Goal: Task Accomplishment & Management: Use online tool/utility

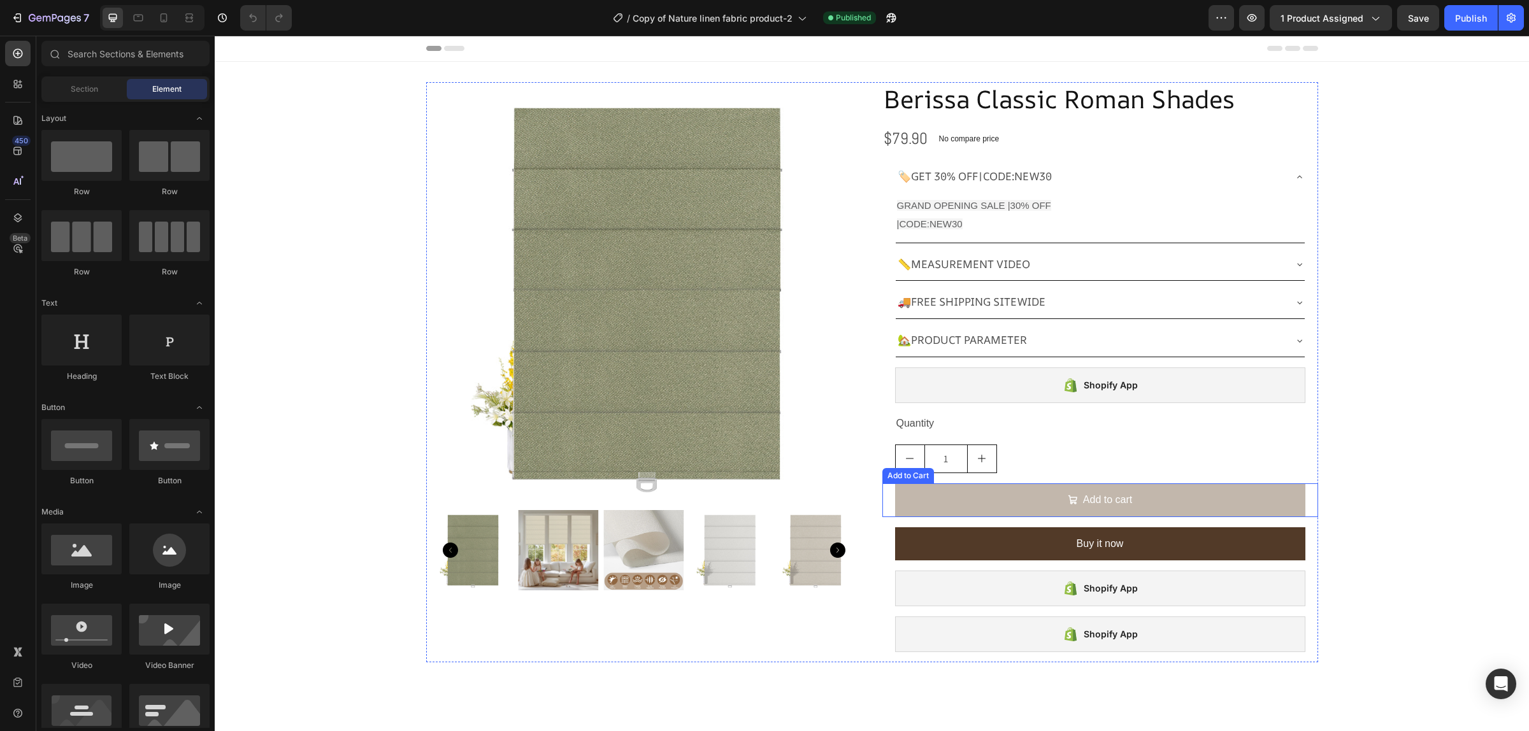
click at [1163, 495] on button "Add to cart" at bounding box center [1100, 501] width 410 height 34
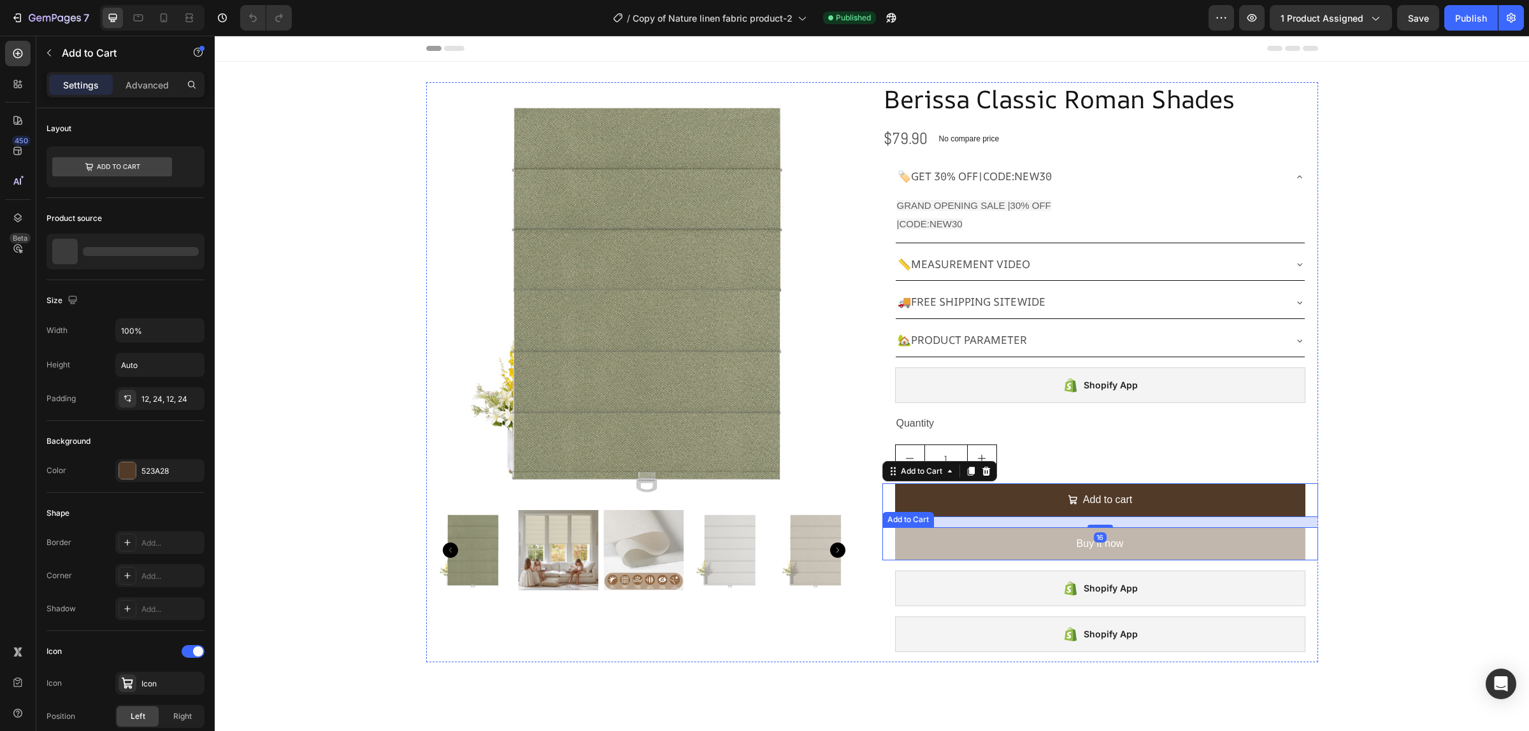
click at [1156, 546] on button "Buy it now" at bounding box center [1100, 545] width 410 height 34
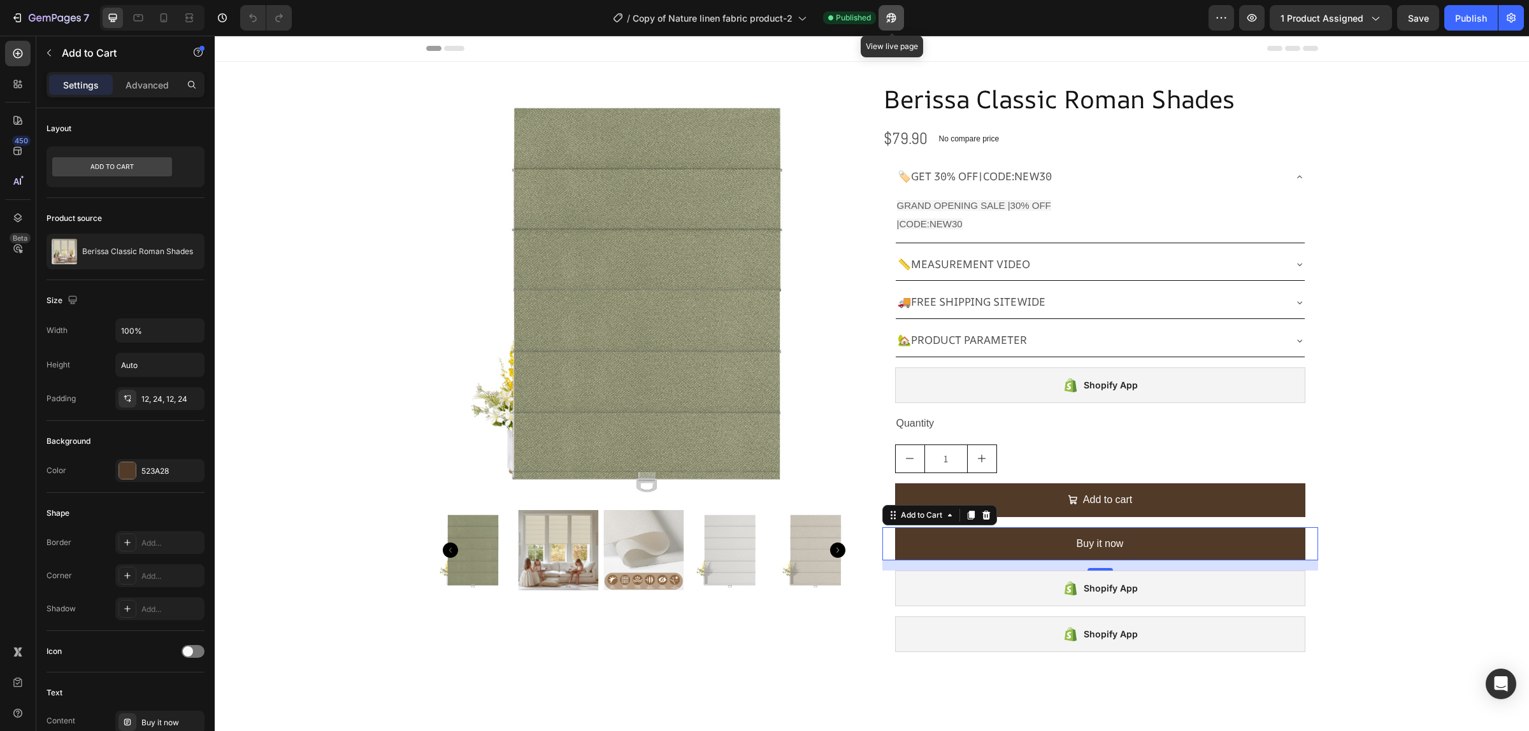
click at [899, 15] on button "button" at bounding box center [891, 17] width 25 height 25
click at [881, 13] on button "button" at bounding box center [891, 17] width 25 height 25
click at [909, 459] on icon "decrement" at bounding box center [910, 459] width 10 height 10
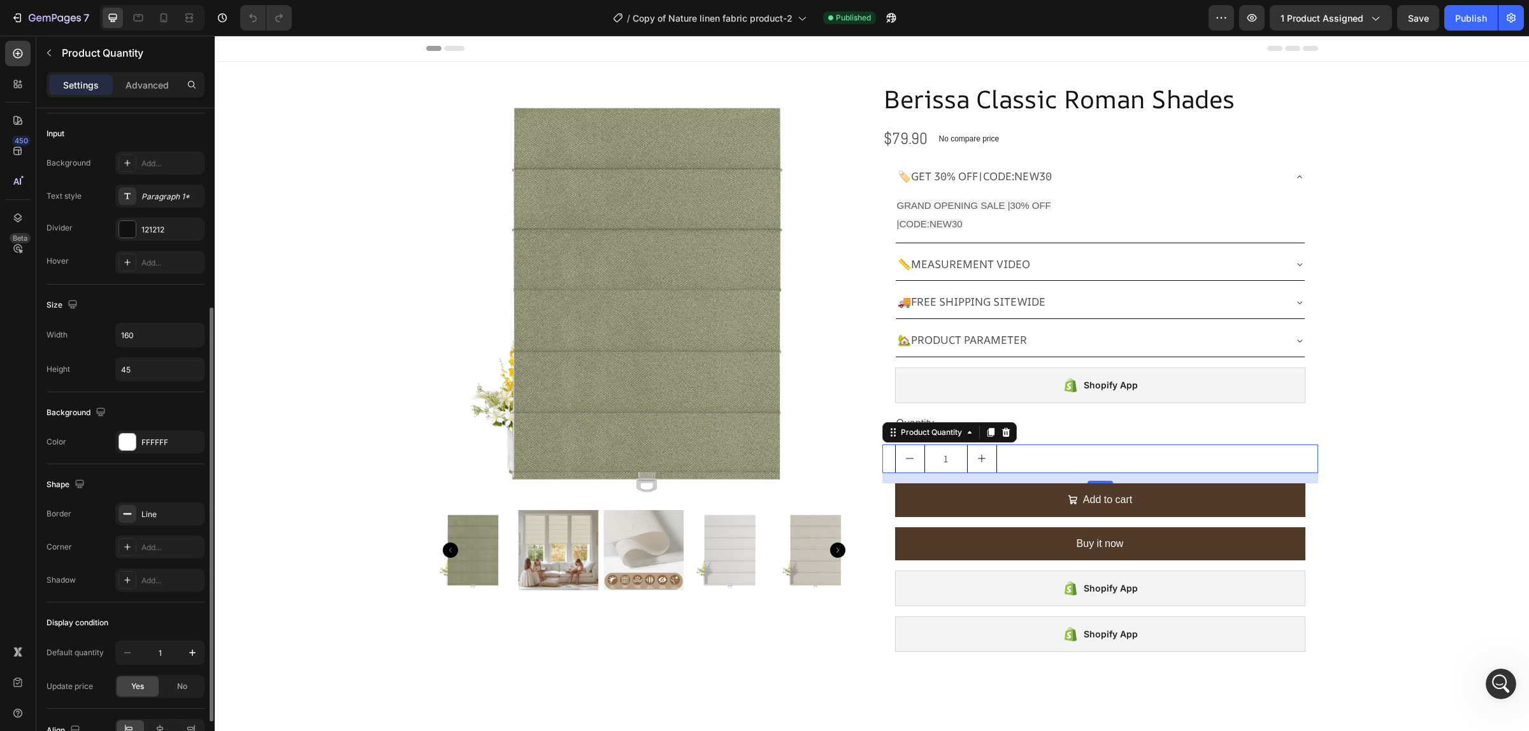
scroll to position [393, 0]
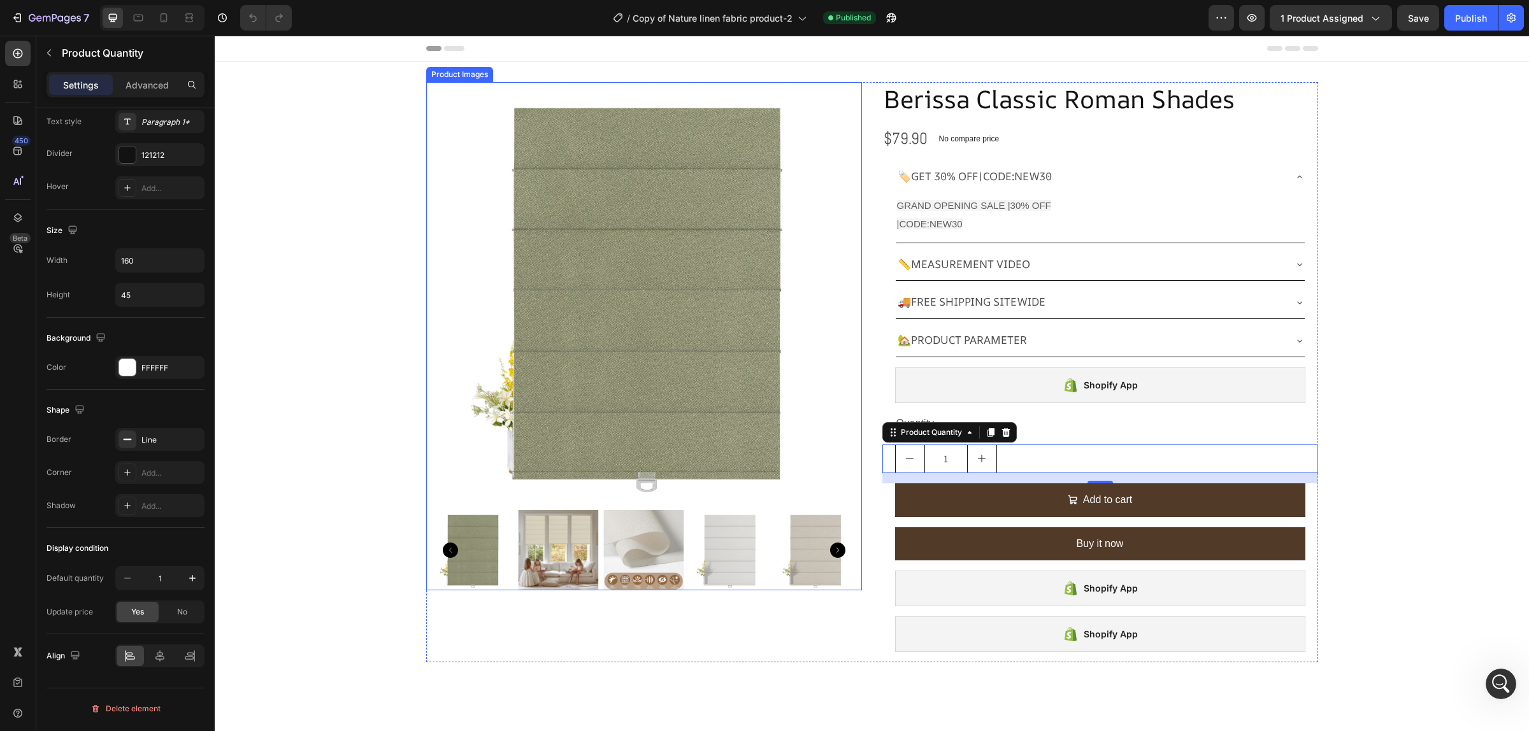
click at [648, 259] on img at bounding box center [643, 293] width 423 height 423
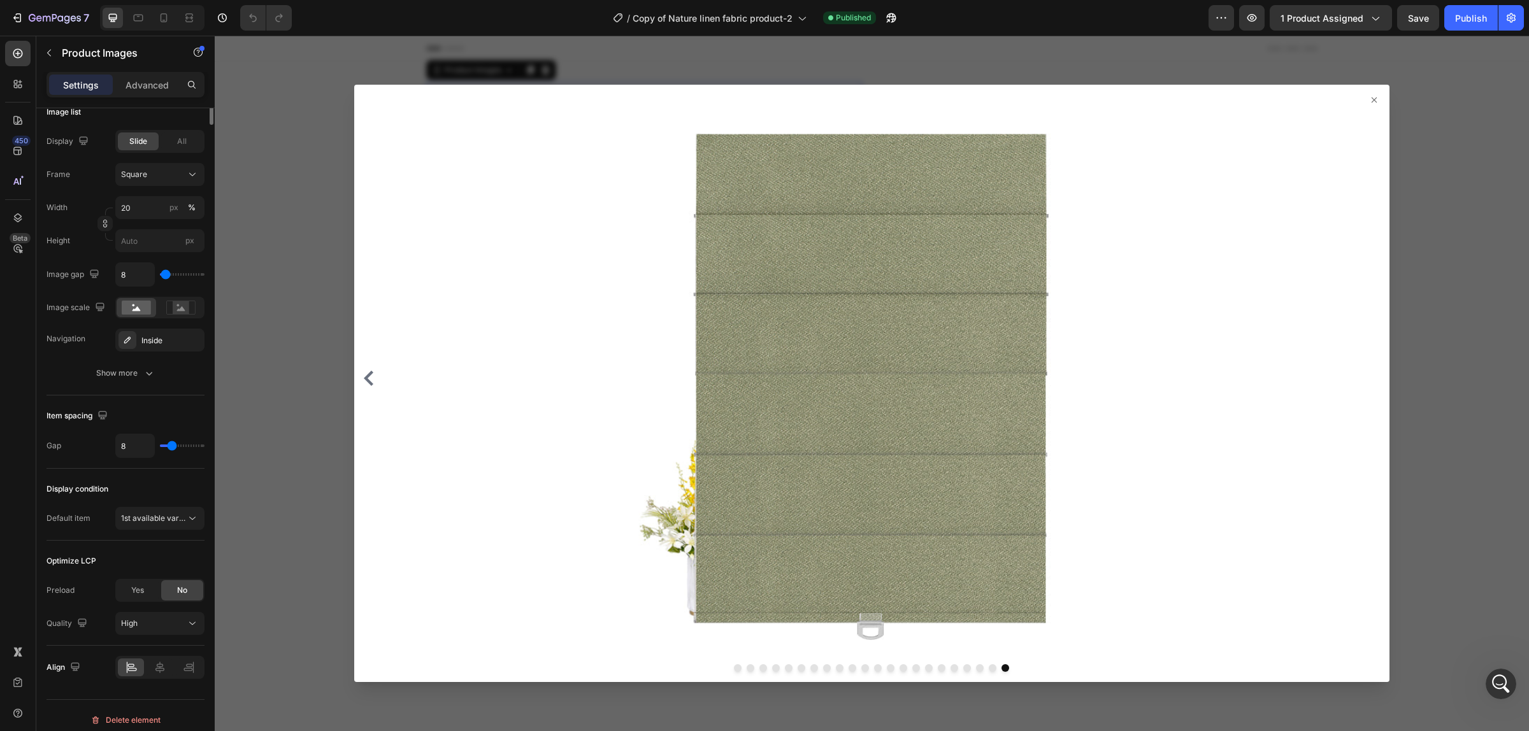
scroll to position [0, 0]
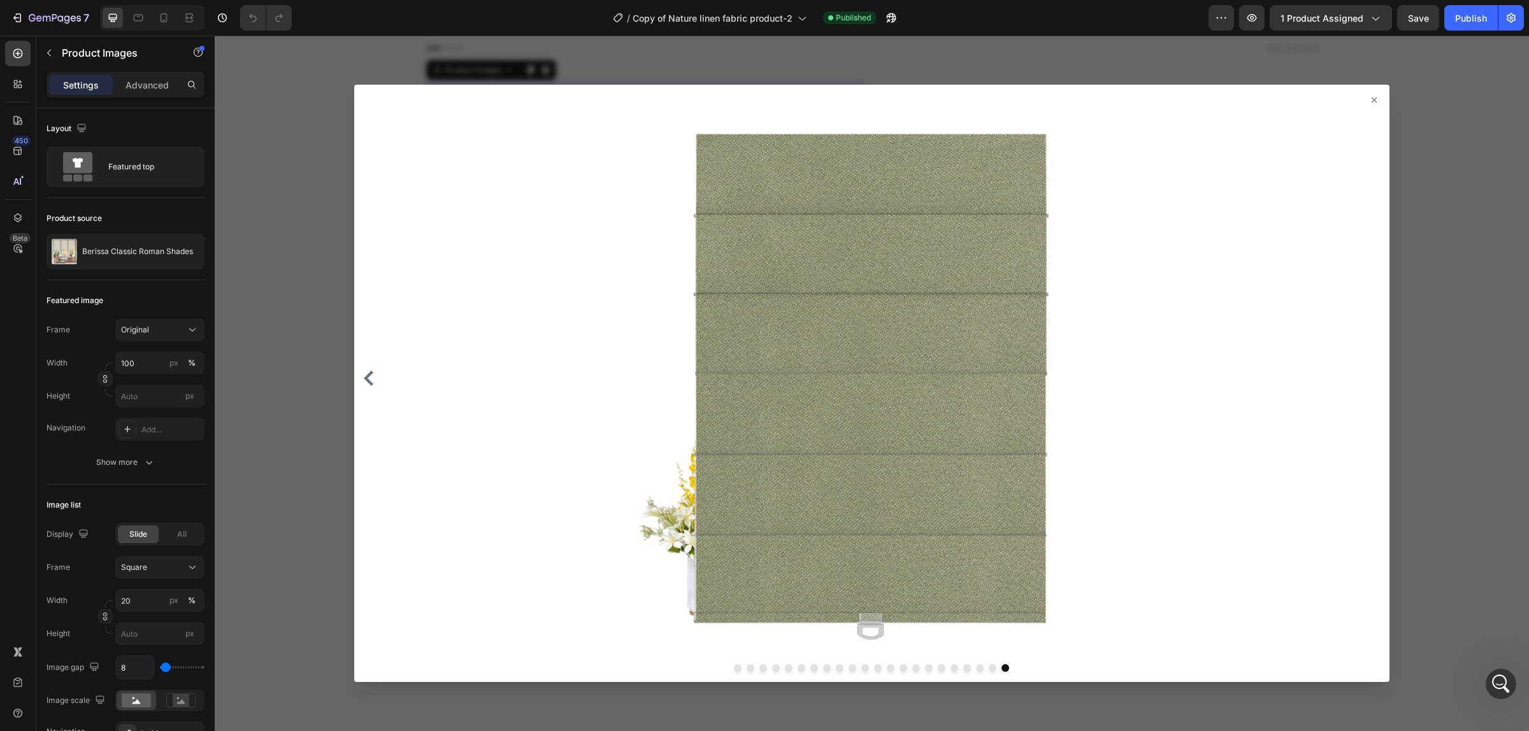
click at [1138, 82] on div at bounding box center [872, 384] width 1314 height 696
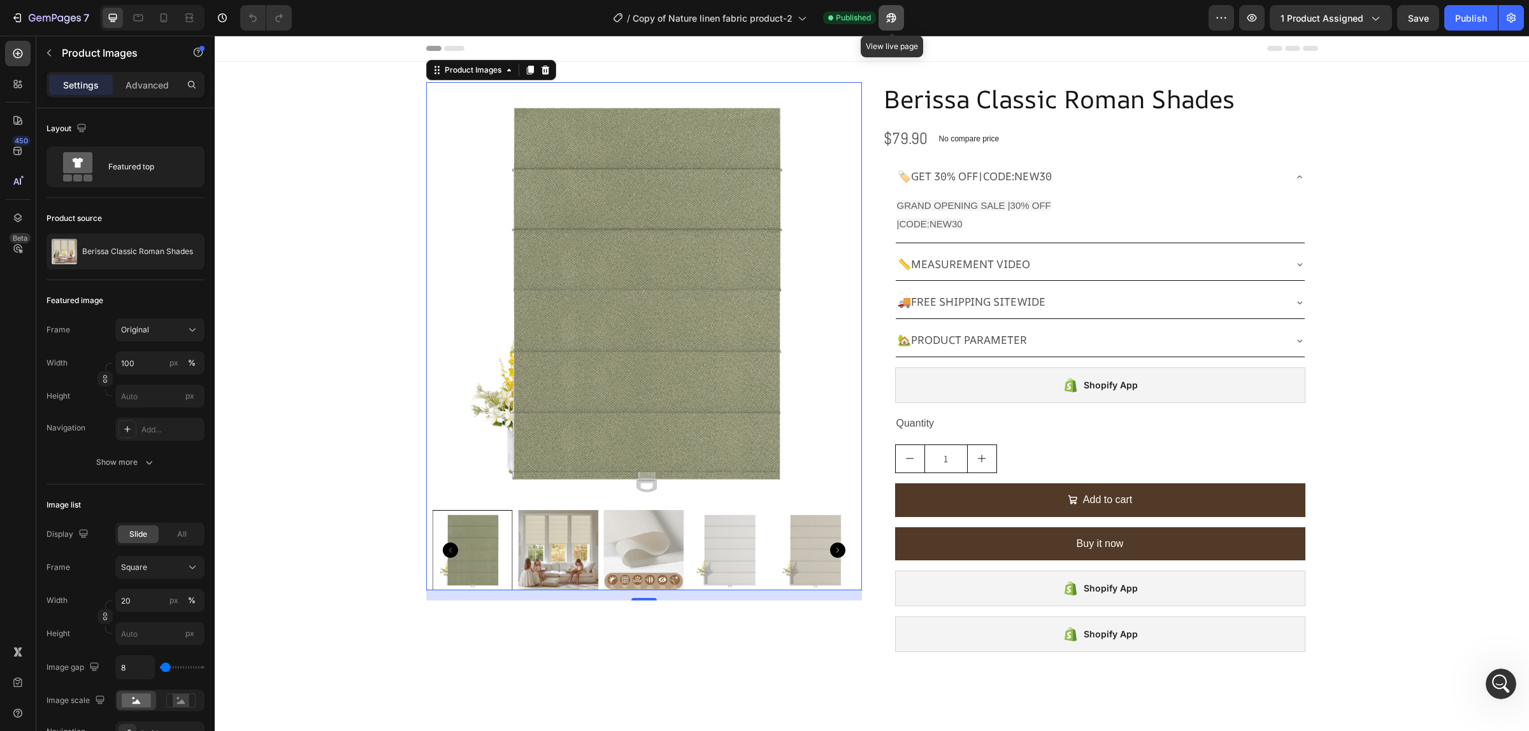
click at [890, 19] on icon "button" at bounding box center [888, 20] width 3 height 3
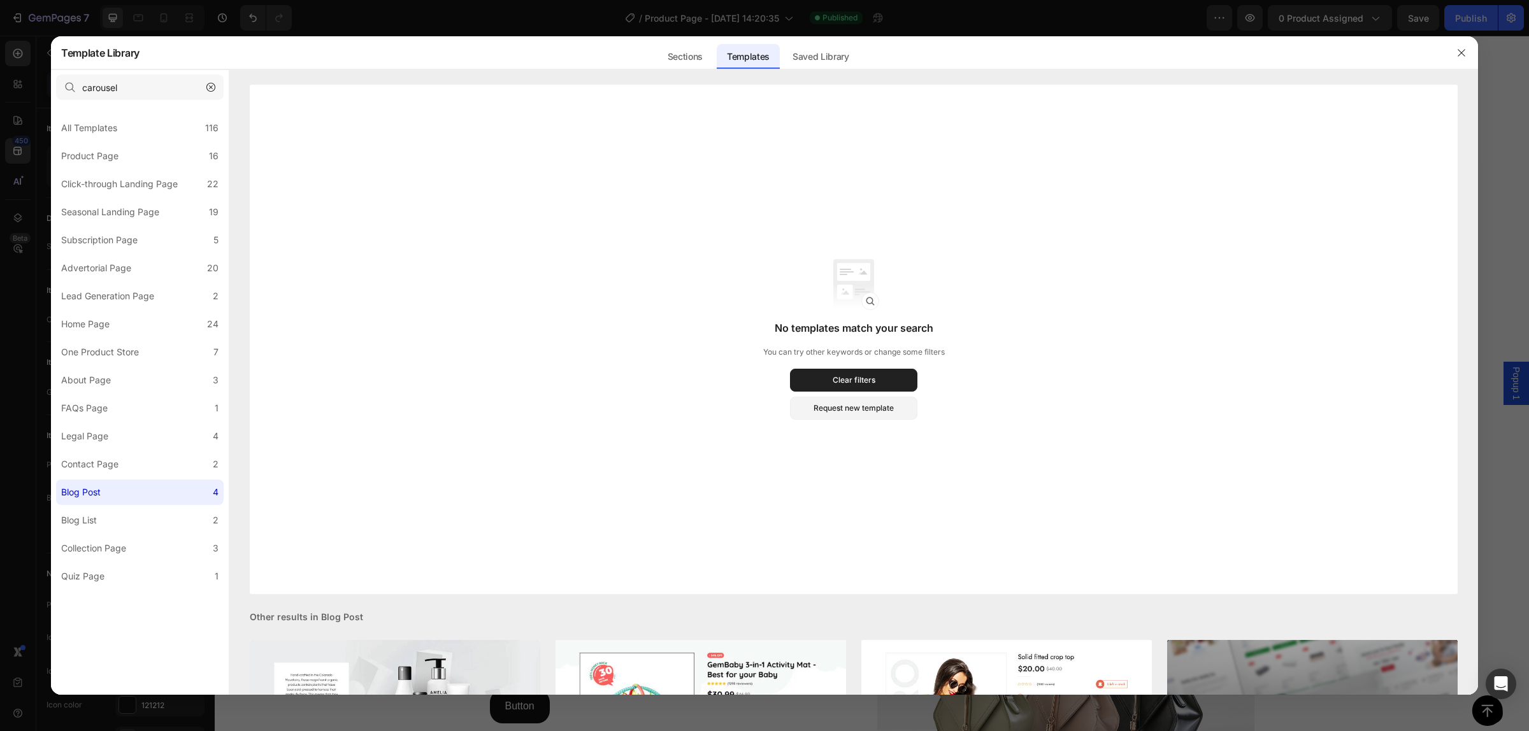
scroll to position [717, 0]
click at [1469, 49] on button "button" at bounding box center [1461, 53] width 20 height 20
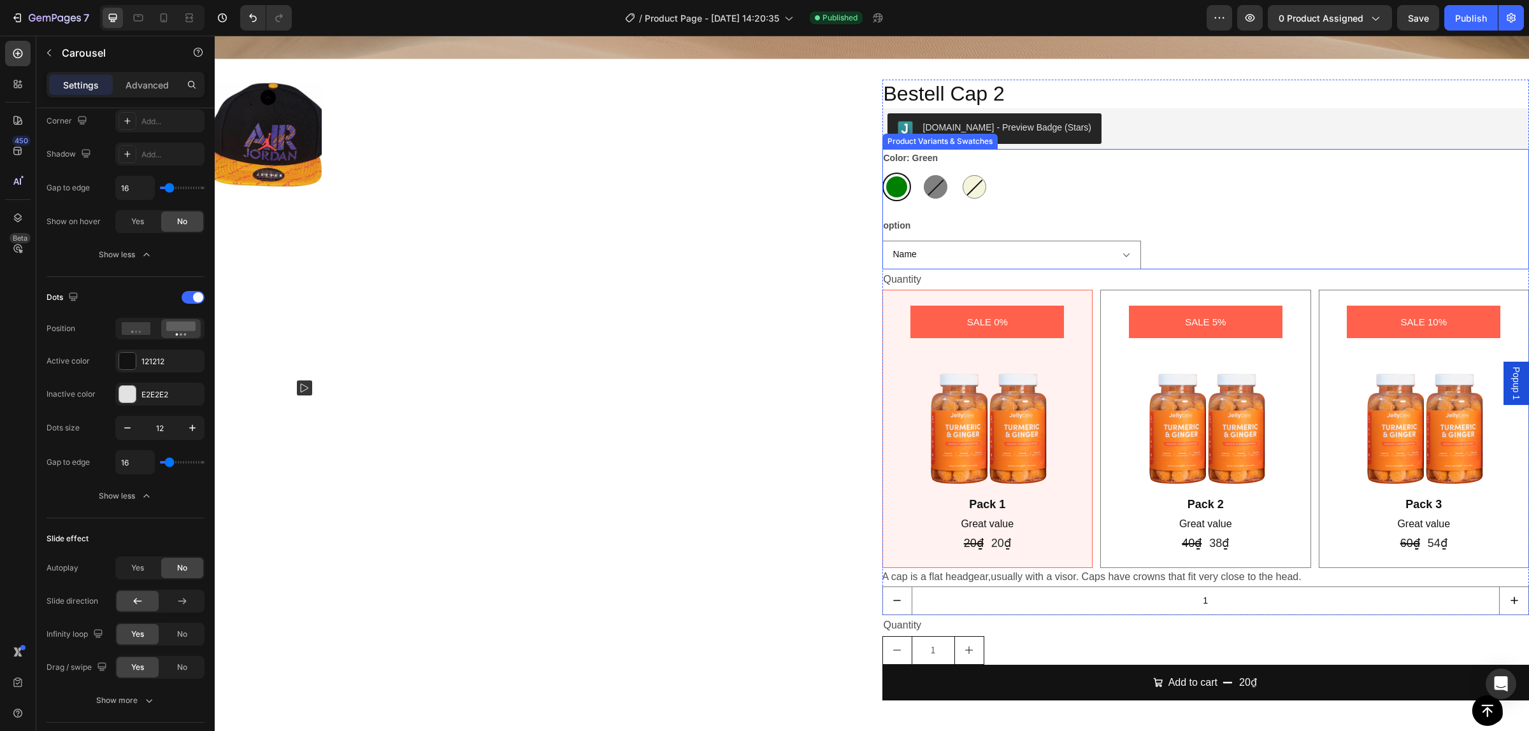
scroll to position [4062, 0]
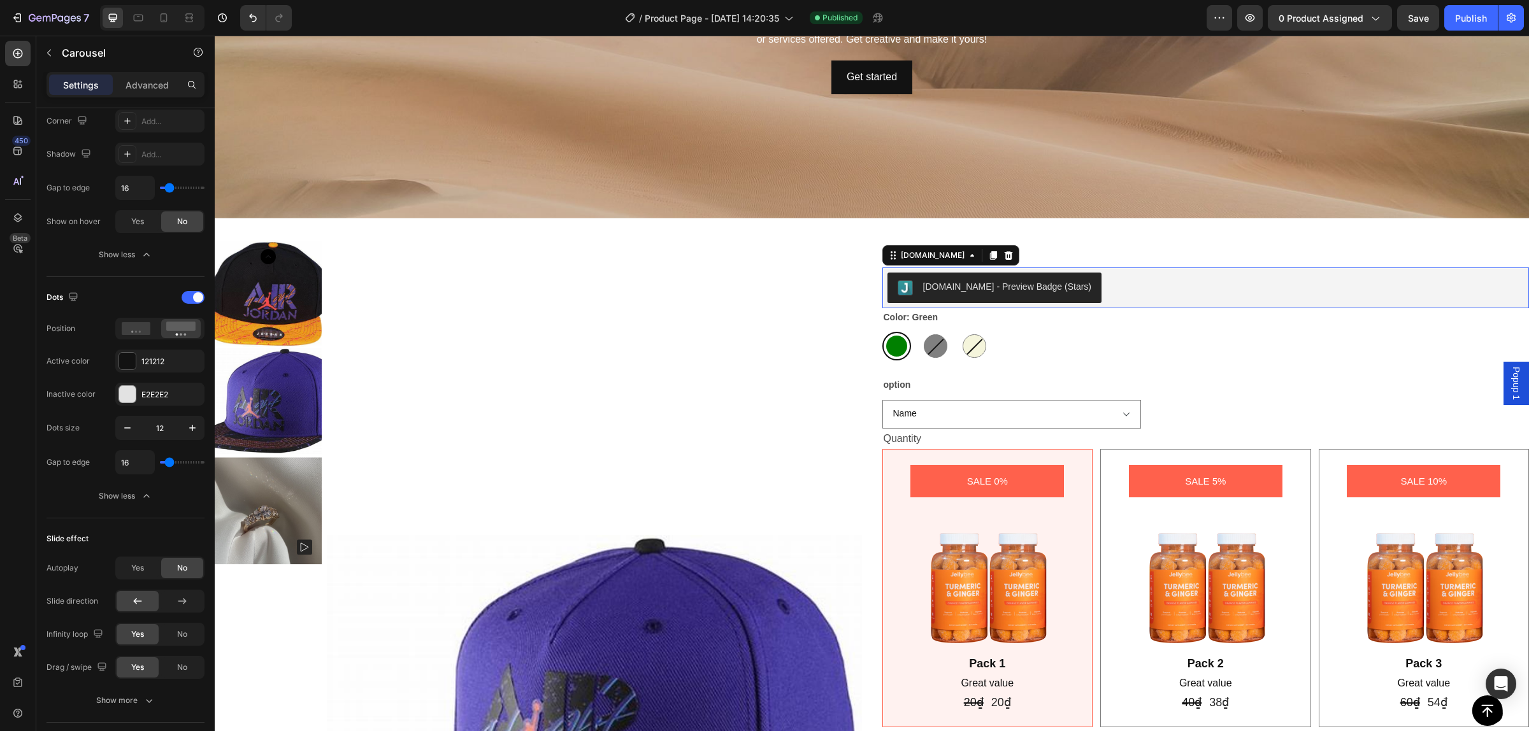
click at [1513, 282] on div "[DOMAIN_NAME] - Preview Badge (Stars)" at bounding box center [1205, 288] width 647 height 41
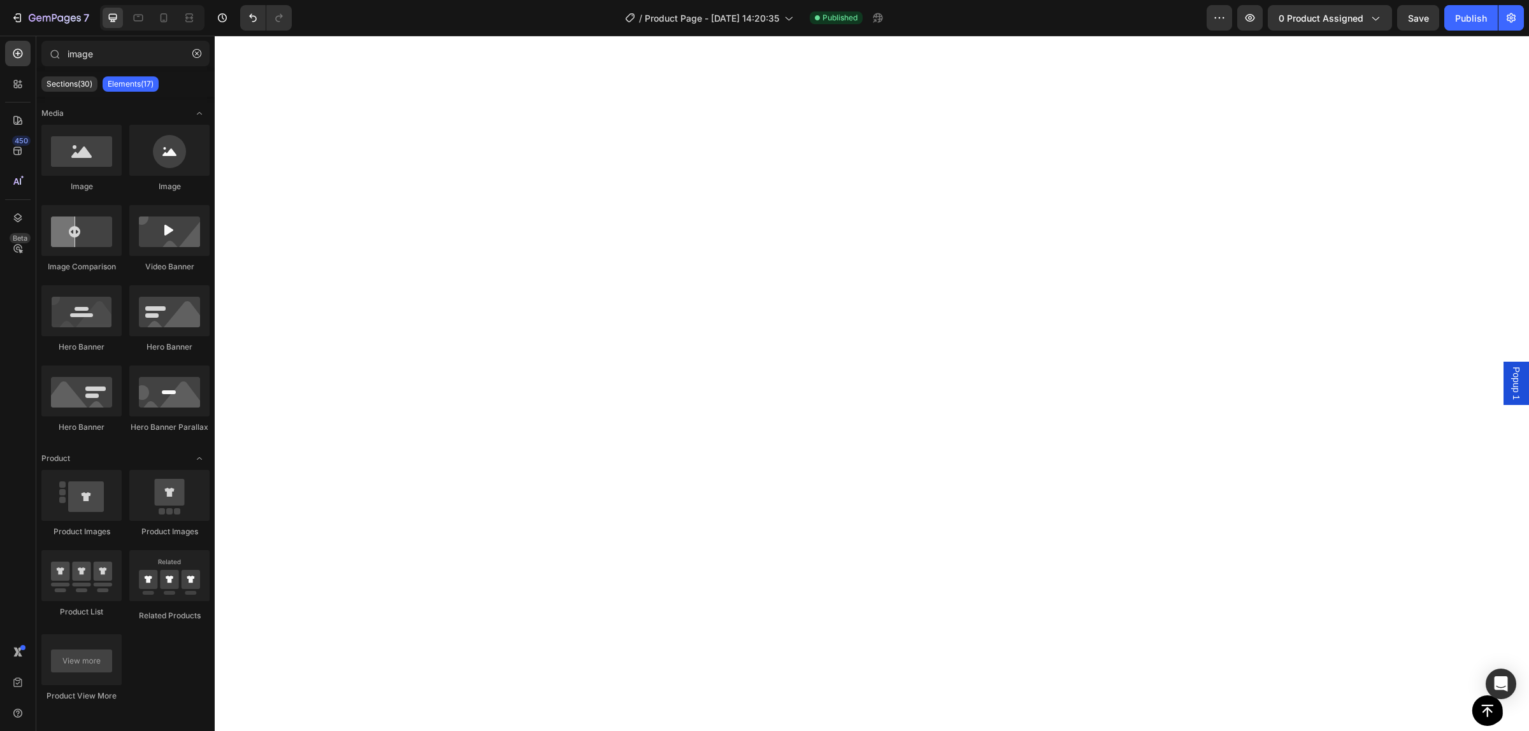
scroll to position [0, 0]
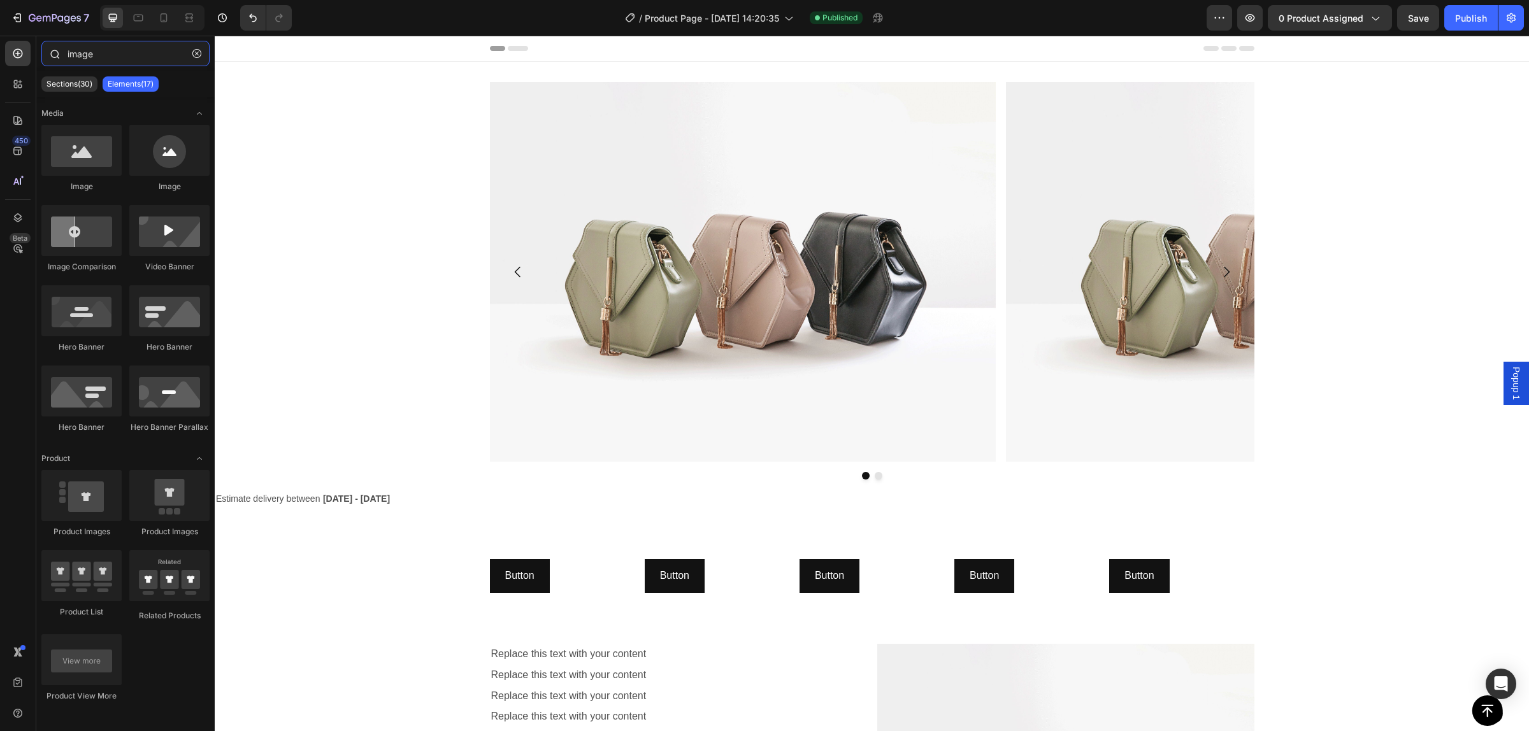
click at [94, 61] on input "image" at bounding box center [125, 53] width 168 height 25
drag, startPoint x: 145, startPoint y: 53, endPoint x: 27, endPoint y: 45, distance: 117.5
click at [27, 45] on div "450 Beta image Sections(30) Elements(17) Media Image Image Image Comparison Vid…" at bounding box center [107, 384] width 215 height 696
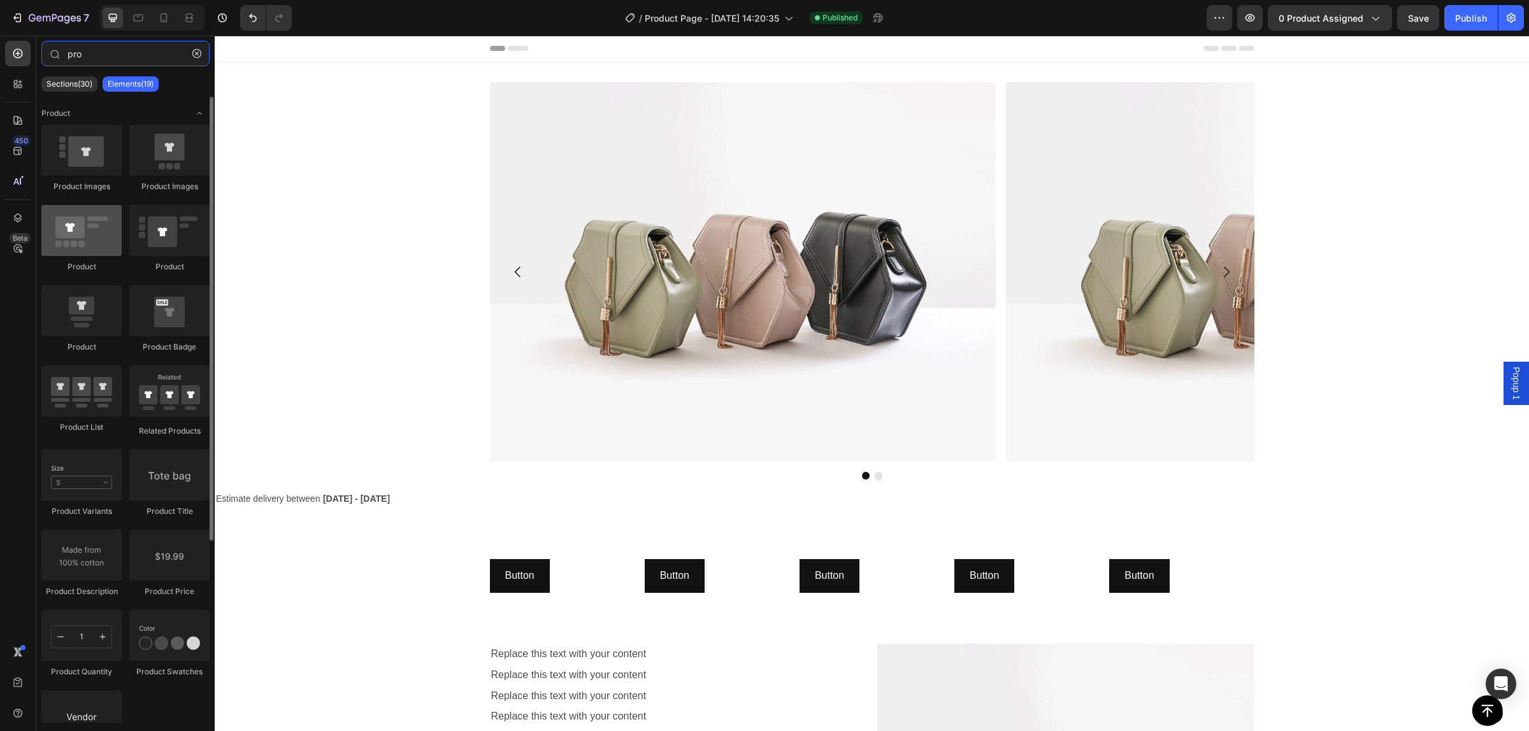
type input "pro"
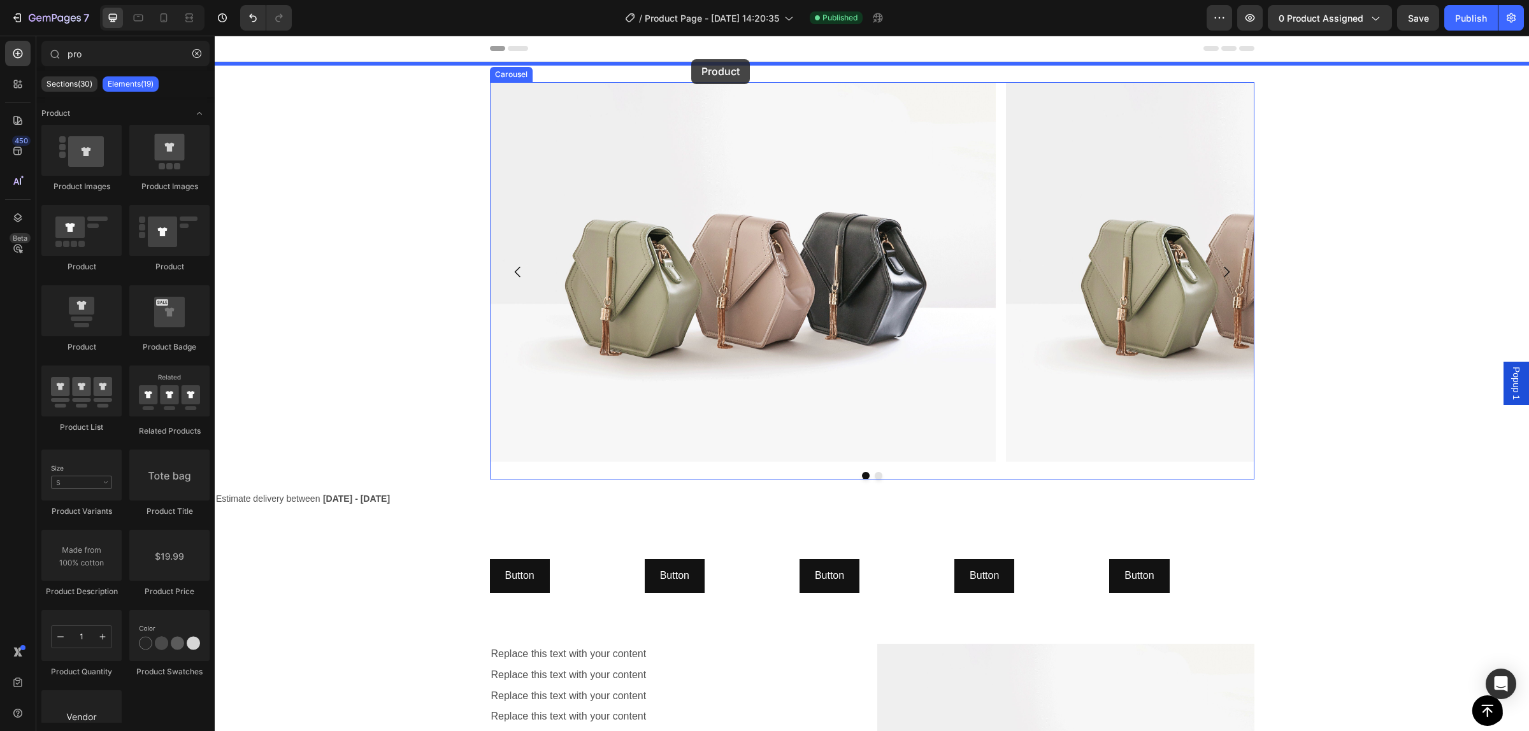
drag, startPoint x: 313, startPoint y: 267, endPoint x: 691, endPoint y: 59, distance: 431.1
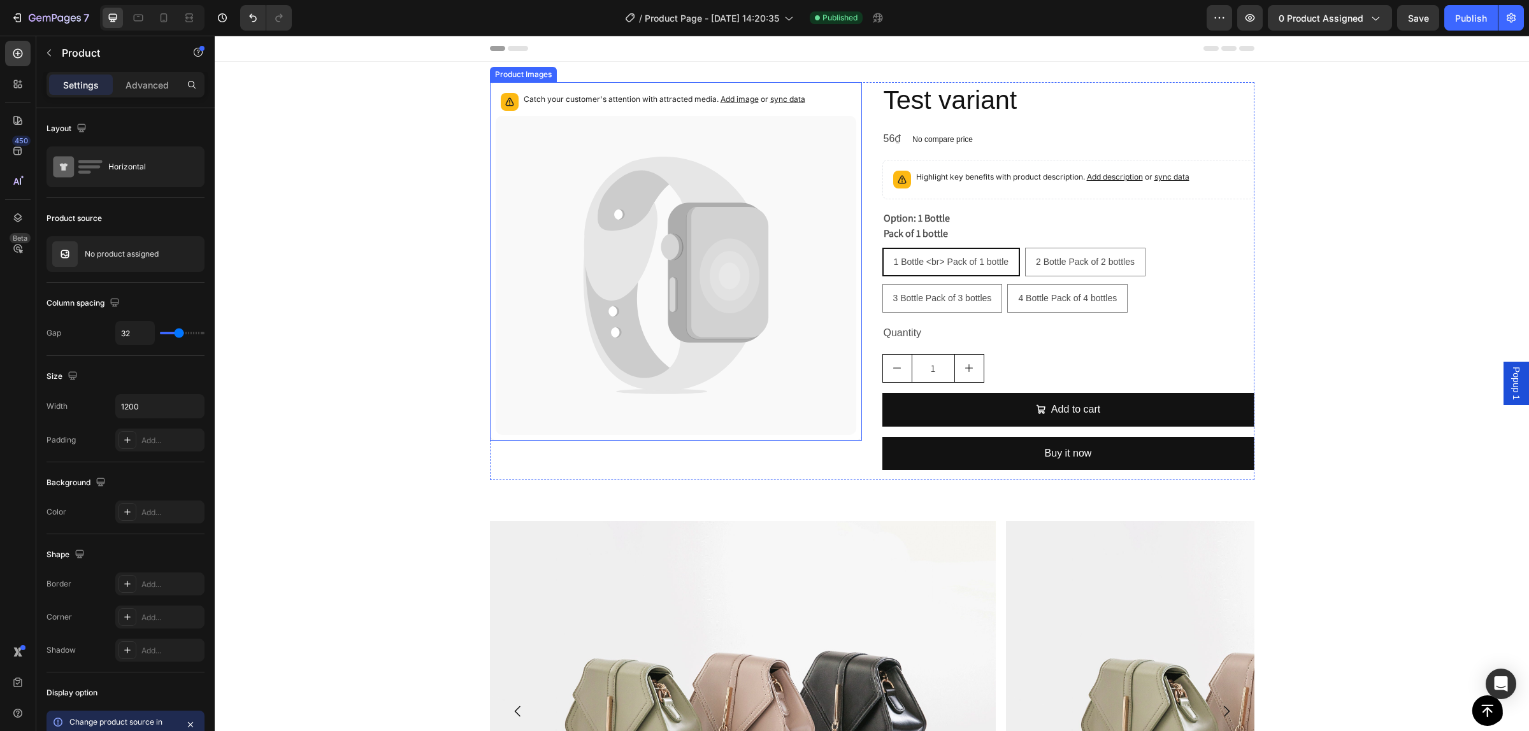
click at [580, 94] on p "Catch your customer's attention with attracted media. Add image or sync data" at bounding box center [665, 99] width 282 height 13
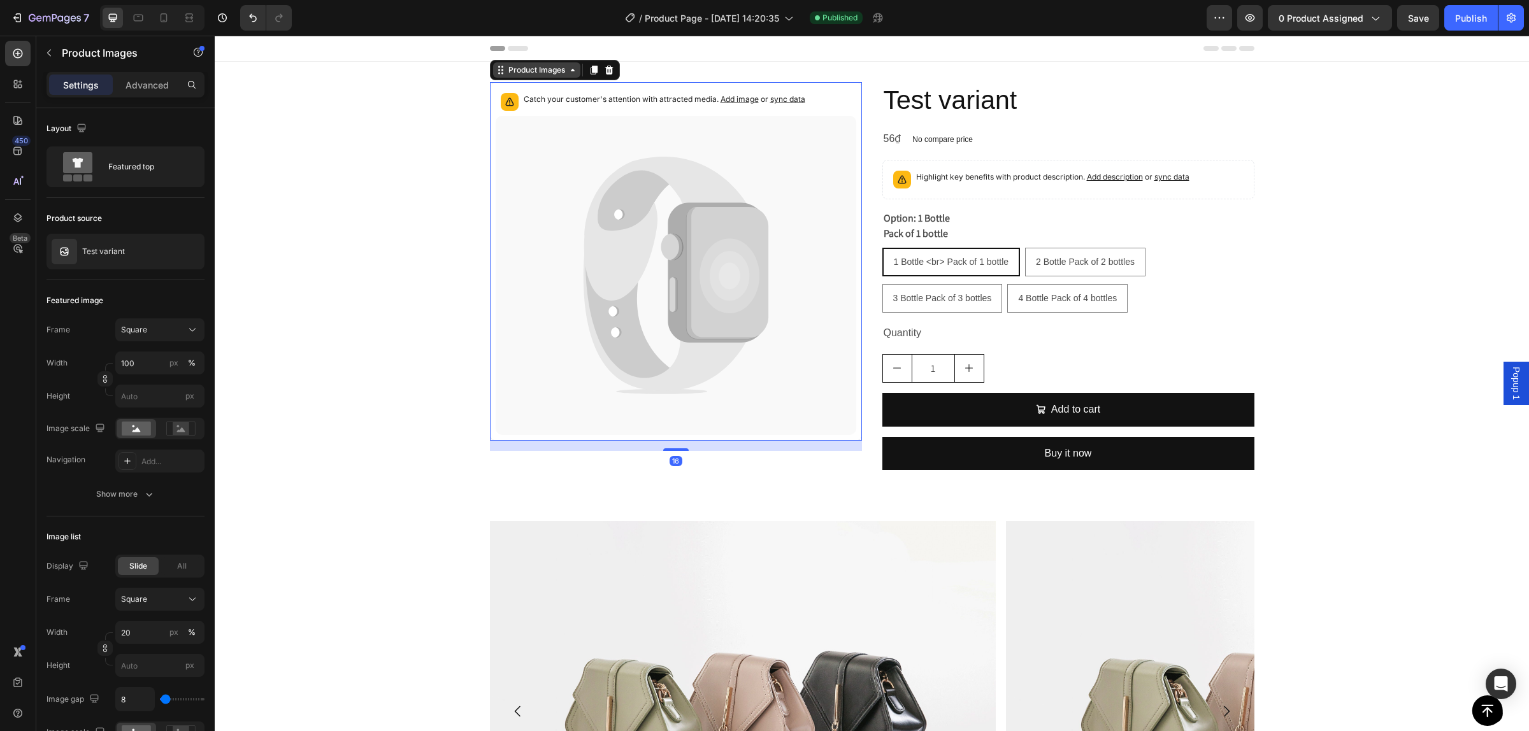
click at [533, 75] on div "Product Images" at bounding box center [537, 69] width 62 height 11
click at [166, 21] on icon at bounding box center [164, 17] width 7 height 9
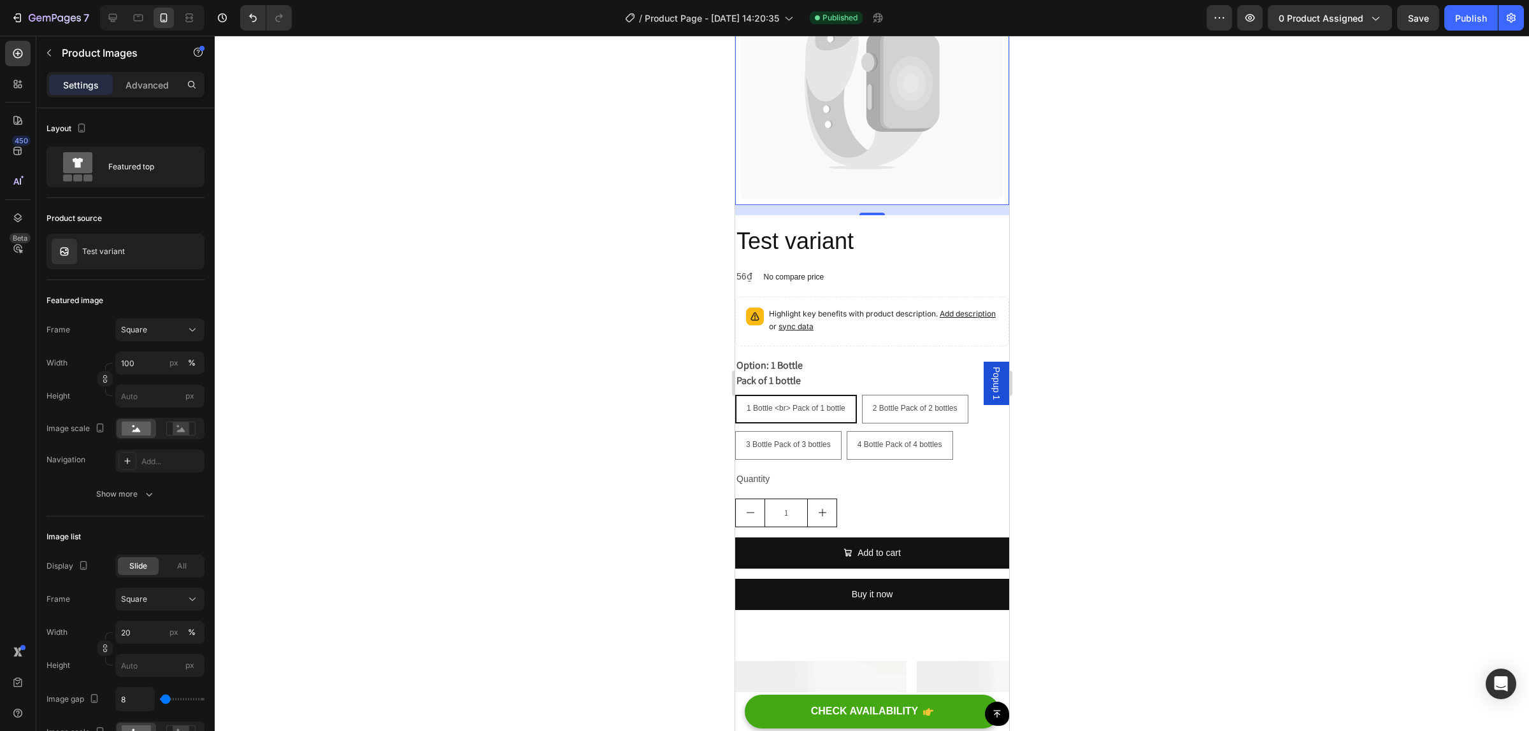
scroll to position [241, 0]
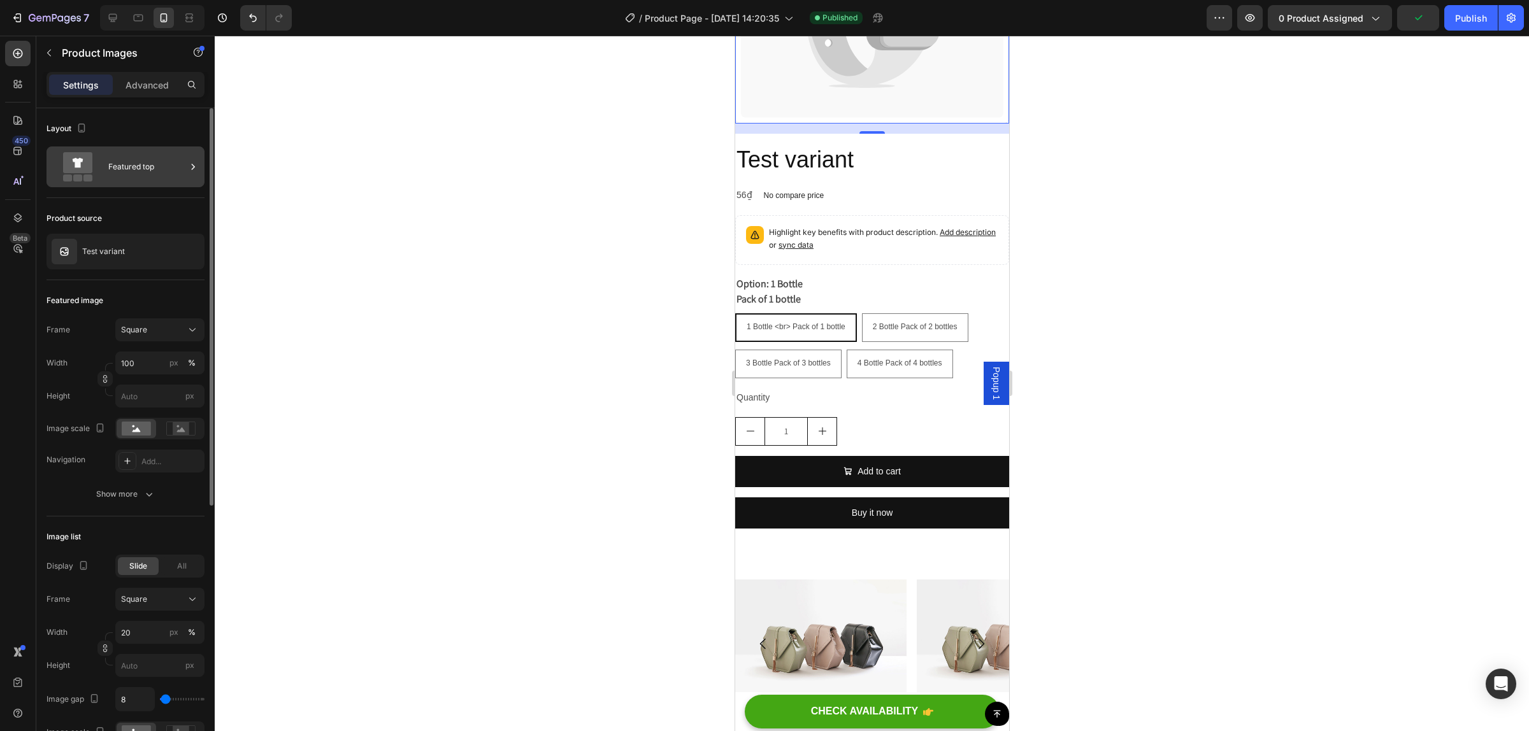
click at [148, 158] on div "Featured top" at bounding box center [147, 166] width 78 height 29
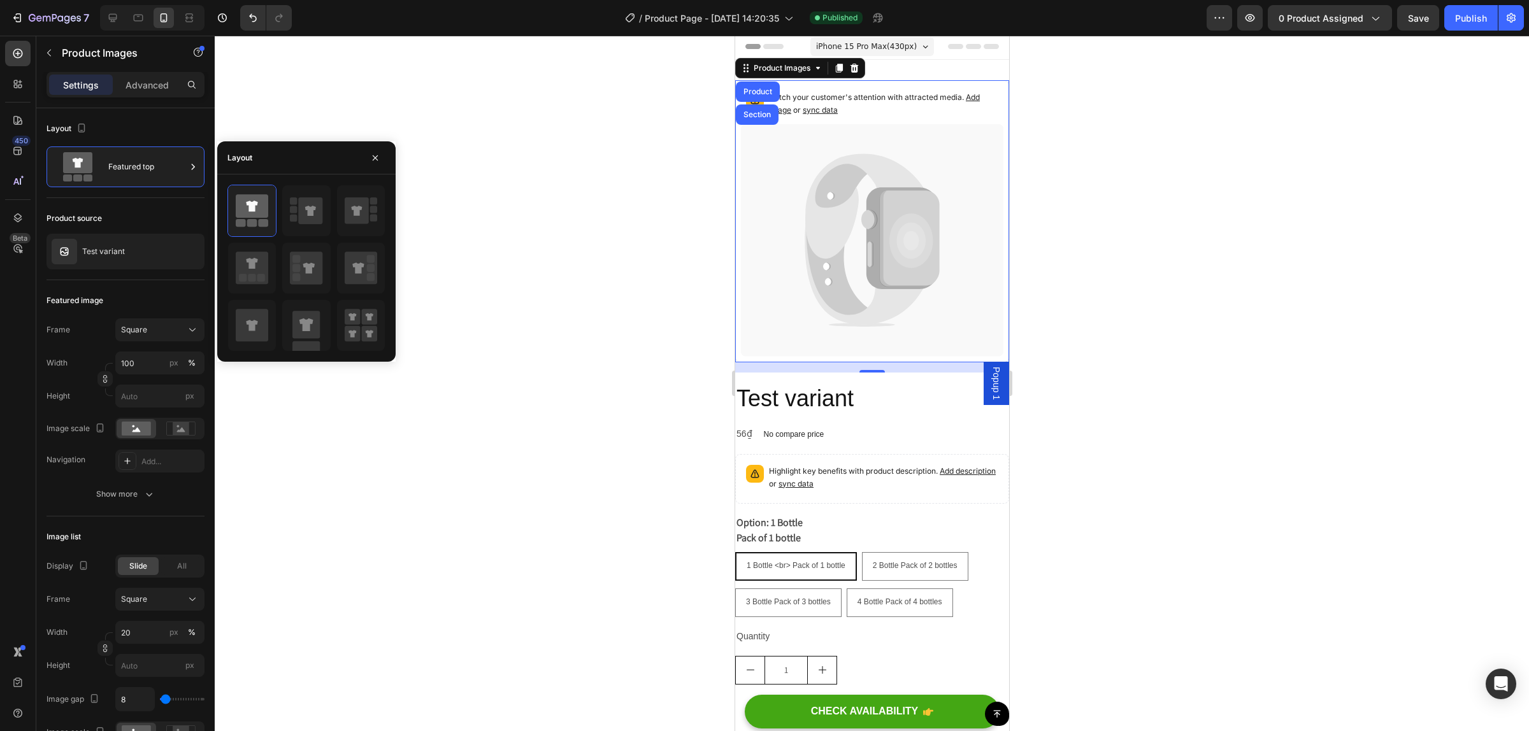
scroll to position [0, 0]
click at [320, 277] on icon at bounding box center [306, 268] width 32 height 32
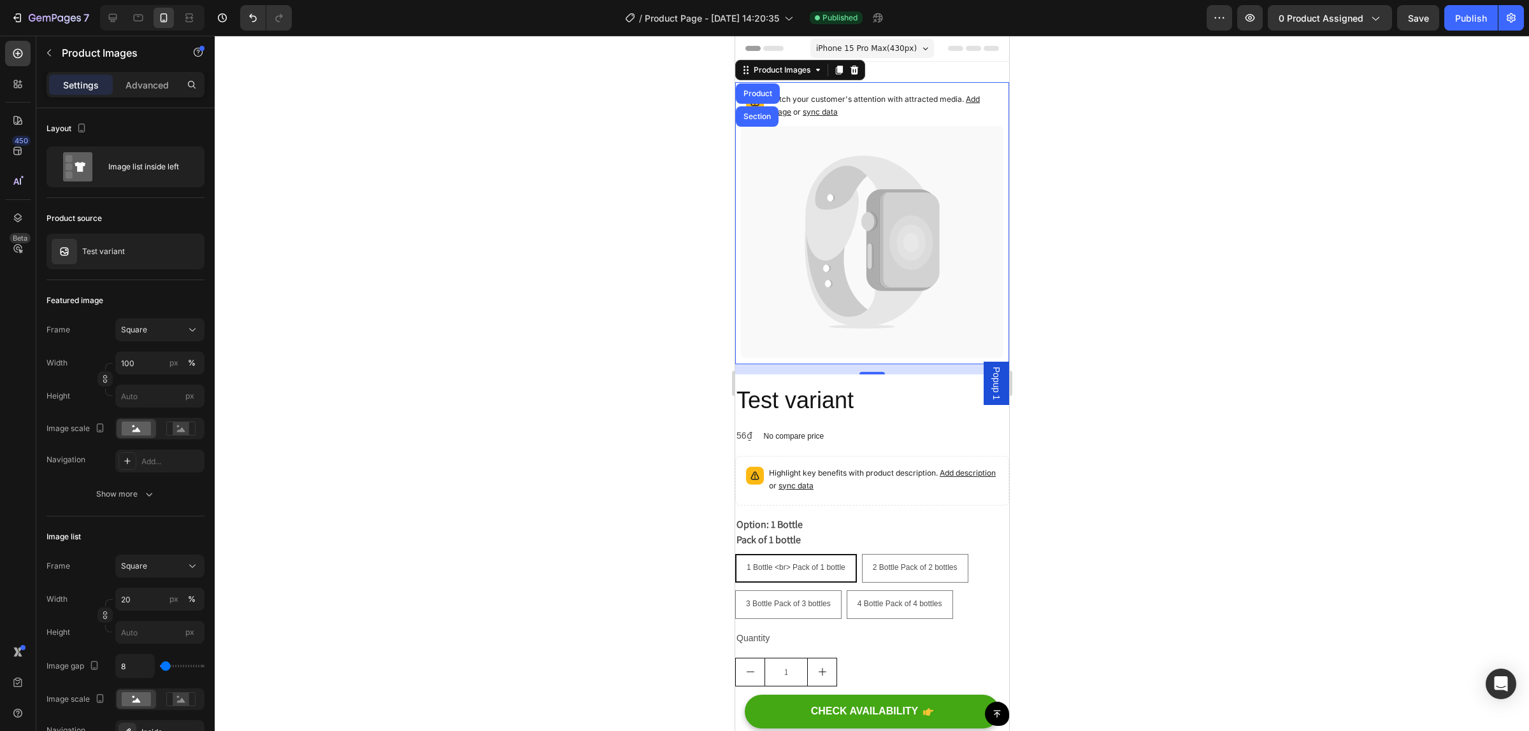
click at [100, 14] on div at bounding box center [152, 17] width 104 height 25
click at [122, 14] on div at bounding box center [113, 18] width 20 height 20
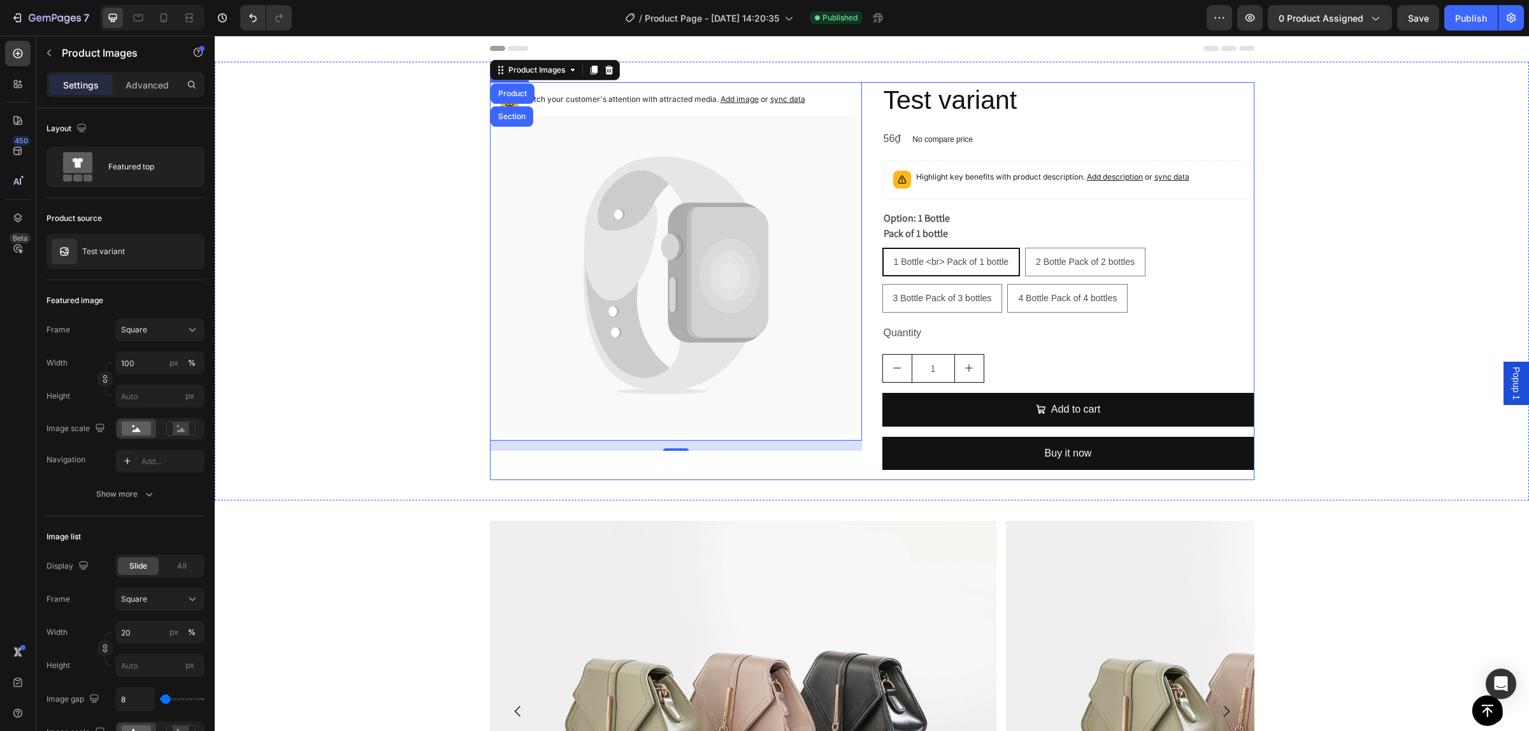
scroll to position [2, 0]
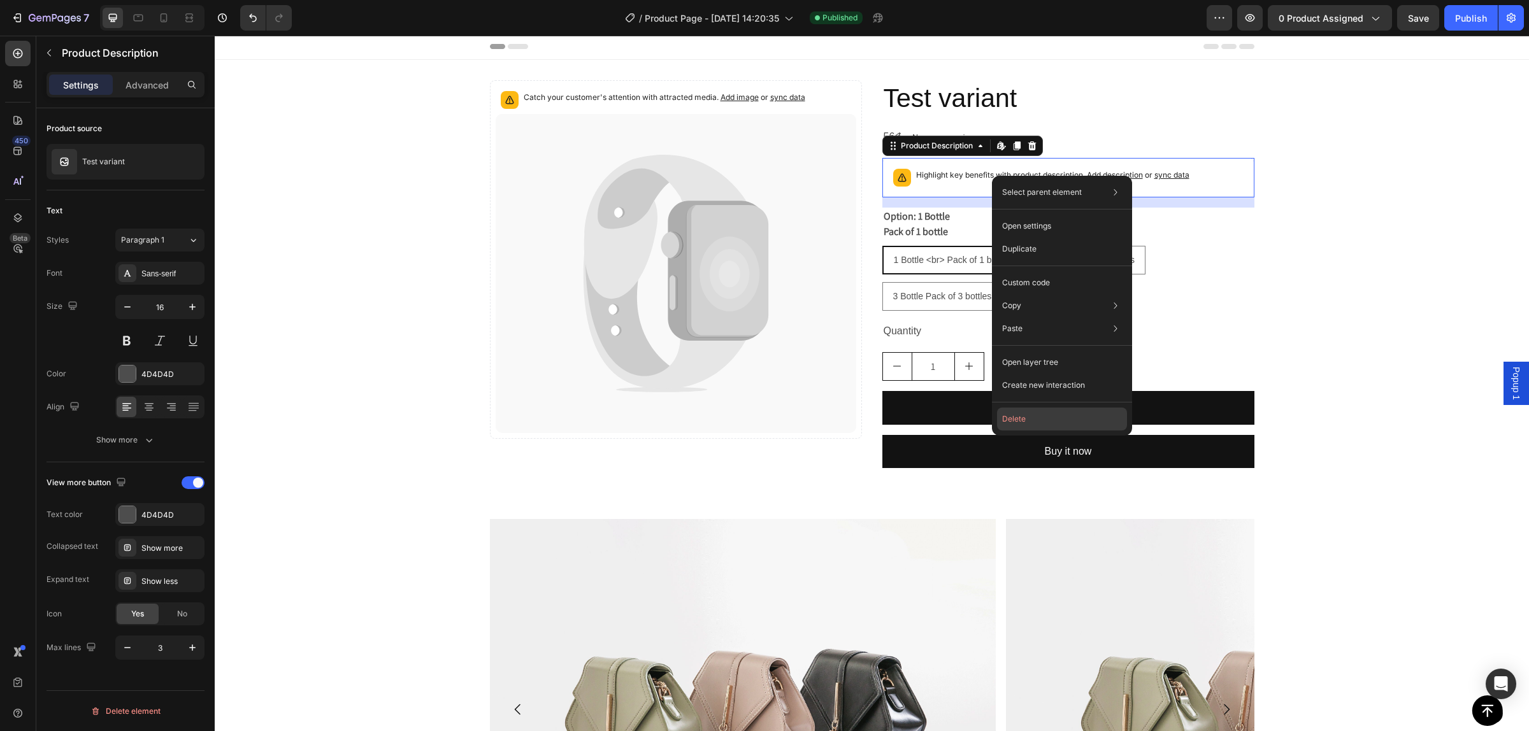
click at [1058, 422] on button "Delete" at bounding box center [1062, 419] width 130 height 23
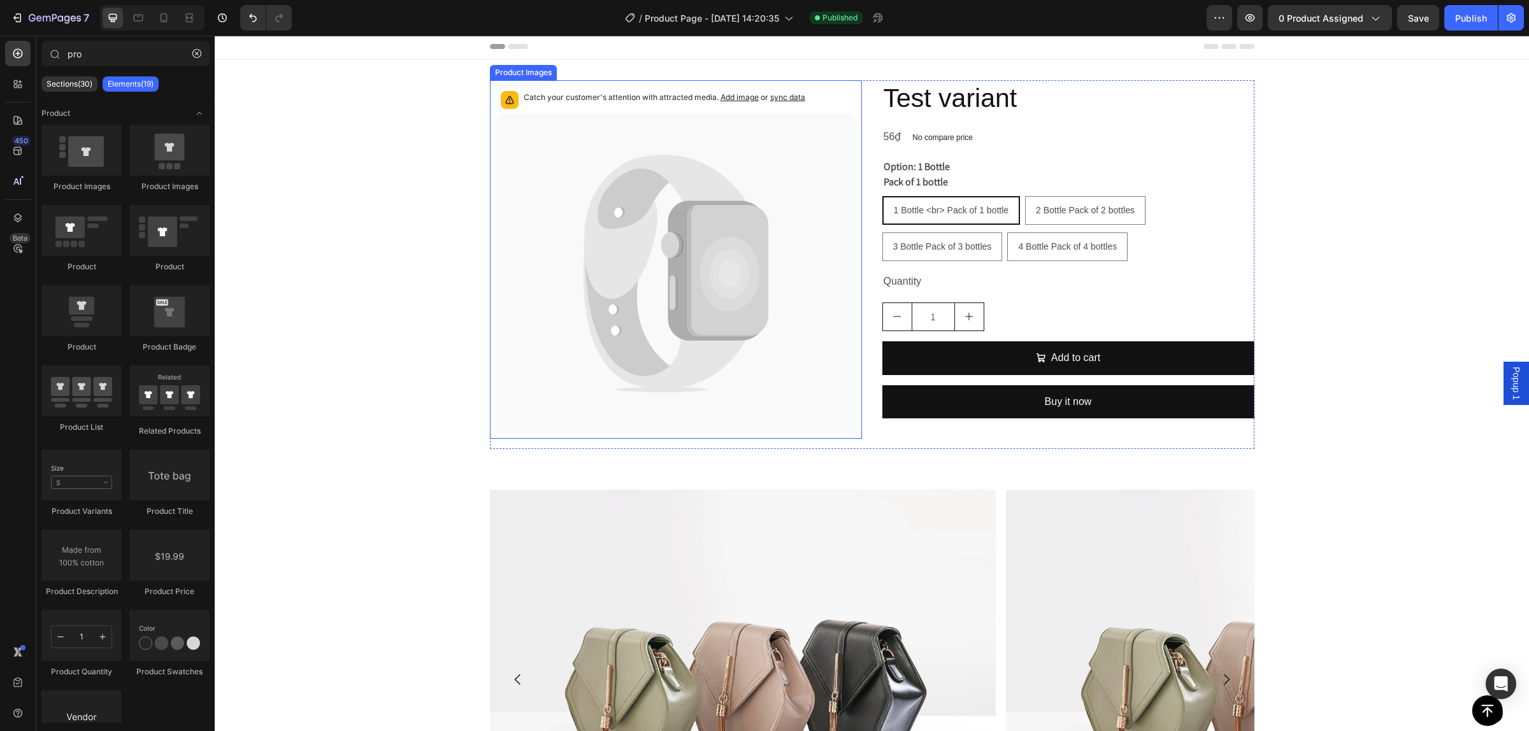
click at [674, 97] on p "Catch your customer's attention with attracted media. Add image or sync data" at bounding box center [665, 97] width 282 height 13
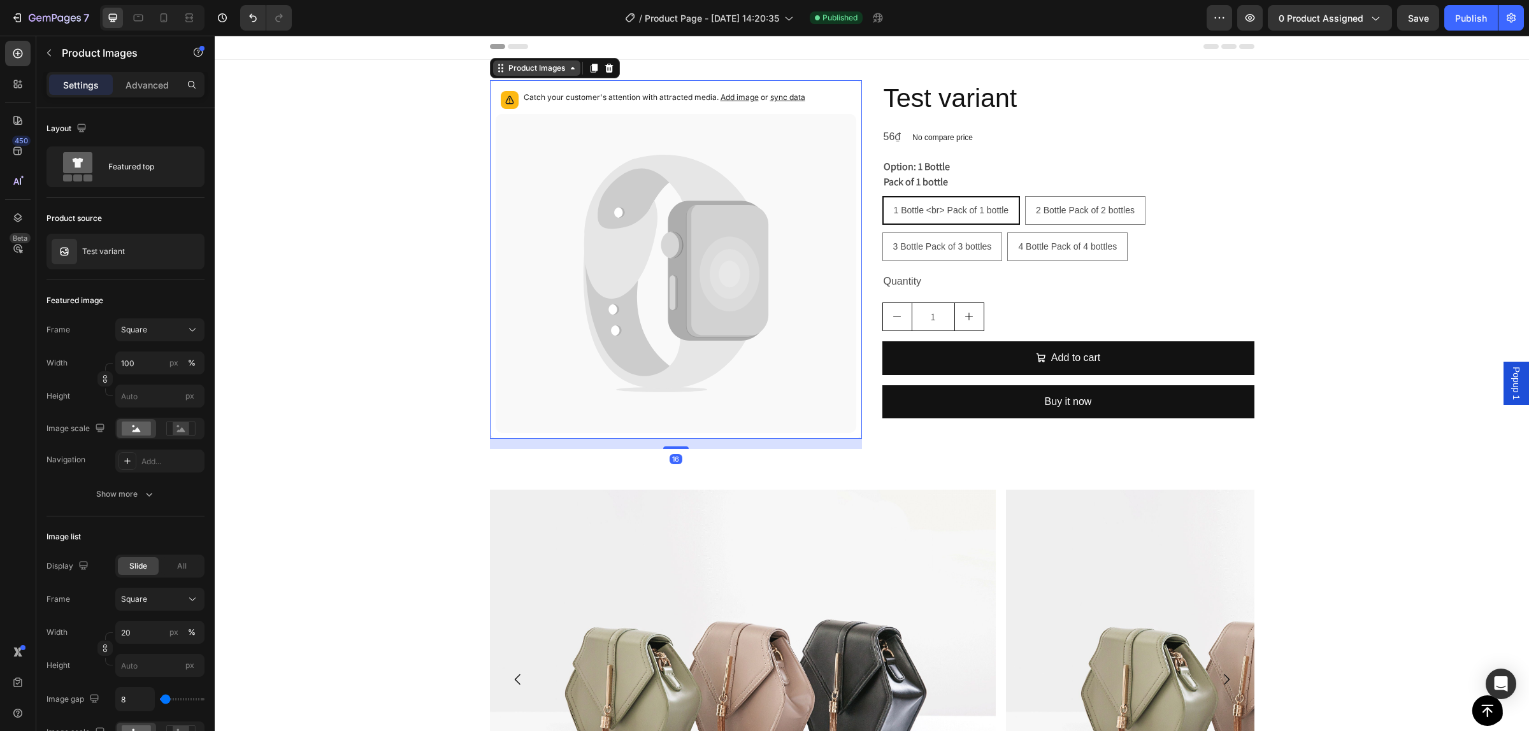
click at [543, 71] on div "Product Images" at bounding box center [537, 67] width 62 height 11
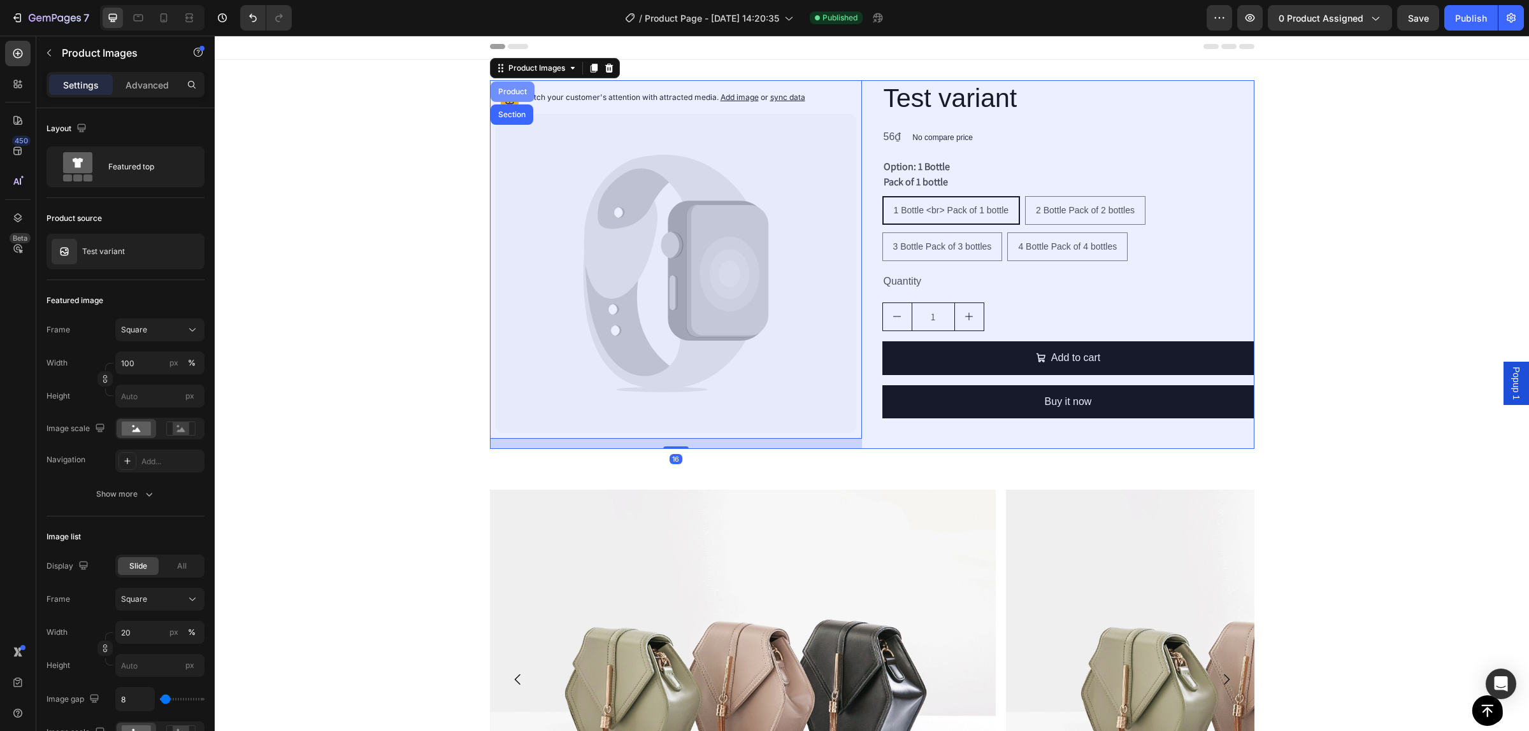
click at [505, 82] on div "Product" at bounding box center [513, 92] width 44 height 20
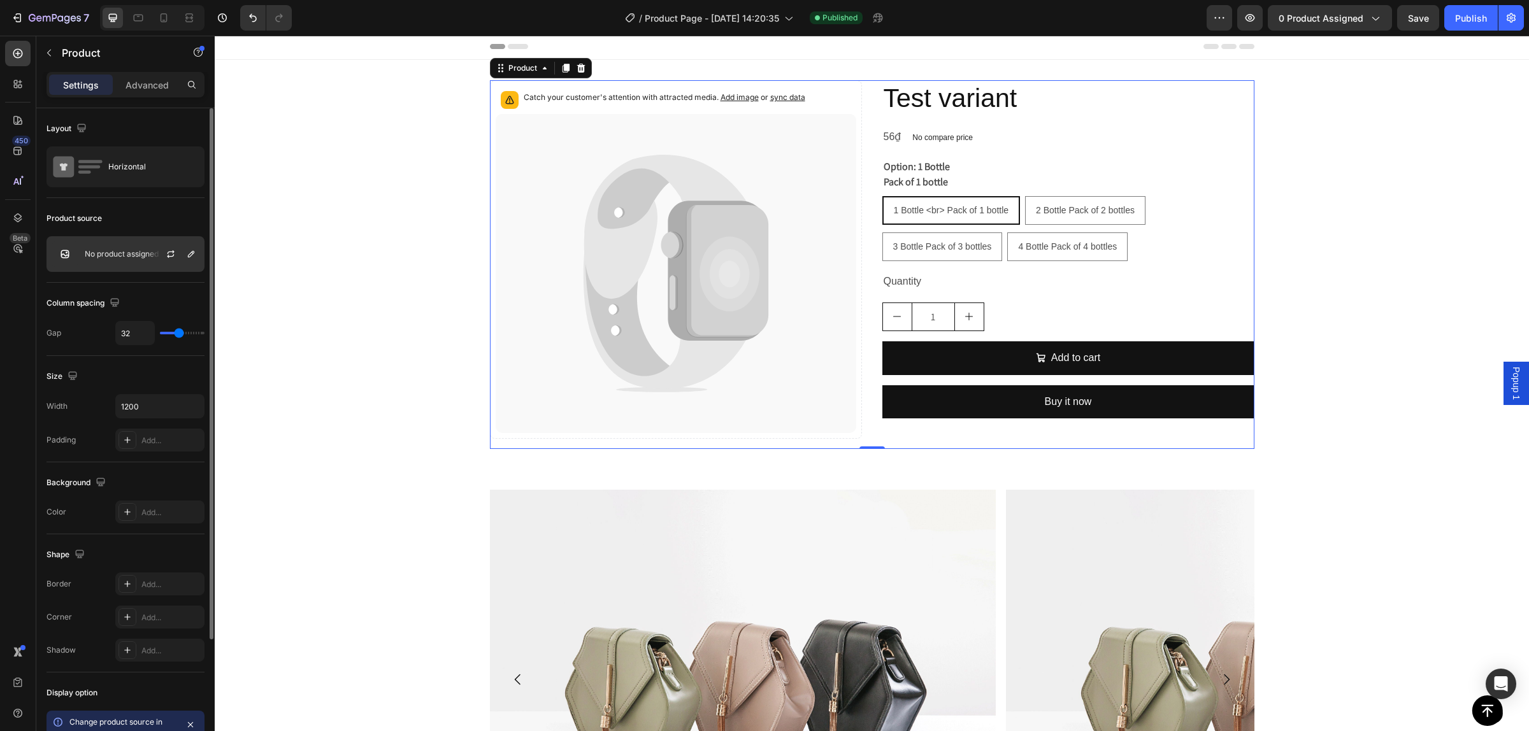
click at [103, 247] on div "No product assigned" at bounding box center [126, 254] width 158 height 36
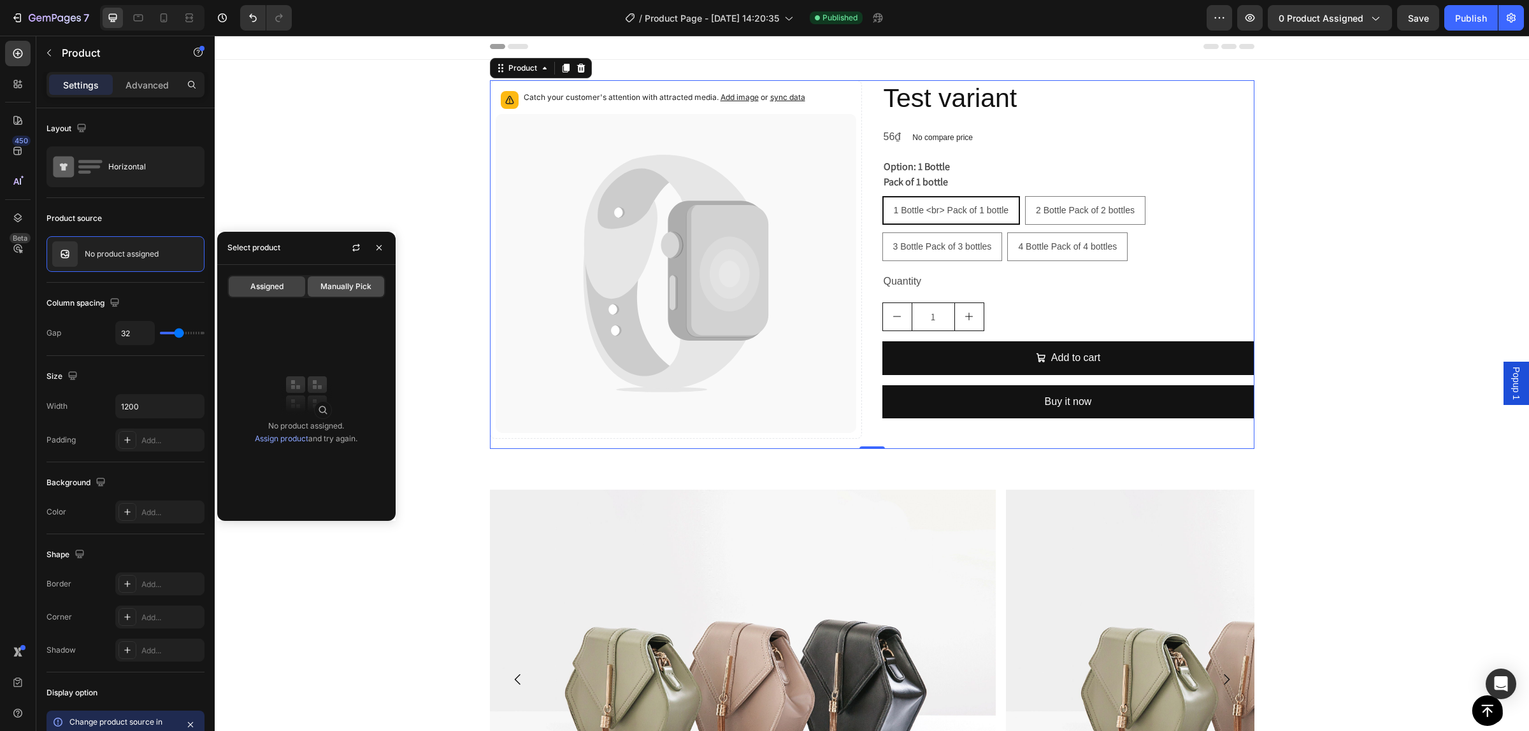
click at [322, 284] on span "Manually Pick" at bounding box center [345, 286] width 51 height 11
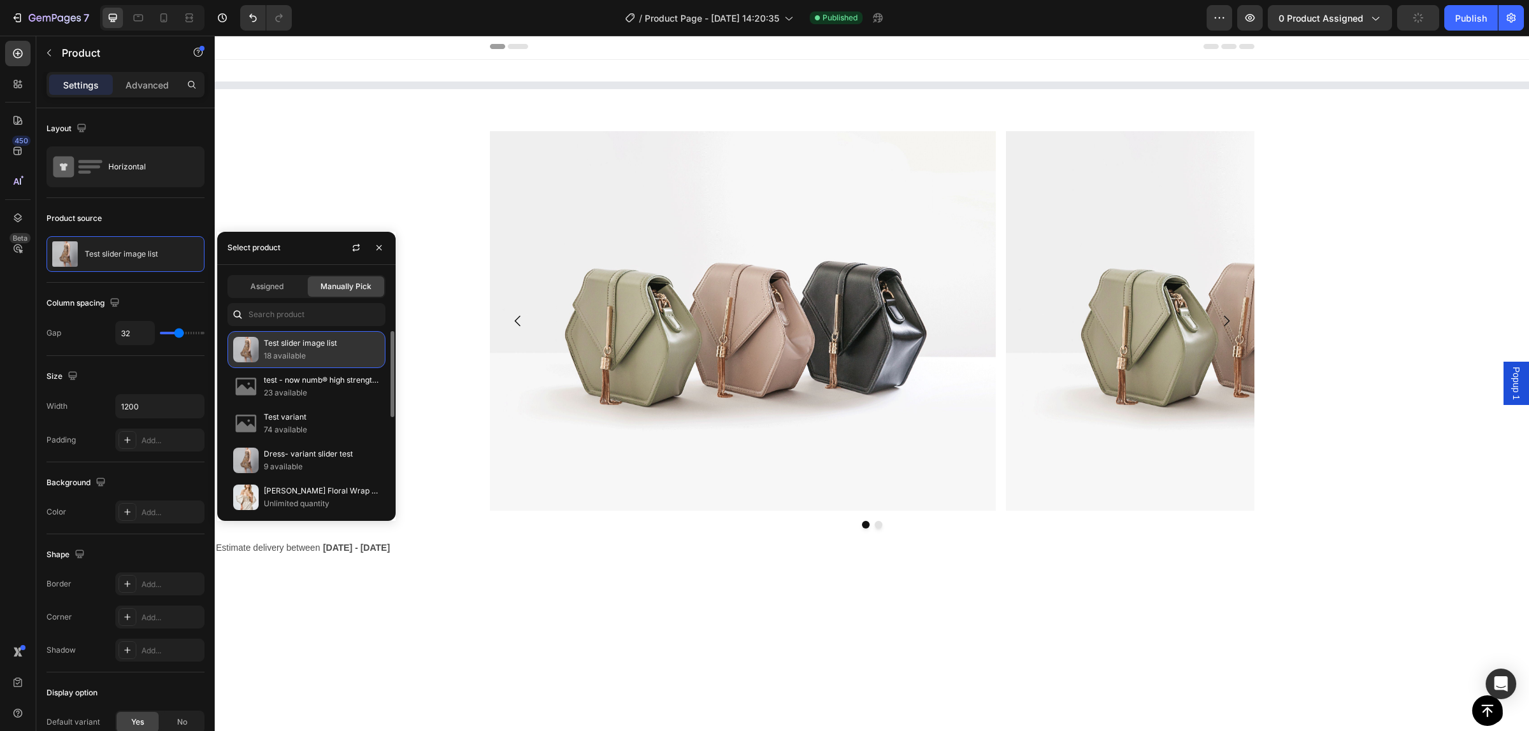
click at [301, 354] on p "18 available" at bounding box center [322, 356] width 116 height 13
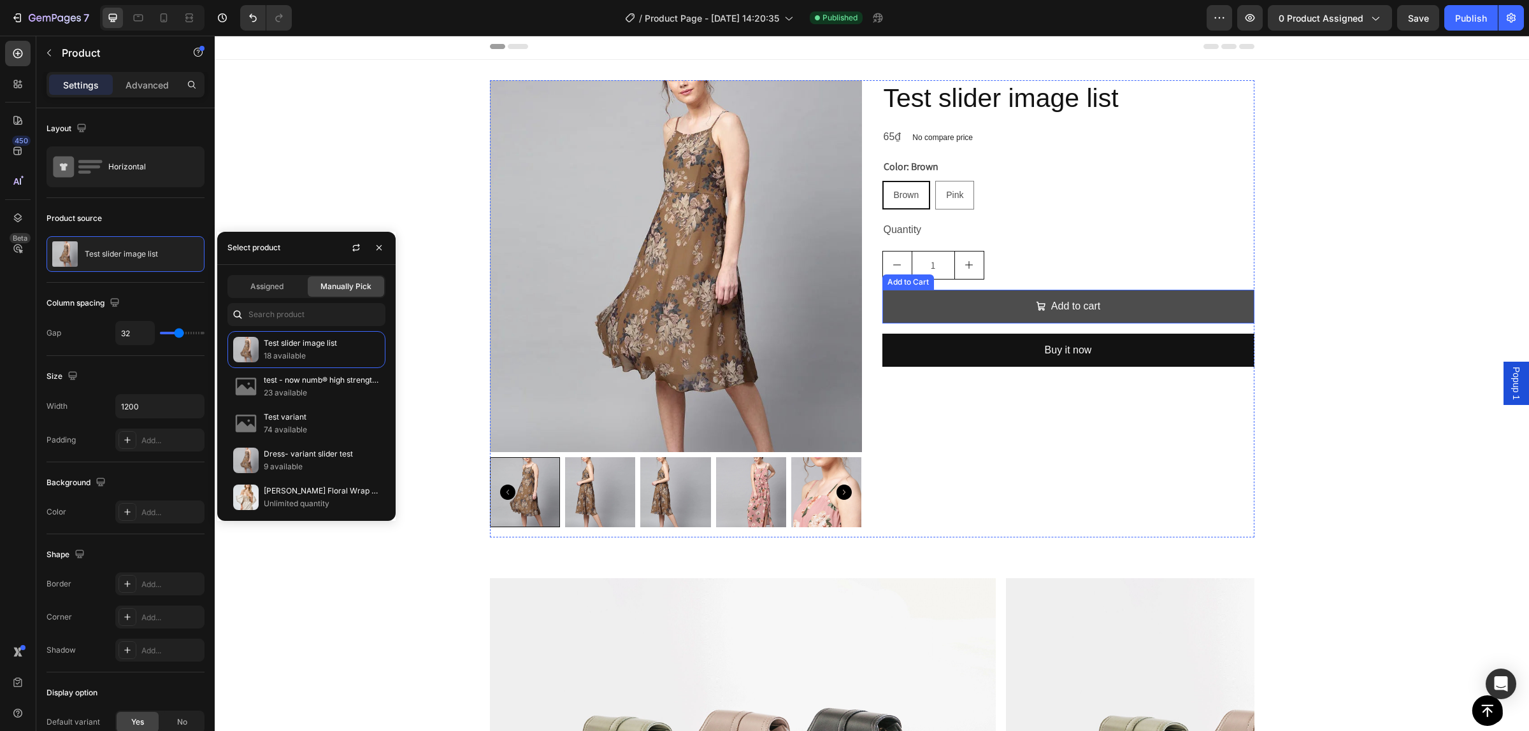
click at [964, 306] on button "Add to cart" at bounding box center [1068, 307] width 372 height 34
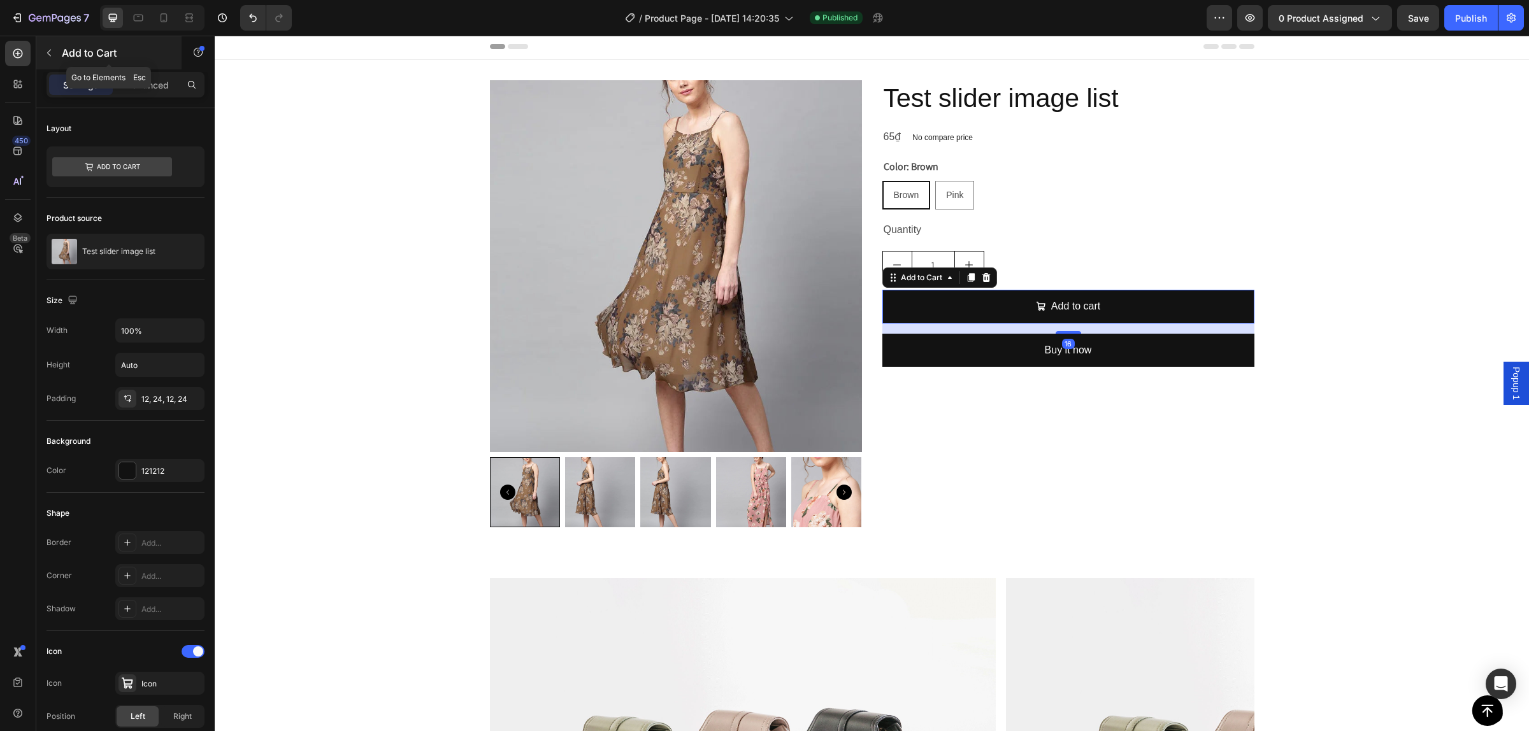
click at [52, 53] on icon "button" at bounding box center [49, 53] width 10 height 10
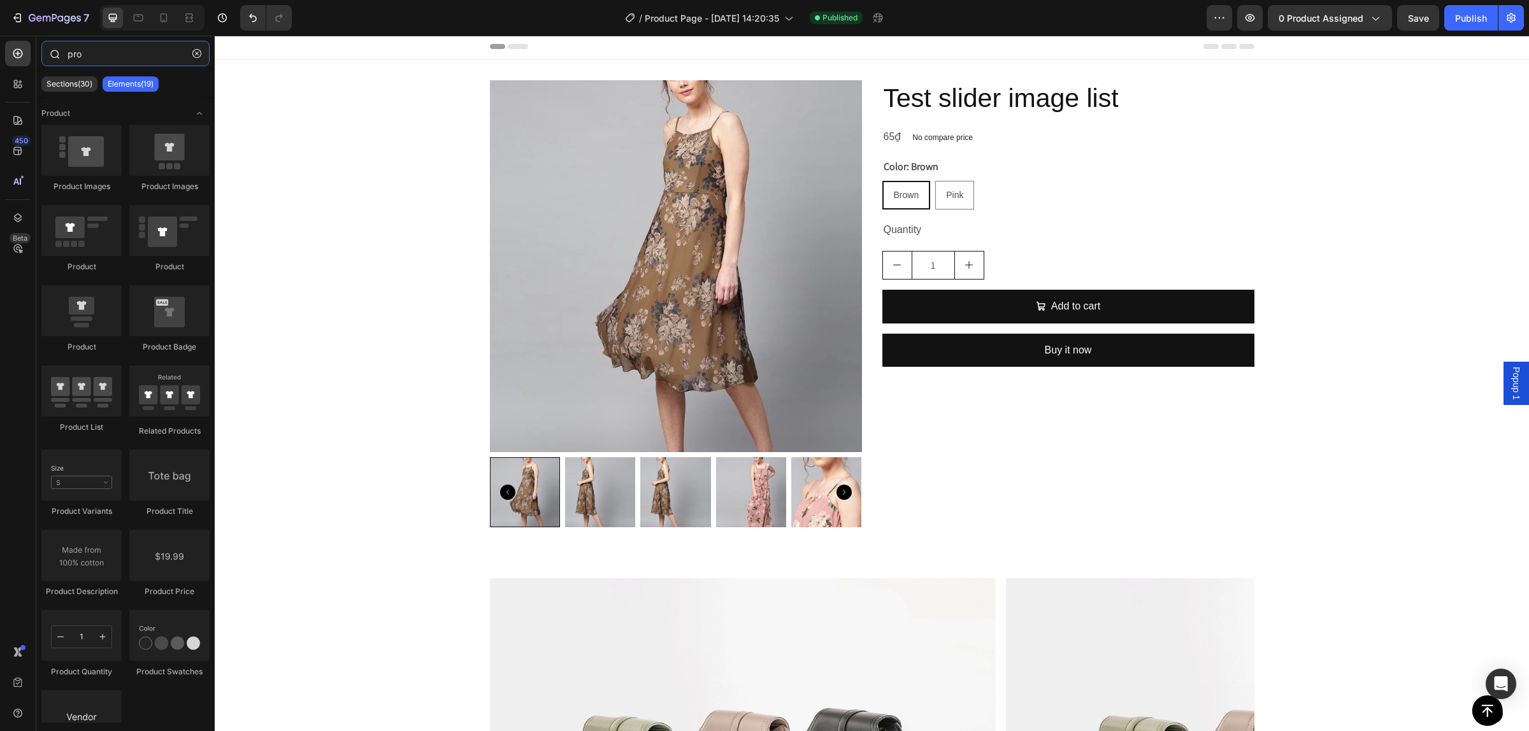
click at [135, 51] on input "pro" at bounding box center [125, 53] width 168 height 25
click at [43, 61] on div "pro" at bounding box center [125, 56] width 178 height 31
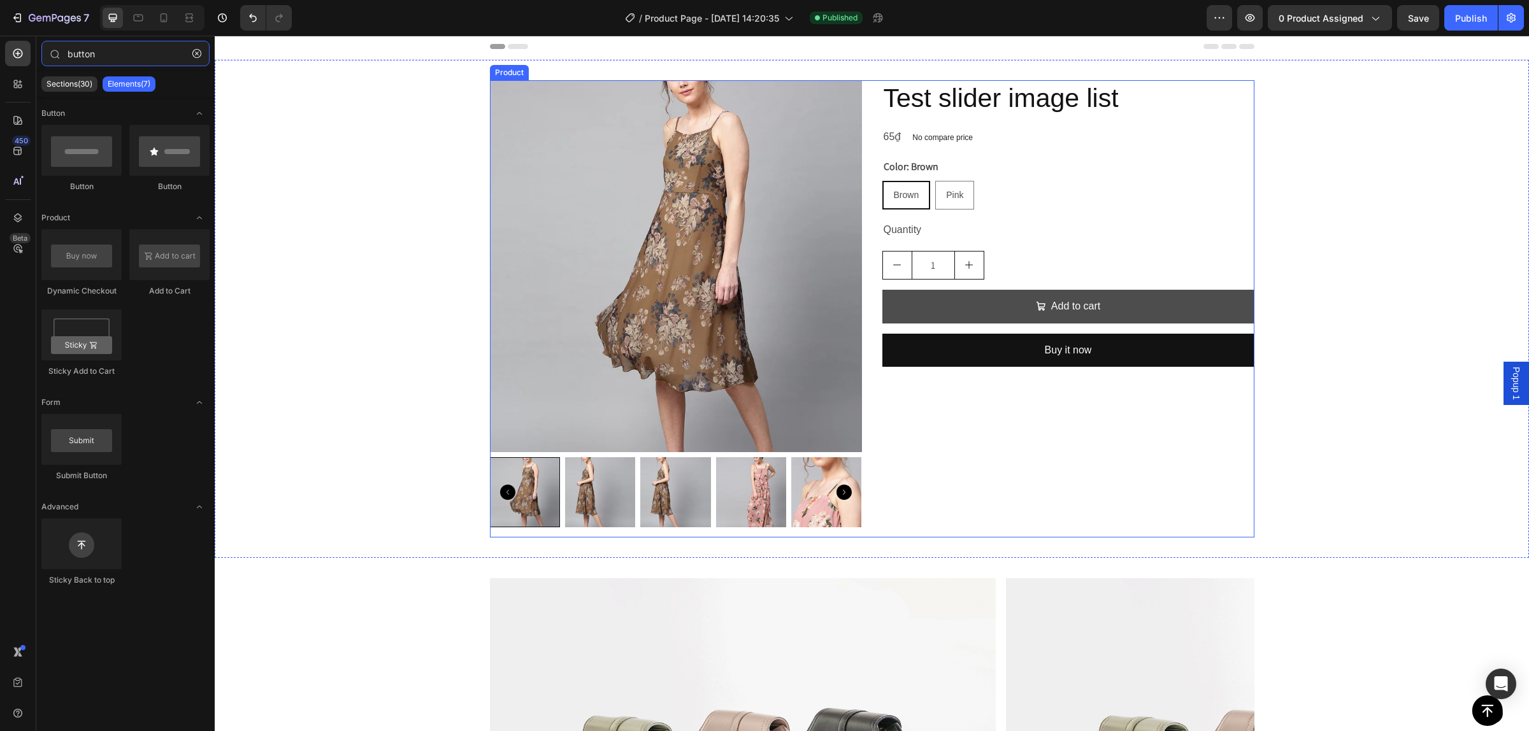
type input "button"
click at [944, 291] on button "Add to cart" at bounding box center [1068, 307] width 372 height 34
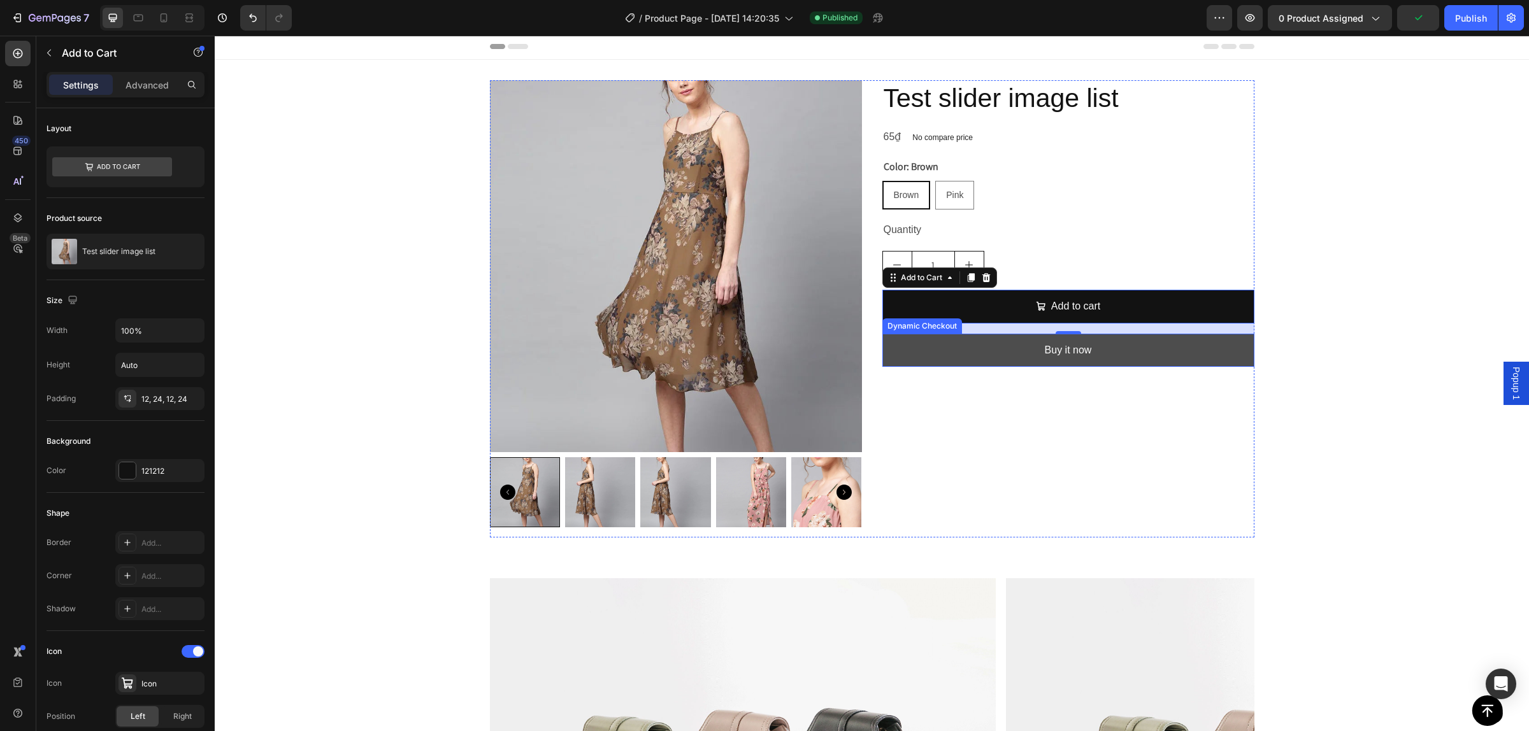
click at [961, 354] on button "Buy it now" at bounding box center [1068, 351] width 372 height 34
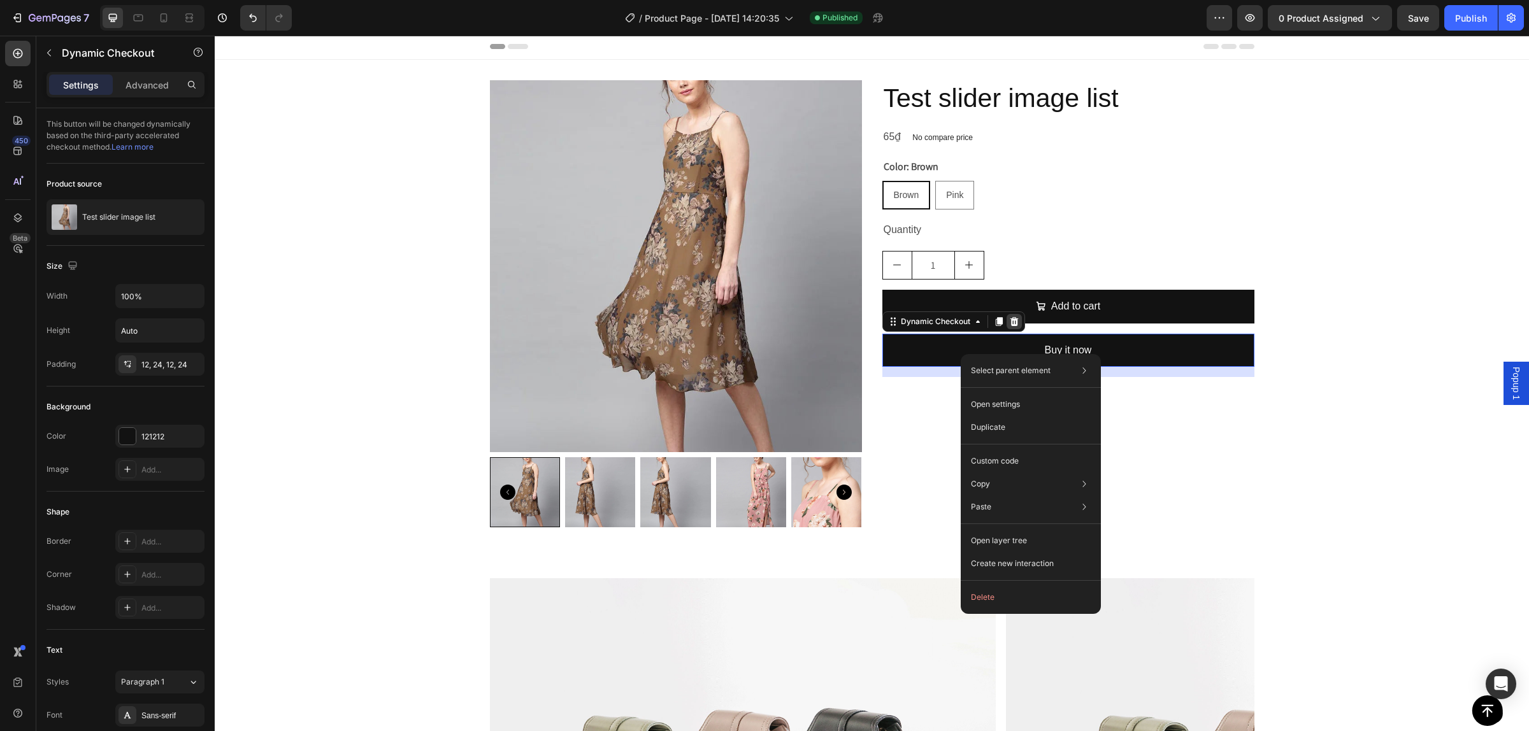
click at [1010, 320] on icon at bounding box center [1014, 321] width 8 height 9
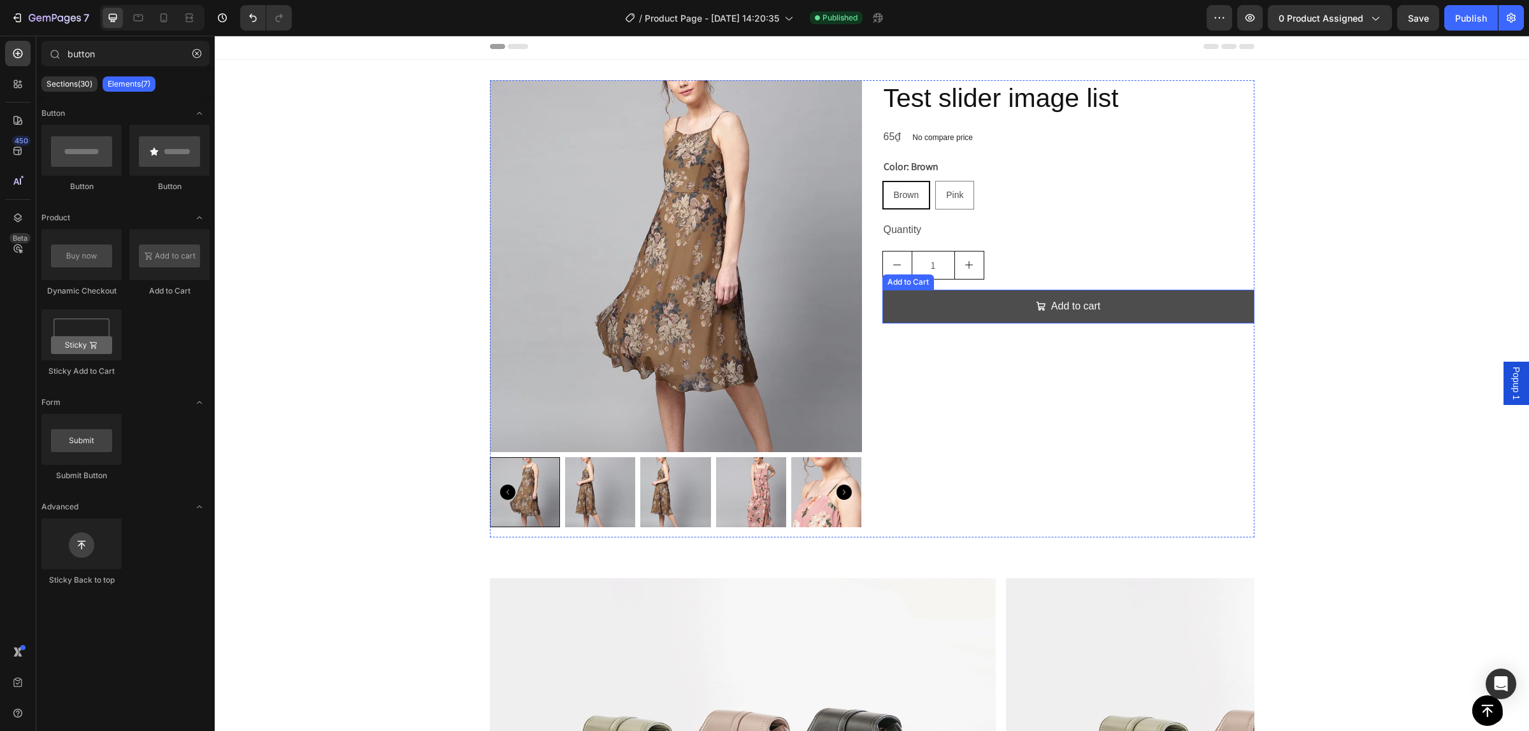
click at [953, 306] on button "Add to cart" at bounding box center [1068, 307] width 372 height 34
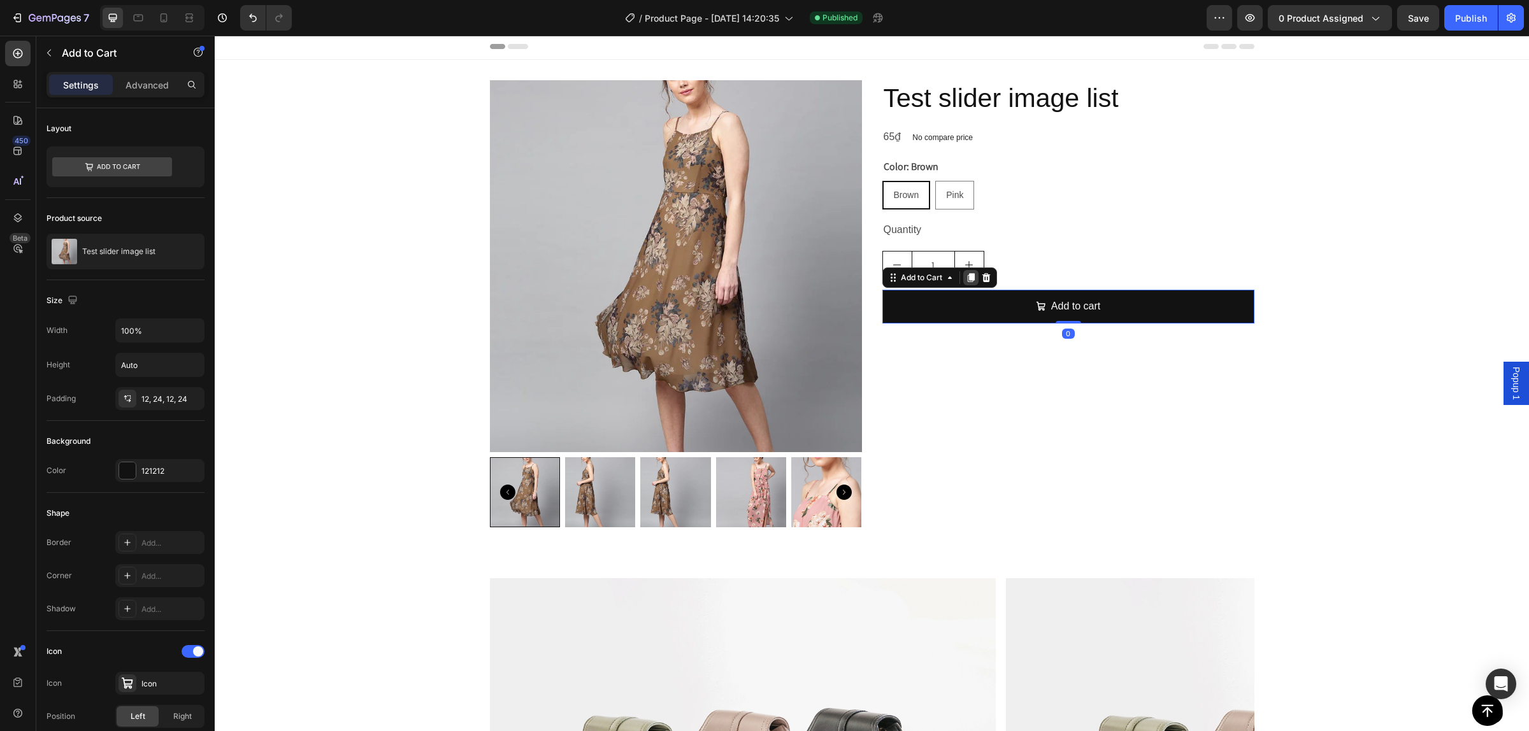
click at [966, 275] on icon at bounding box center [971, 278] width 10 height 10
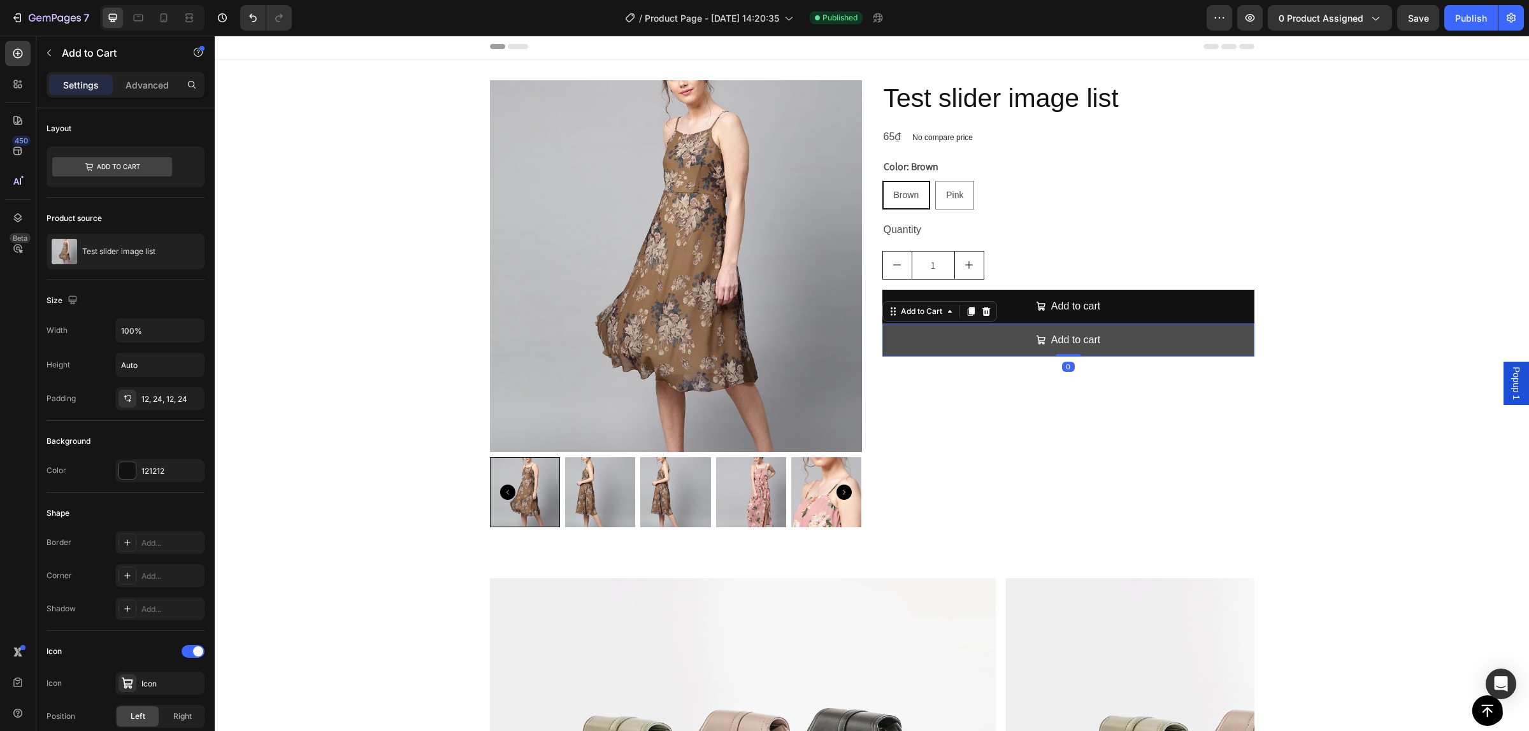
click at [924, 340] on button "Add to cart" at bounding box center [1068, 341] width 372 height 34
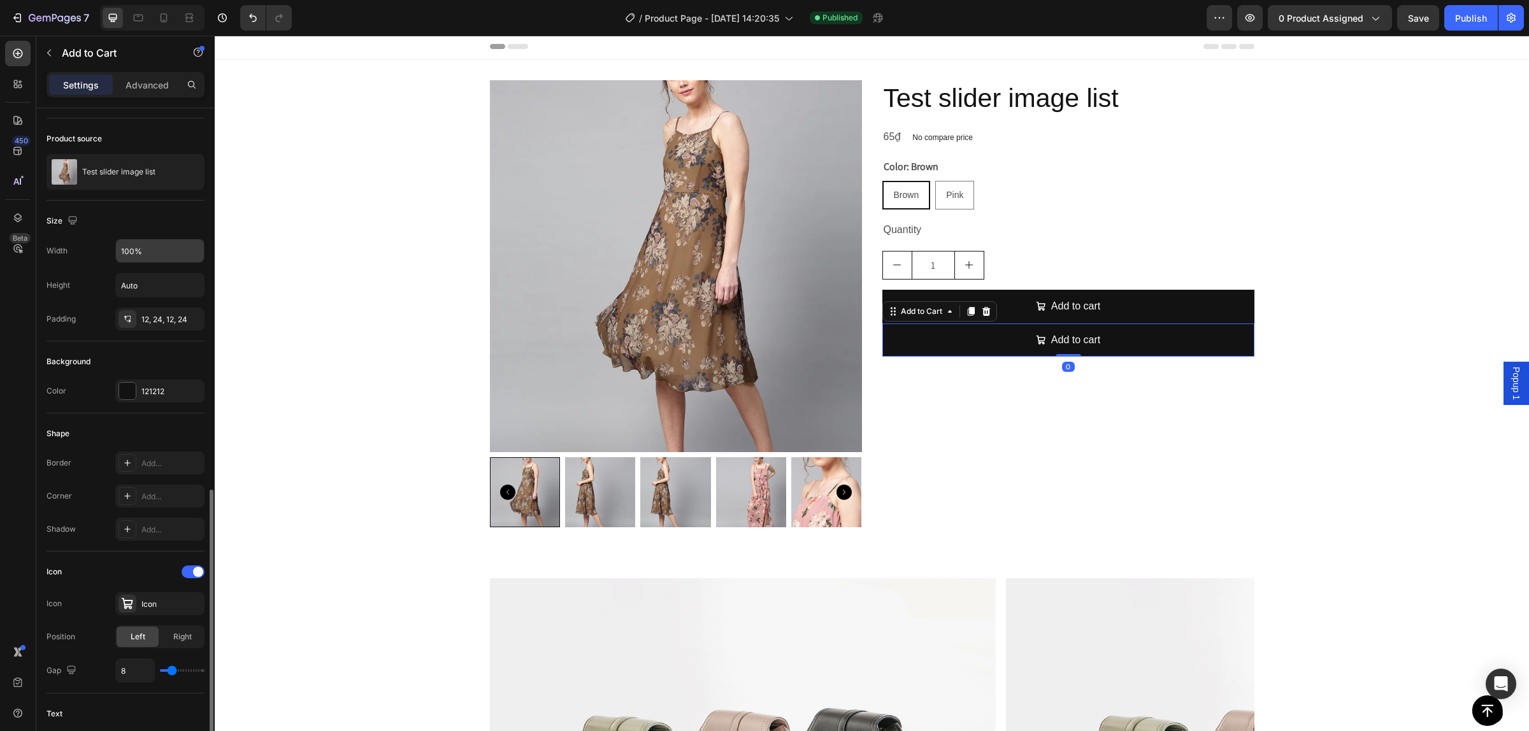
scroll to position [0, 0]
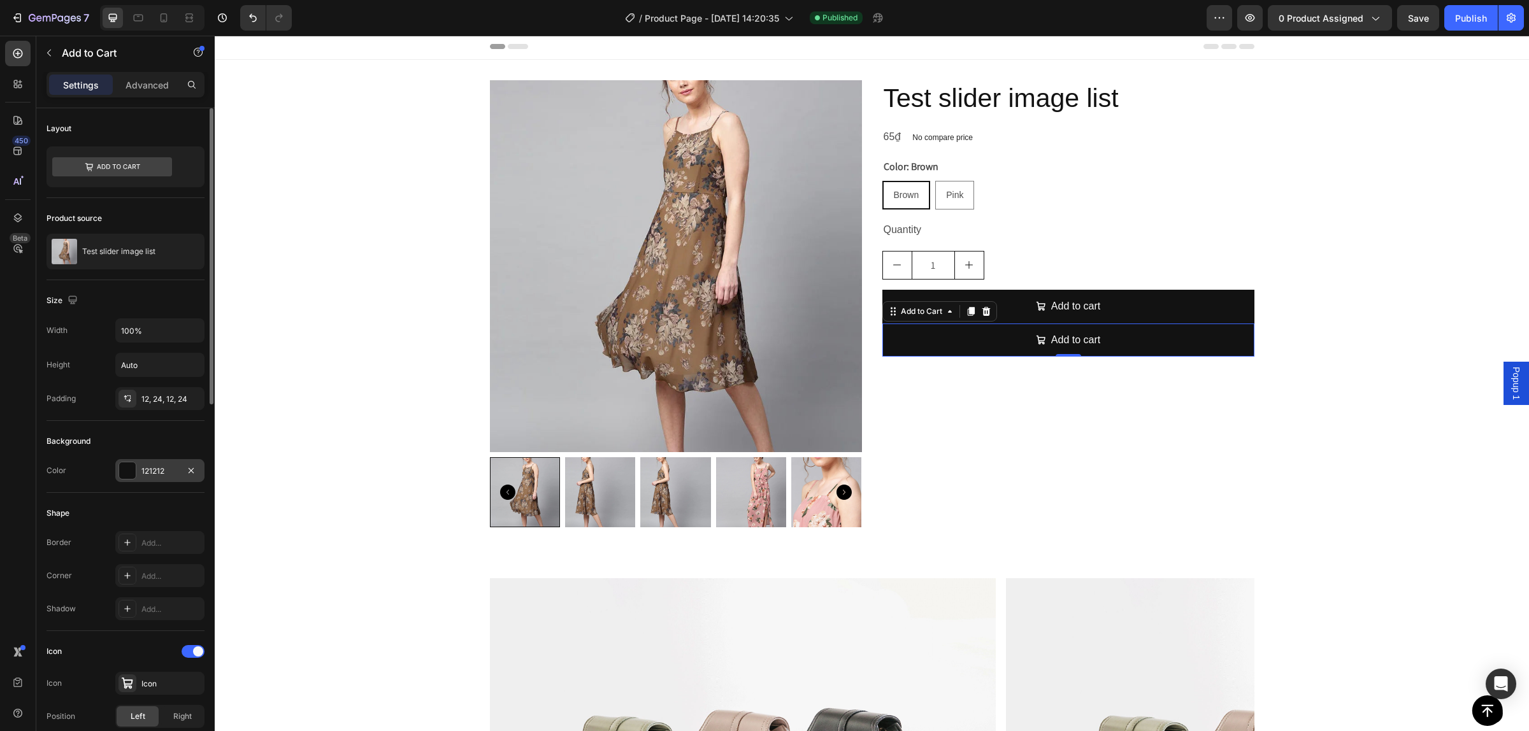
click at [131, 466] on div at bounding box center [127, 471] width 17 height 17
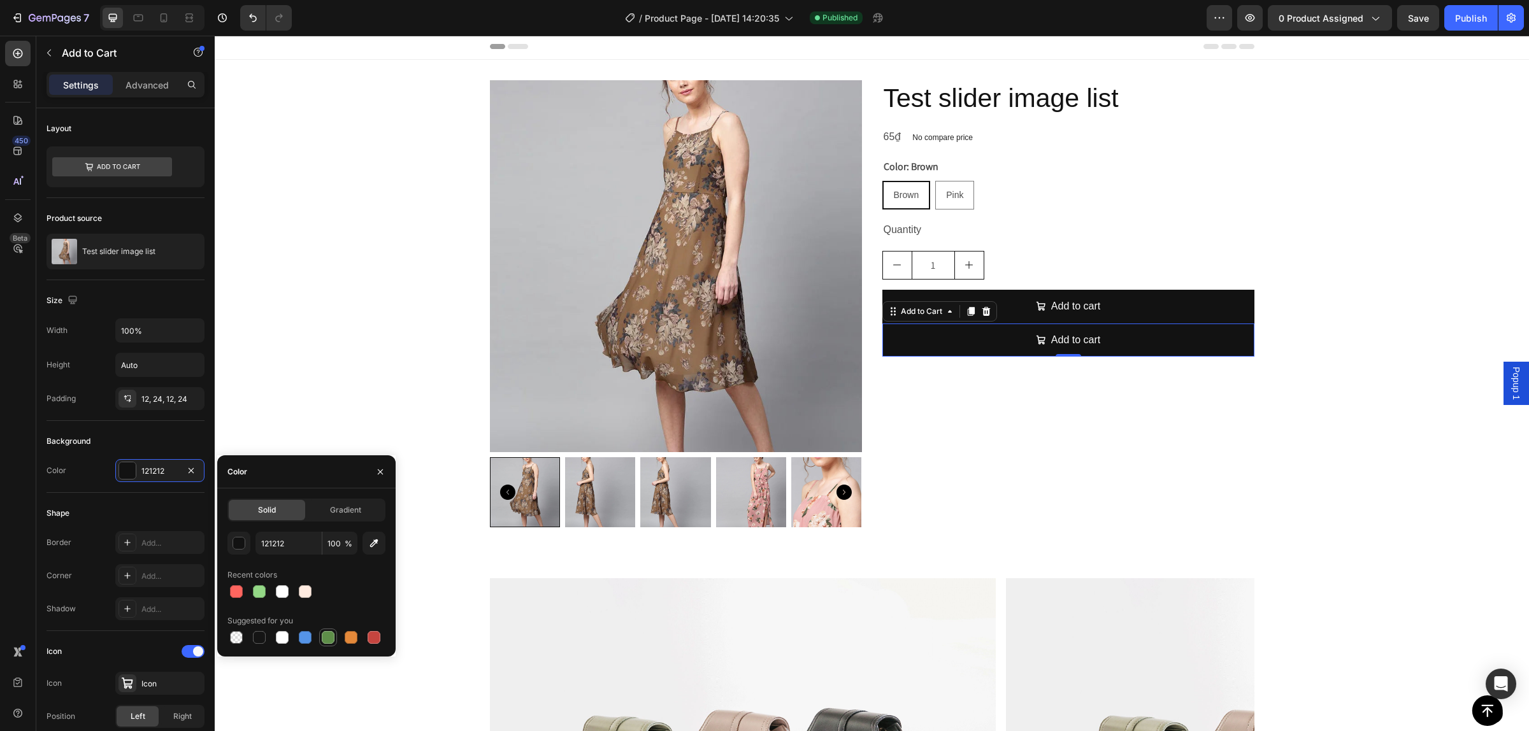
click at [334, 642] on div at bounding box center [327, 637] width 15 height 15
type input "5E8E49"
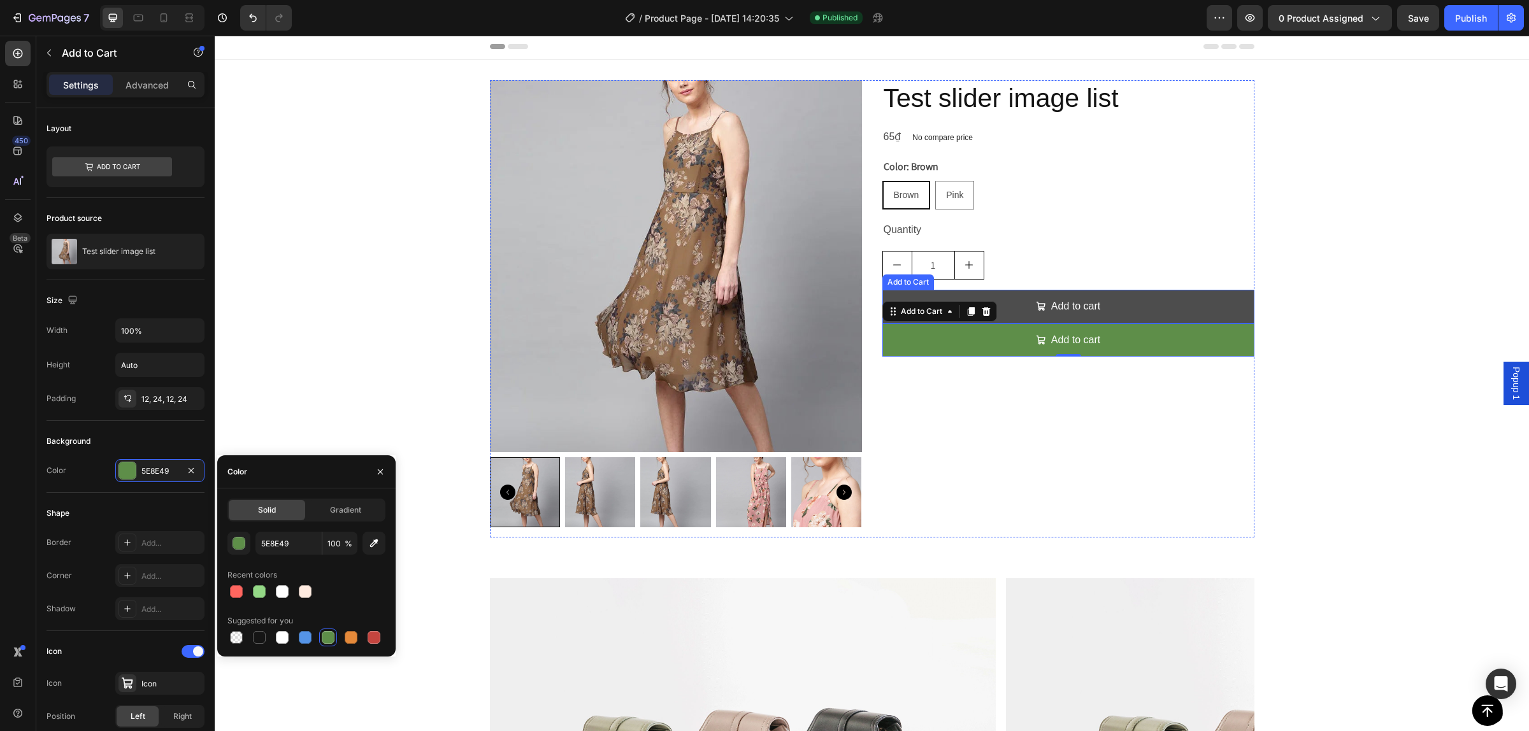
click at [1012, 299] on button "Add to cart" at bounding box center [1068, 307] width 372 height 34
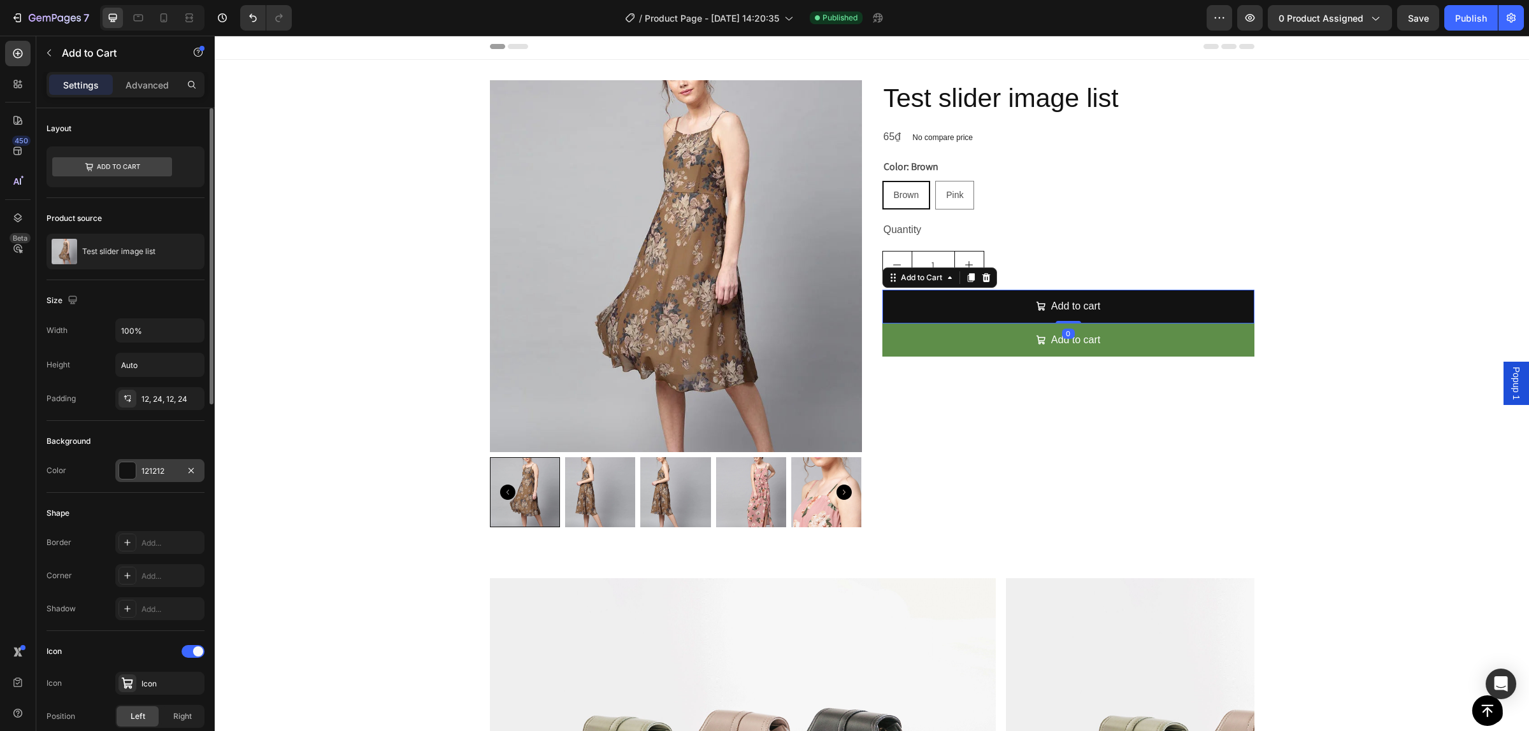
click at [128, 467] on div at bounding box center [127, 471] width 17 height 17
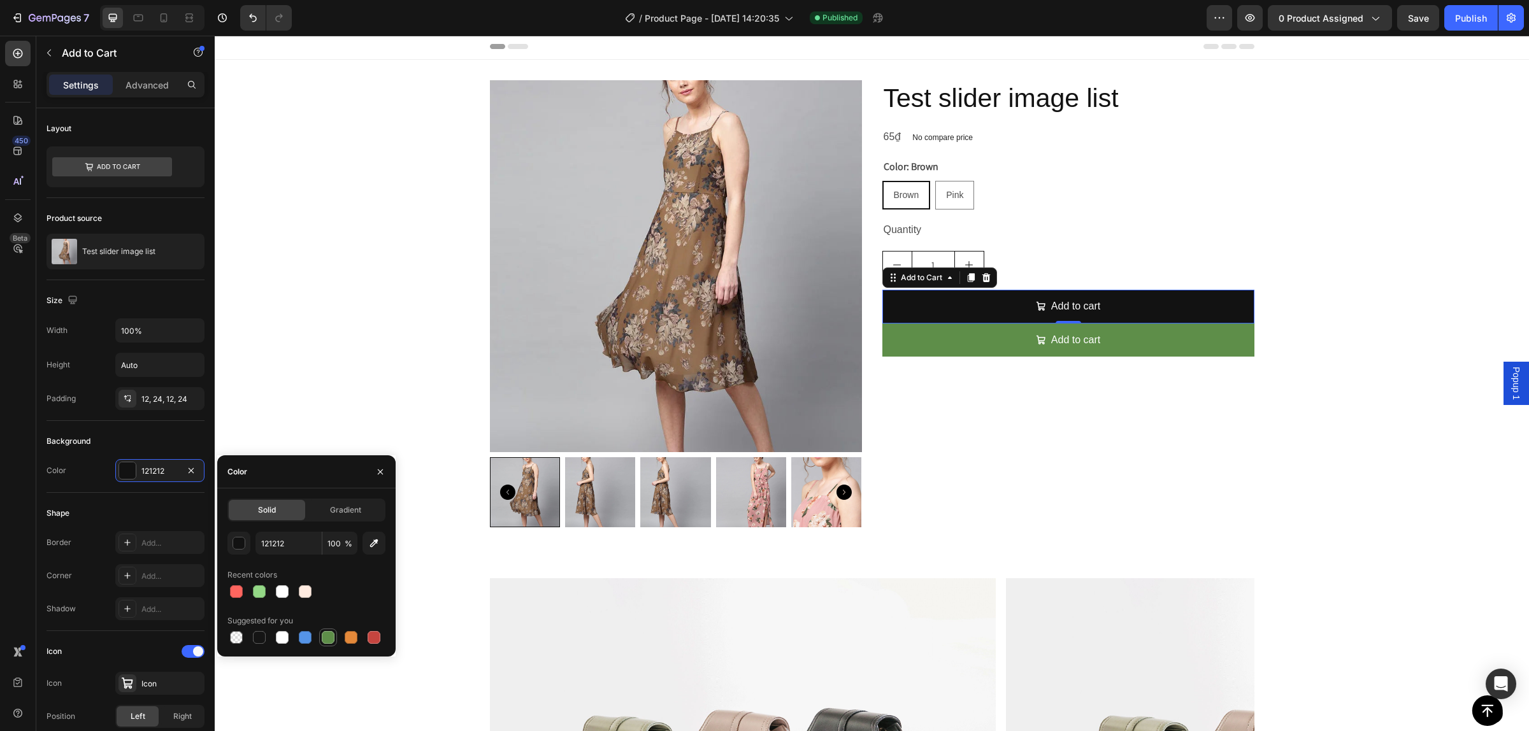
click at [324, 633] on div at bounding box center [328, 637] width 13 height 13
type input "5E8E49"
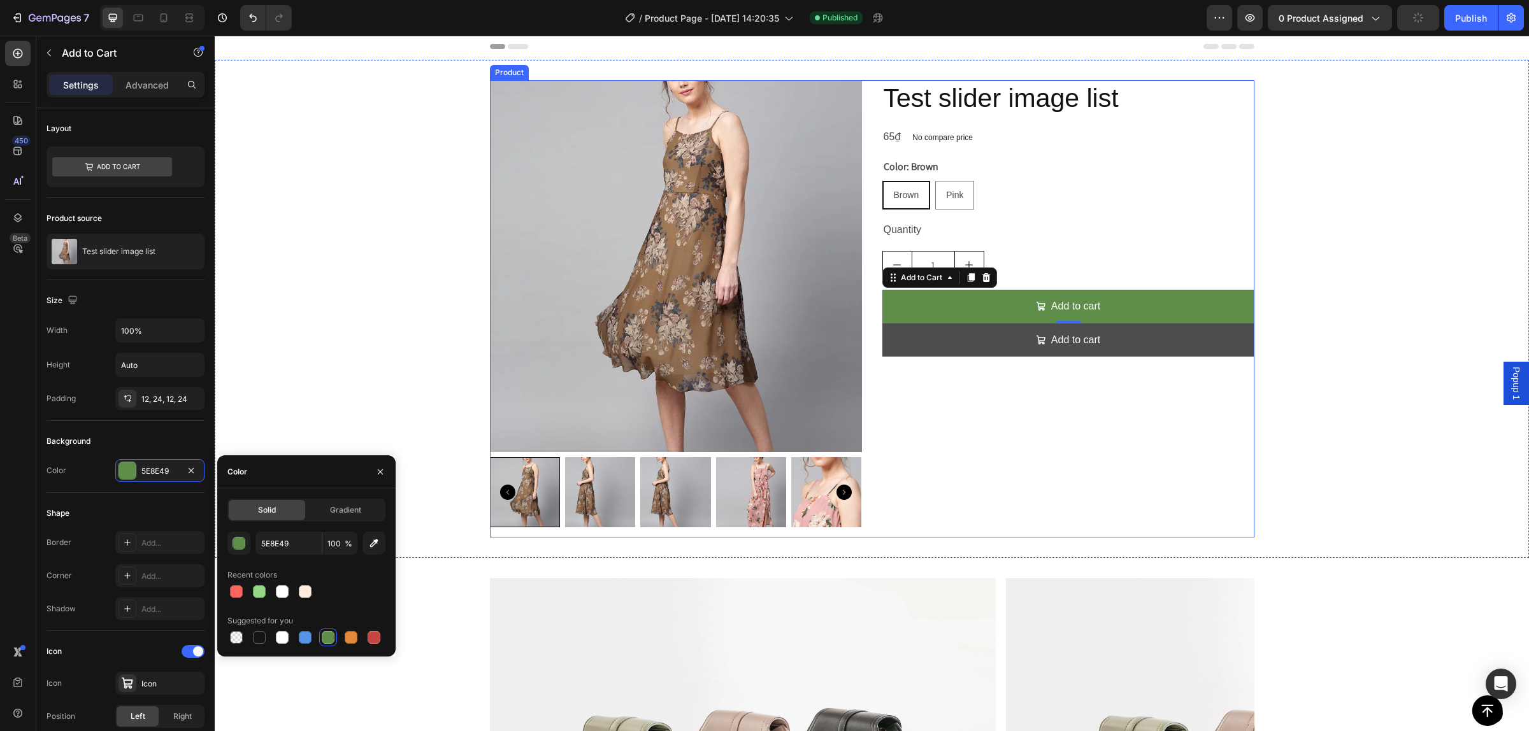
click at [1181, 396] on div "Test slider image list Product Title 65₫ Product Price Product Price No compare…" at bounding box center [1068, 308] width 372 height 457
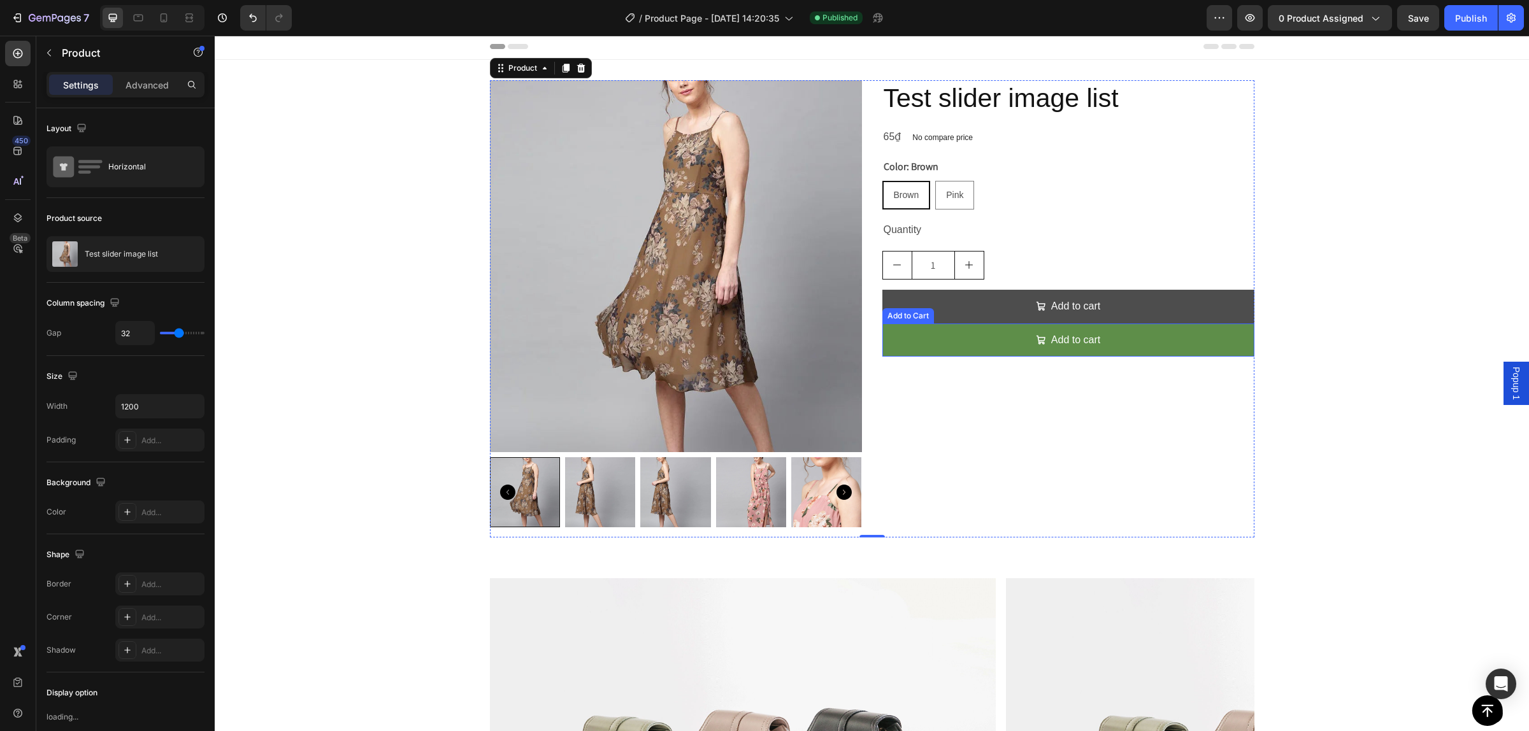
click at [1107, 303] on button "Add to cart" at bounding box center [1068, 307] width 372 height 34
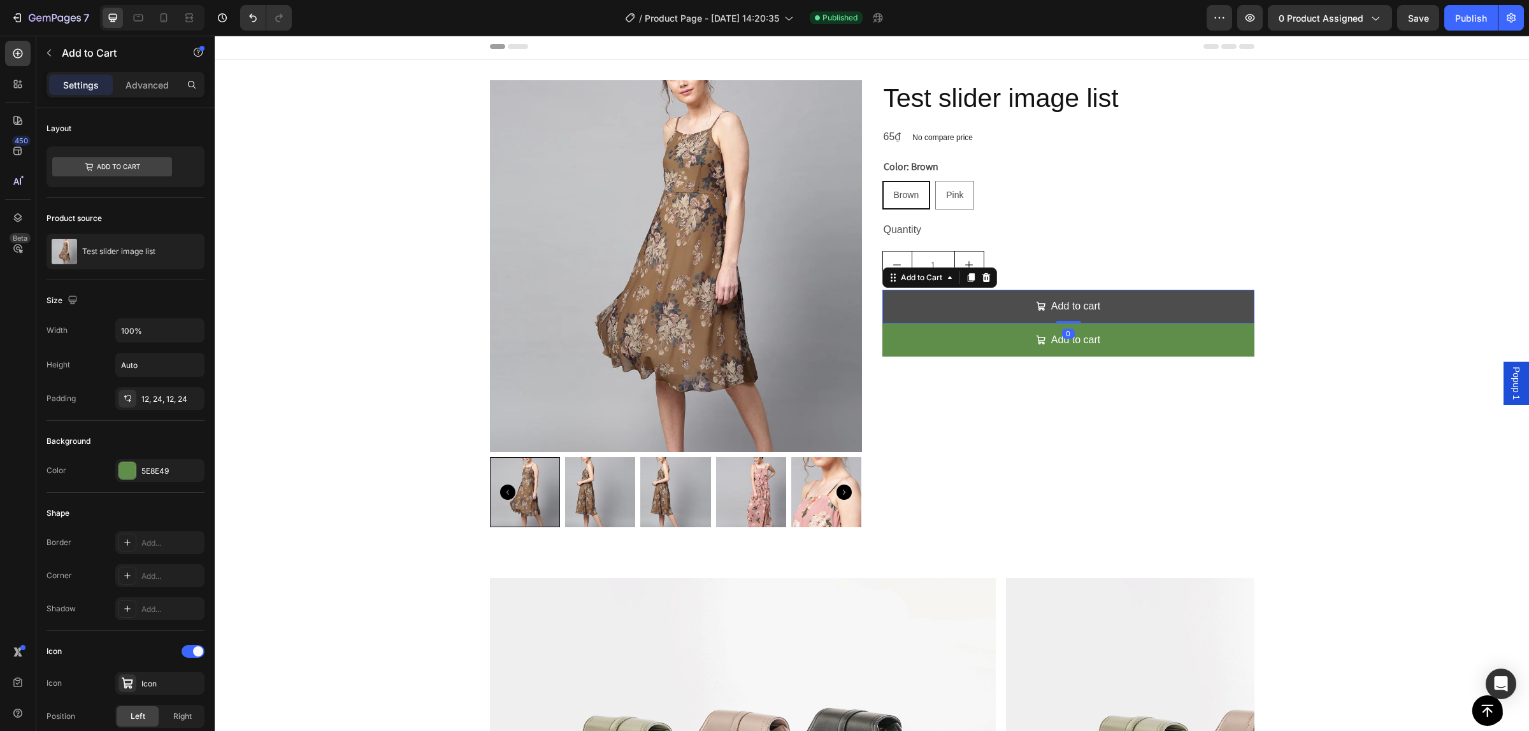
click at [1115, 304] on button "Add to cart" at bounding box center [1068, 307] width 372 height 34
click at [1053, 301] on div "Add to cart" at bounding box center [1075, 307] width 49 height 18
click at [1002, 306] on button "Add to cart" at bounding box center [1068, 307] width 372 height 34
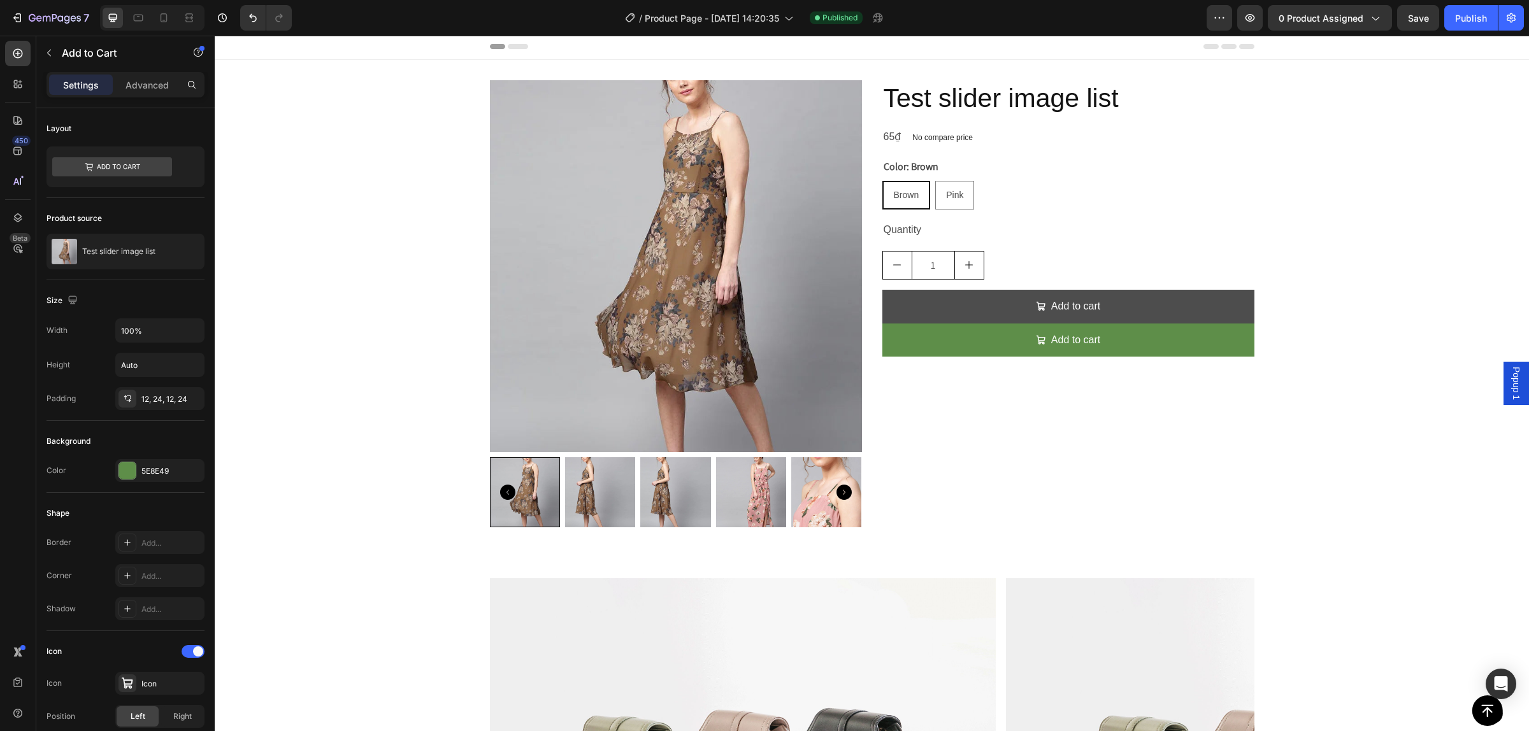
click at [1002, 306] on button "Add to cart" at bounding box center [1068, 307] width 372 height 34
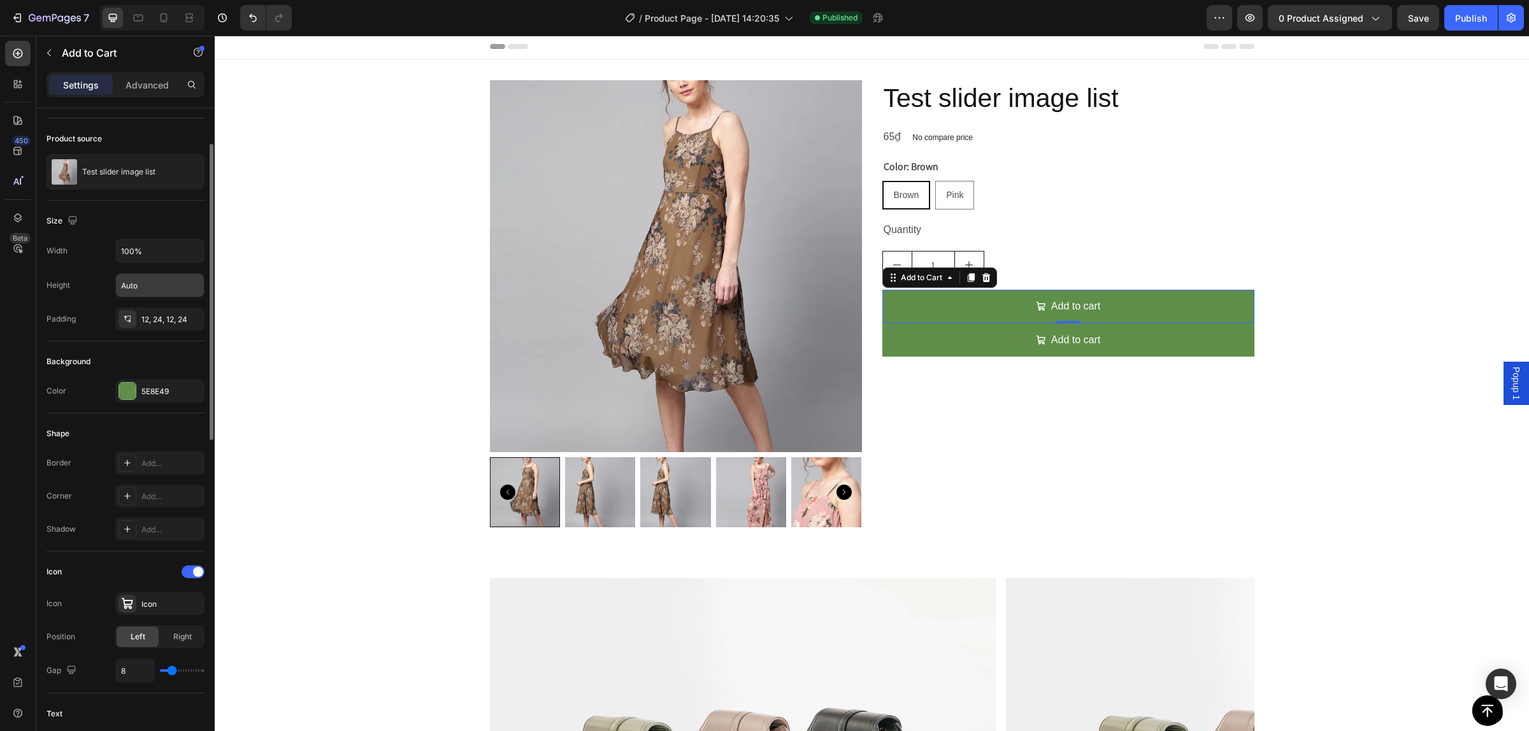
scroll to position [159, 0]
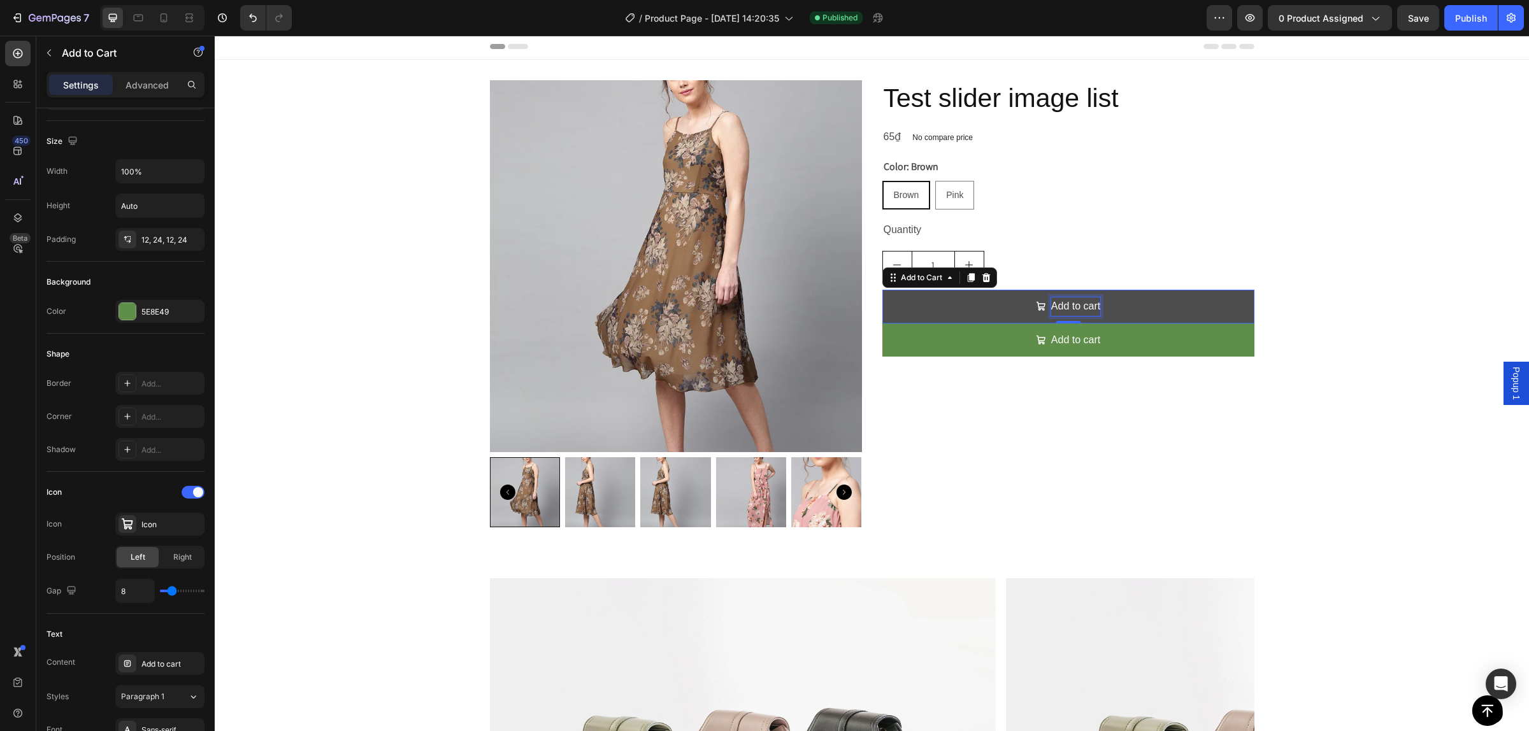
click at [1081, 304] on p "Add to cart" at bounding box center [1075, 307] width 49 height 18
click at [1089, 305] on p "Add to cart" at bounding box center [1075, 307] width 49 height 18
click at [1094, 310] on p "Add to cart" at bounding box center [1075, 307] width 49 height 18
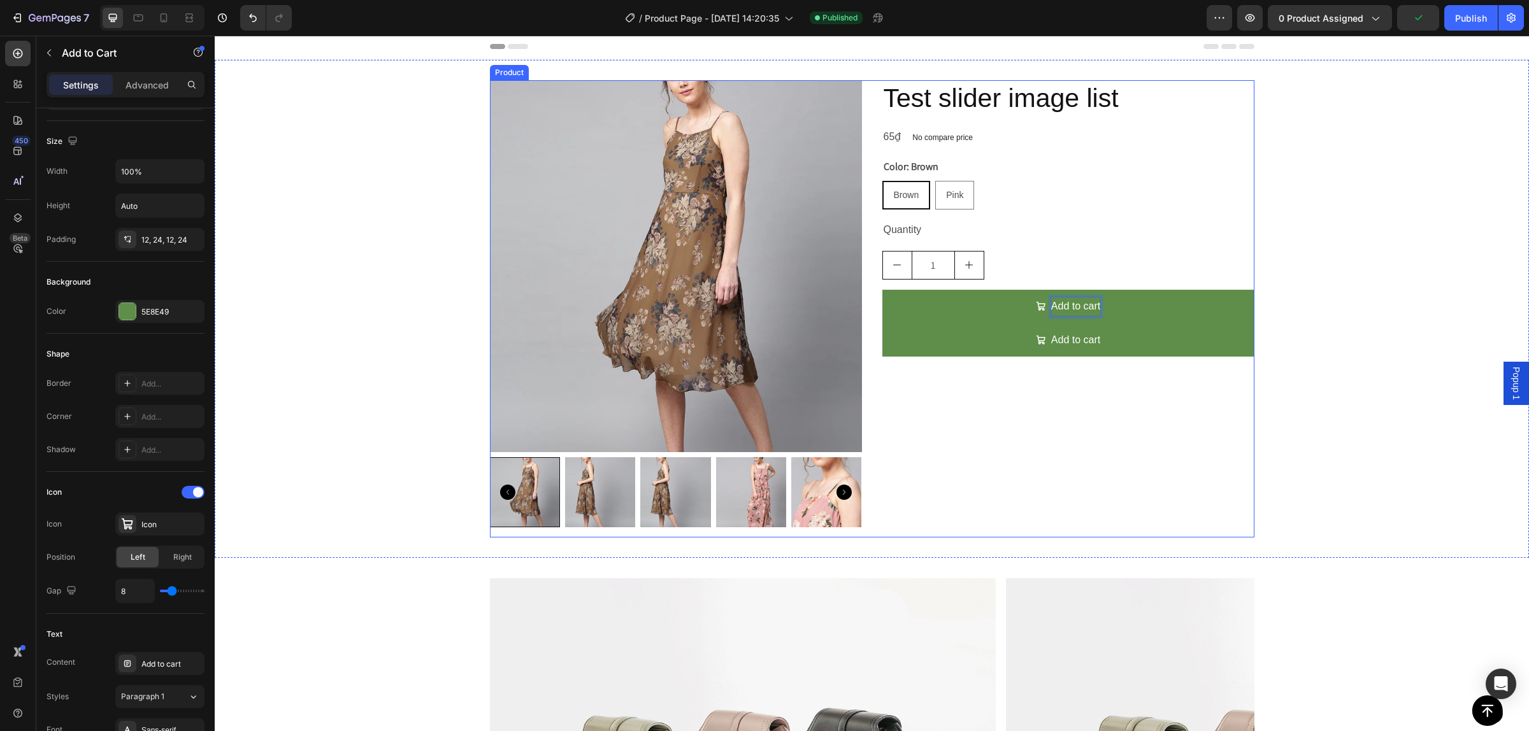
click at [882, 290] on button "Add to cart" at bounding box center [1068, 307] width 372 height 34
click at [1089, 421] on div "Test slider image list Product Title 65₫ Product Price Product Price No compare…" at bounding box center [1068, 308] width 372 height 457
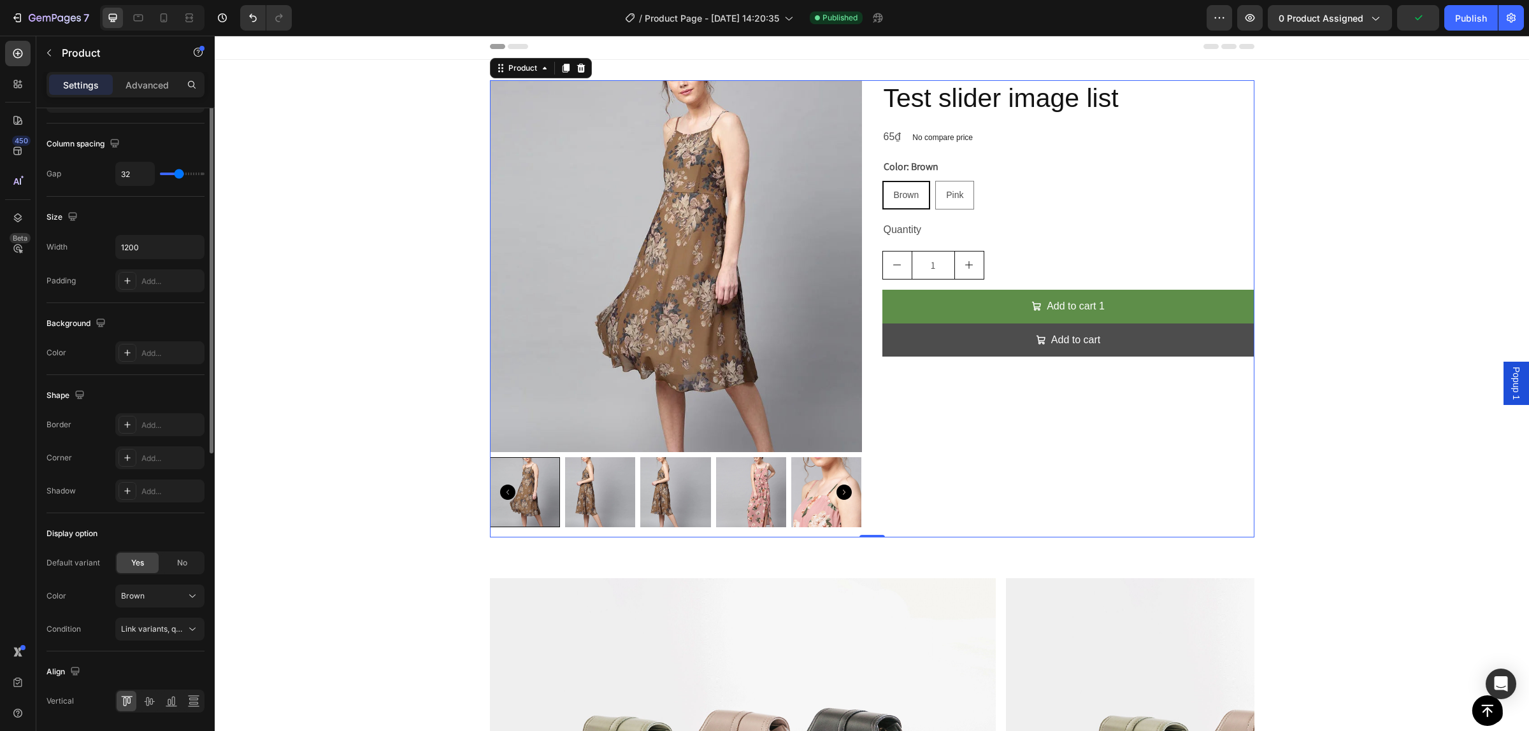
scroll to position [0, 0]
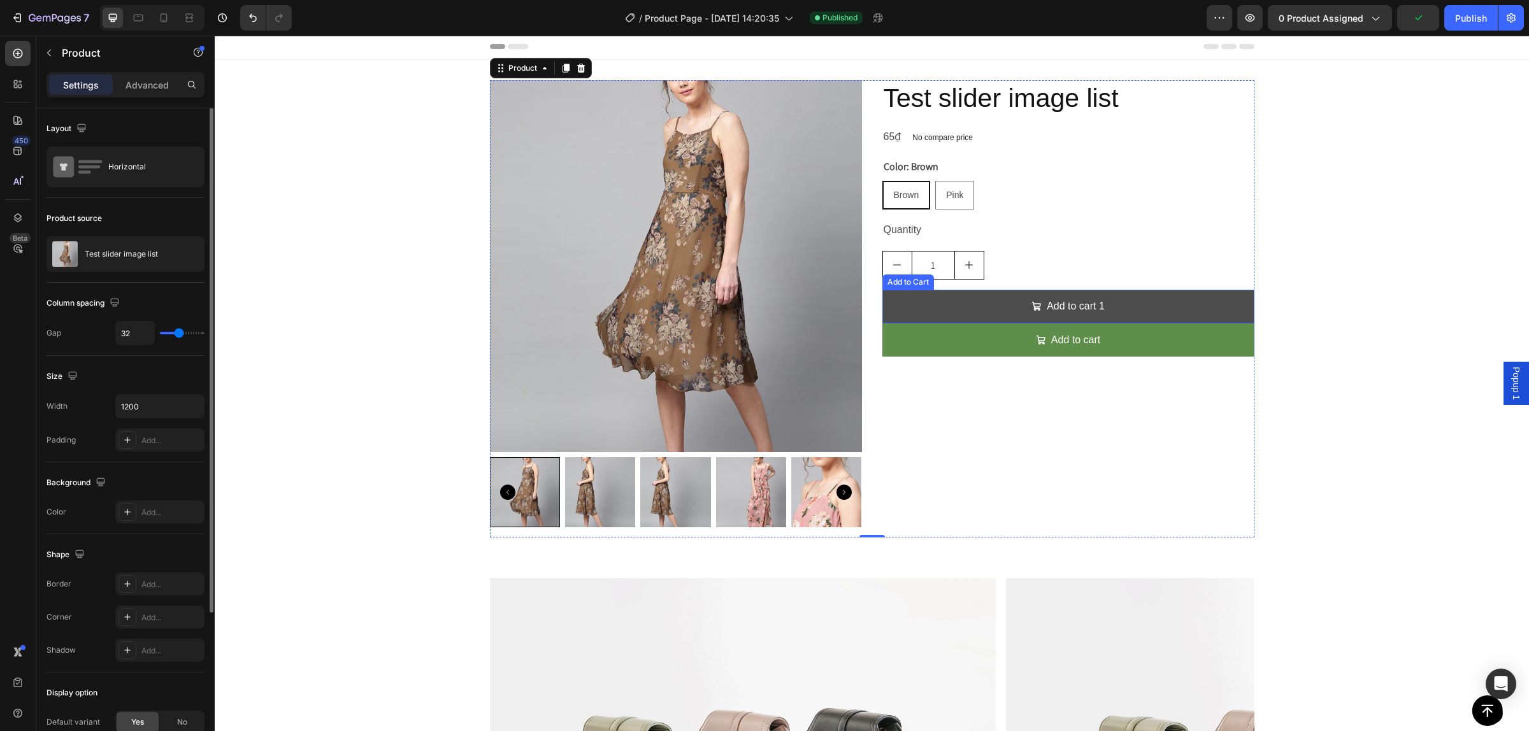
click at [964, 300] on button "Add to cart 1" at bounding box center [1068, 307] width 372 height 34
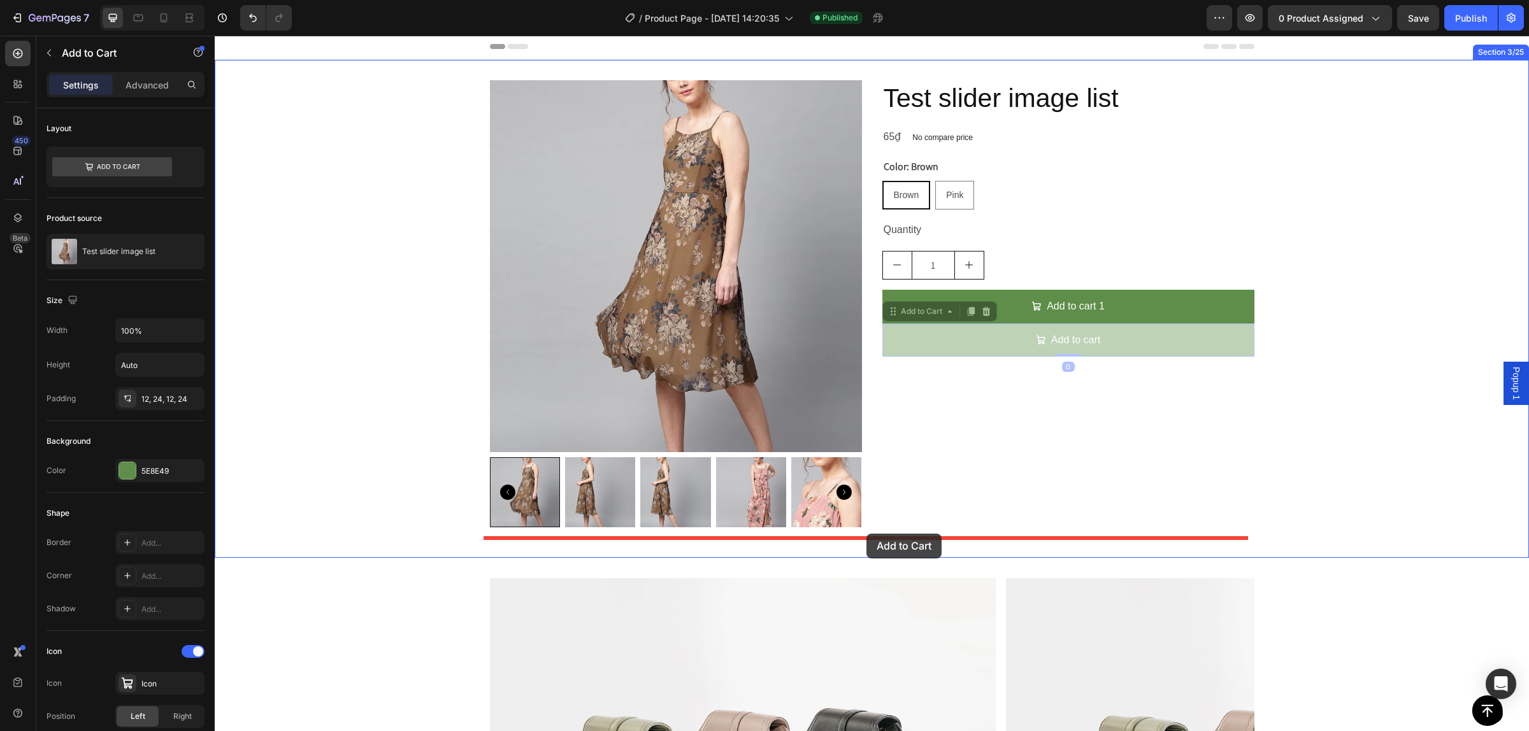
drag, startPoint x: 948, startPoint y: 360, endPoint x: 866, endPoint y: 534, distance: 192.1
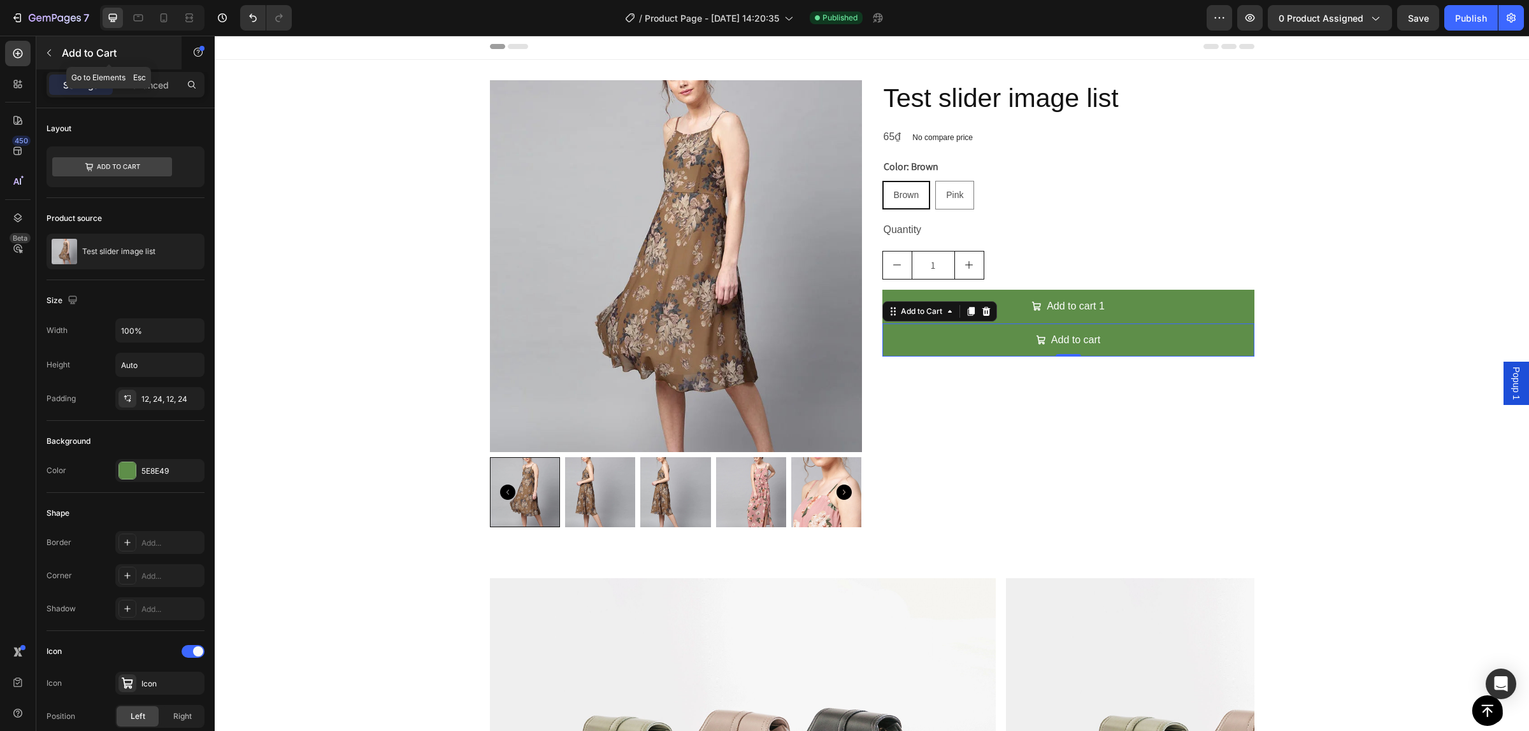
click at [44, 52] on icon "button" at bounding box center [49, 53] width 10 height 10
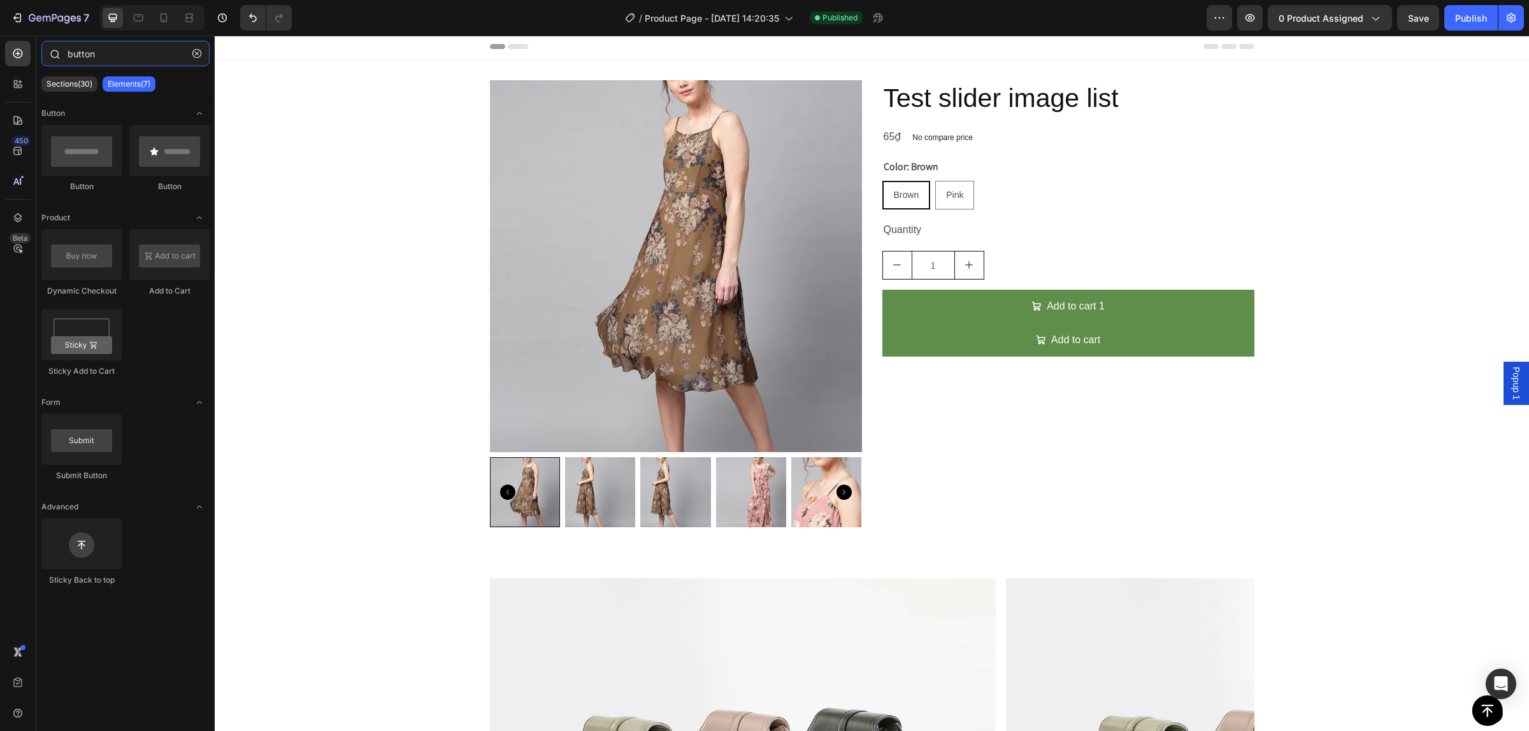
click at [110, 53] on input "button" at bounding box center [125, 53] width 168 height 25
drag, startPoint x: 134, startPoint y: 46, endPoint x: 34, endPoint y: 45, distance: 100.7
click at [34, 45] on div "450 Beta button Sections(30) Elements(7) Button Button Button Product Dynamic C…" at bounding box center [107, 384] width 215 height 696
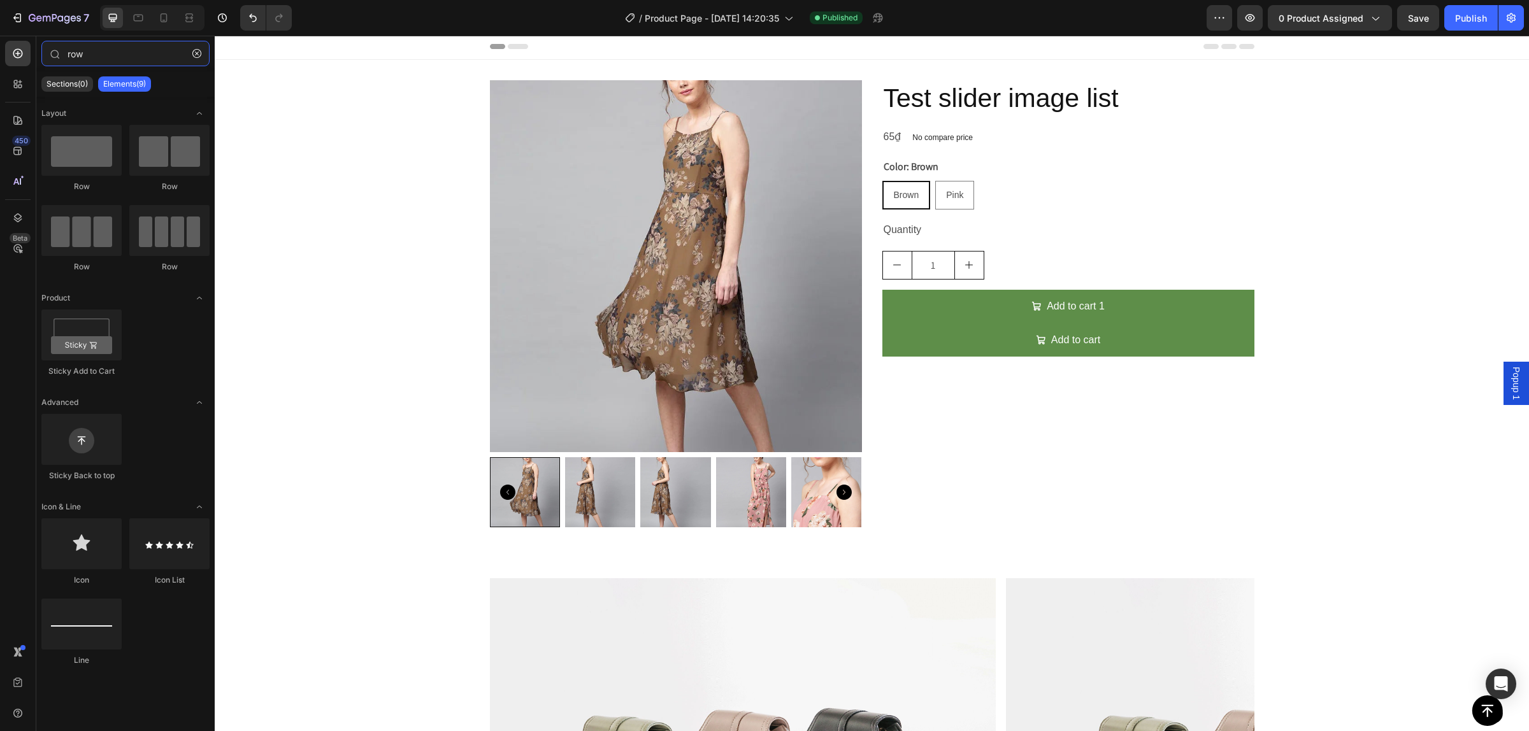
type input "row"
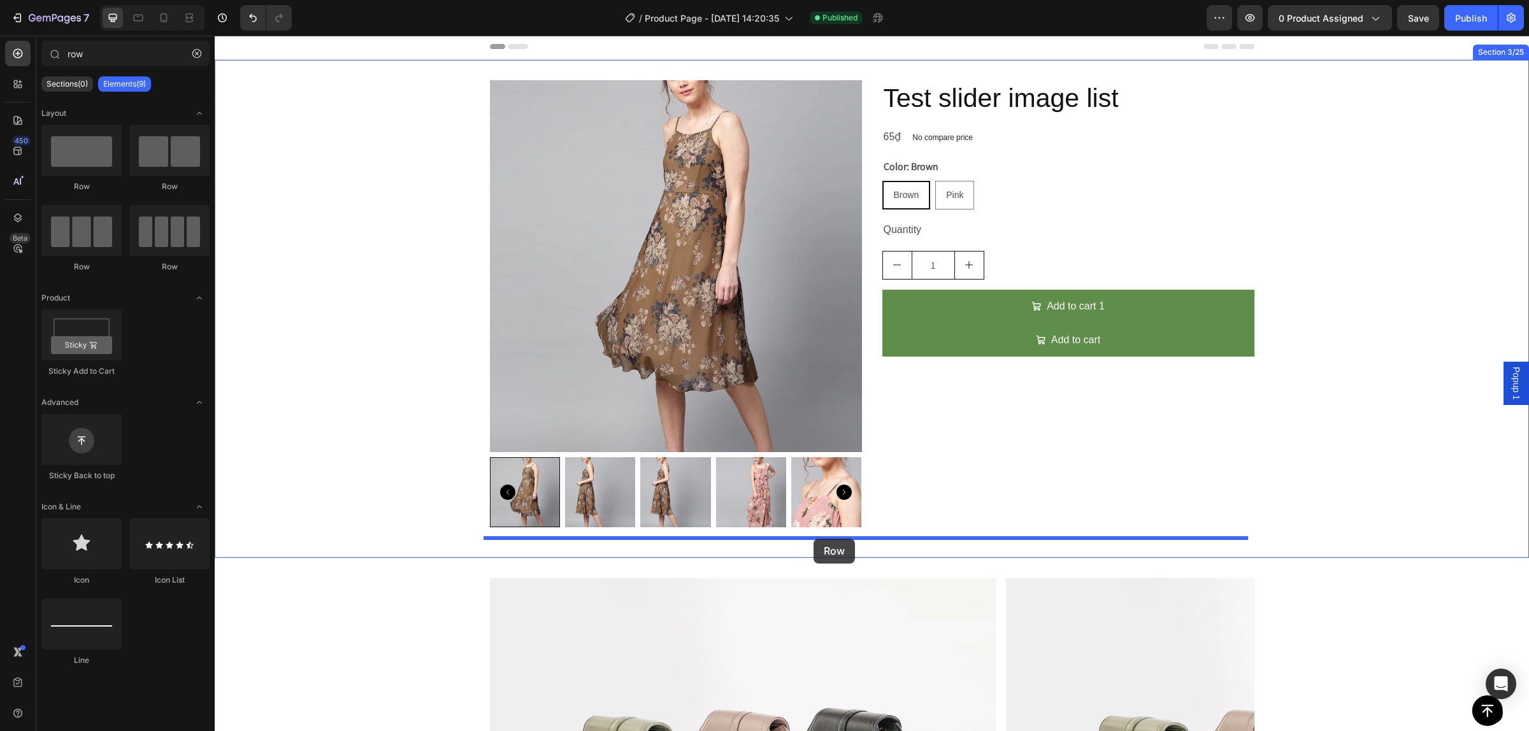
drag, startPoint x: 356, startPoint y: 235, endPoint x: 814, endPoint y: 539, distance: 549.2
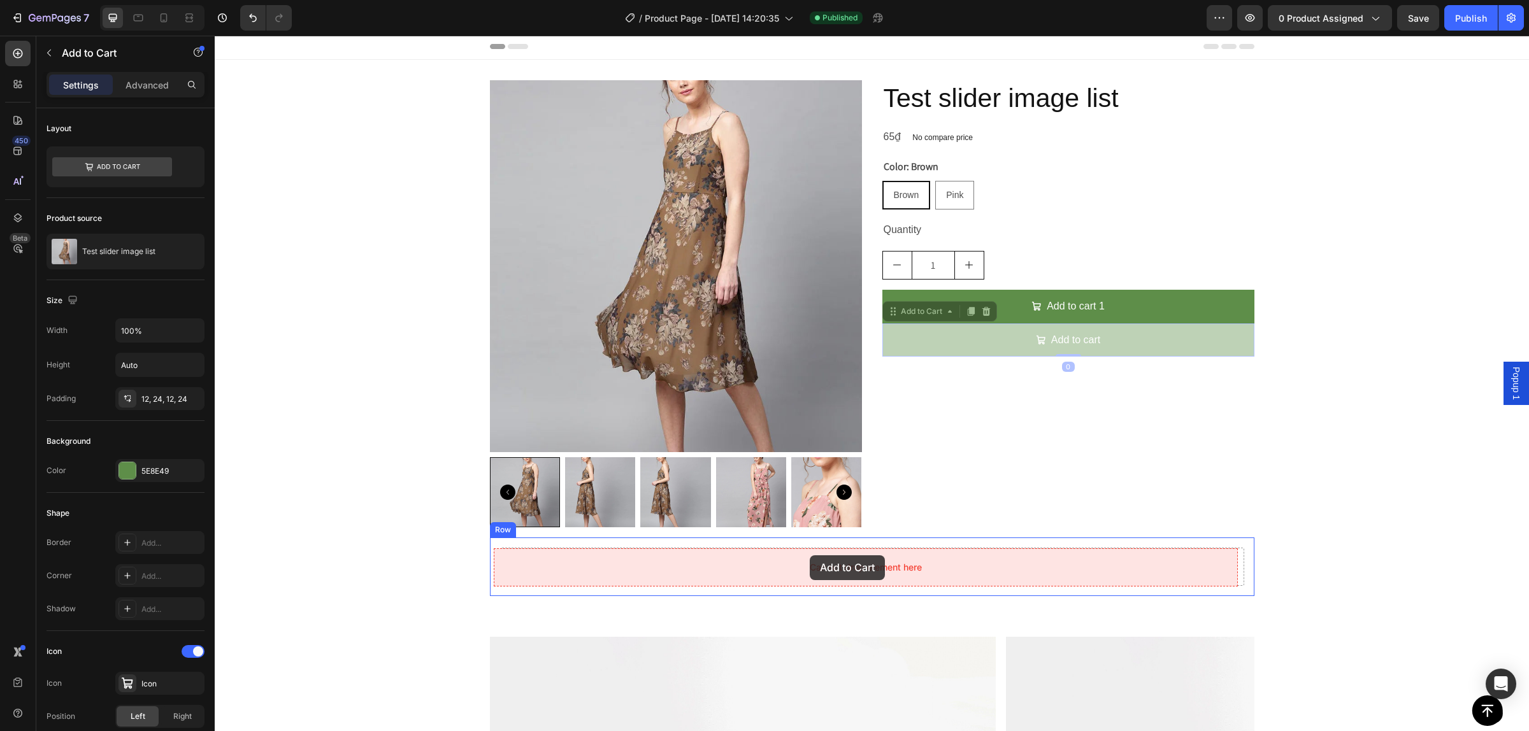
drag, startPoint x: 934, startPoint y: 331, endPoint x: 810, endPoint y: 556, distance: 256.4
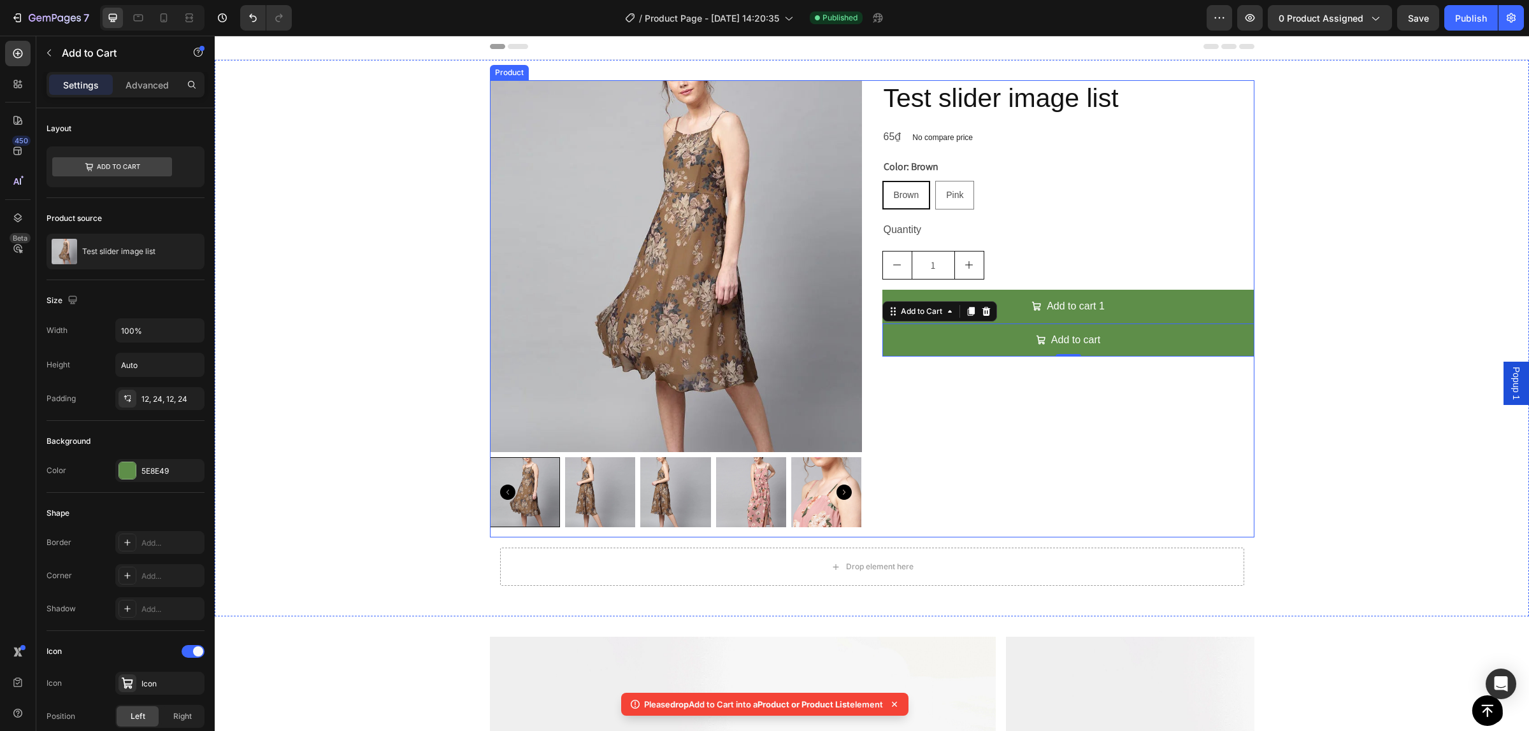
click at [953, 499] on div "Test slider image list Product Title 65₫ Product Price Product Price No compare…" at bounding box center [1068, 308] width 372 height 457
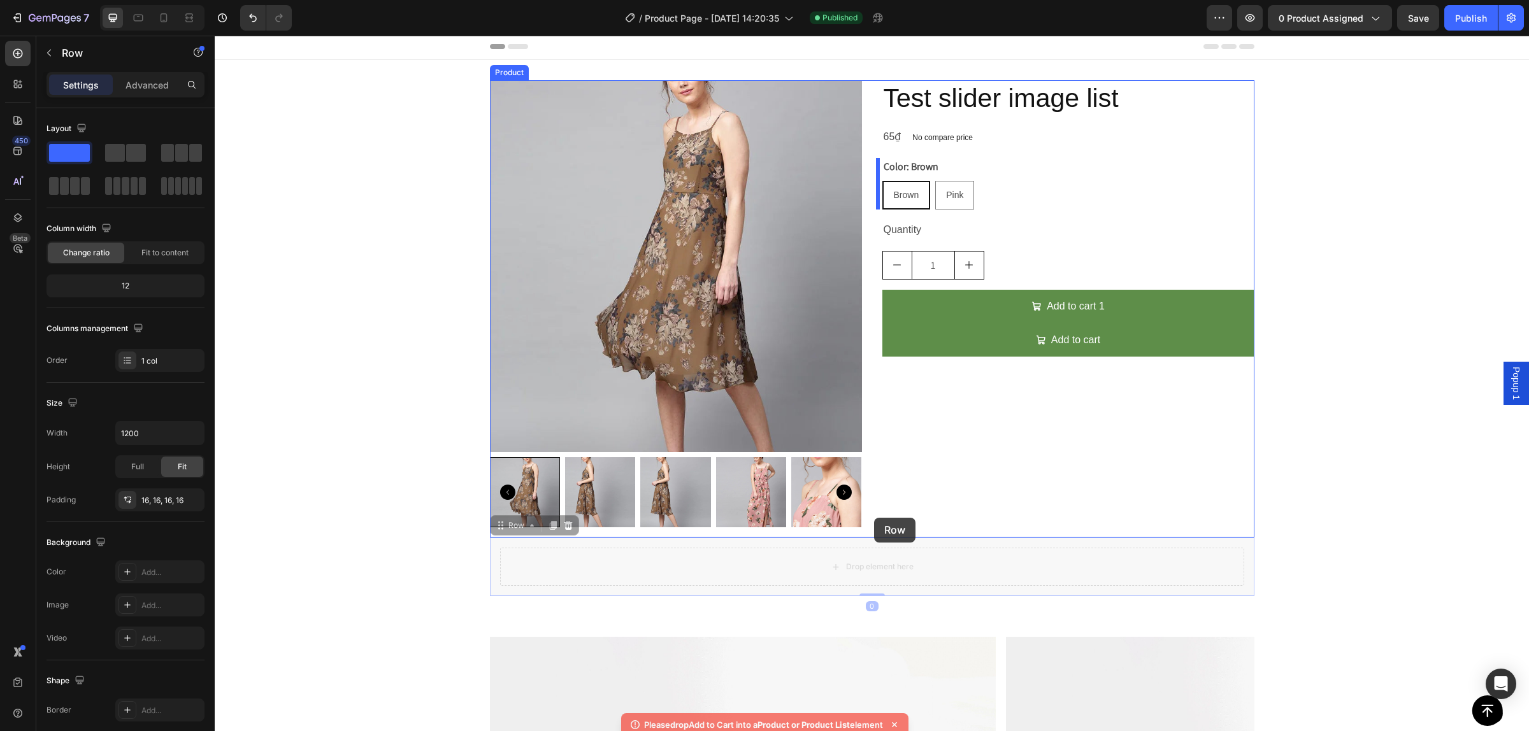
drag, startPoint x: 542, startPoint y: 549, endPoint x: 874, endPoint y: 518, distance: 333.4
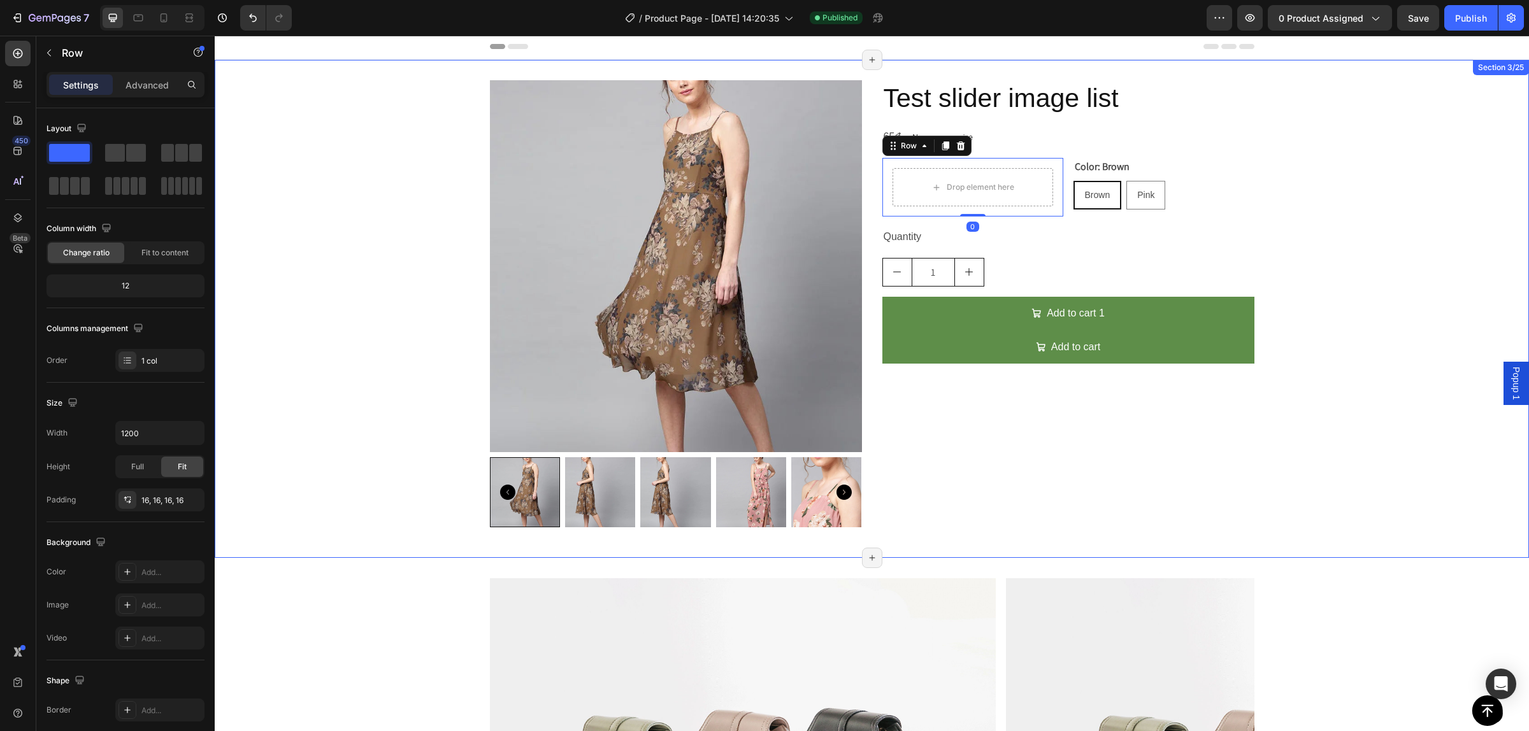
click at [779, 542] on div "Product Images Test slider image list Product Title 65₫ Product Price Product P…" at bounding box center [872, 309] width 1314 height 498
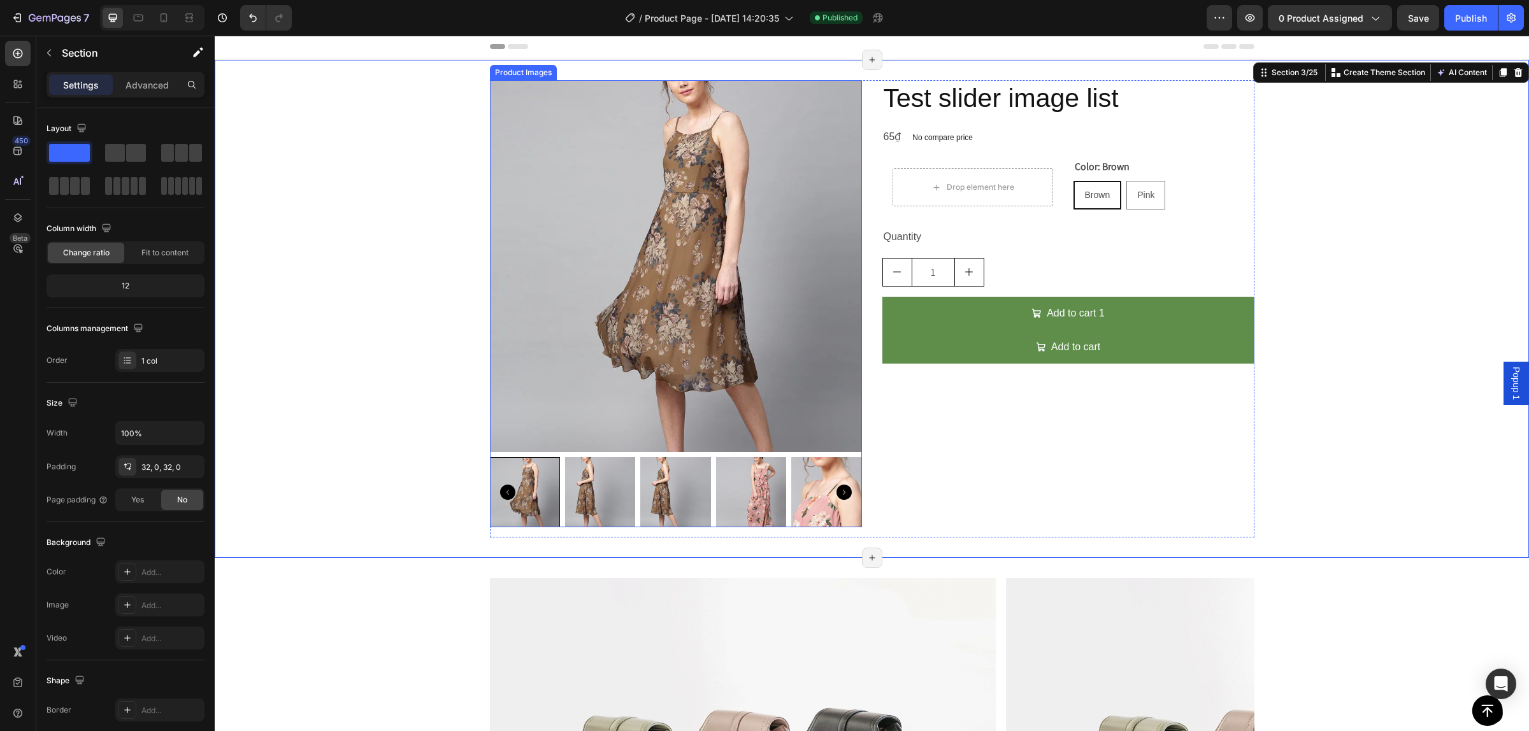
click at [559, 122] on img at bounding box center [676, 266] width 372 height 372
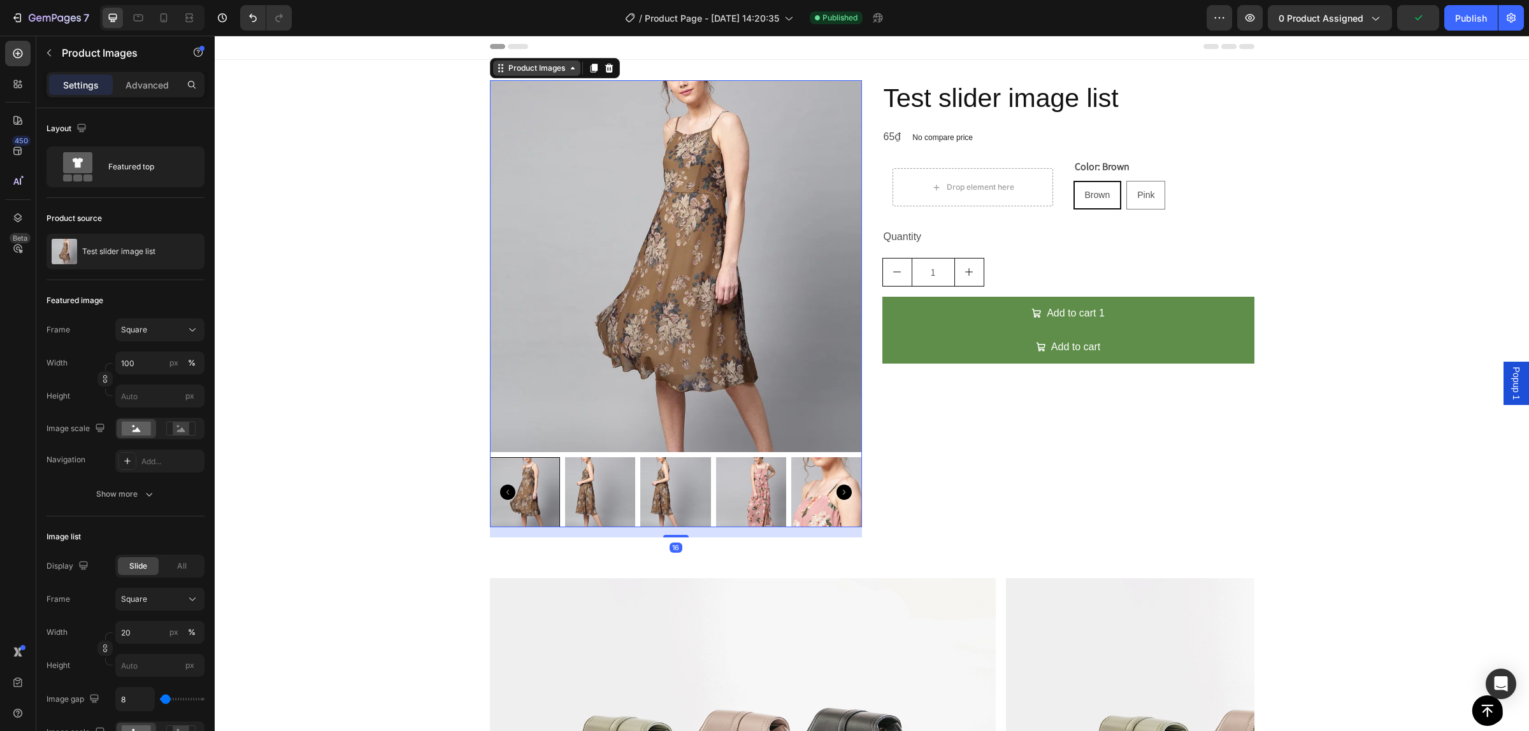
click at [542, 64] on div "Product Images" at bounding box center [537, 67] width 62 height 11
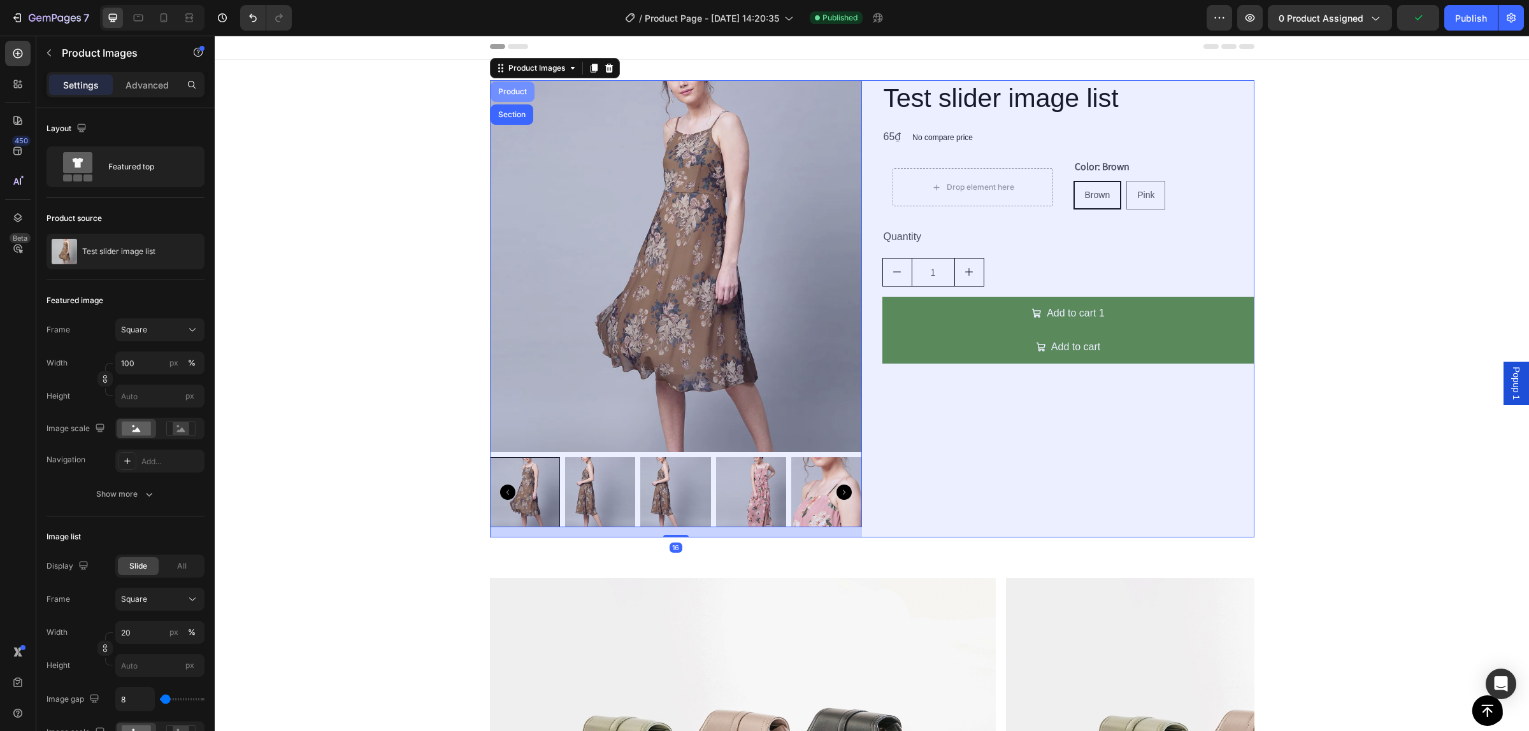
click at [519, 91] on div "Product" at bounding box center [513, 92] width 34 height 8
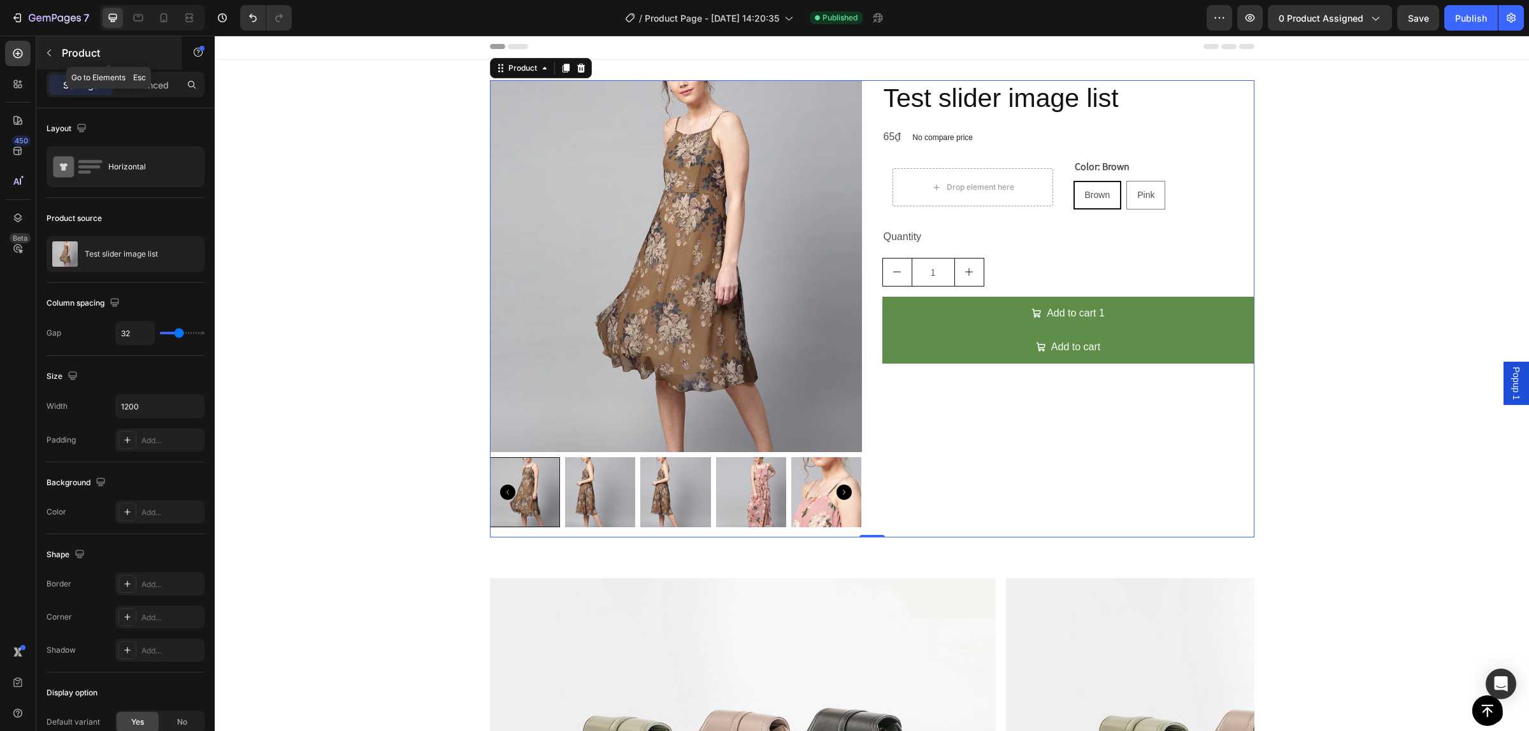
click at [52, 48] on icon "button" at bounding box center [49, 53] width 10 height 10
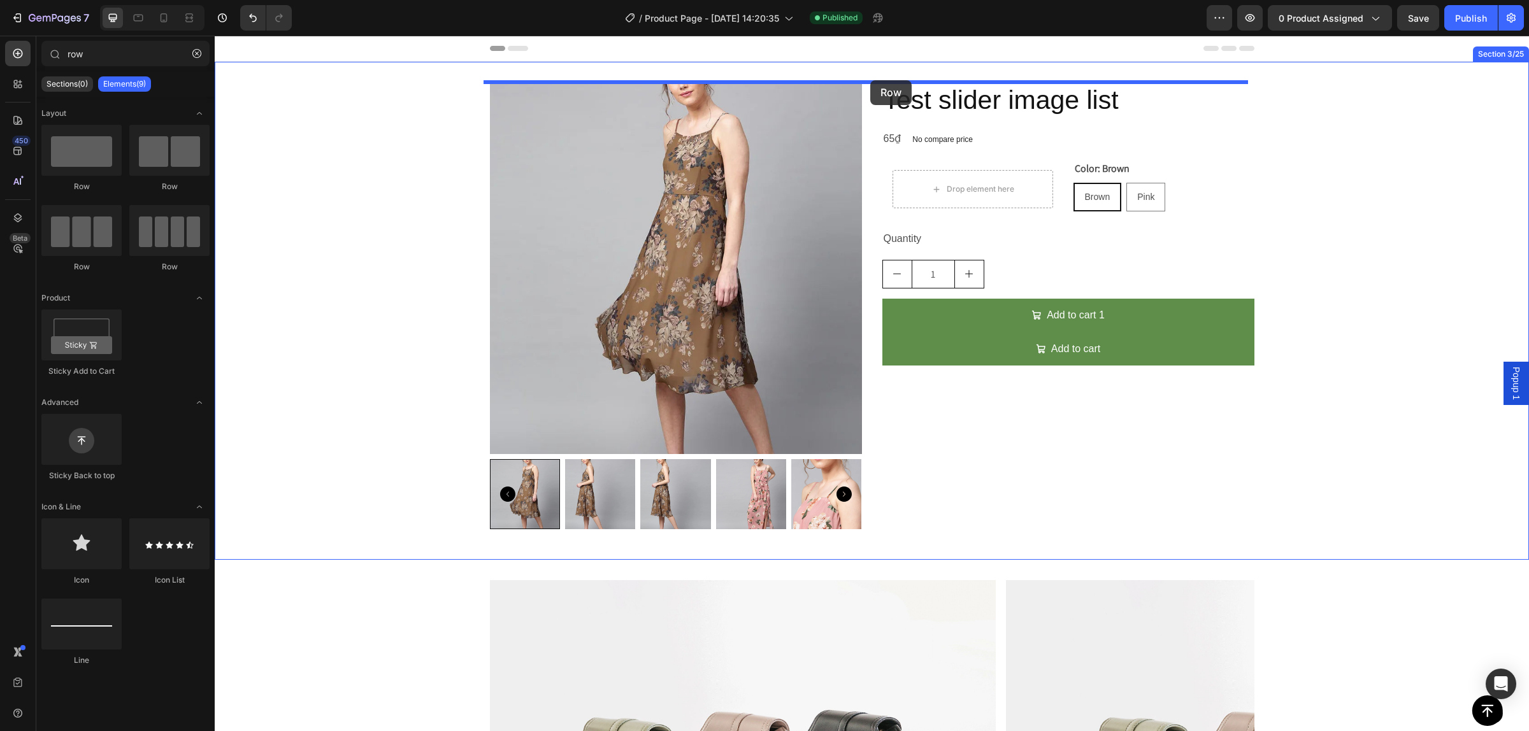
drag, startPoint x: 357, startPoint y: 184, endPoint x: 870, endPoint y: 78, distance: 524.3
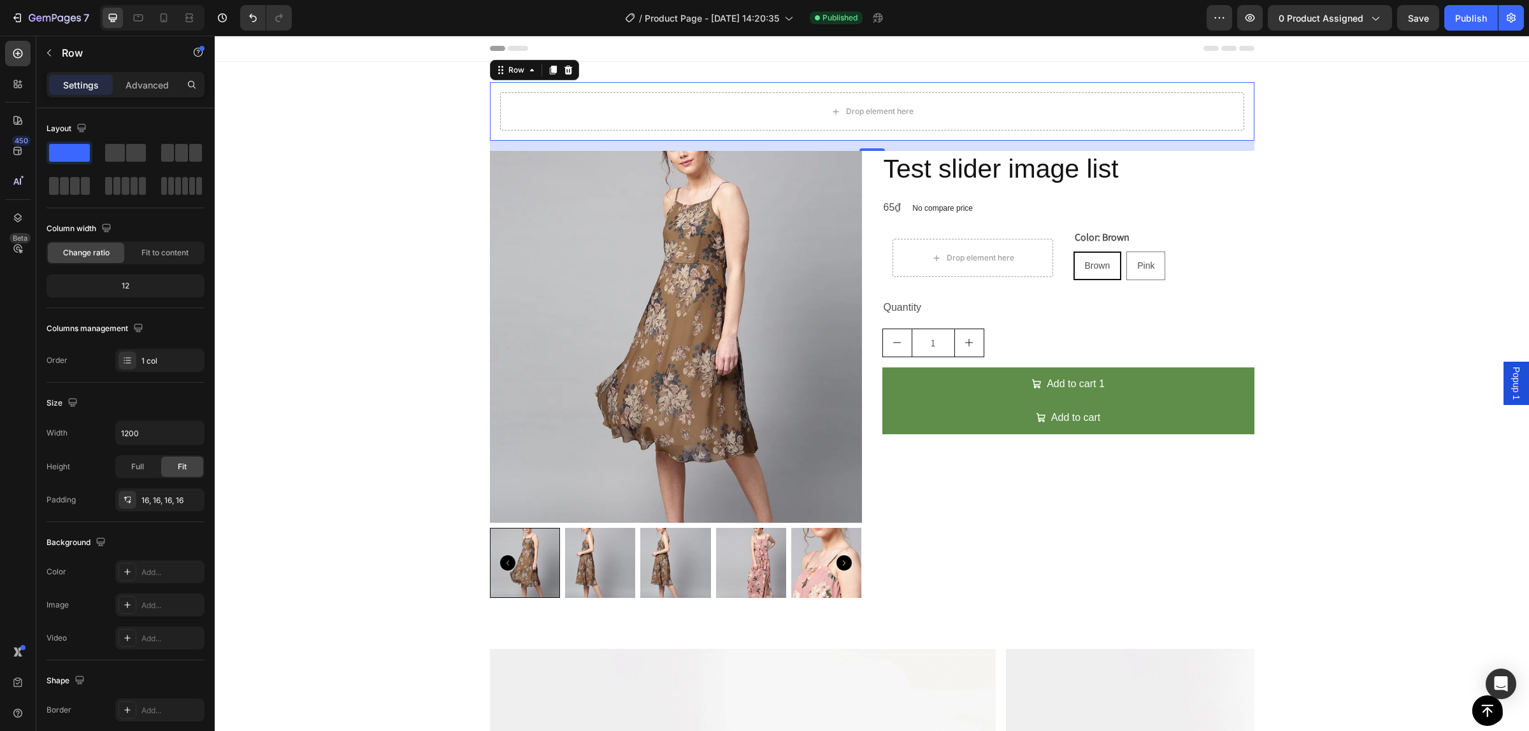
click at [561, 117] on div "Drop element here" at bounding box center [872, 111] width 744 height 38
click at [517, 75] on div "Row" at bounding box center [516, 69] width 21 height 11
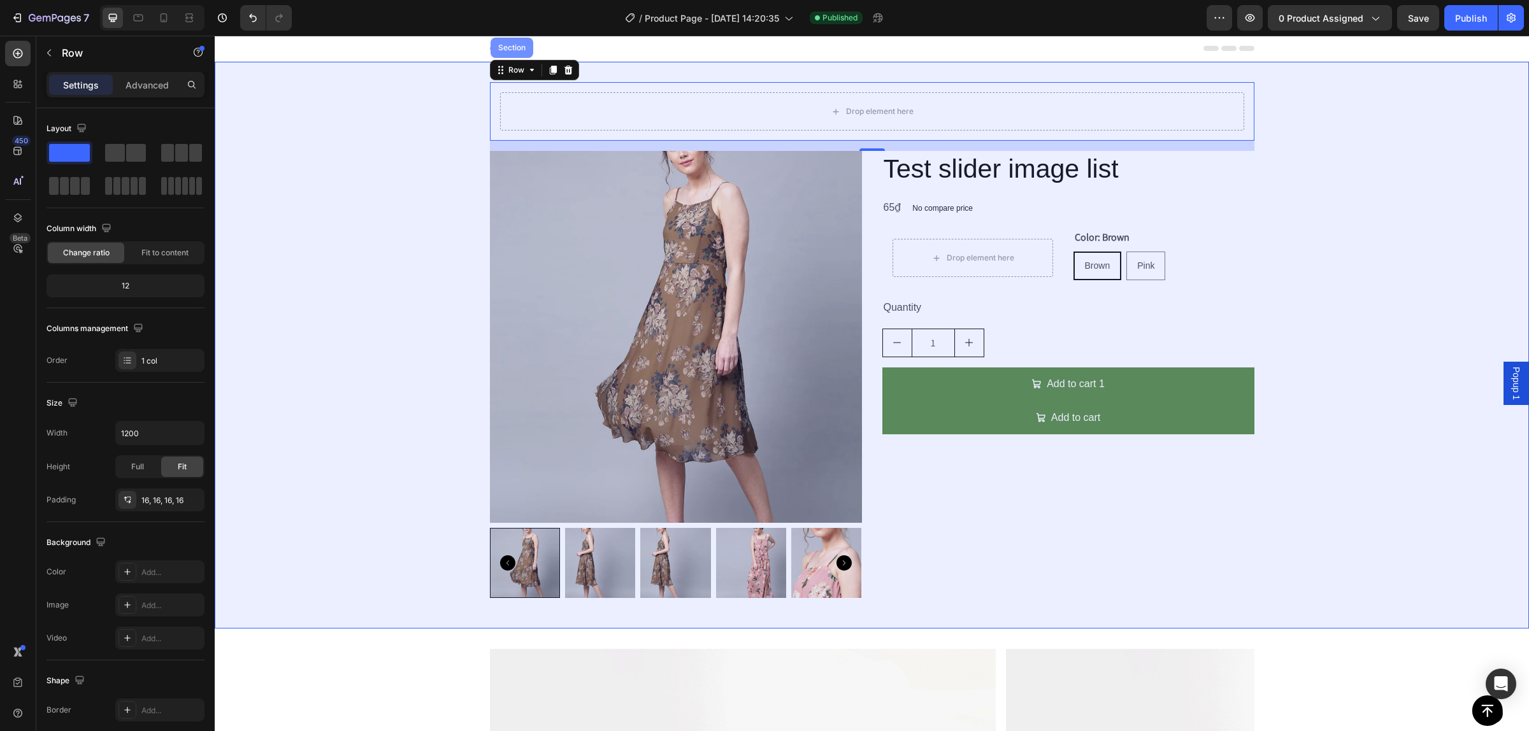
click at [516, 55] on div "Section" at bounding box center [512, 48] width 43 height 20
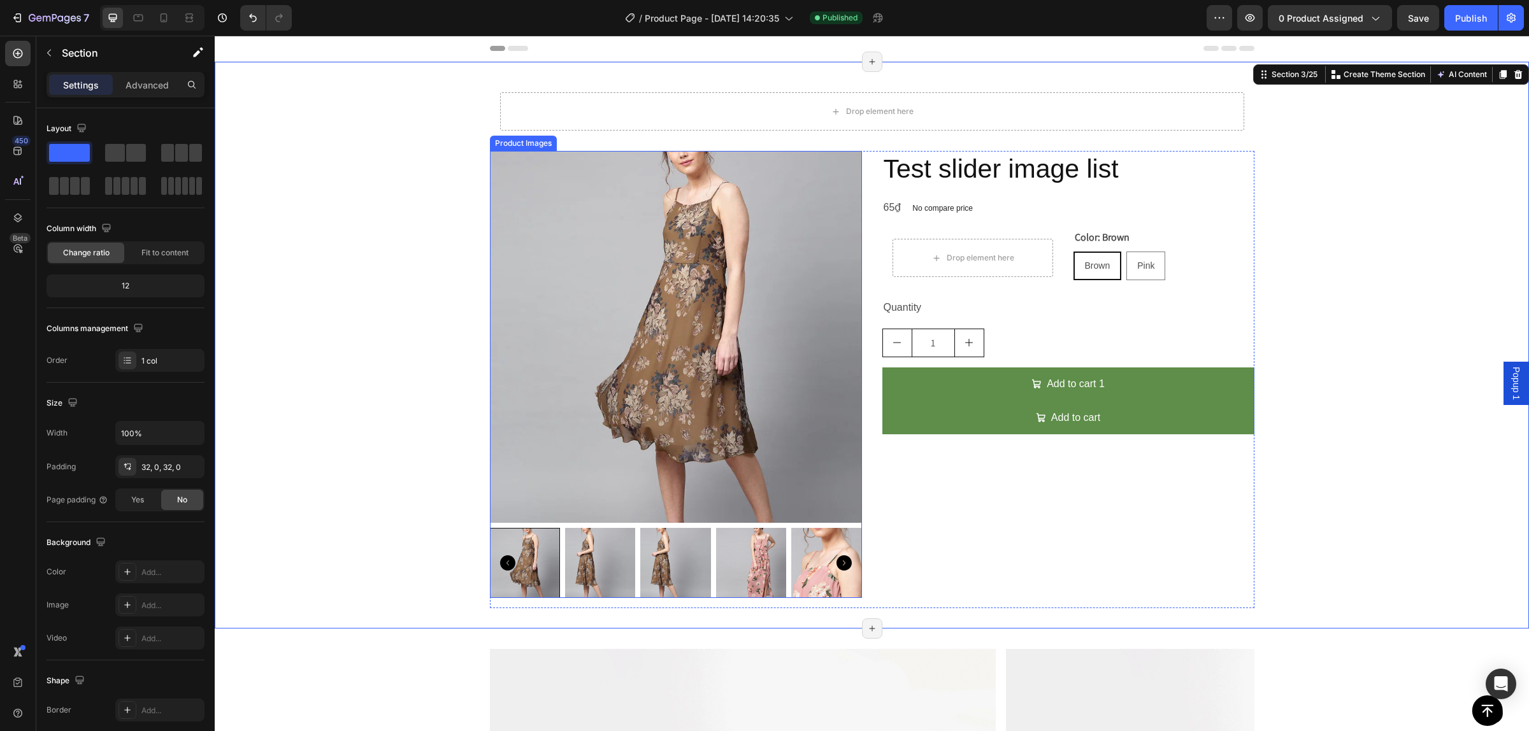
click at [539, 162] on img at bounding box center [676, 337] width 372 height 372
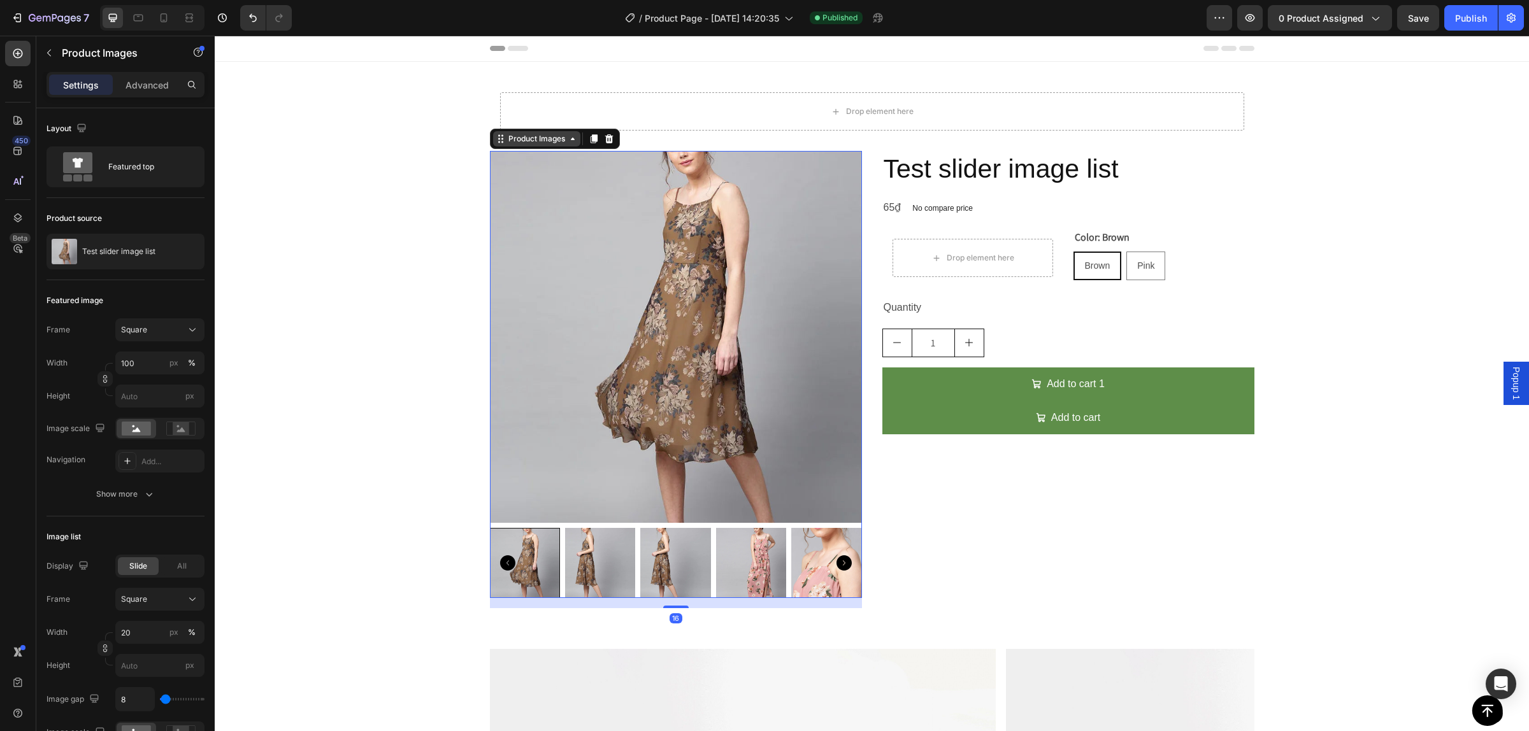
click at [517, 141] on div "Product Images" at bounding box center [537, 138] width 62 height 11
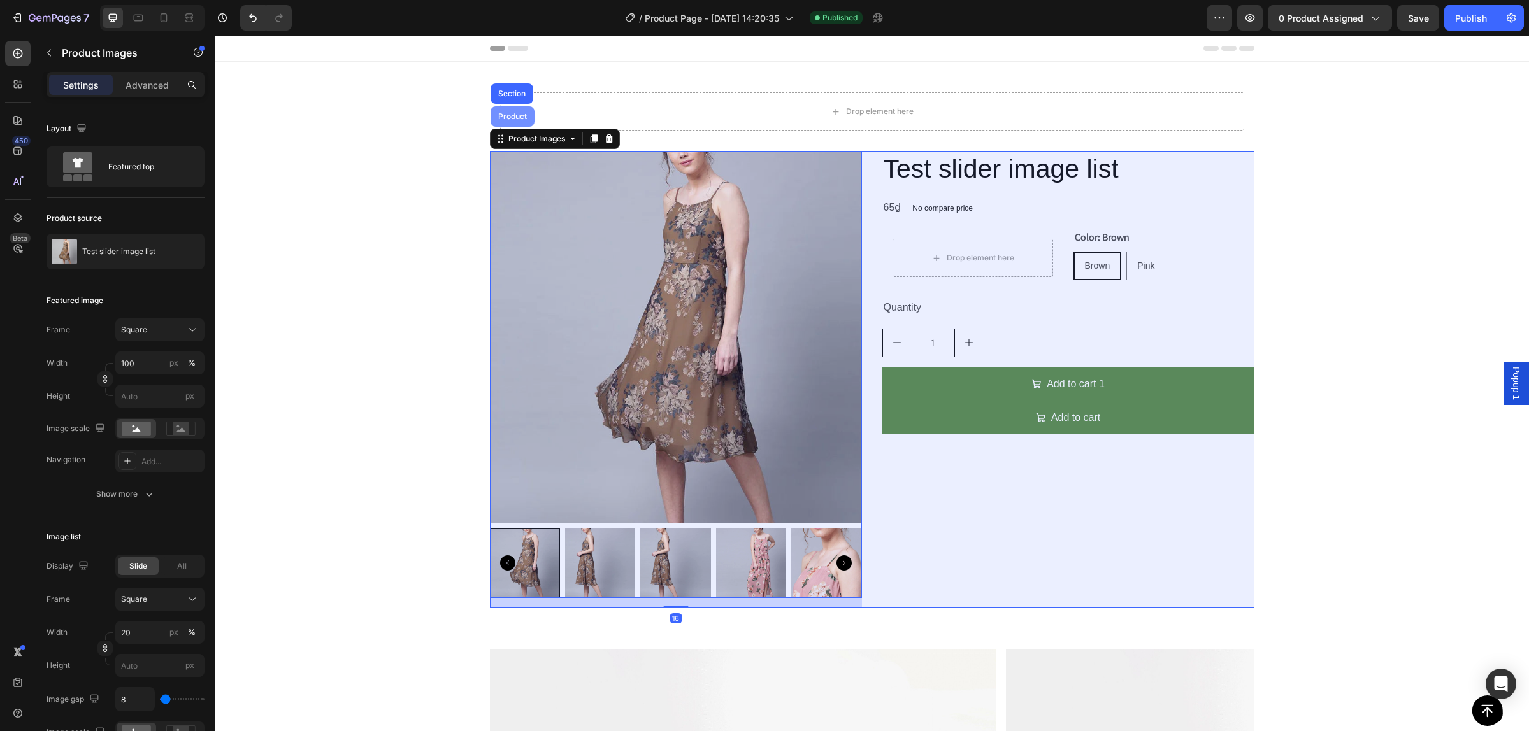
click at [512, 118] on div "Product" at bounding box center [513, 117] width 34 height 8
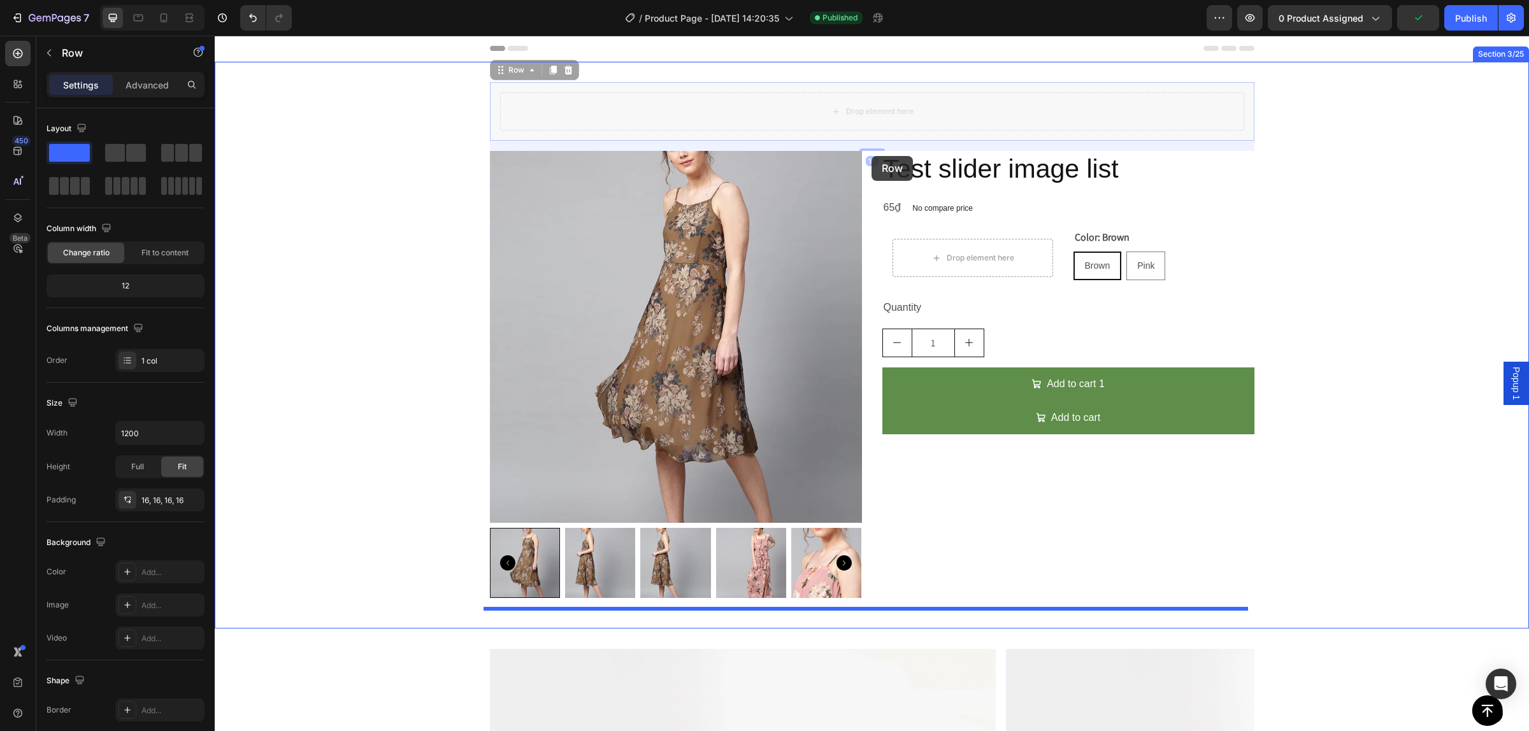
drag, startPoint x: 514, startPoint y: 78, endPoint x: 872, endPoint y: 156, distance: 366.5
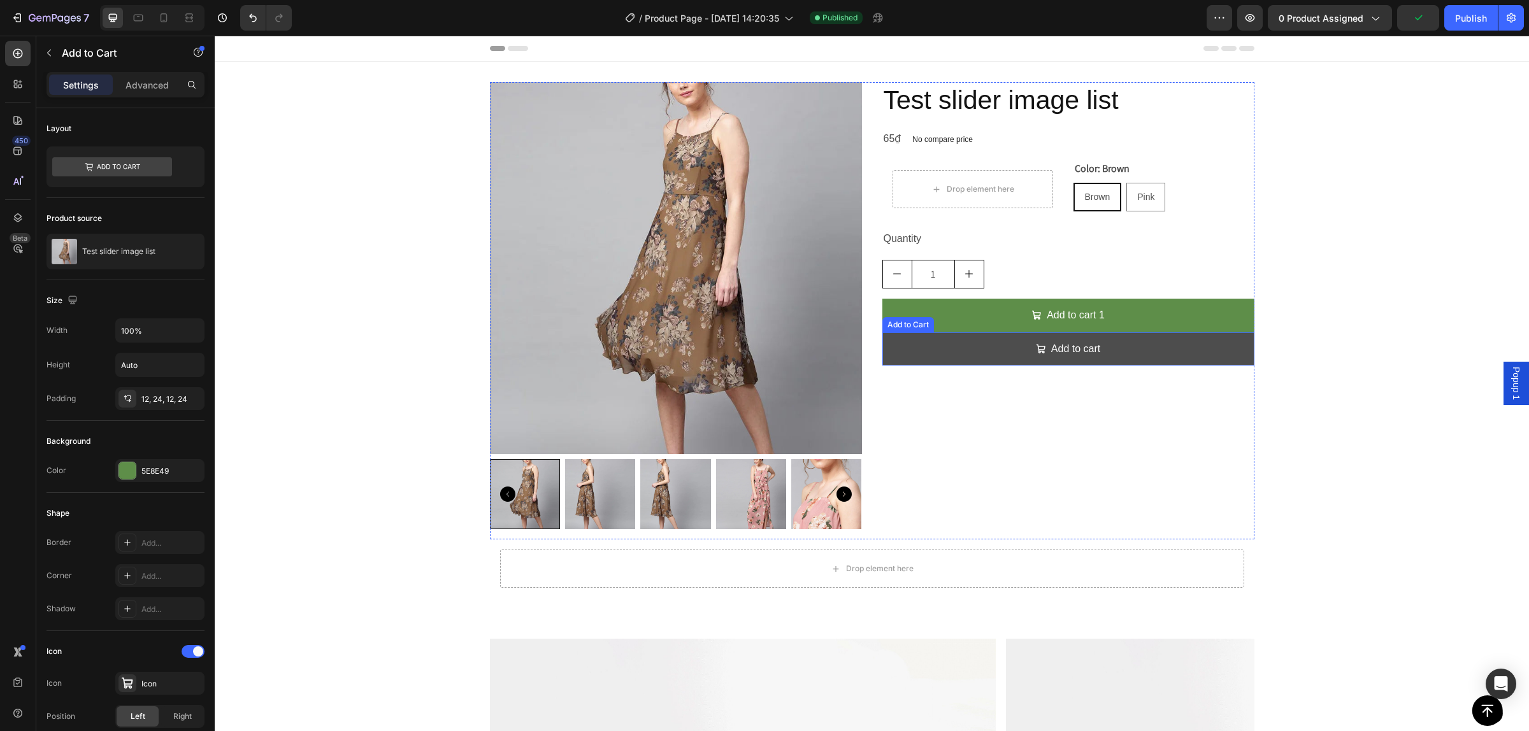
click at [973, 354] on button "Add to cart" at bounding box center [1068, 350] width 372 height 34
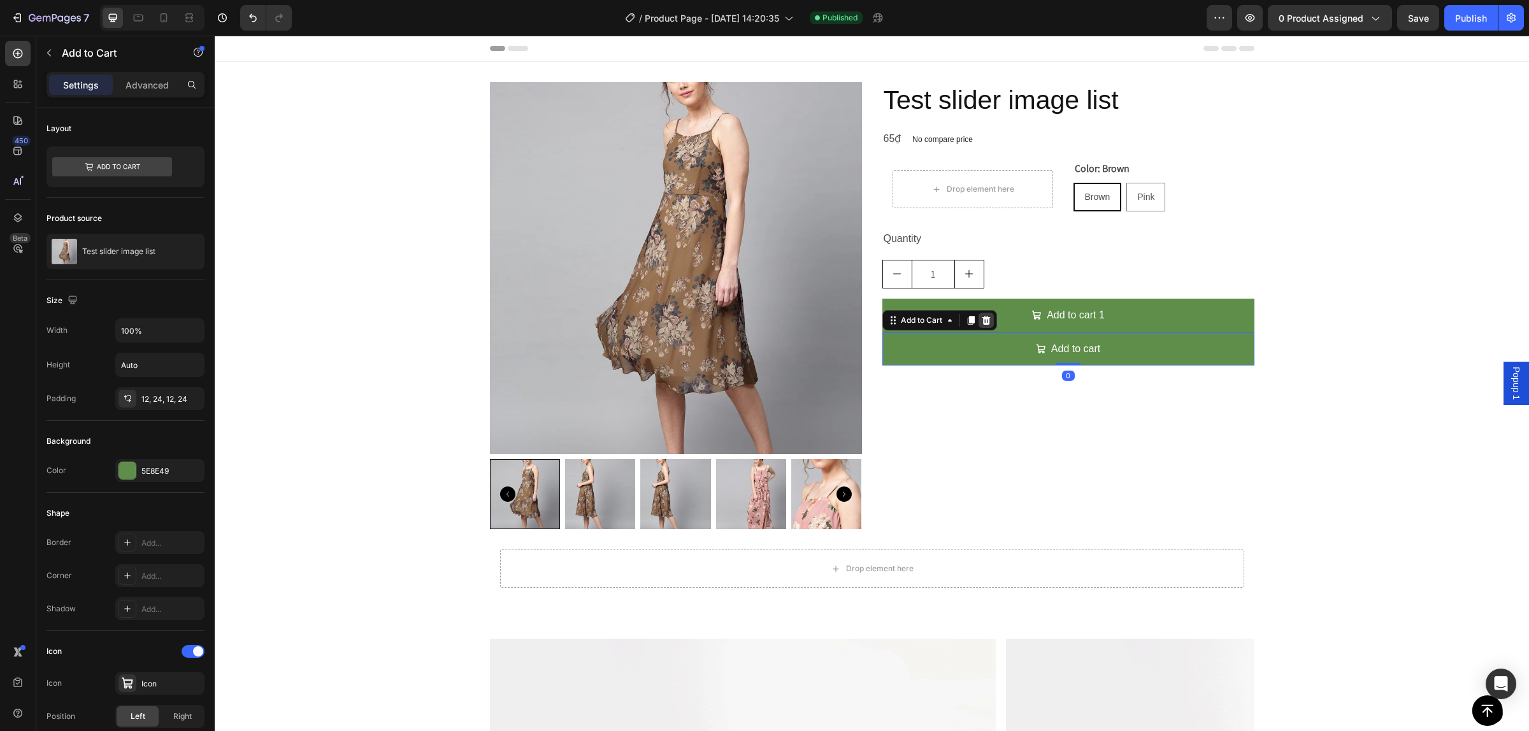
click at [983, 320] on icon at bounding box center [986, 320] width 10 height 10
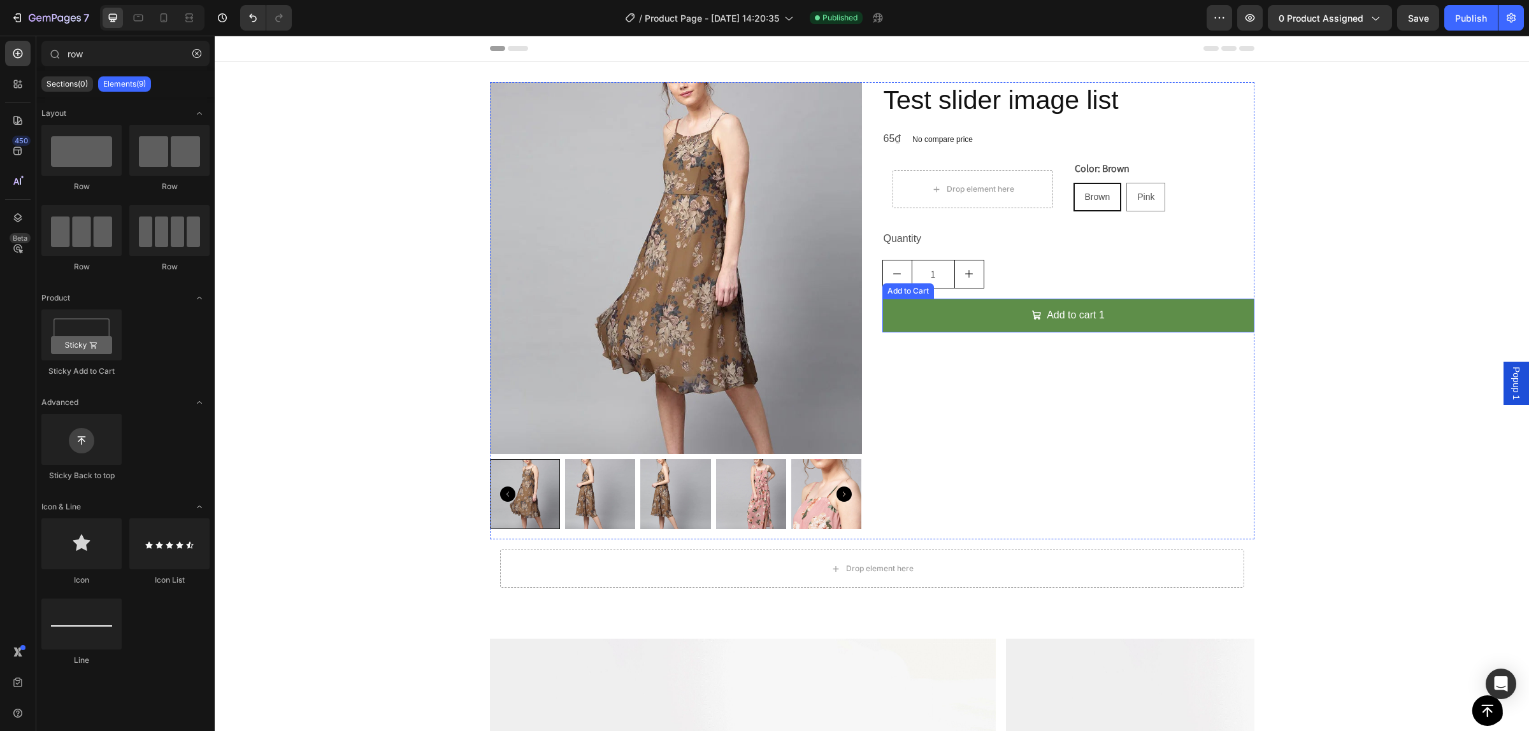
drag, startPoint x: 960, startPoint y: 314, endPoint x: 698, endPoint y: 345, distance: 263.7
click at [960, 313] on button "Add to cart 1" at bounding box center [1068, 316] width 372 height 34
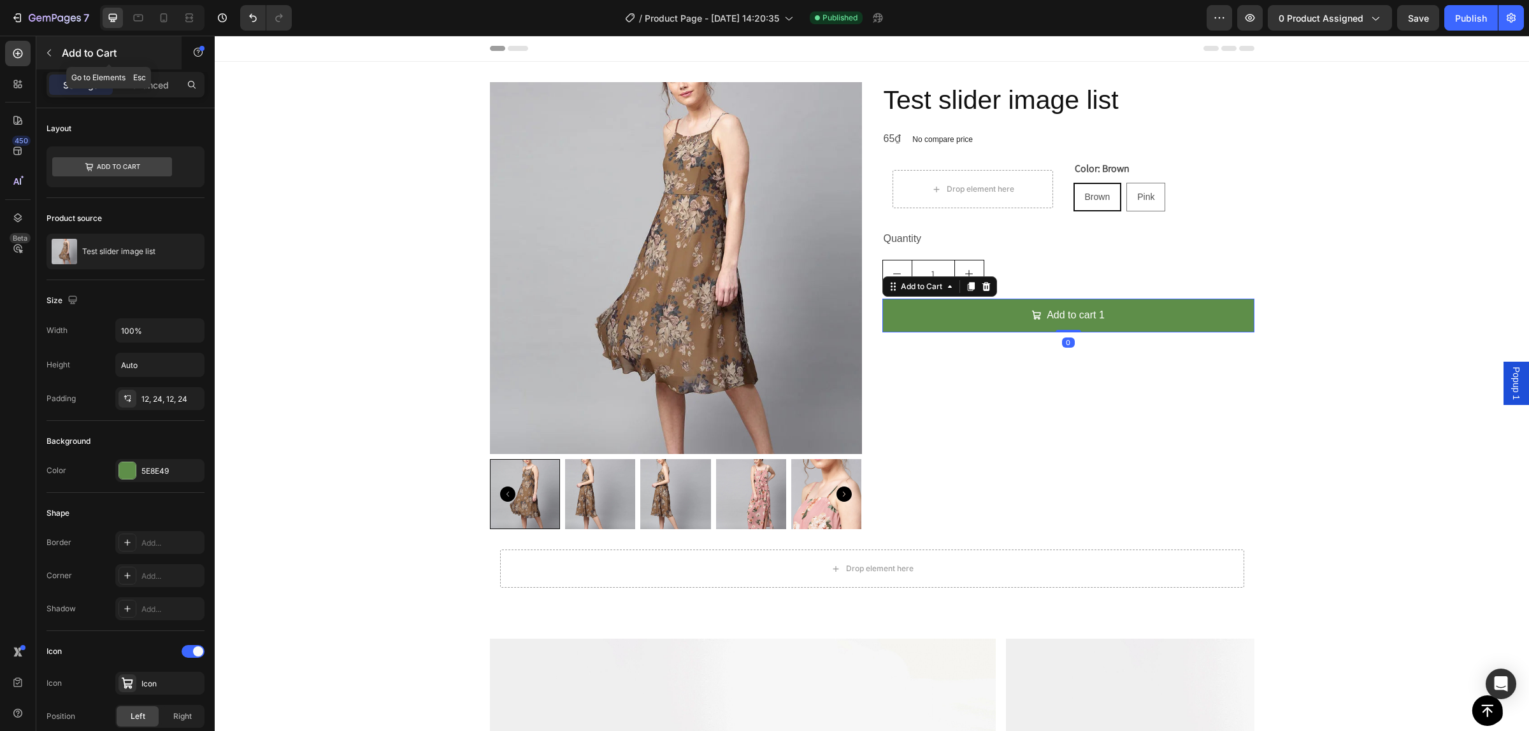
click at [55, 58] on button "button" at bounding box center [49, 53] width 20 height 20
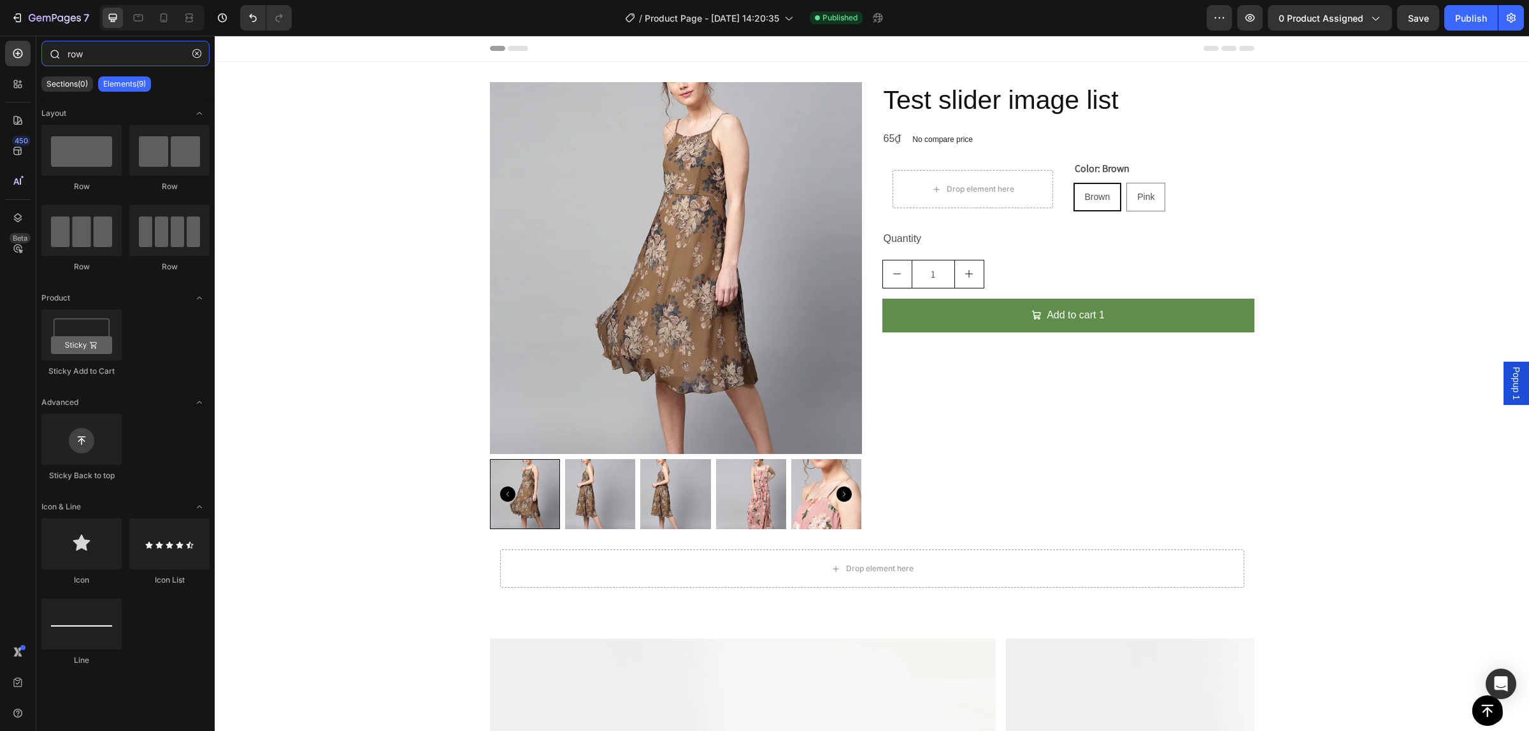
click at [116, 47] on input "row" at bounding box center [125, 53] width 168 height 25
drag, startPoint x: 134, startPoint y: 52, endPoint x: 49, endPoint y: 52, distance: 85.4
click at [49, 52] on div "row" at bounding box center [125, 56] width 178 height 31
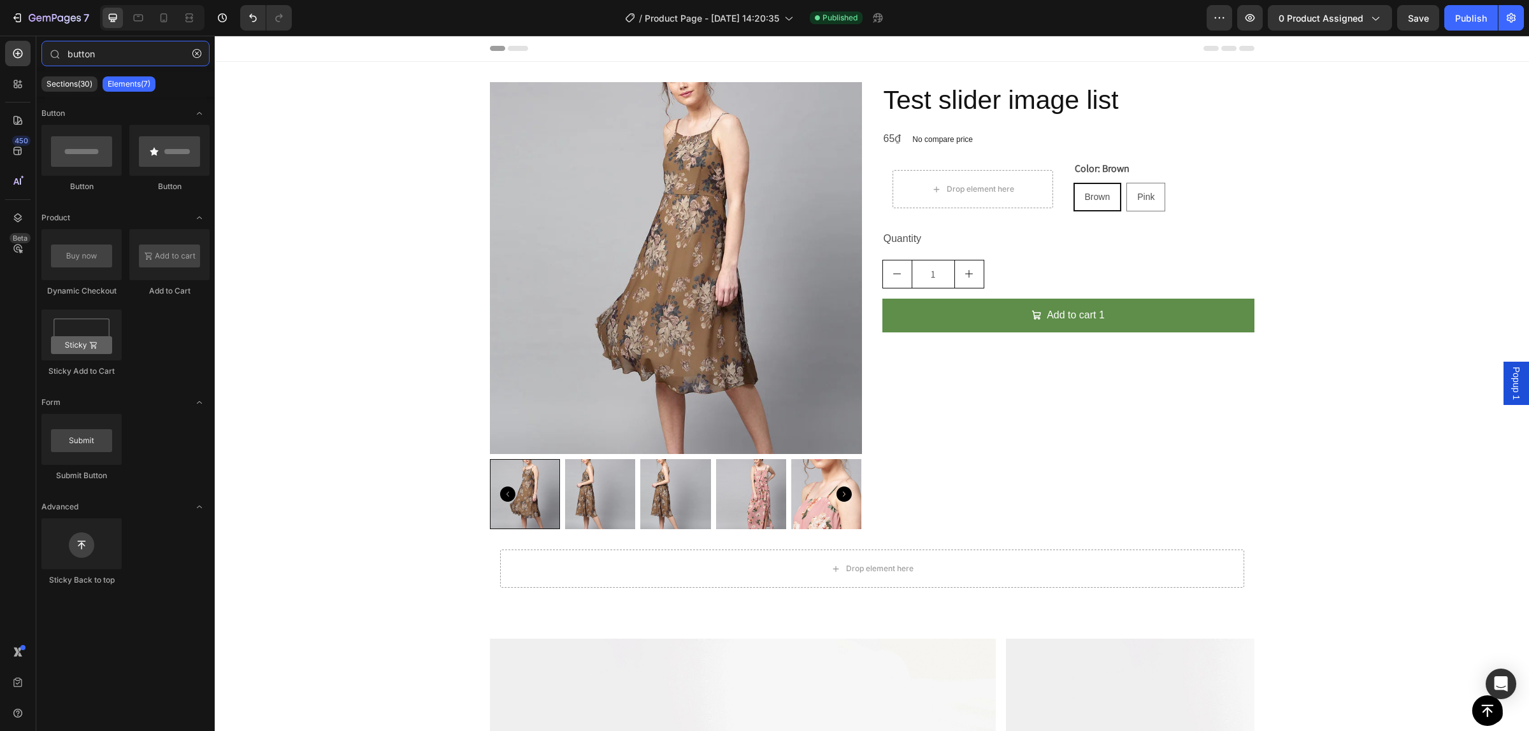
type input "button"
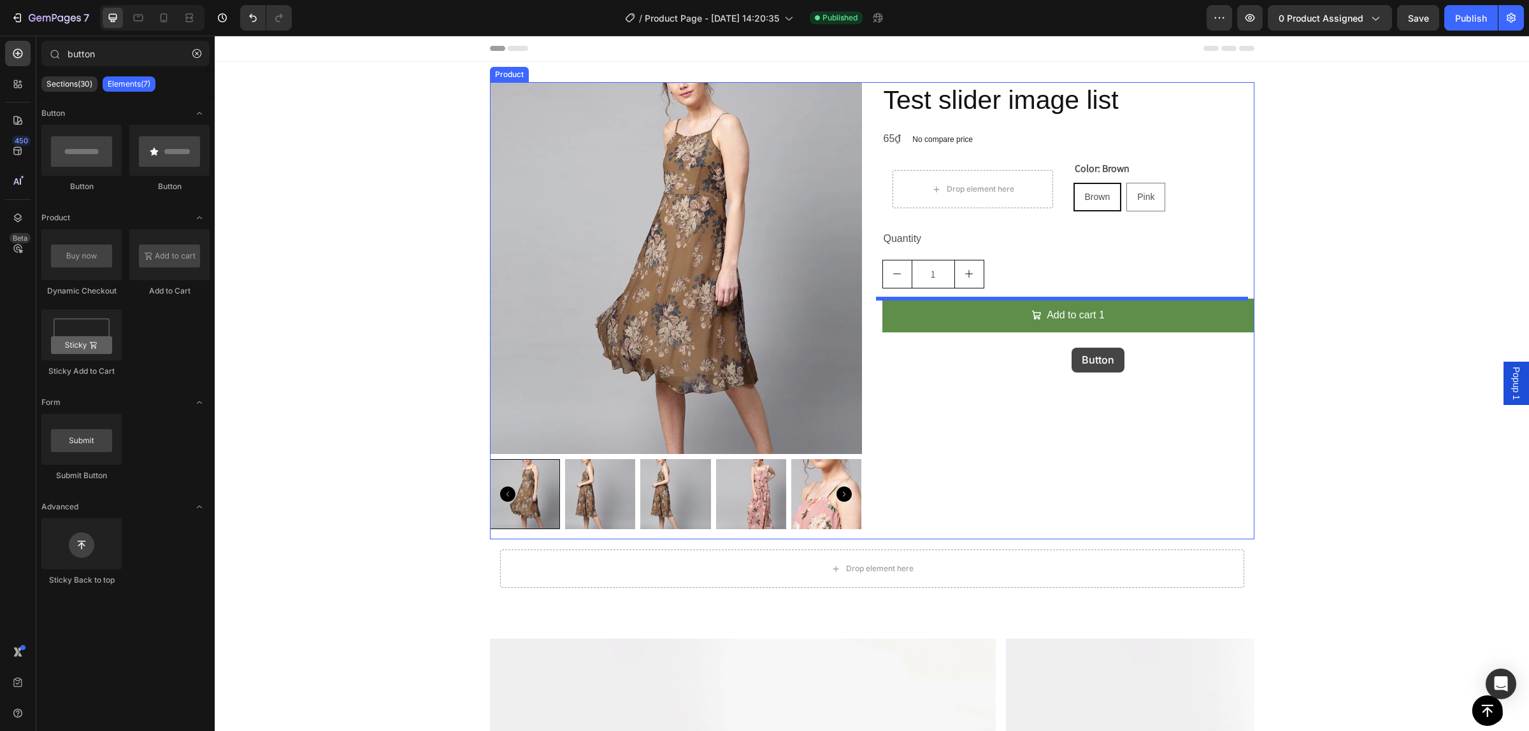
drag, startPoint x: 394, startPoint y: 229, endPoint x: 1072, endPoint y: 348, distance: 687.7
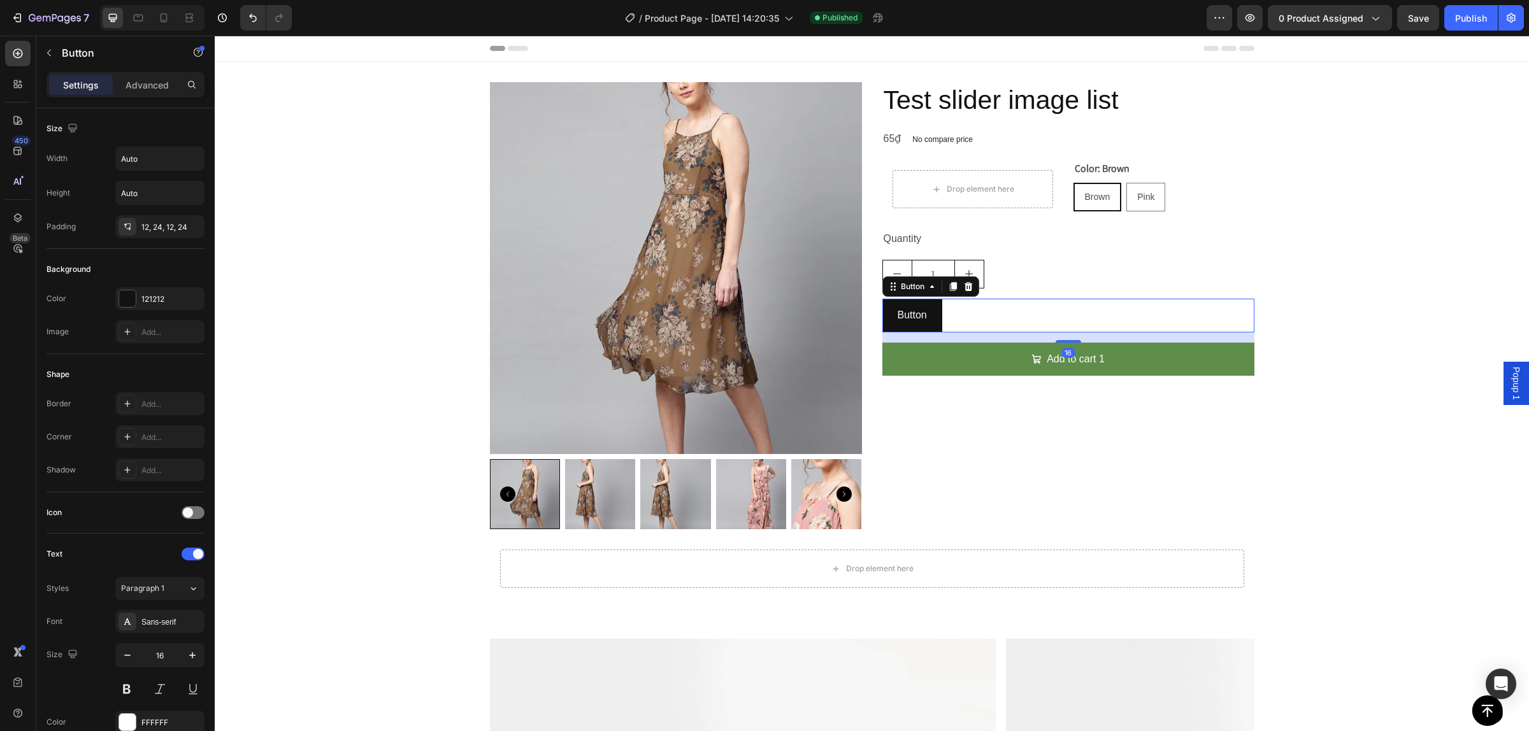
click at [1039, 301] on div "Button Button 16" at bounding box center [1068, 316] width 372 height 34
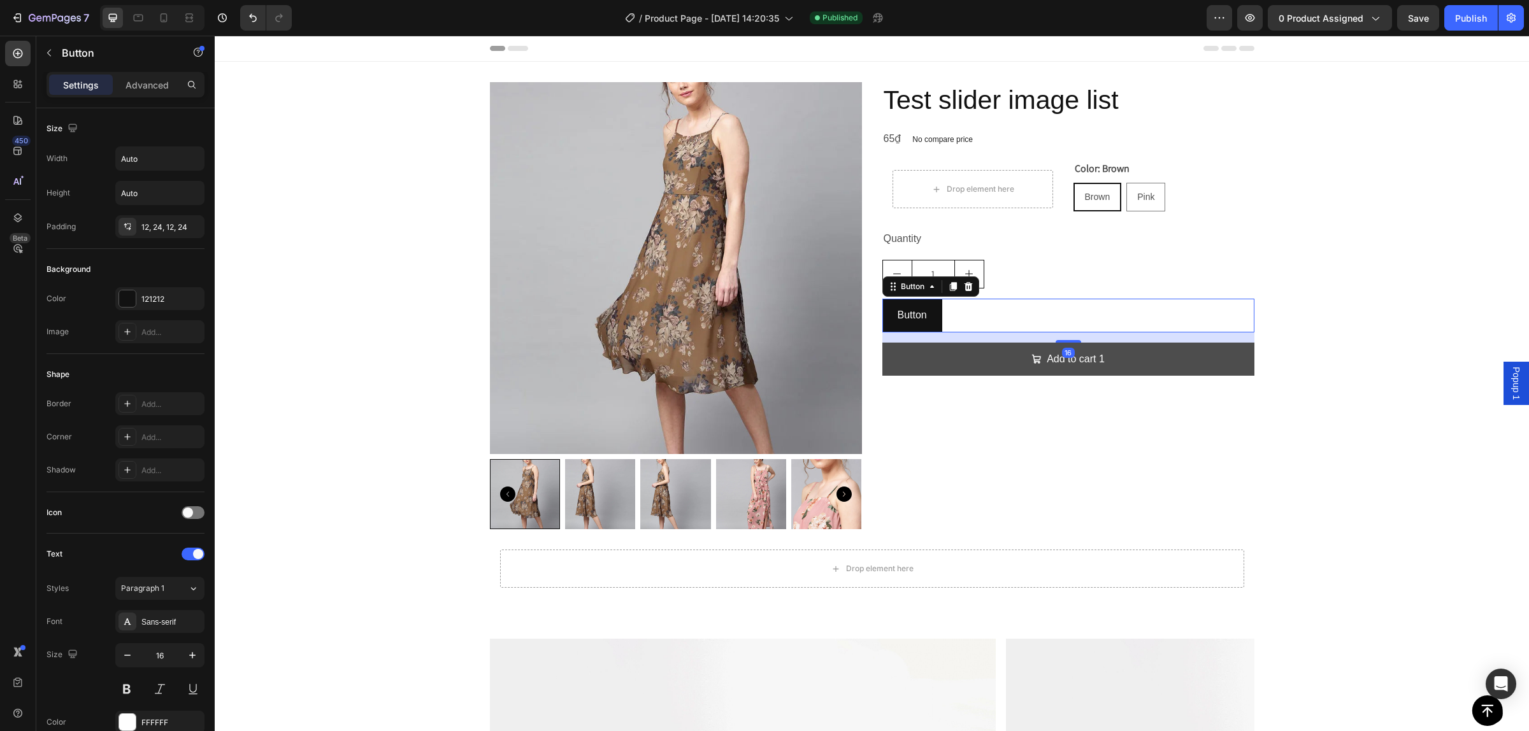
click at [1000, 358] on button "Add to cart 1" at bounding box center [1068, 360] width 372 height 34
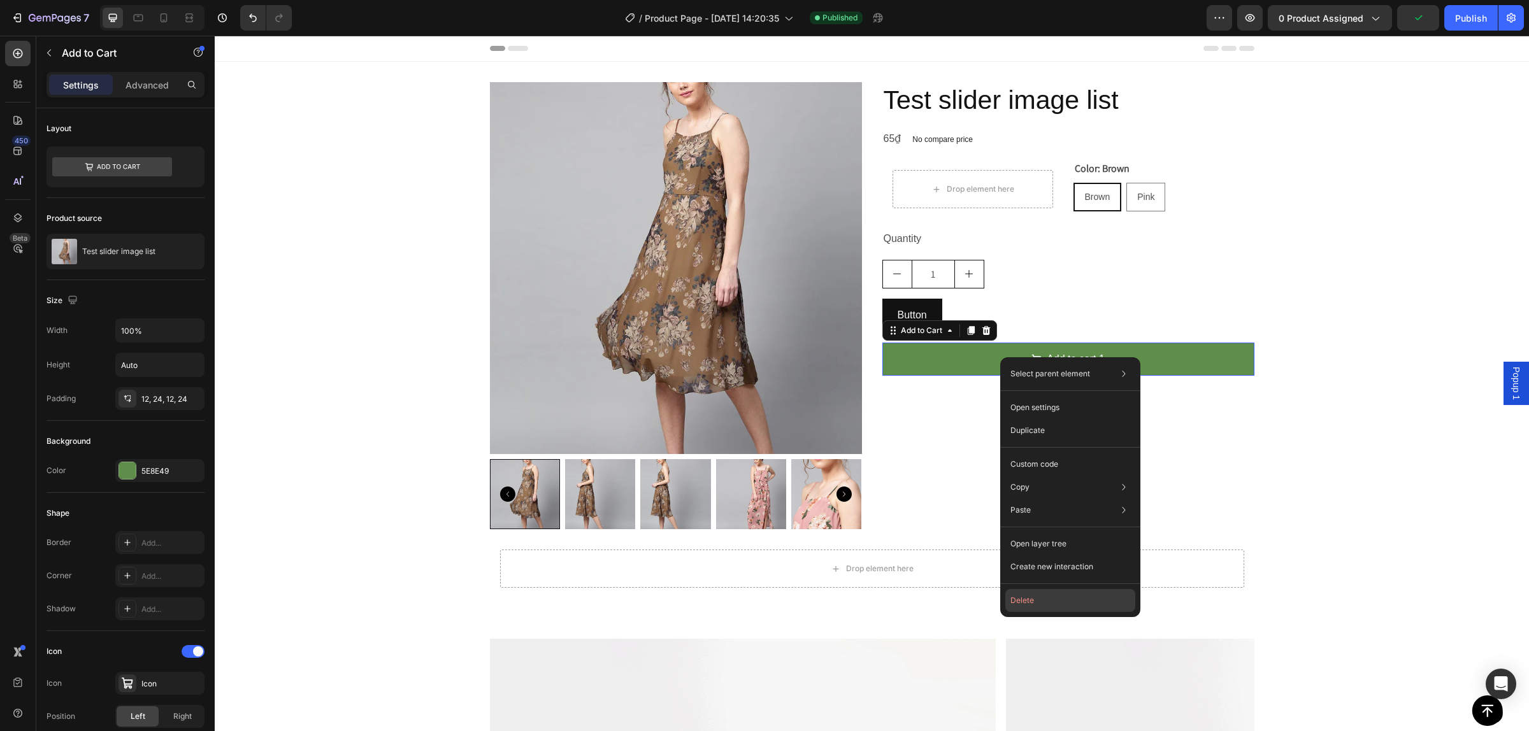
click at [1050, 596] on button "Delete" at bounding box center [1070, 600] width 130 height 23
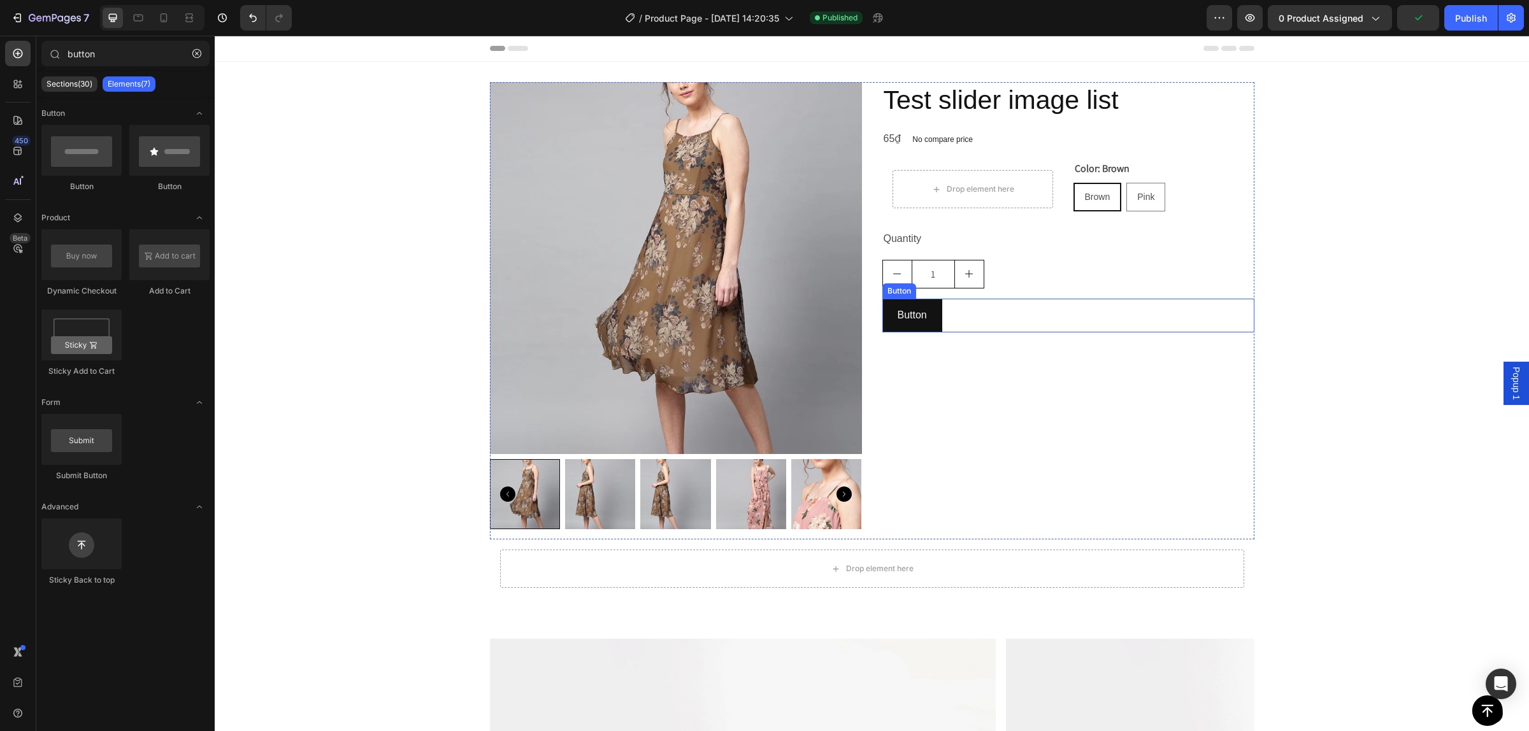
click at [1013, 308] on div "Button Button" at bounding box center [1068, 316] width 372 height 34
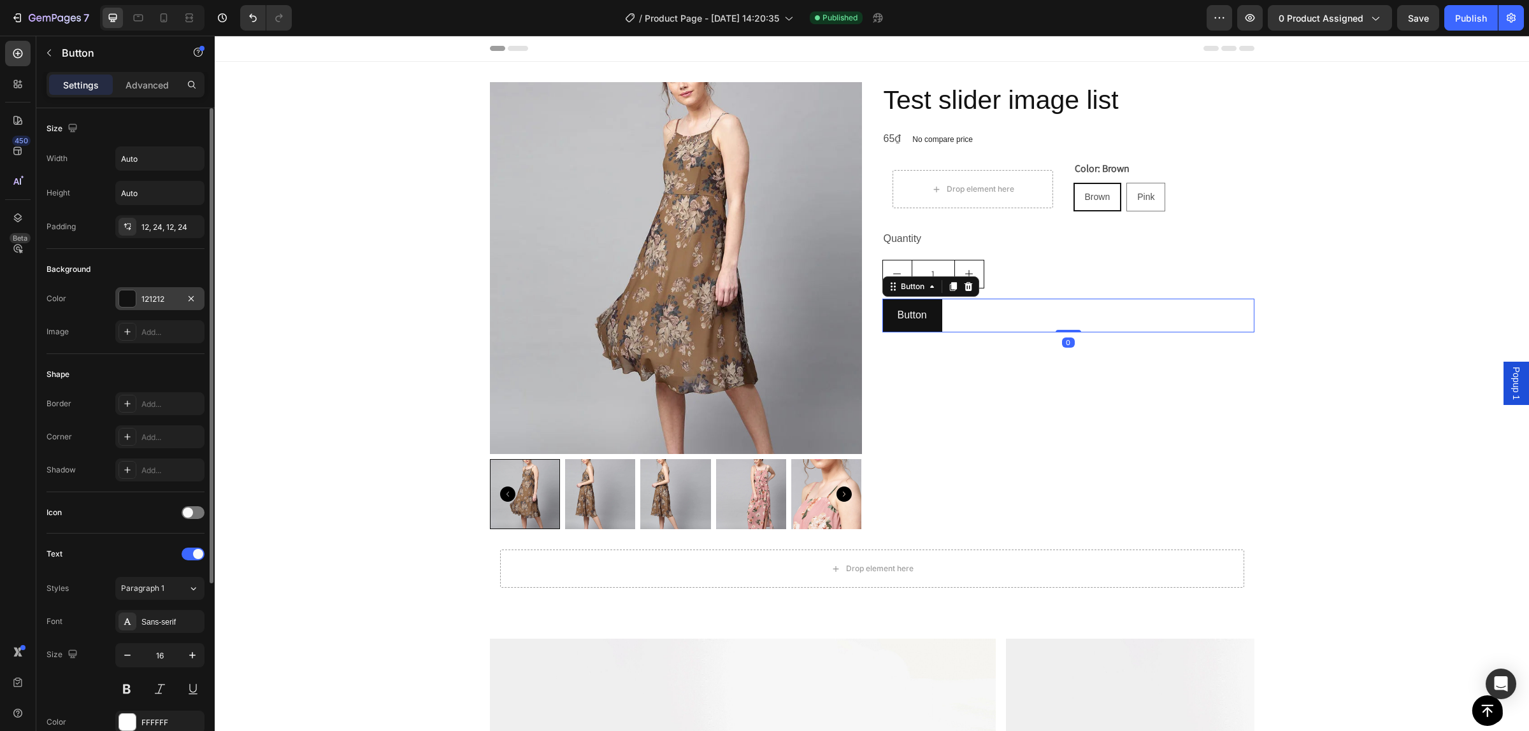
click at [134, 298] on div at bounding box center [127, 299] width 17 height 17
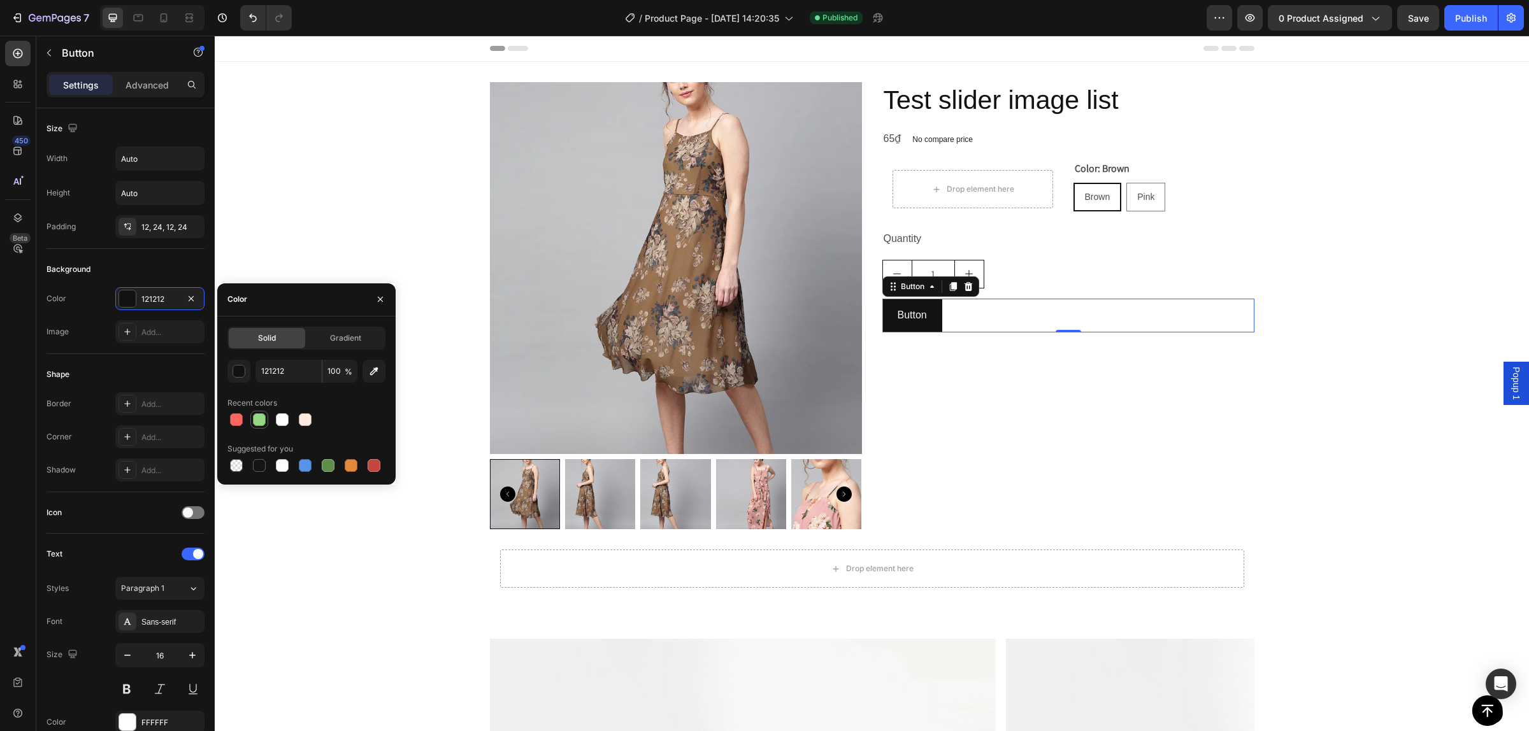
click at [259, 417] on div at bounding box center [259, 419] width 13 height 13
type input "94D886"
click at [1109, 429] on div "Test slider image list Product Title 65₫ Product Price Product Price No compare…" at bounding box center [1068, 310] width 372 height 457
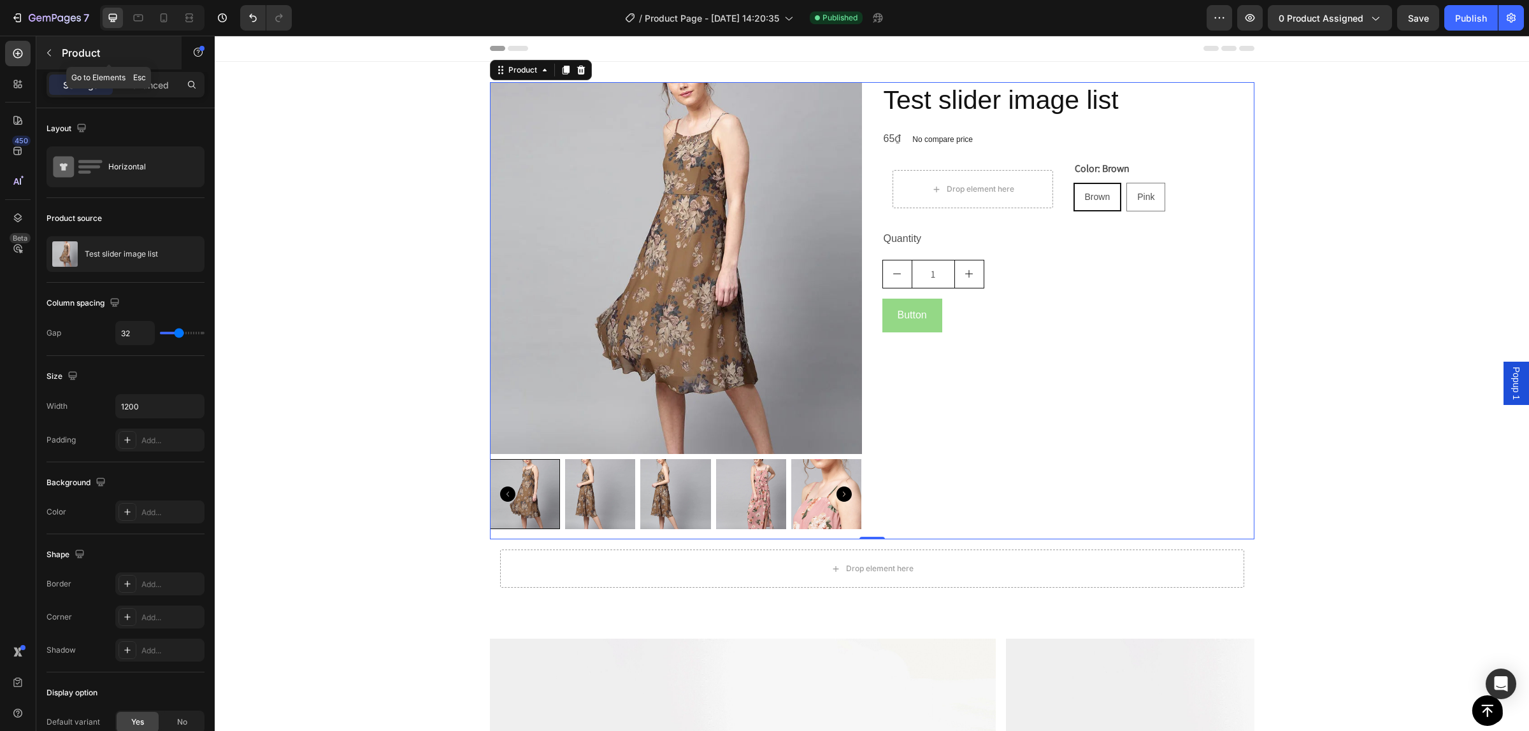
click at [52, 54] on icon "button" at bounding box center [49, 53] width 10 height 10
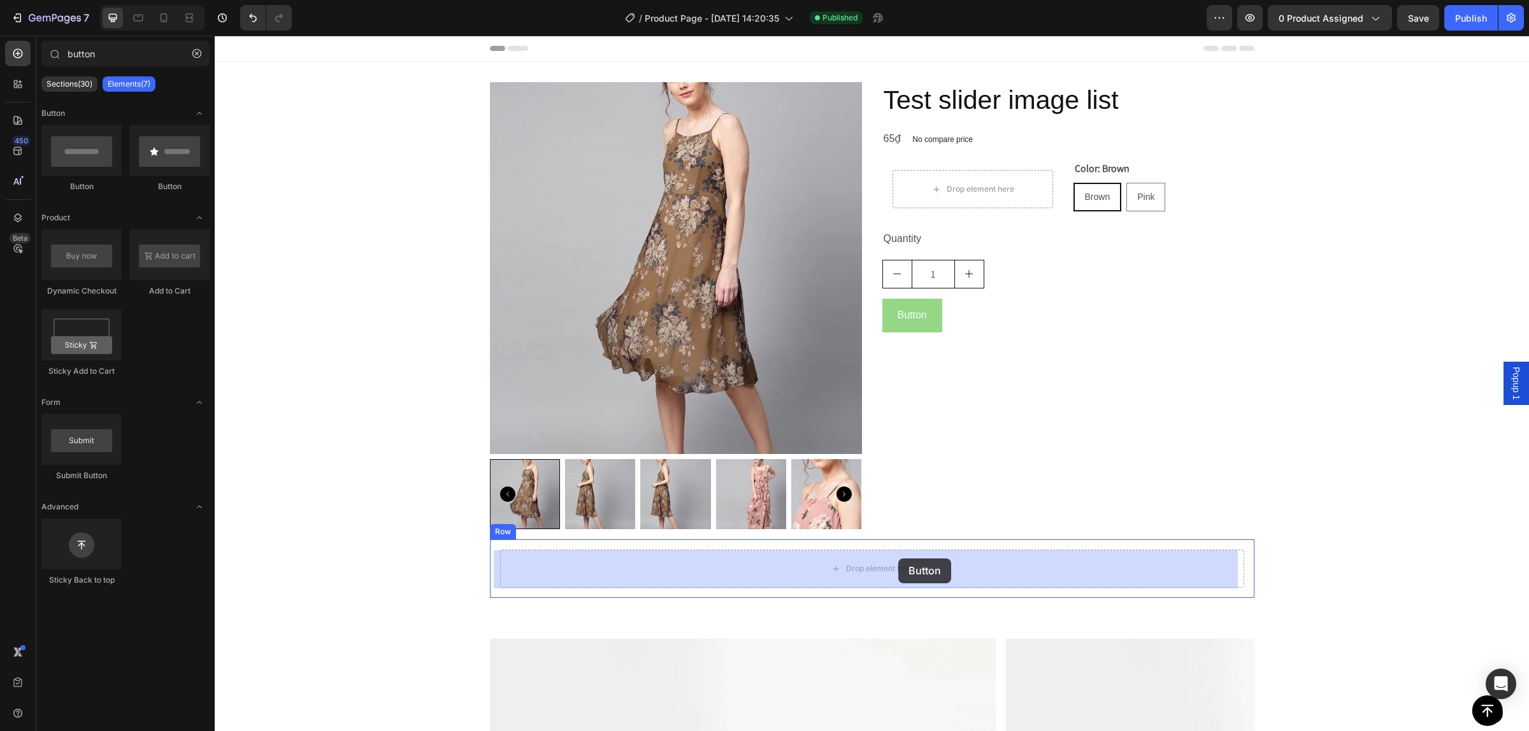
drag, startPoint x: 359, startPoint y: 209, endPoint x: 898, endPoint y: 559, distance: 643.1
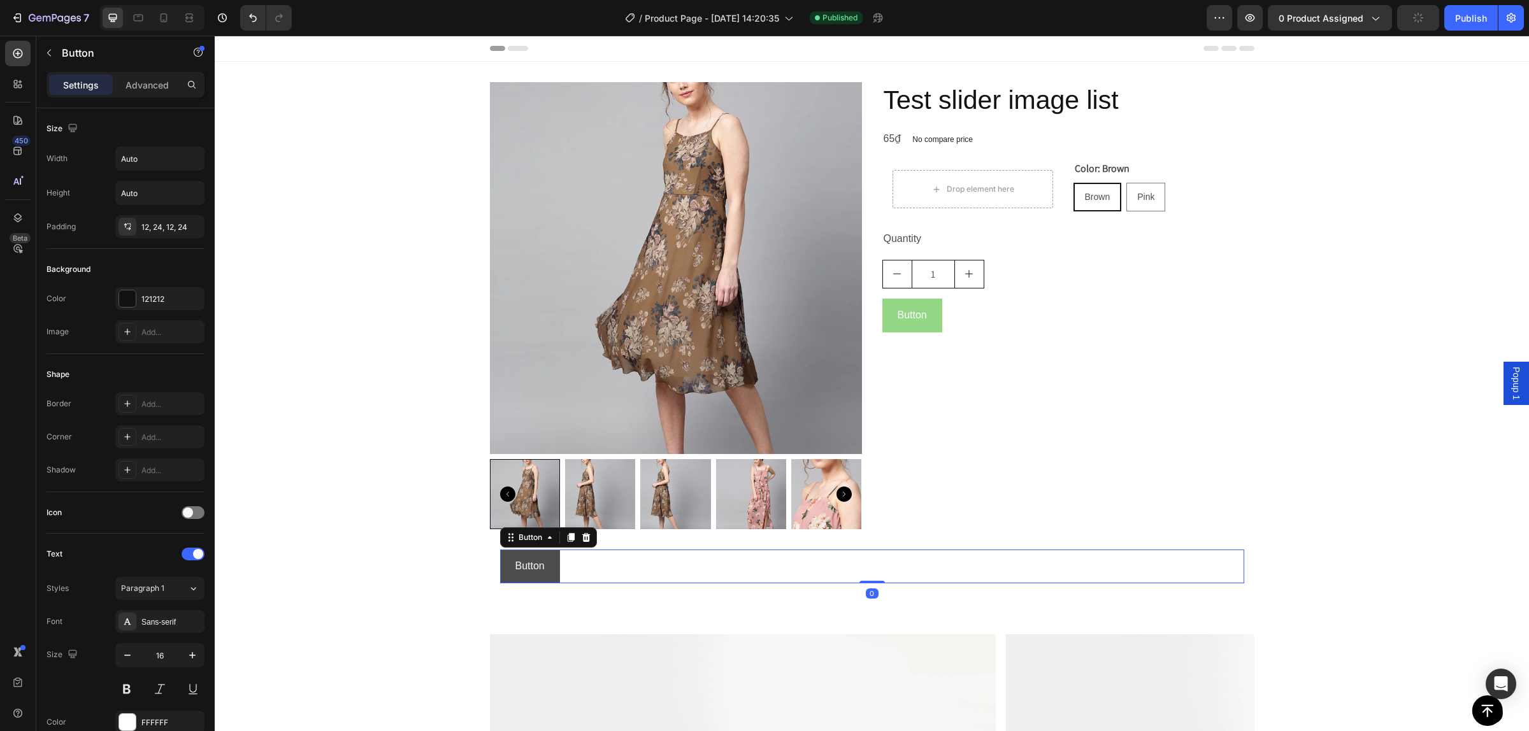
click at [543, 564] on button "Button" at bounding box center [530, 567] width 60 height 34
click at [140, 295] on div "121212" at bounding box center [159, 298] width 89 height 23
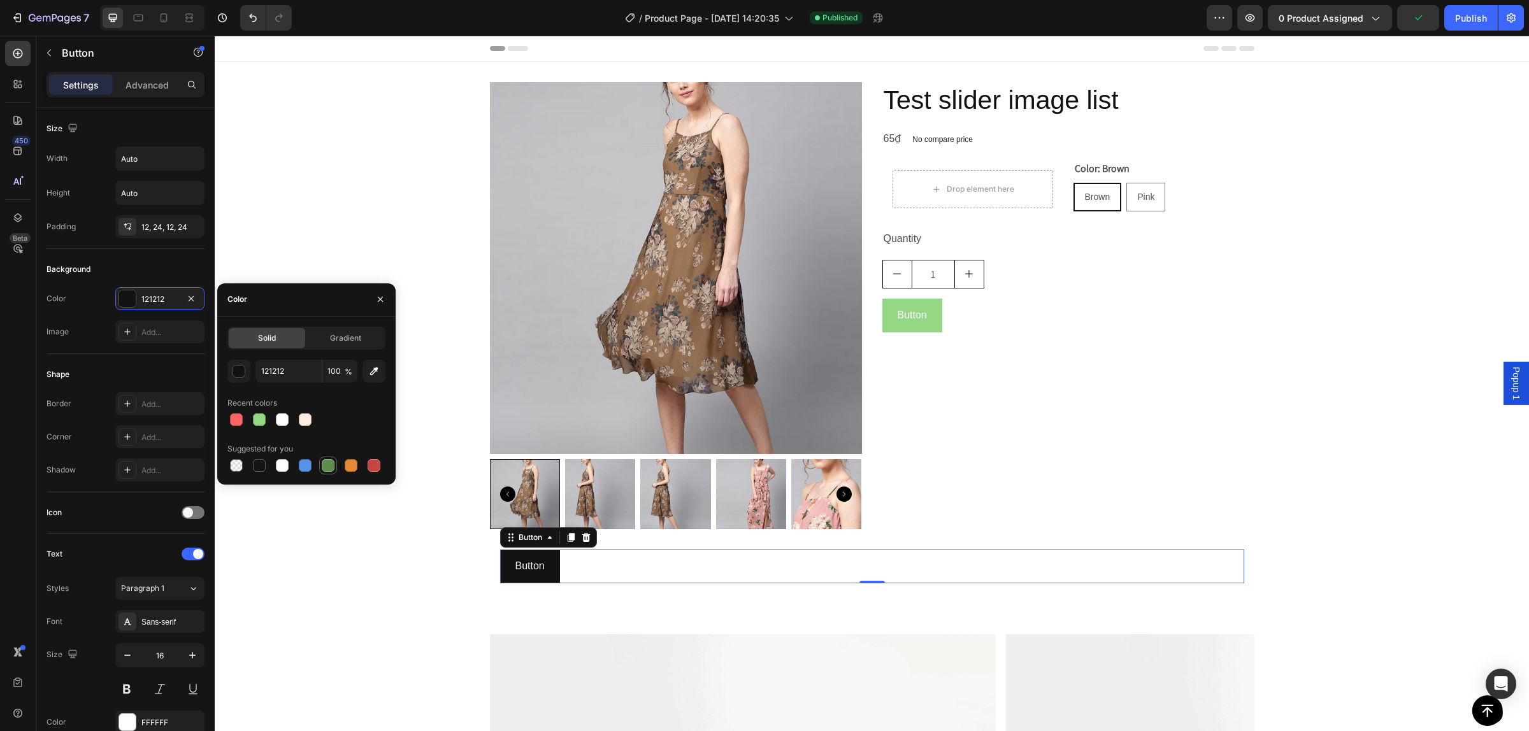
drag, startPoint x: 333, startPoint y: 463, endPoint x: 207, endPoint y: 310, distance: 197.3
click at [333, 463] on div at bounding box center [328, 465] width 13 height 13
type input "5E8E49"
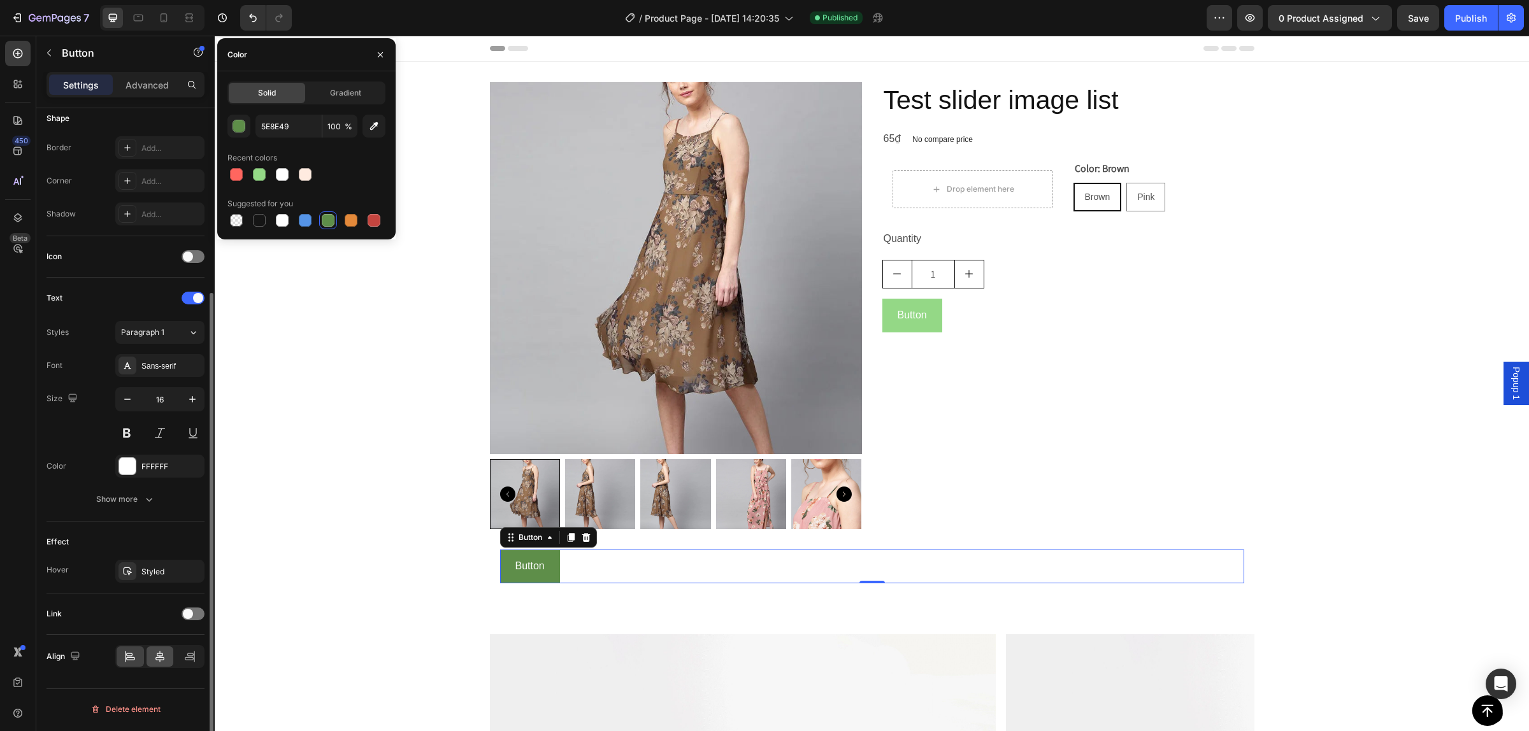
click at [159, 651] on div at bounding box center [160, 657] width 27 height 20
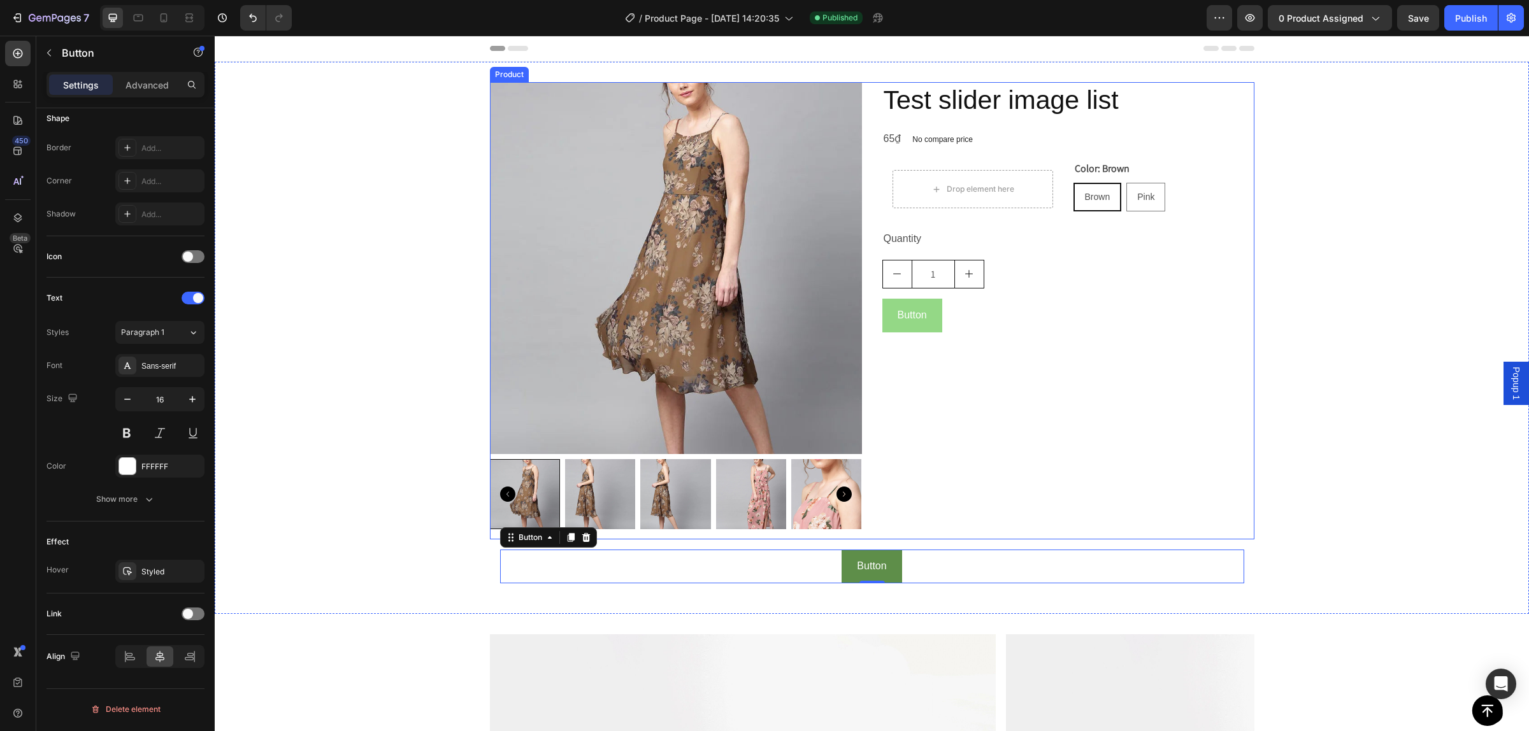
click at [1105, 339] on div "Test slider image list Product Title 65₫ Product Price Product Price No compare…" at bounding box center [1068, 310] width 372 height 457
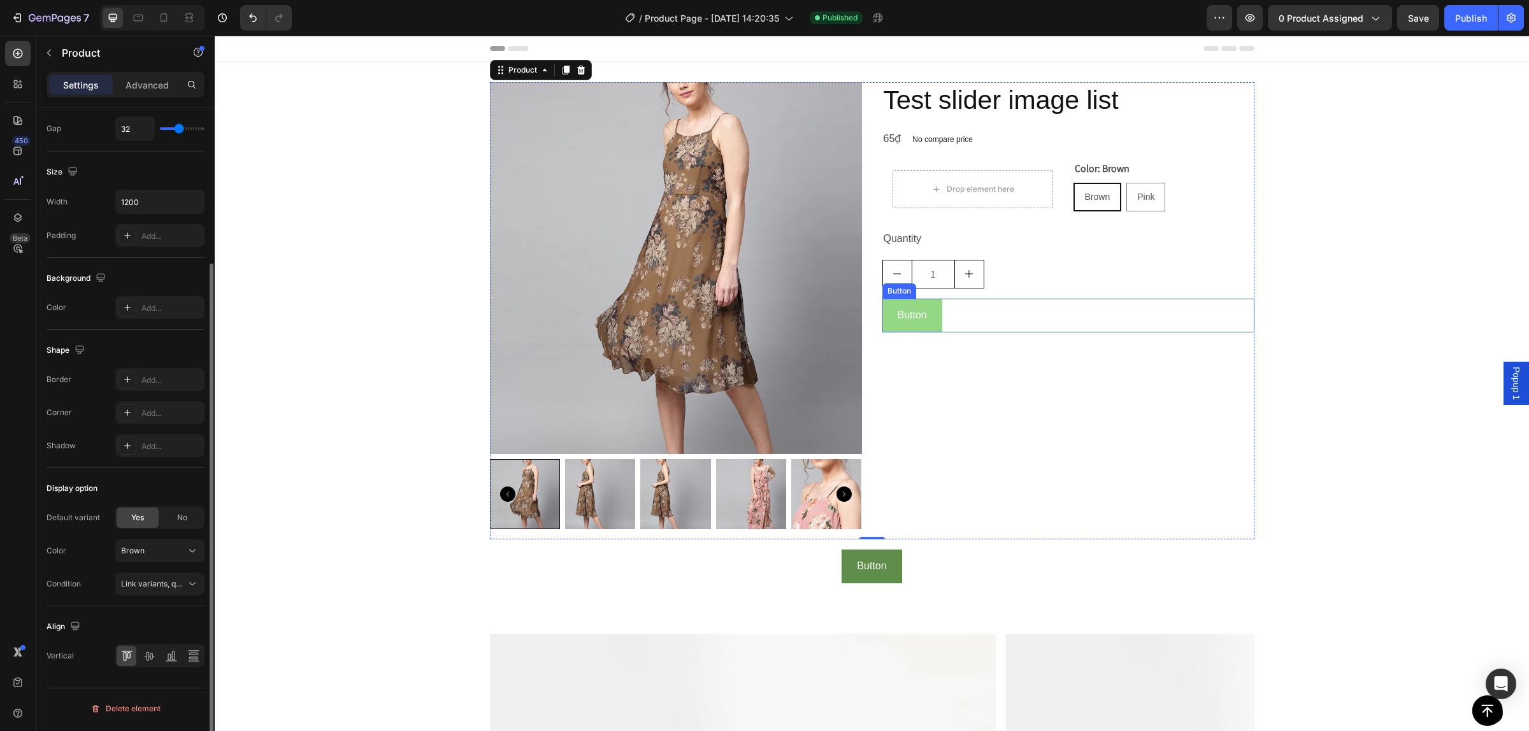
scroll to position [0, 0]
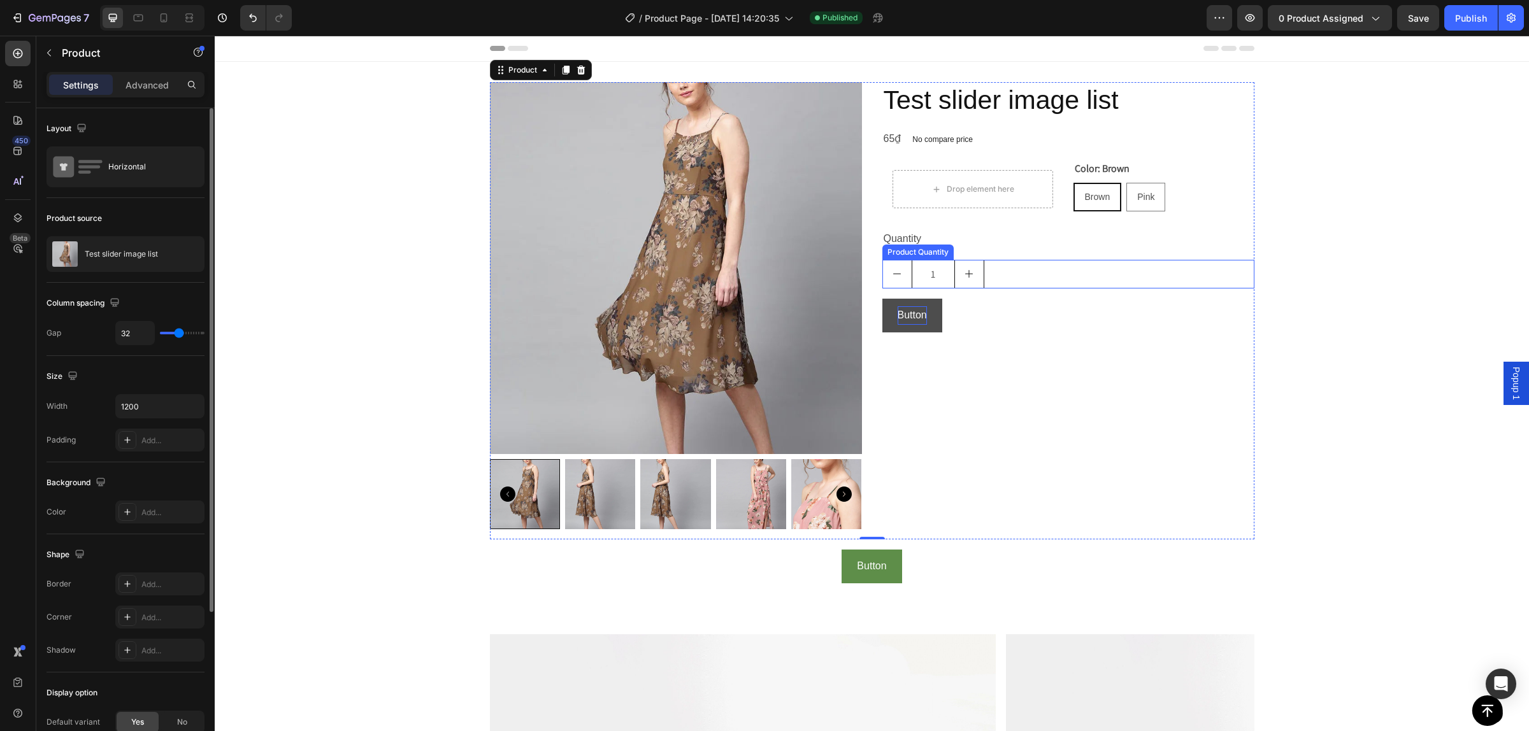
click at [913, 319] on p "Button" at bounding box center [912, 315] width 29 height 18
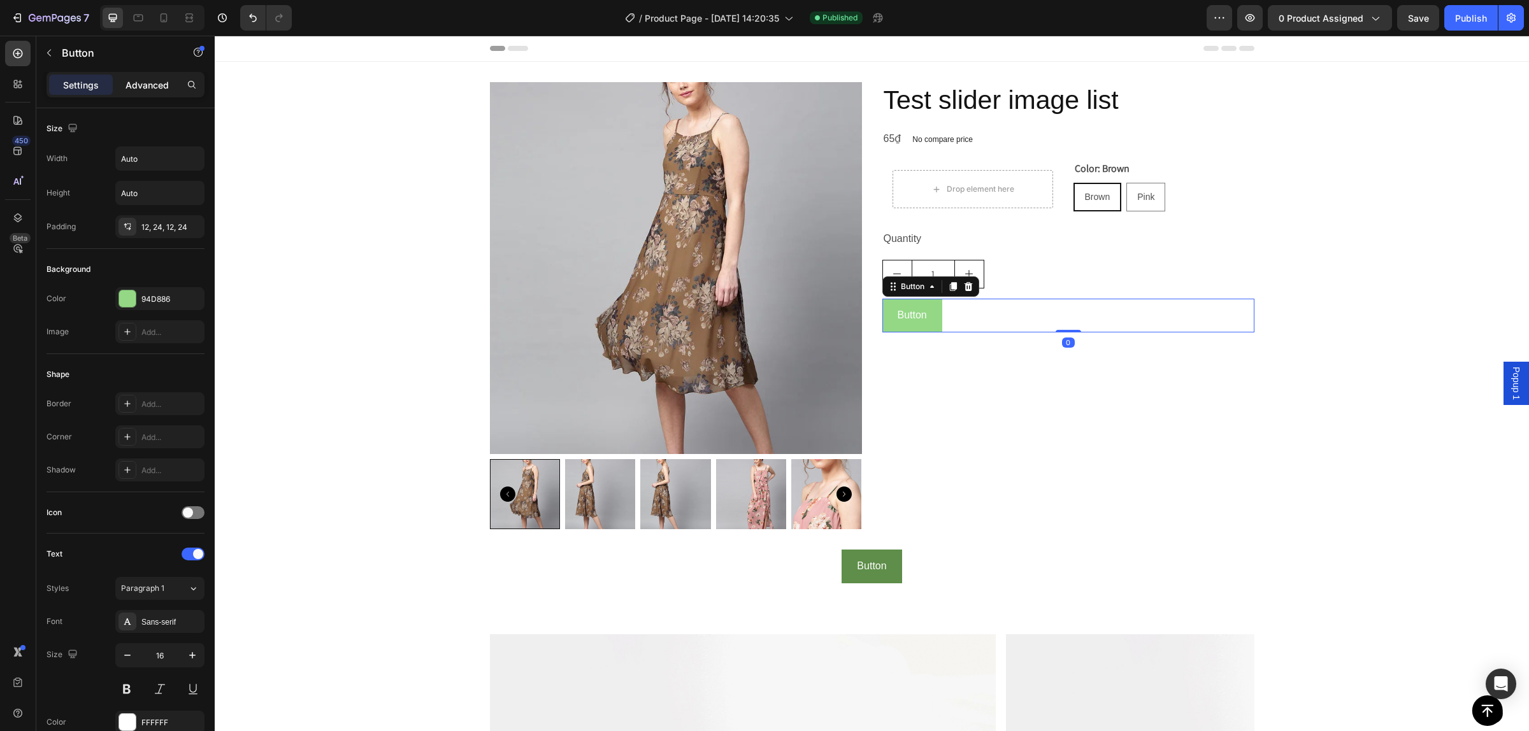
click at [131, 83] on p "Advanced" at bounding box center [147, 84] width 43 height 13
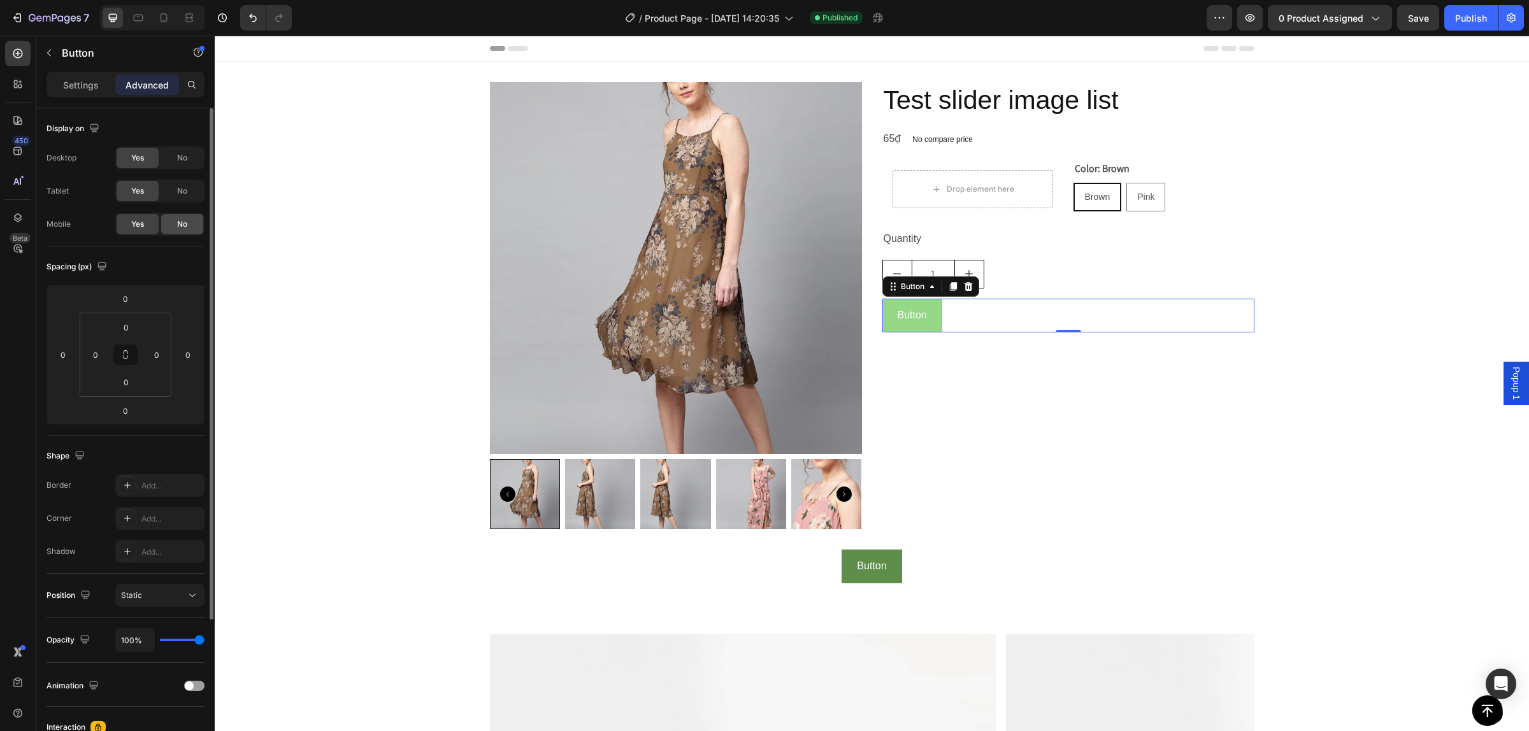
click at [179, 217] on div "No" at bounding box center [182, 224] width 42 height 20
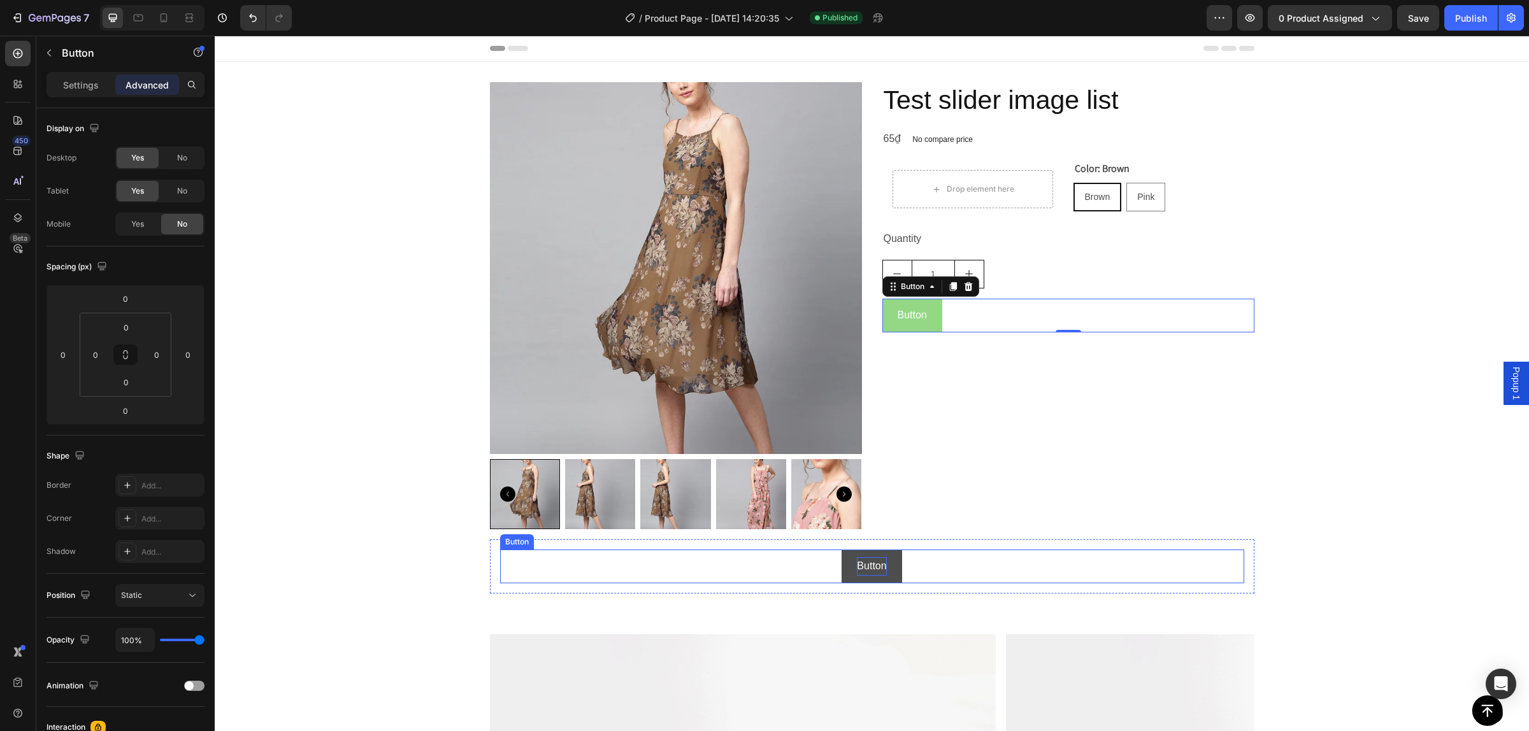
click at [864, 569] on p "Button" at bounding box center [871, 566] width 29 height 18
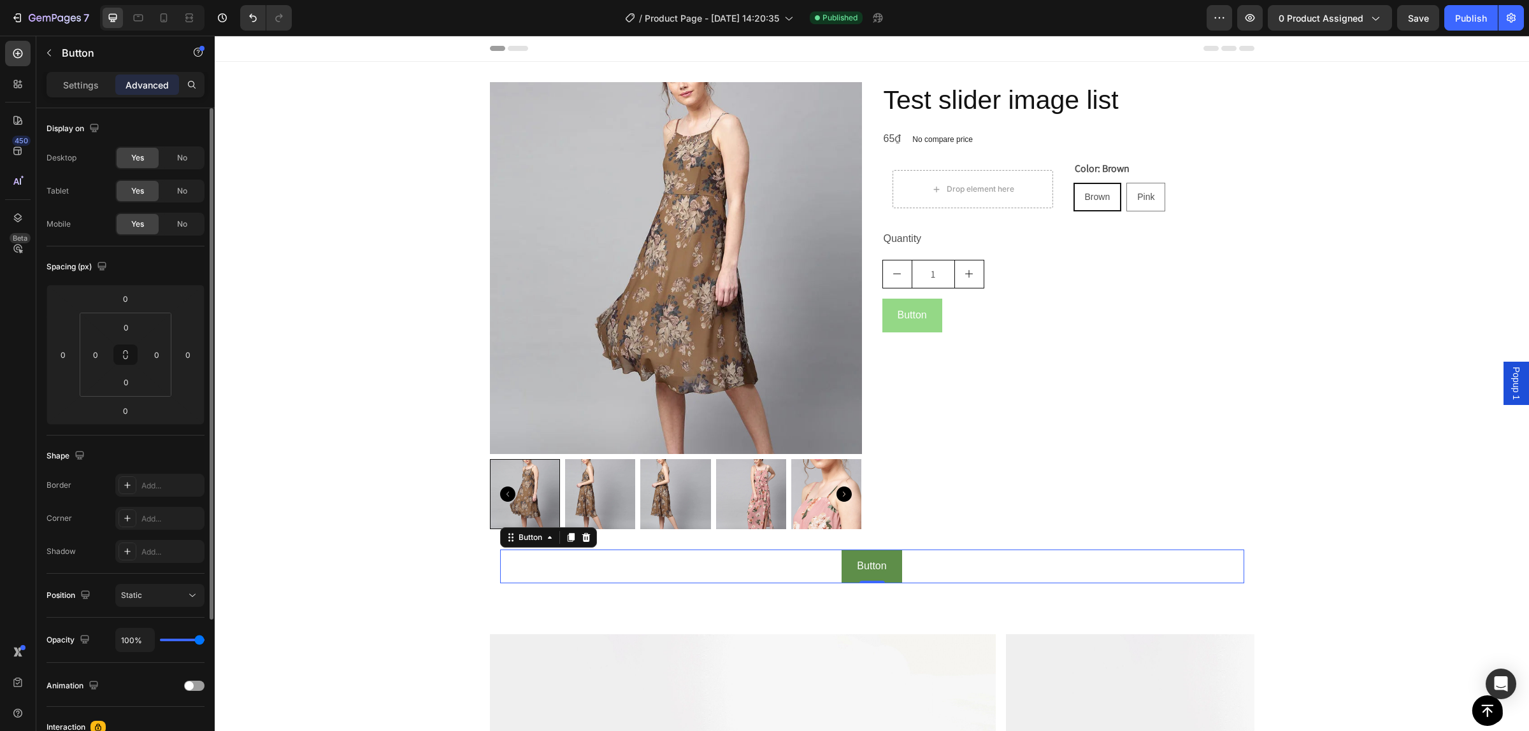
click at [134, 164] on div "Yes" at bounding box center [138, 158] width 42 height 20
click at [134, 155] on span "Yes" at bounding box center [137, 157] width 13 height 11
click at [147, 152] on div "Yes" at bounding box center [138, 158] width 42 height 20
click at [842, 562] on button "Button" at bounding box center [872, 567] width 60 height 34
click at [148, 155] on div "Yes" at bounding box center [138, 158] width 42 height 20
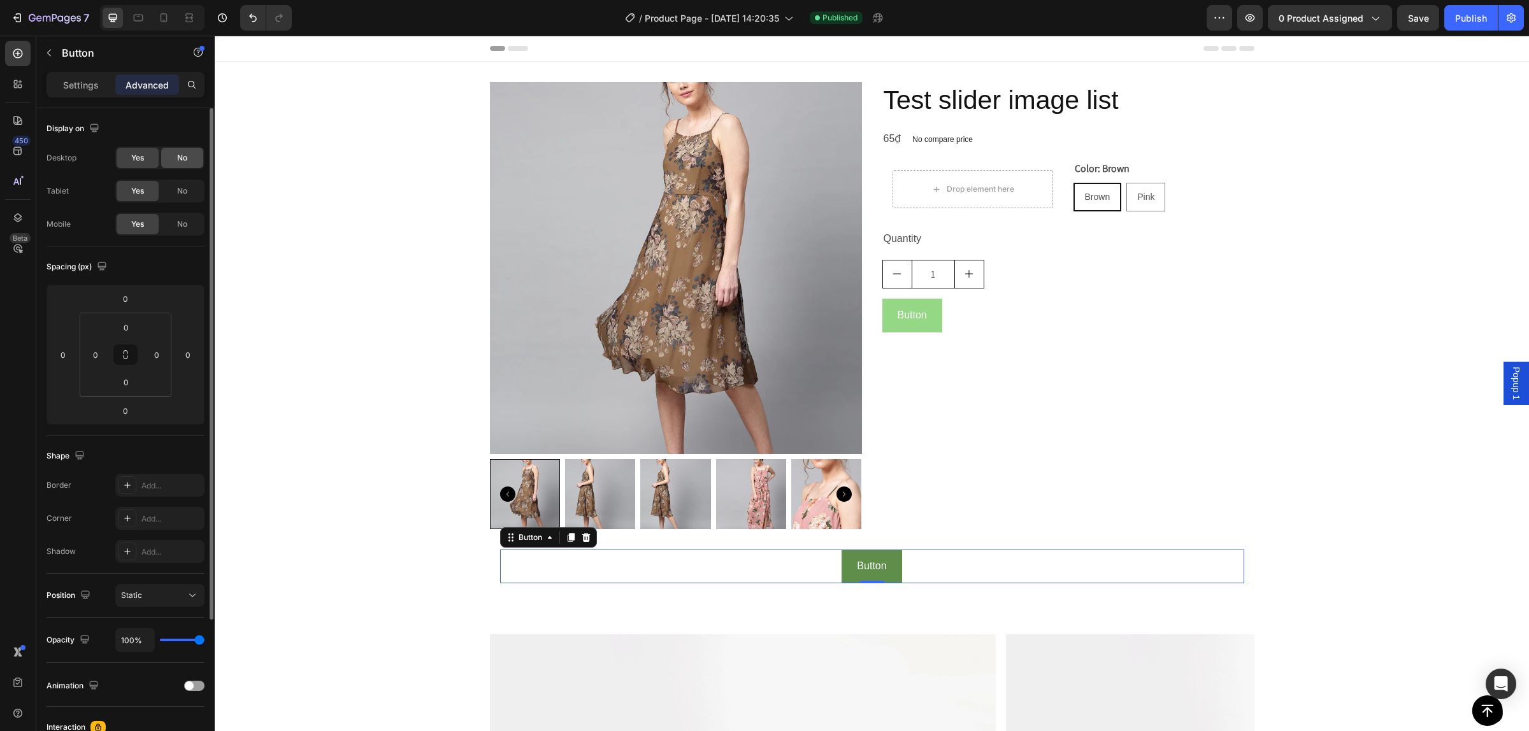
click at [189, 158] on div "No" at bounding box center [182, 158] width 42 height 20
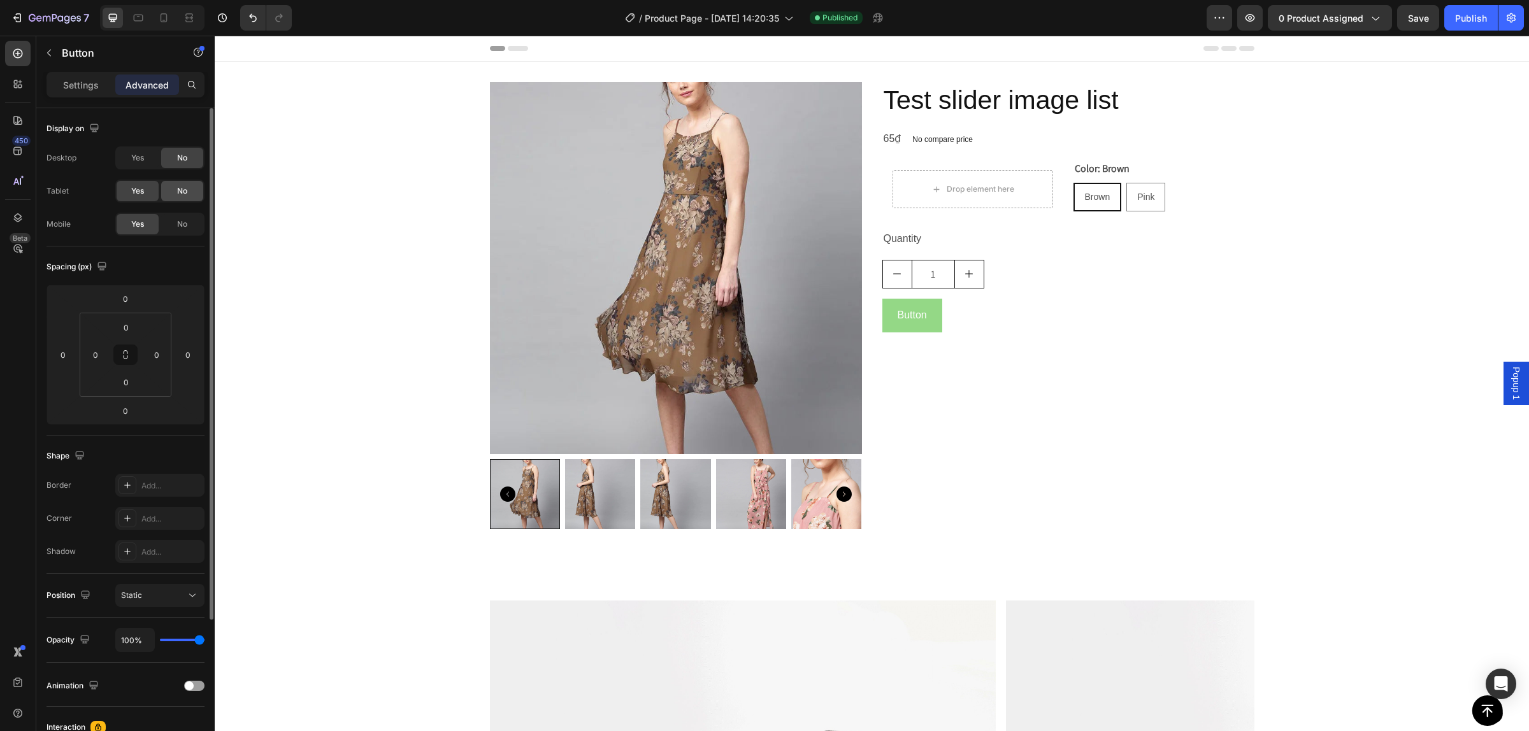
click at [176, 192] on div "No" at bounding box center [182, 191] width 42 height 20
click at [166, 17] on icon at bounding box center [163, 17] width 13 height 13
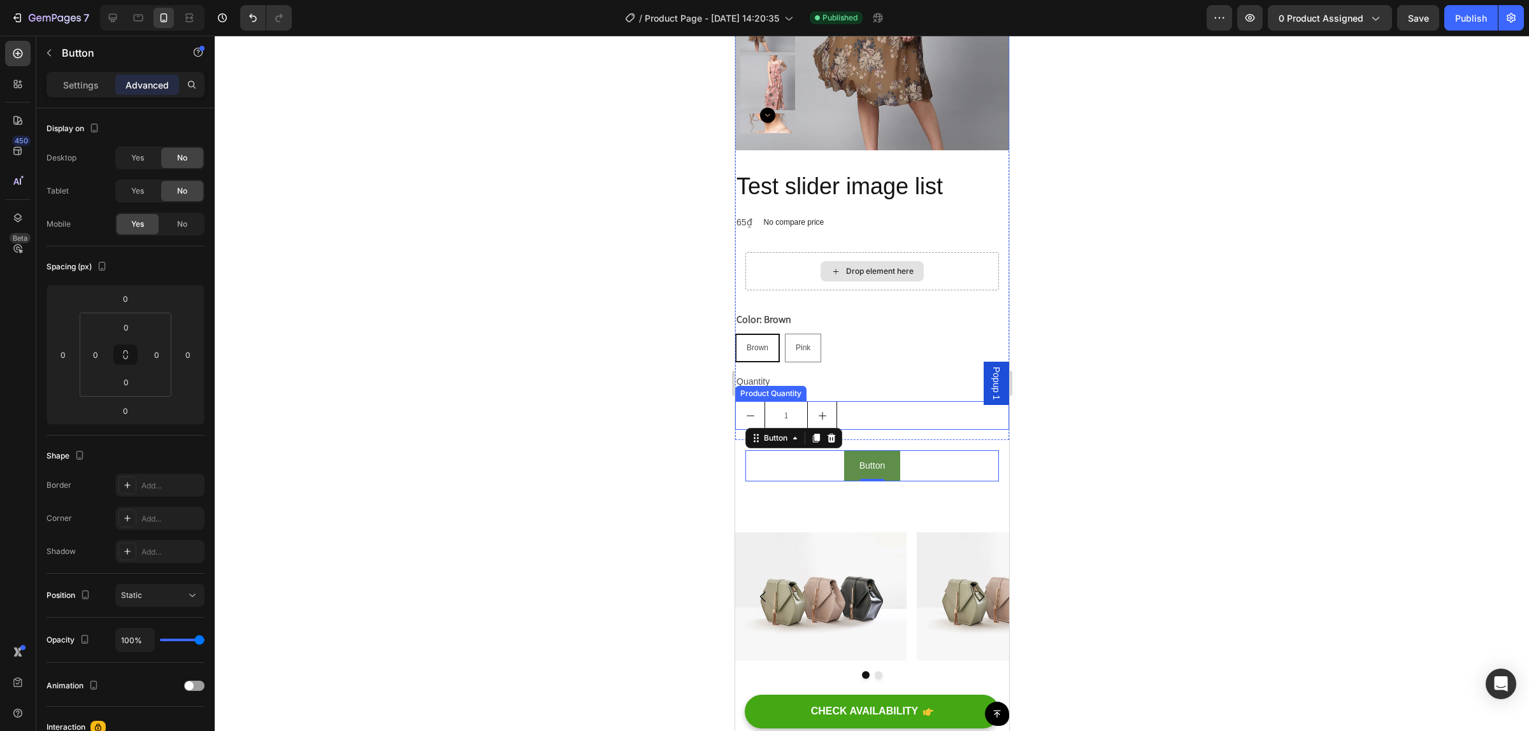
scroll to position [164, 0]
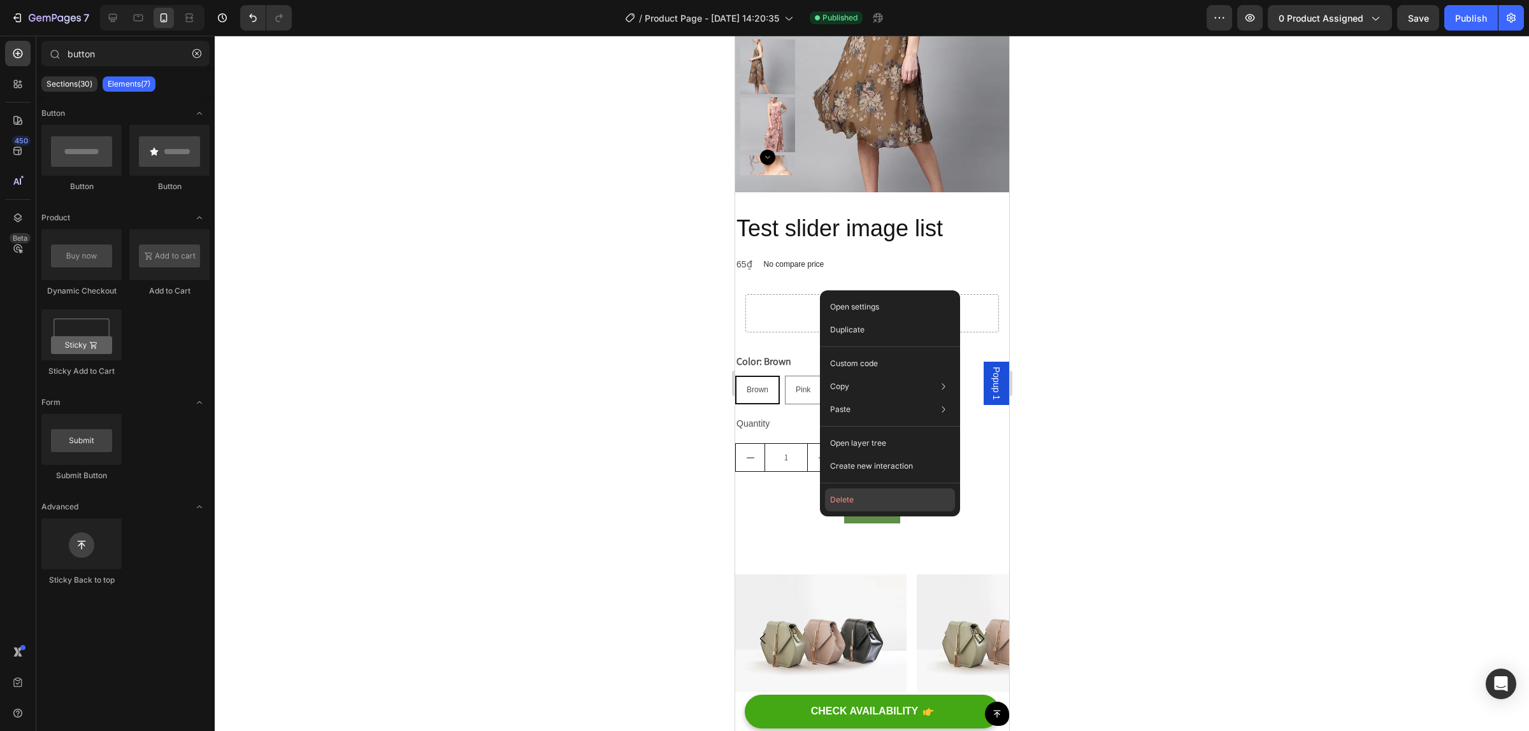
click at [849, 494] on button "Delete" at bounding box center [890, 500] width 130 height 23
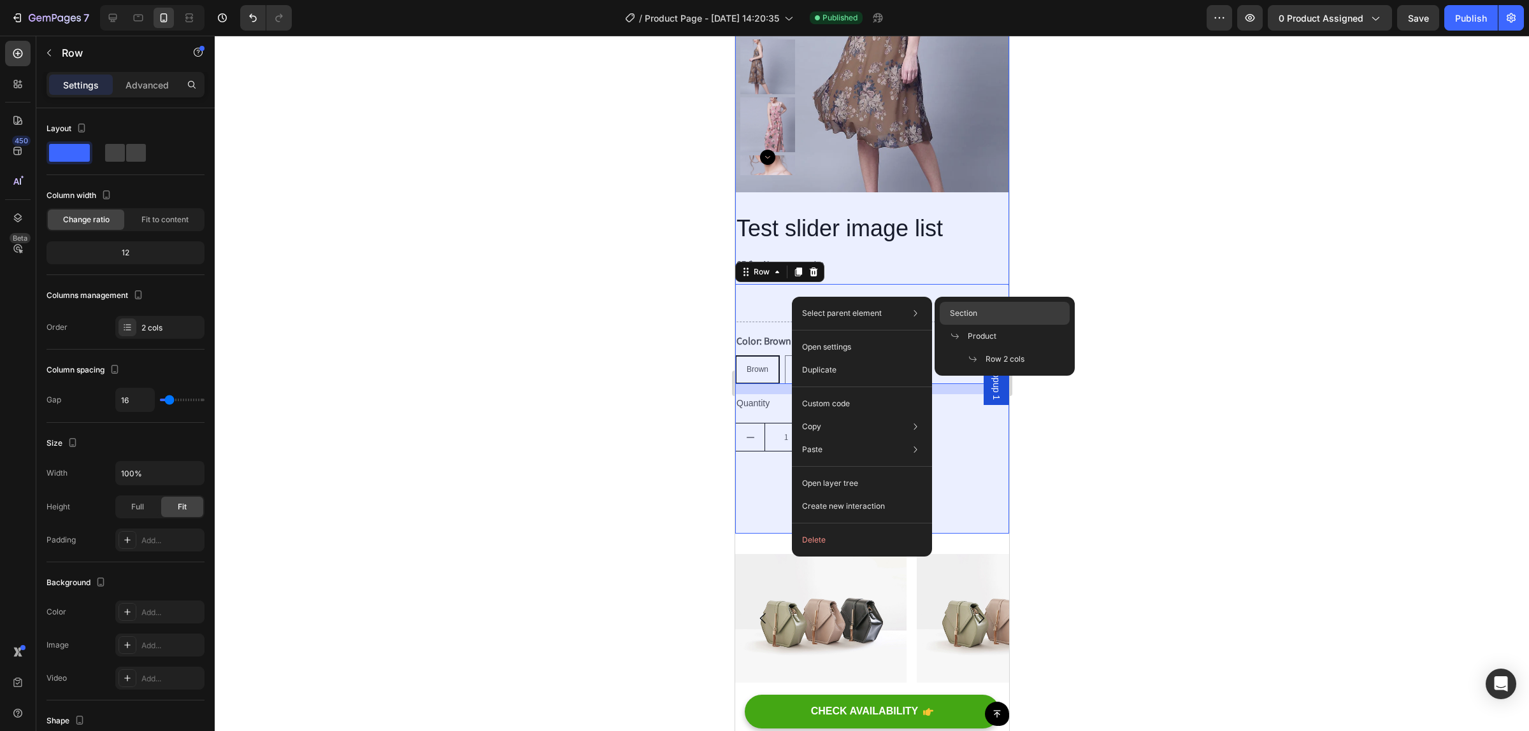
click at [1050, 325] on div "Section" at bounding box center [1005, 336] width 130 height 23
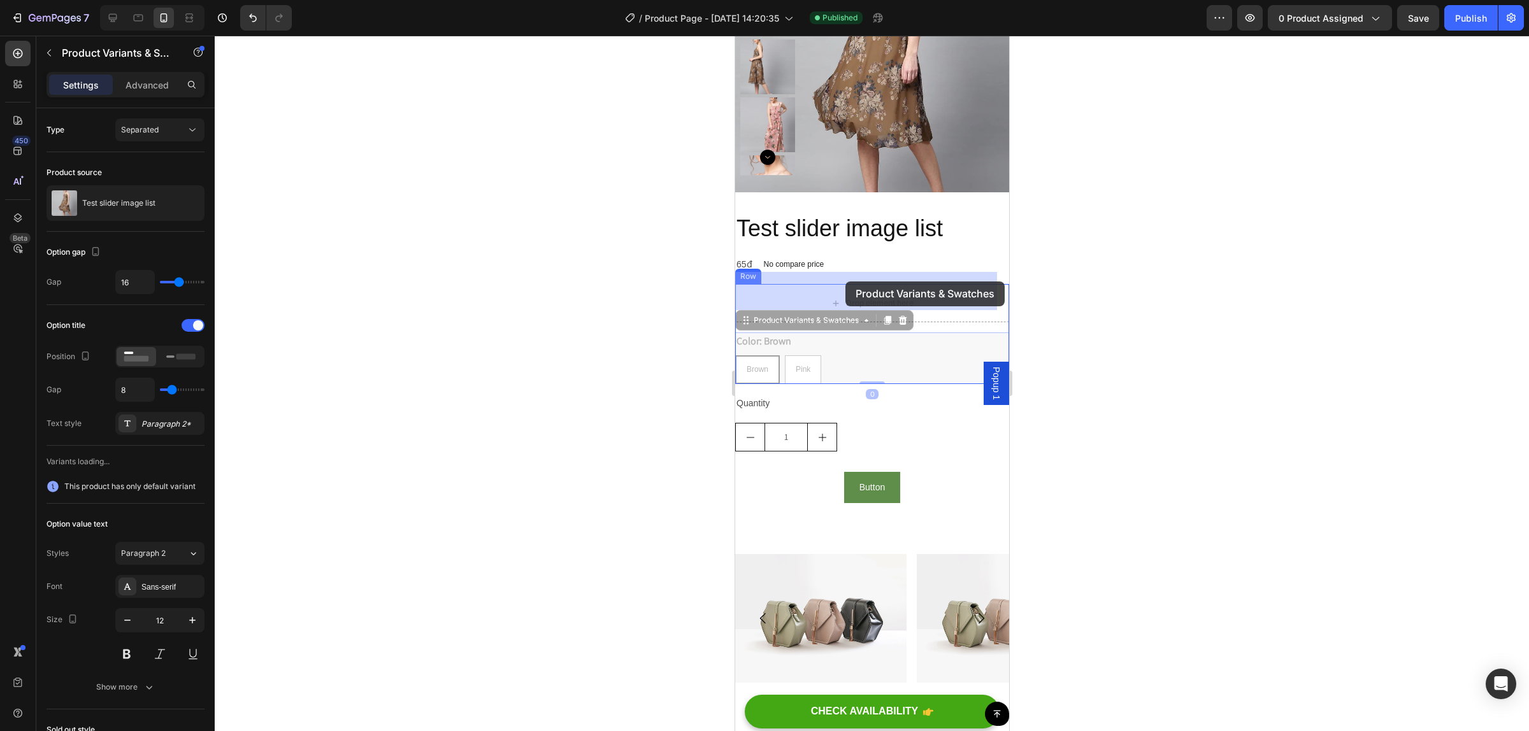
drag, startPoint x: 820, startPoint y: 341, endPoint x: 852, endPoint y: 285, distance: 64.5
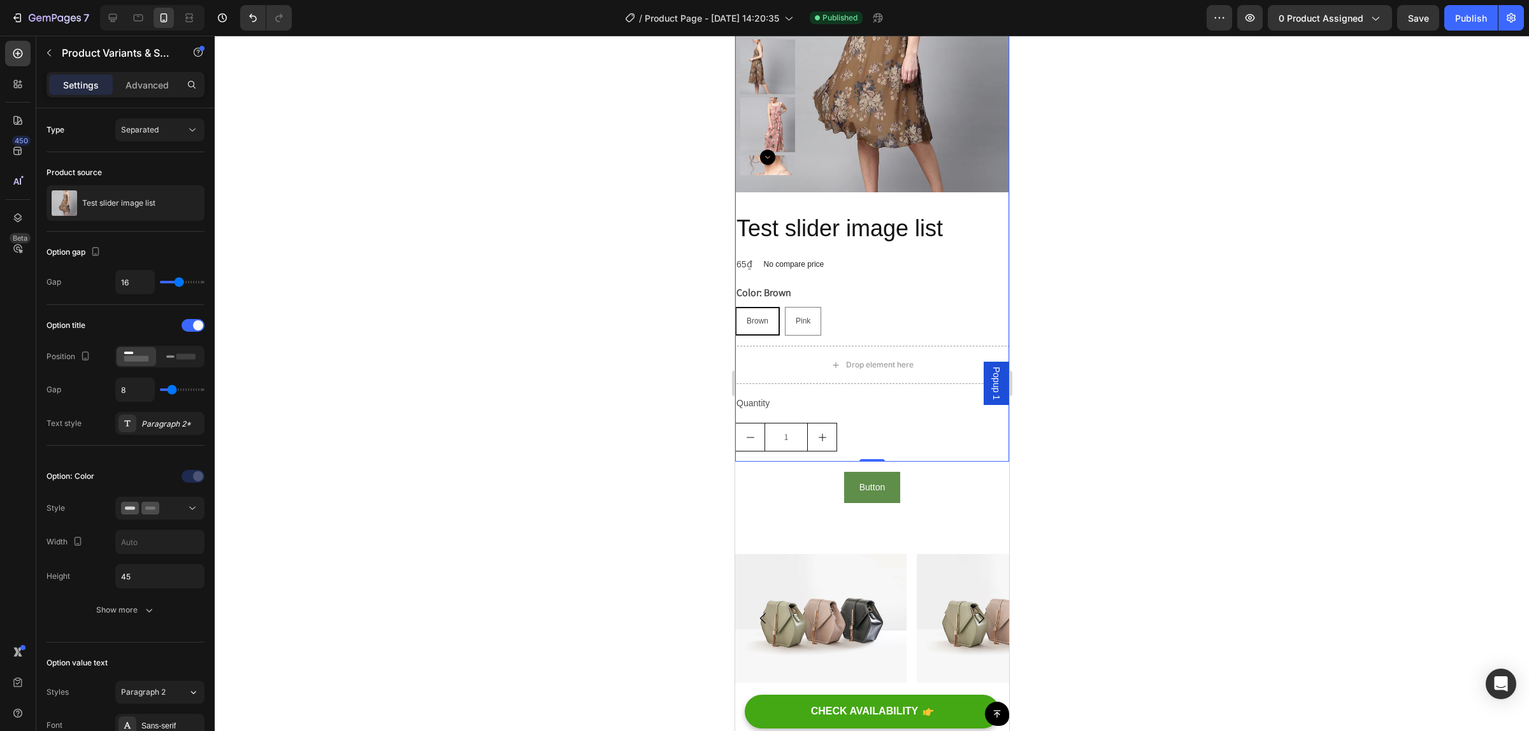
click at [833, 409] on div "Test slider image list Product Title 65₫ Product Price Product Price No compare…" at bounding box center [872, 337] width 274 height 249
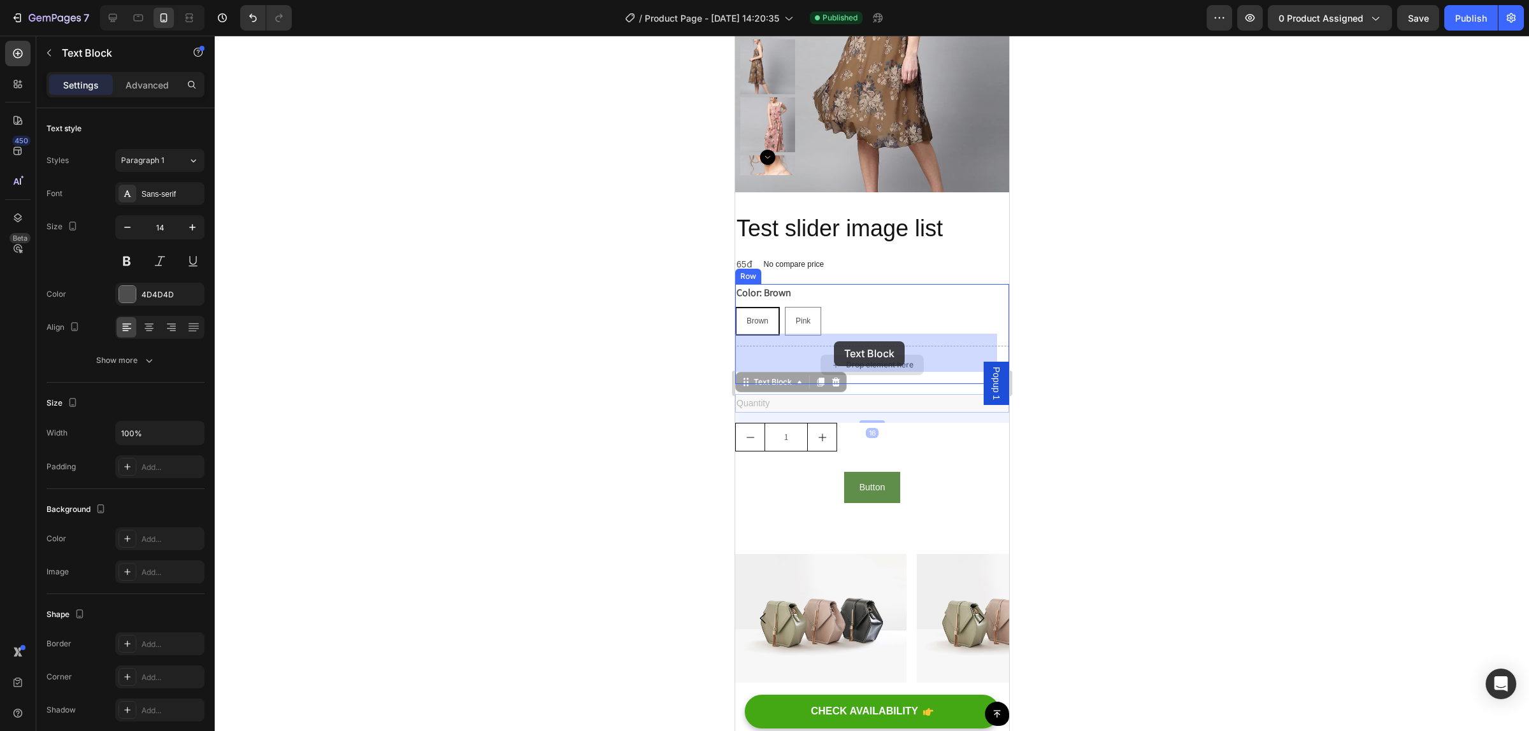
drag, startPoint x: 789, startPoint y: 392, endPoint x: 834, endPoint y: 354, distance: 58.7
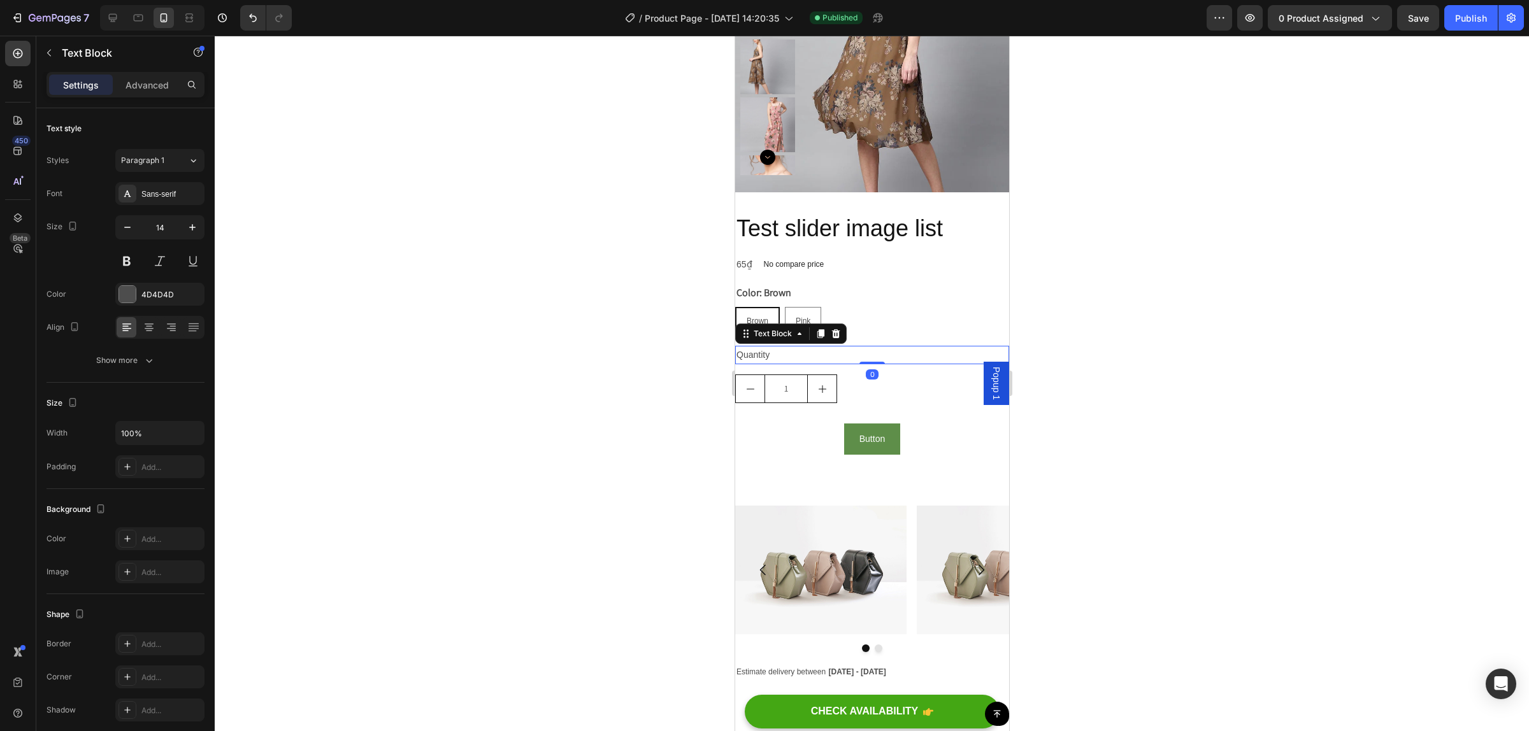
click at [1109, 315] on div at bounding box center [872, 384] width 1314 height 696
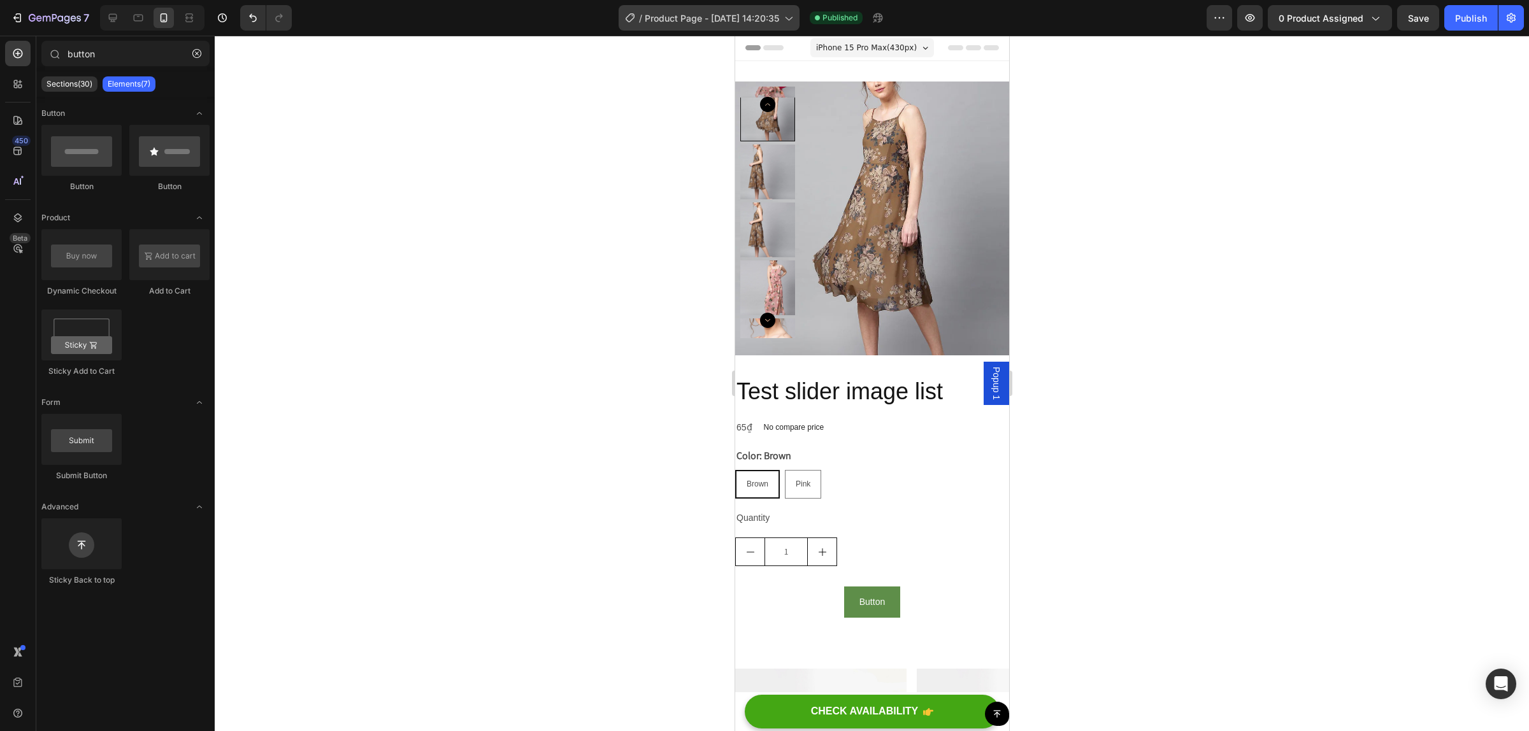
scroll to position [0, 0]
click at [102, 14] on div at bounding box center [152, 17] width 104 height 25
click at [106, 14] on icon at bounding box center [112, 17] width 13 height 13
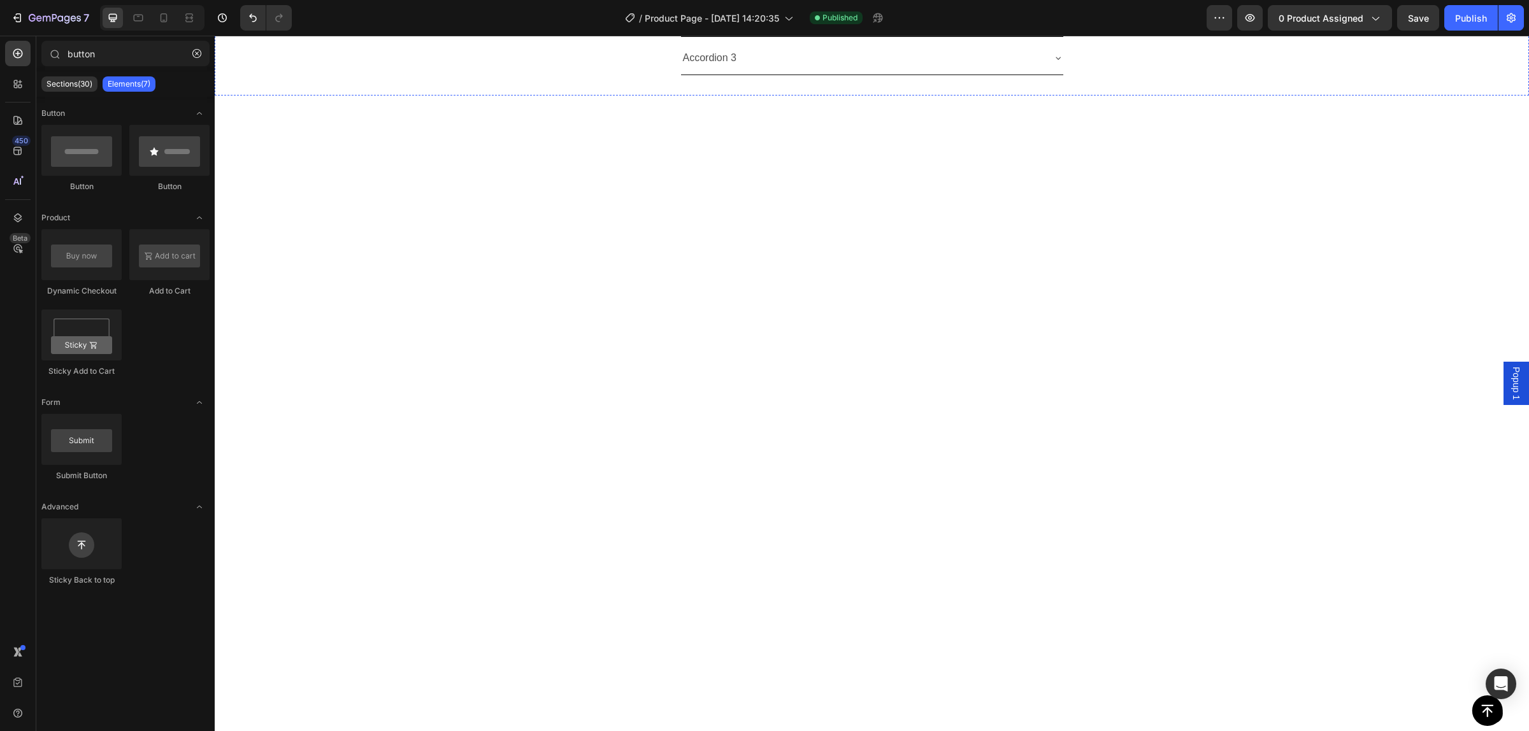
scroll to position [3425, 0]
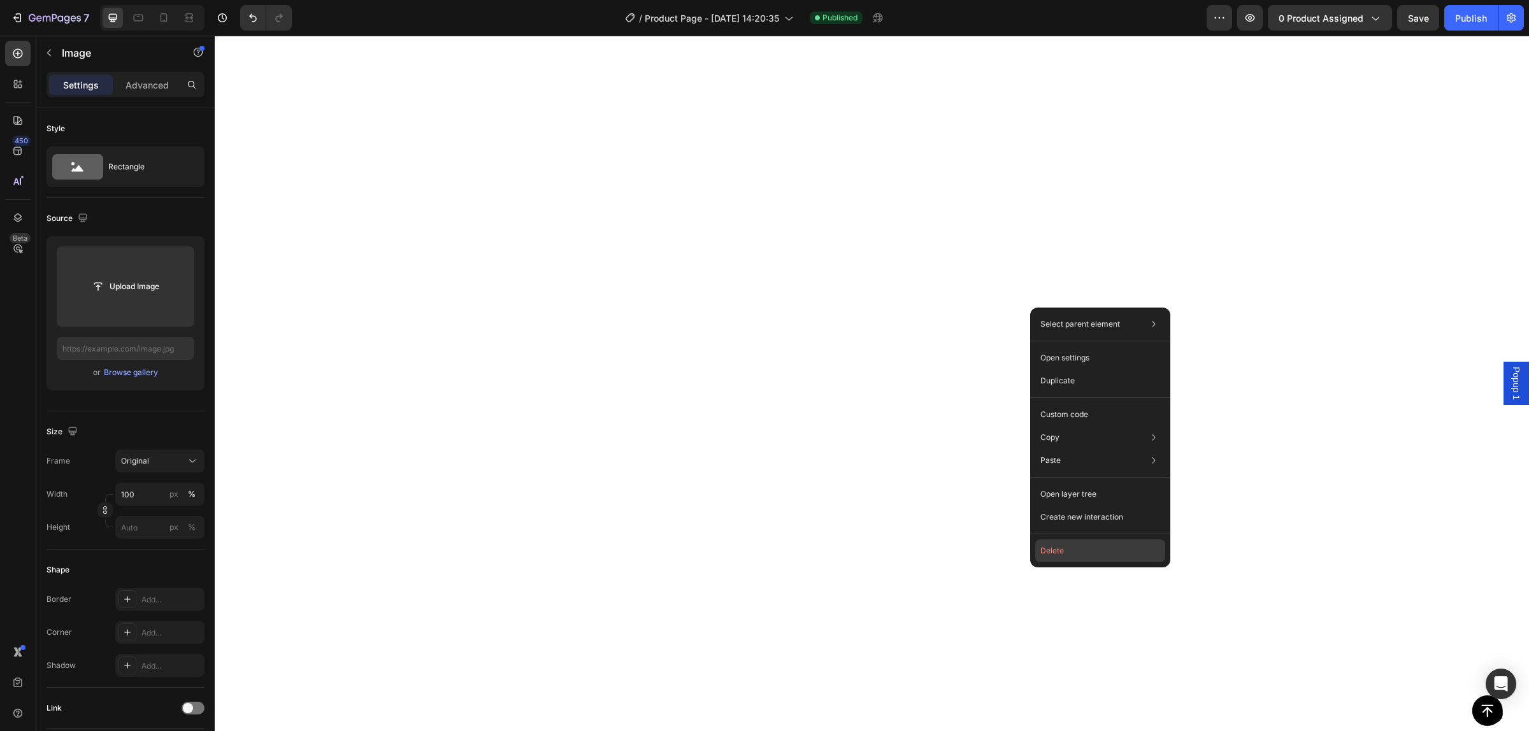
click at [1088, 546] on button "Delete" at bounding box center [1100, 551] width 130 height 23
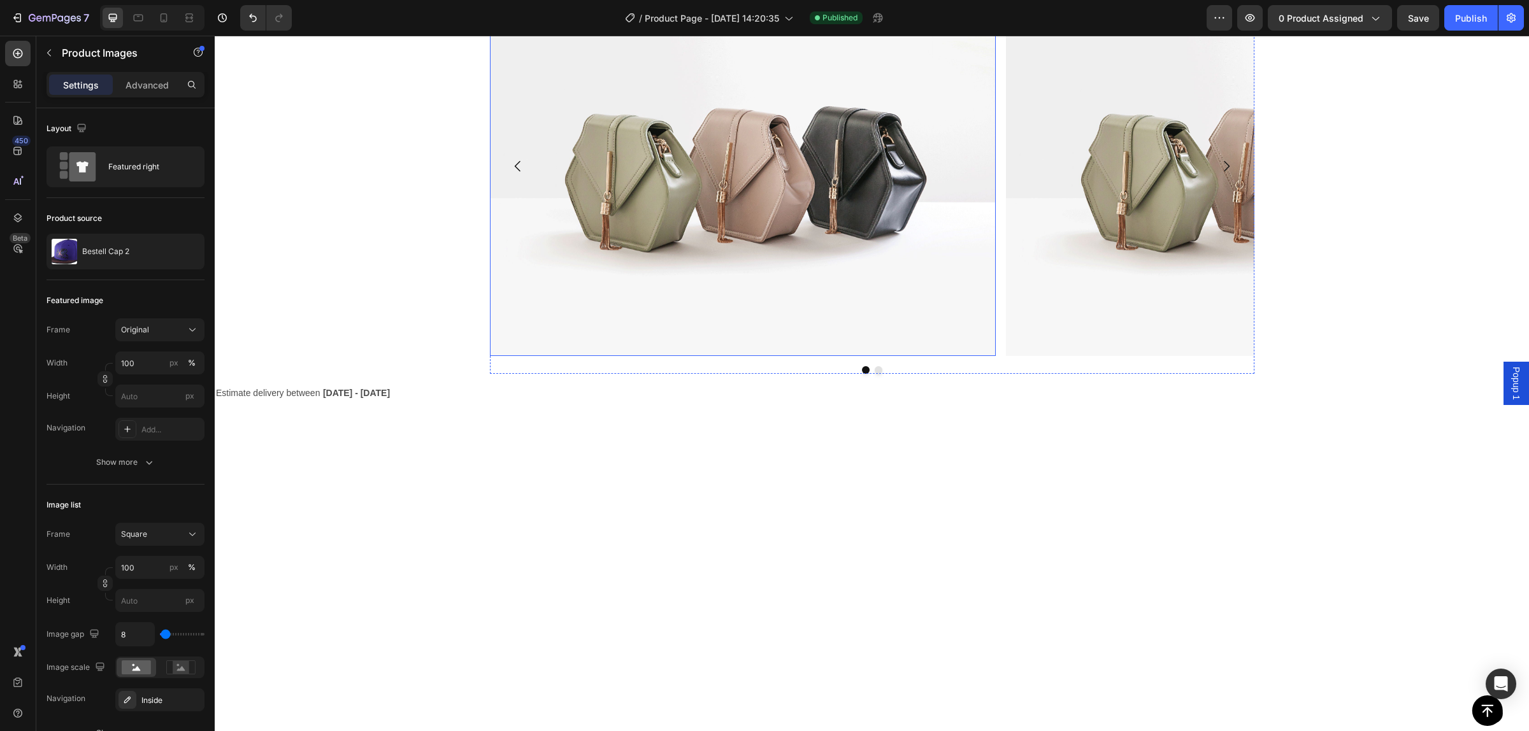
scroll to position [0, 0]
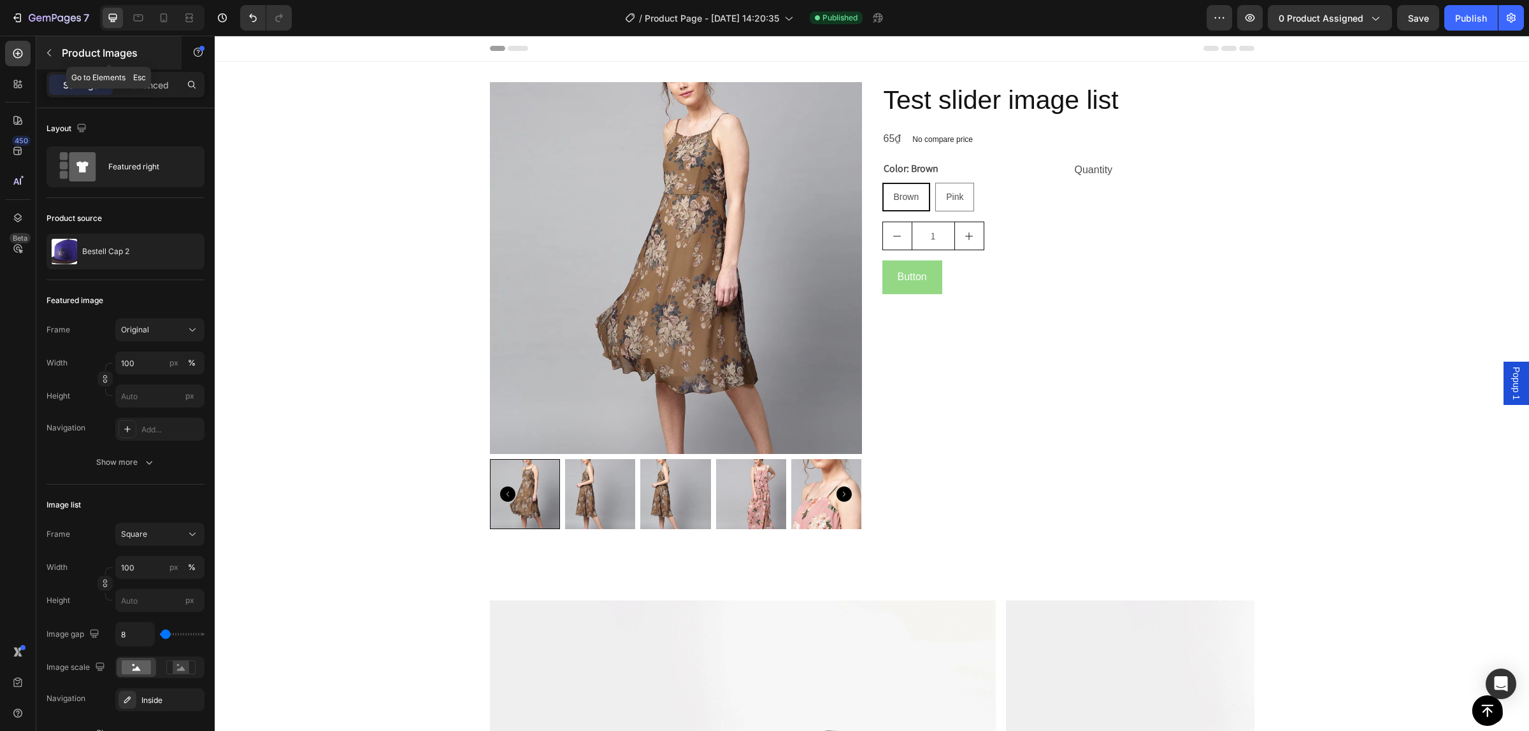
click at [51, 48] on icon "button" at bounding box center [49, 53] width 10 height 10
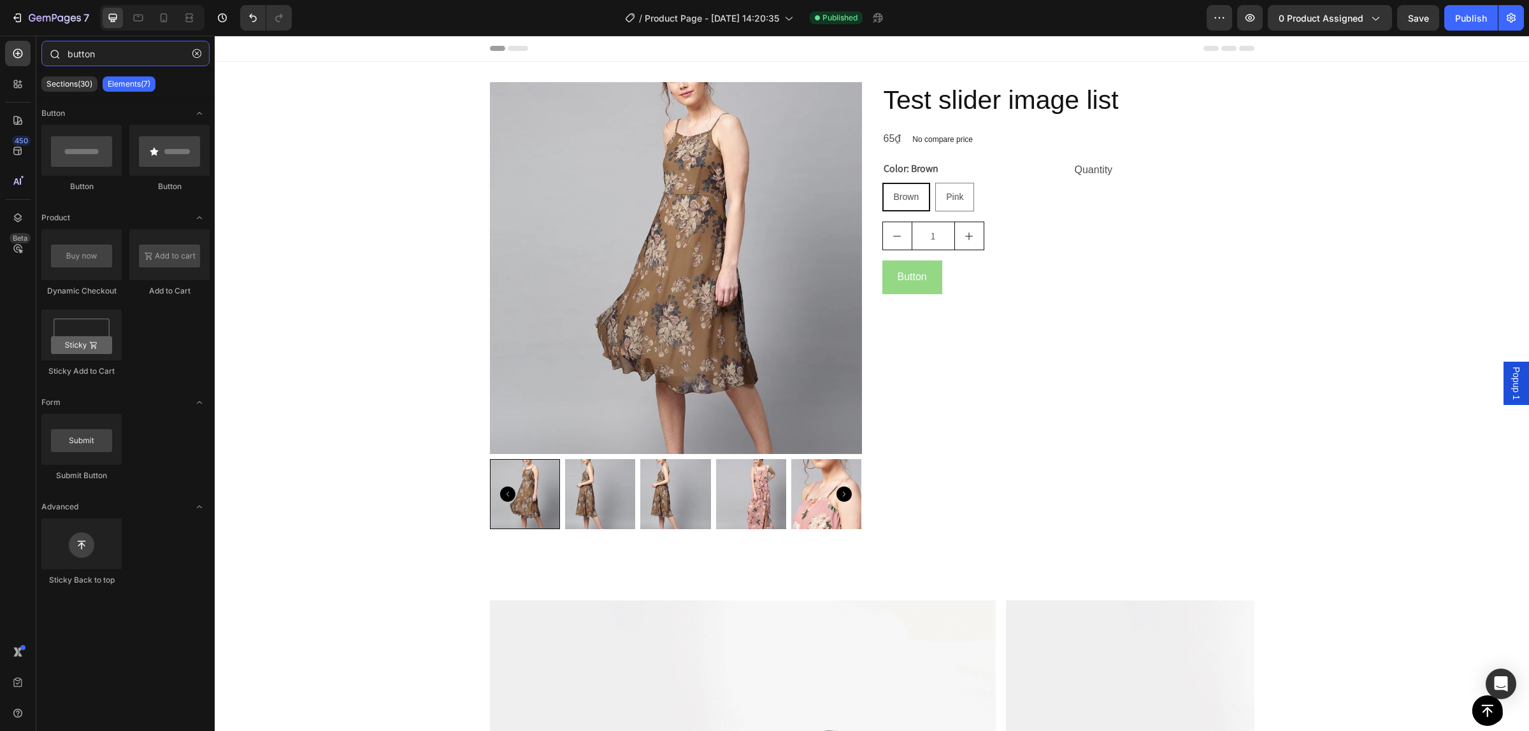
click at [107, 52] on input "button" at bounding box center [125, 53] width 168 height 25
drag, startPoint x: 119, startPoint y: 52, endPoint x: 25, endPoint y: 52, distance: 93.7
click at [25, 52] on div "450 Beta button Sections(30) Elements(7) Button Button Button Product Dynamic C…" at bounding box center [107, 384] width 215 height 696
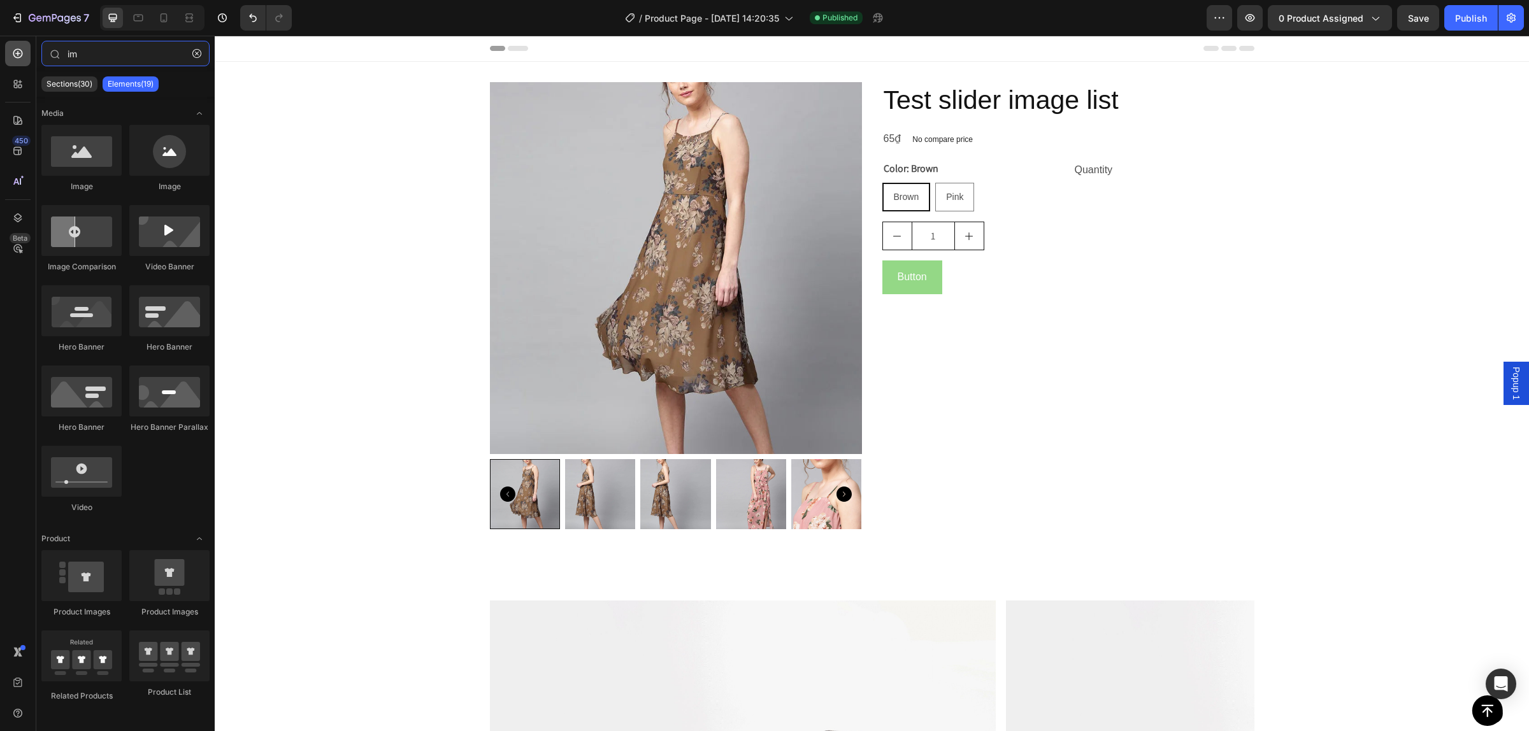
type input "i"
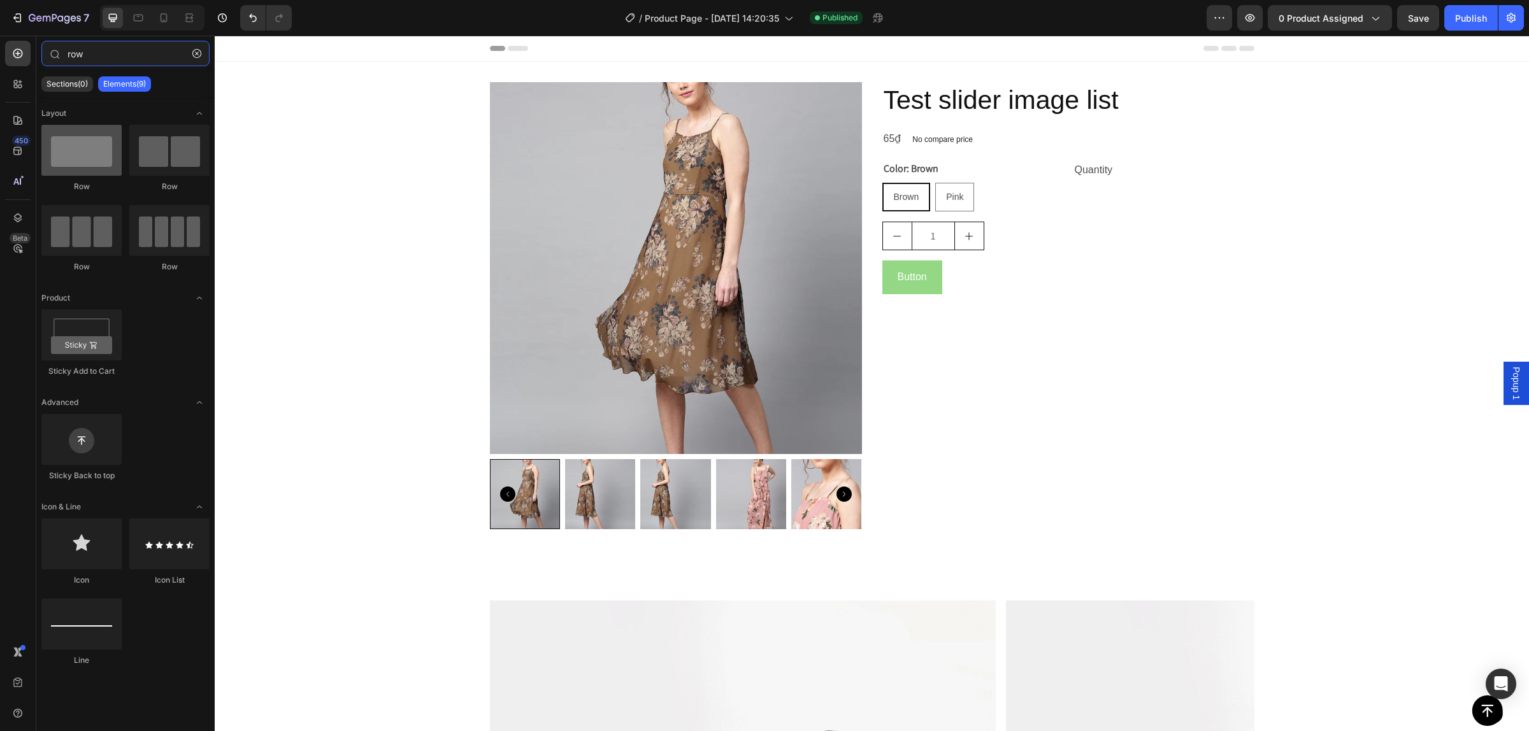
type input "row"
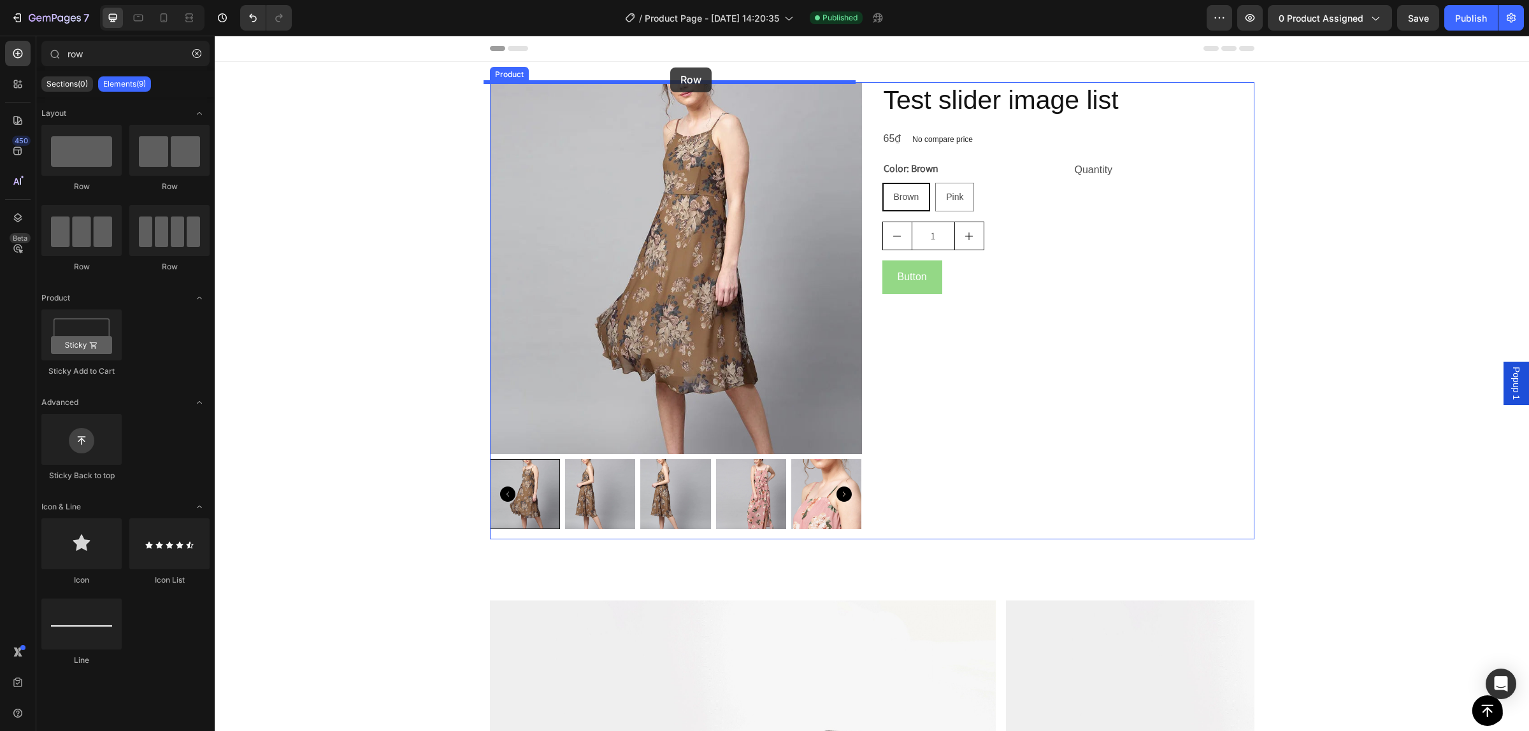
drag, startPoint x: 310, startPoint y: 192, endPoint x: 670, endPoint y: 68, distance: 380.8
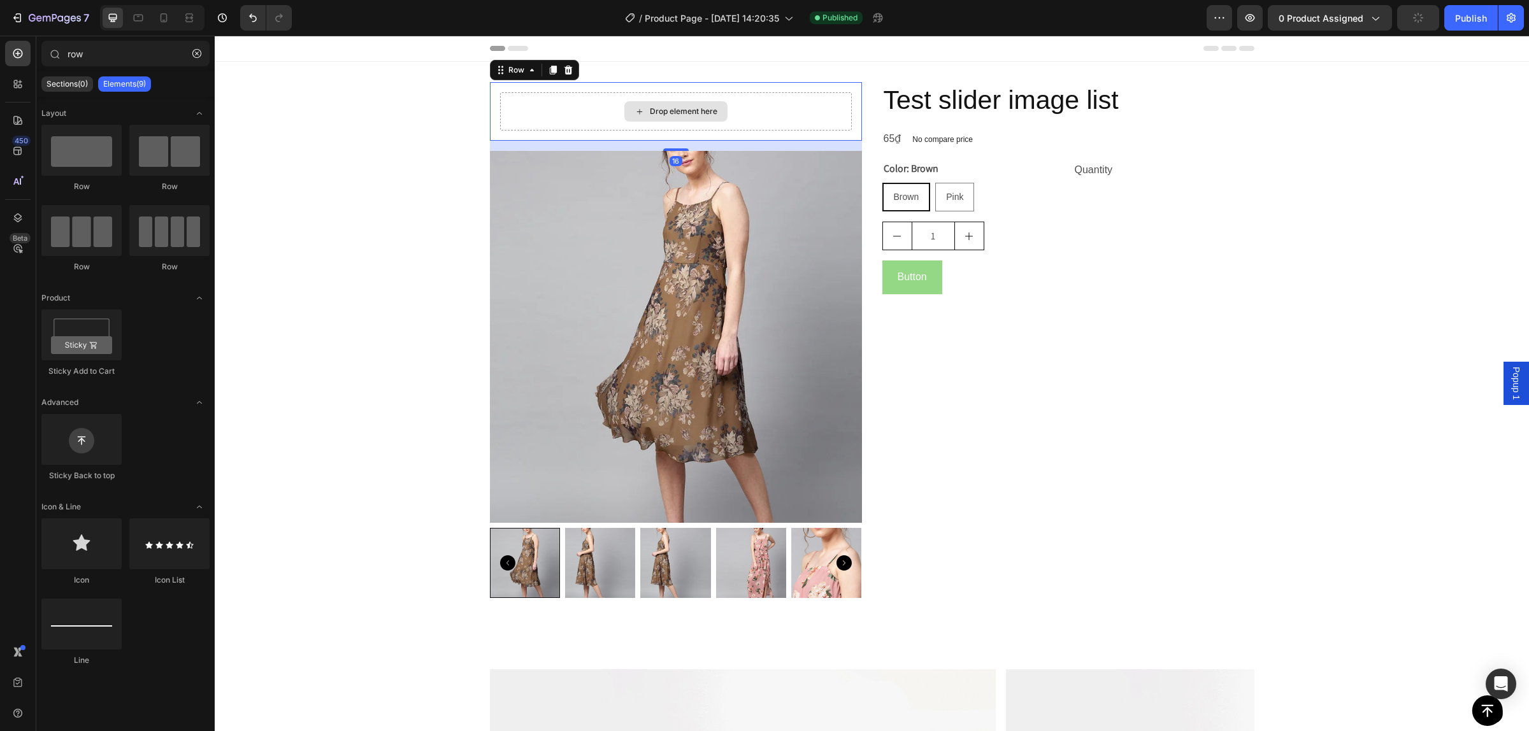
click at [624, 108] on div "Drop element here" at bounding box center [675, 111] width 103 height 20
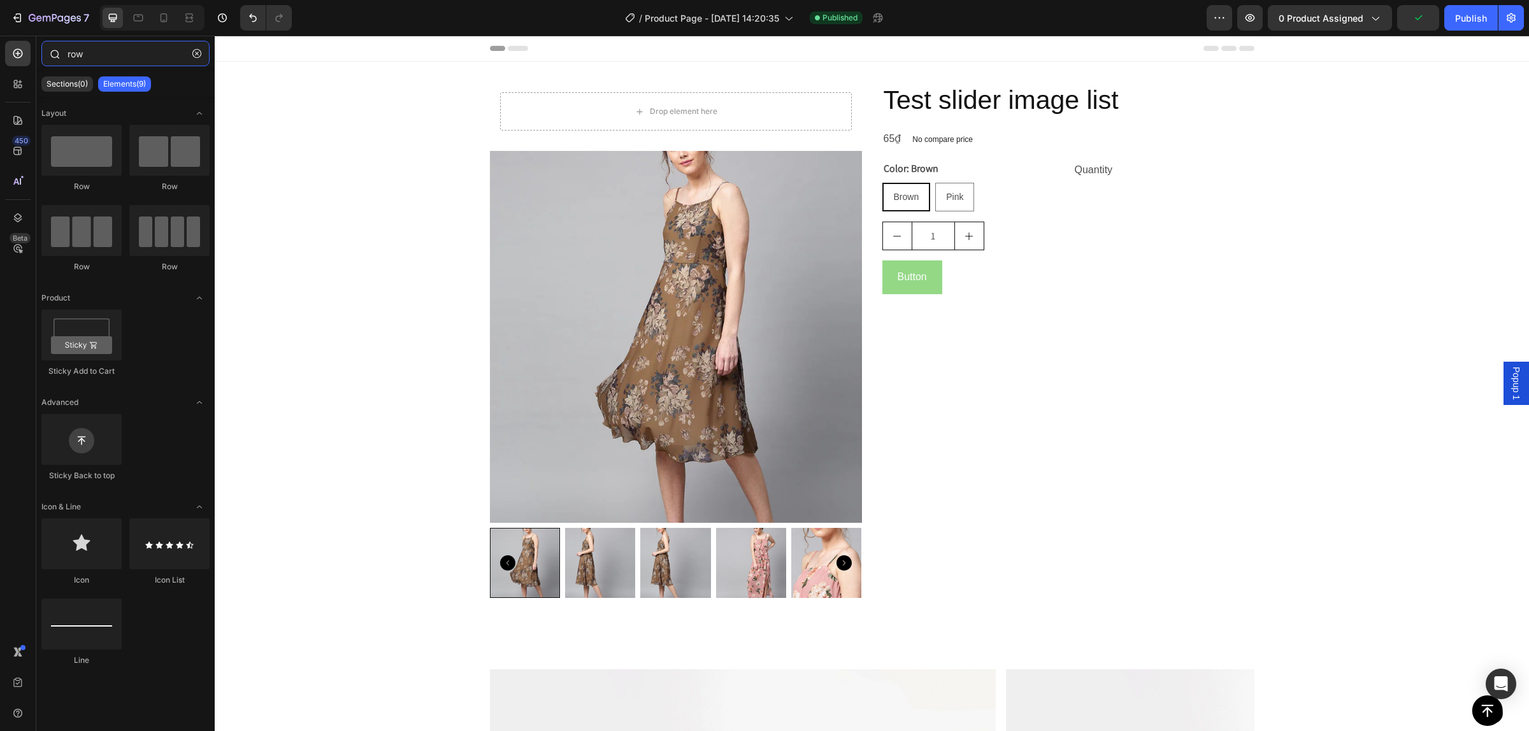
click at [90, 46] on input "row" at bounding box center [125, 53] width 168 height 25
click at [193, 52] on icon "button" at bounding box center [196, 53] width 9 height 9
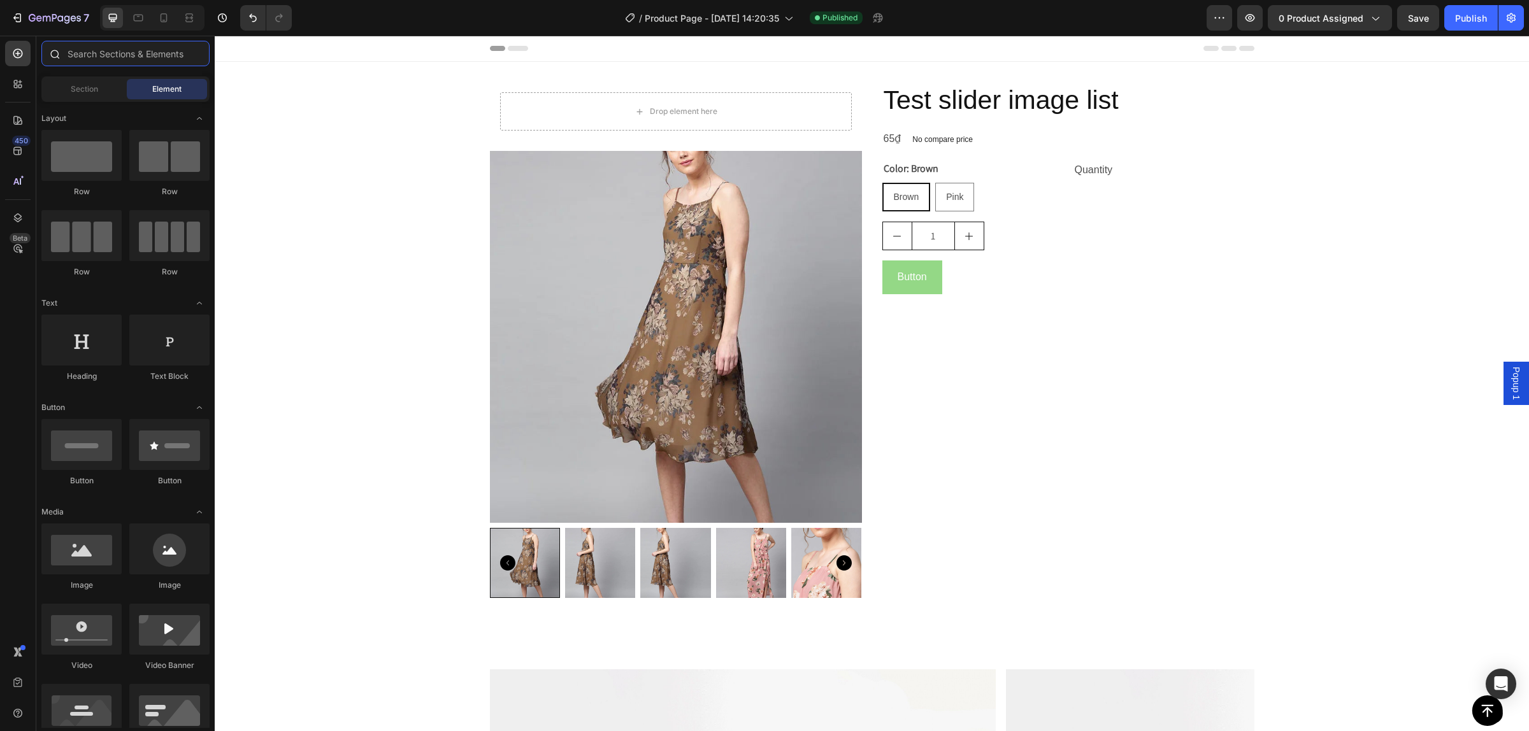
click at [135, 51] on input "text" at bounding box center [125, 53] width 168 height 25
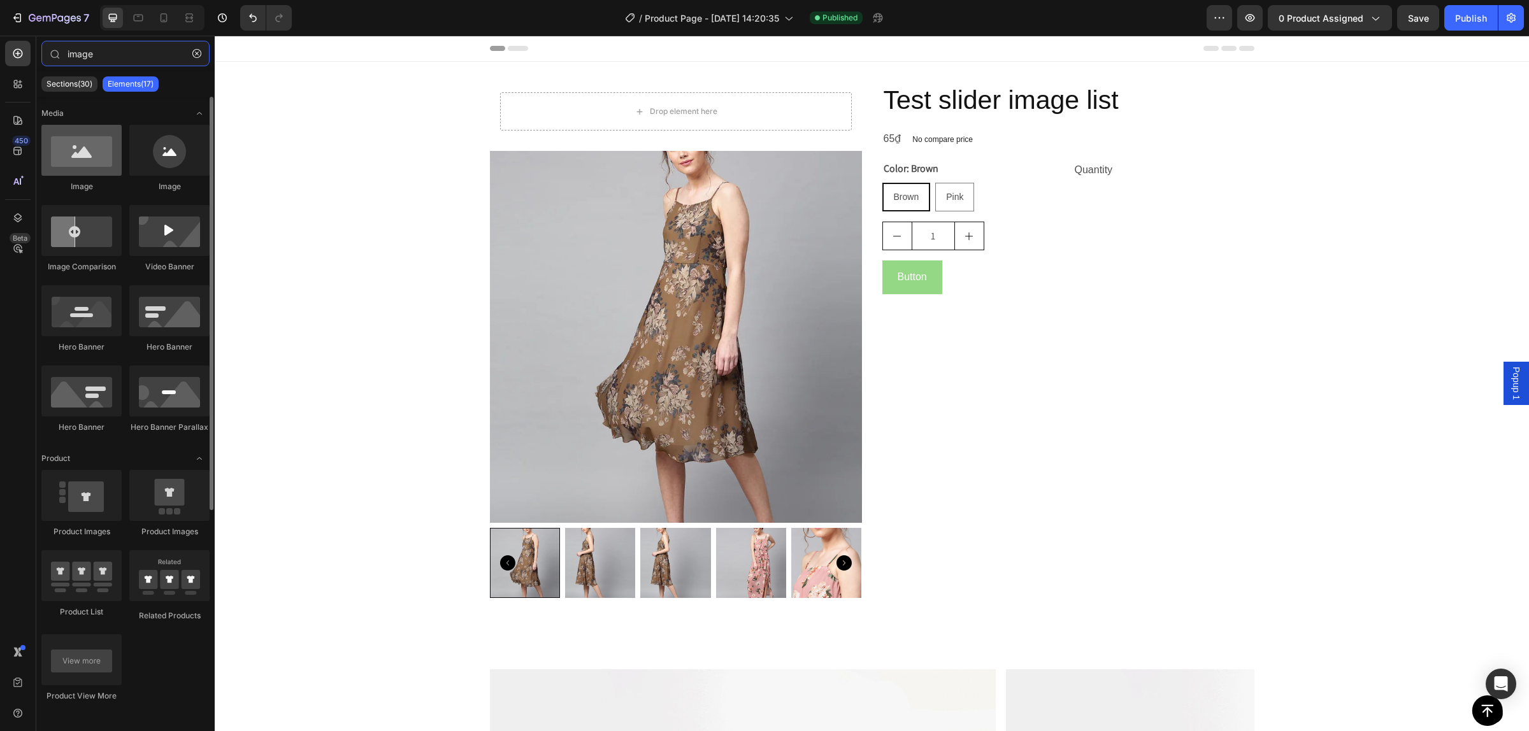
type input "image"
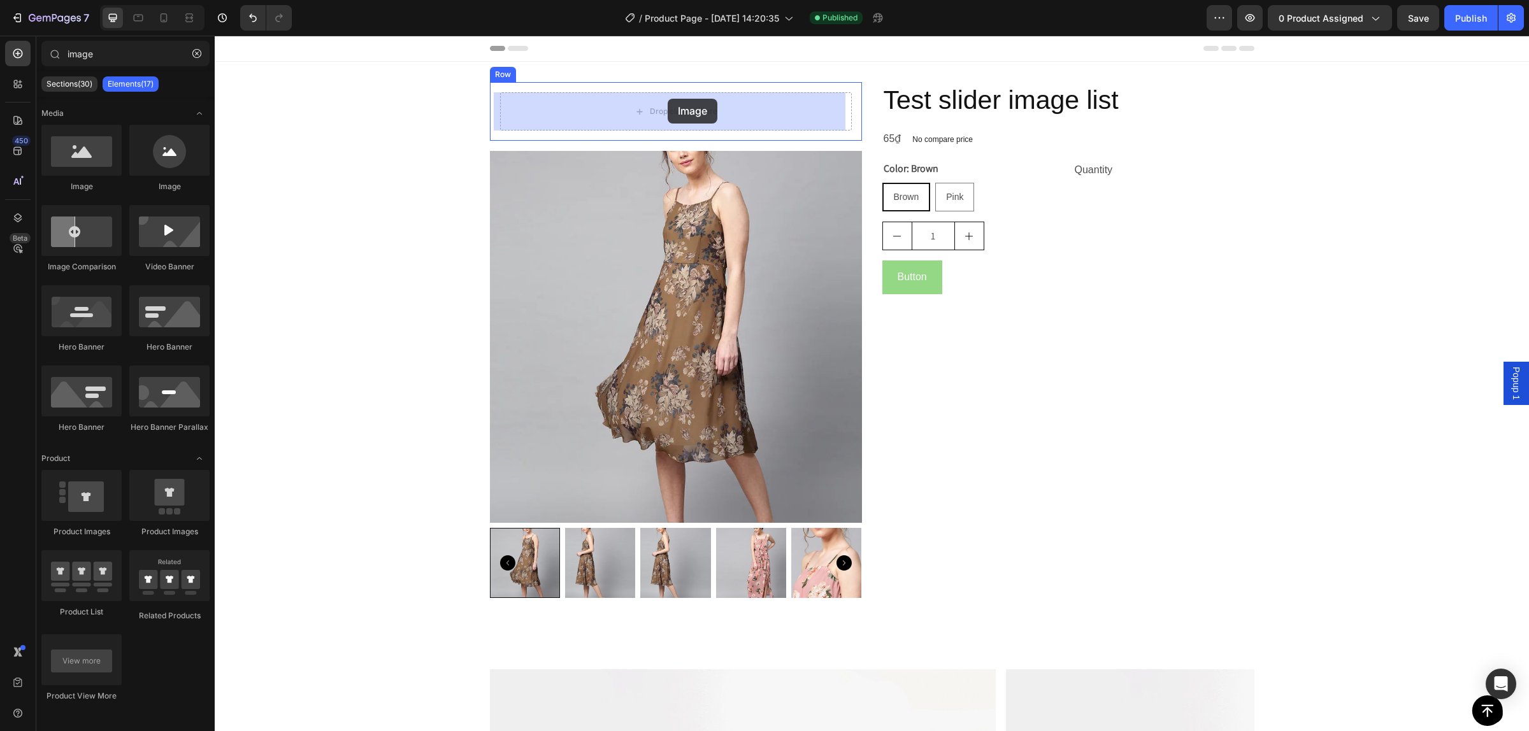
drag, startPoint x: 321, startPoint y: 196, endPoint x: 668, endPoint y: 99, distance: 359.9
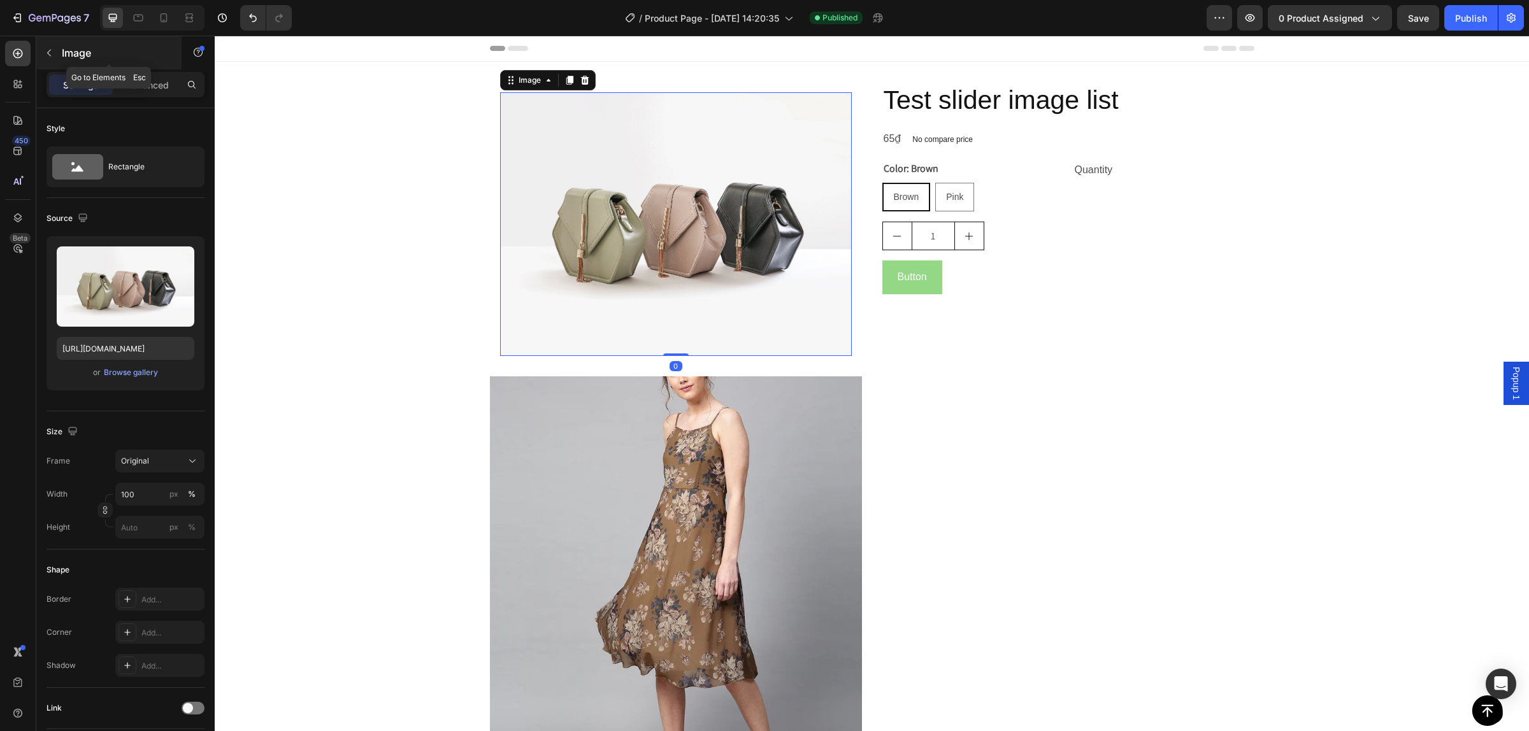
click at [44, 52] on icon "button" at bounding box center [49, 53] width 10 height 10
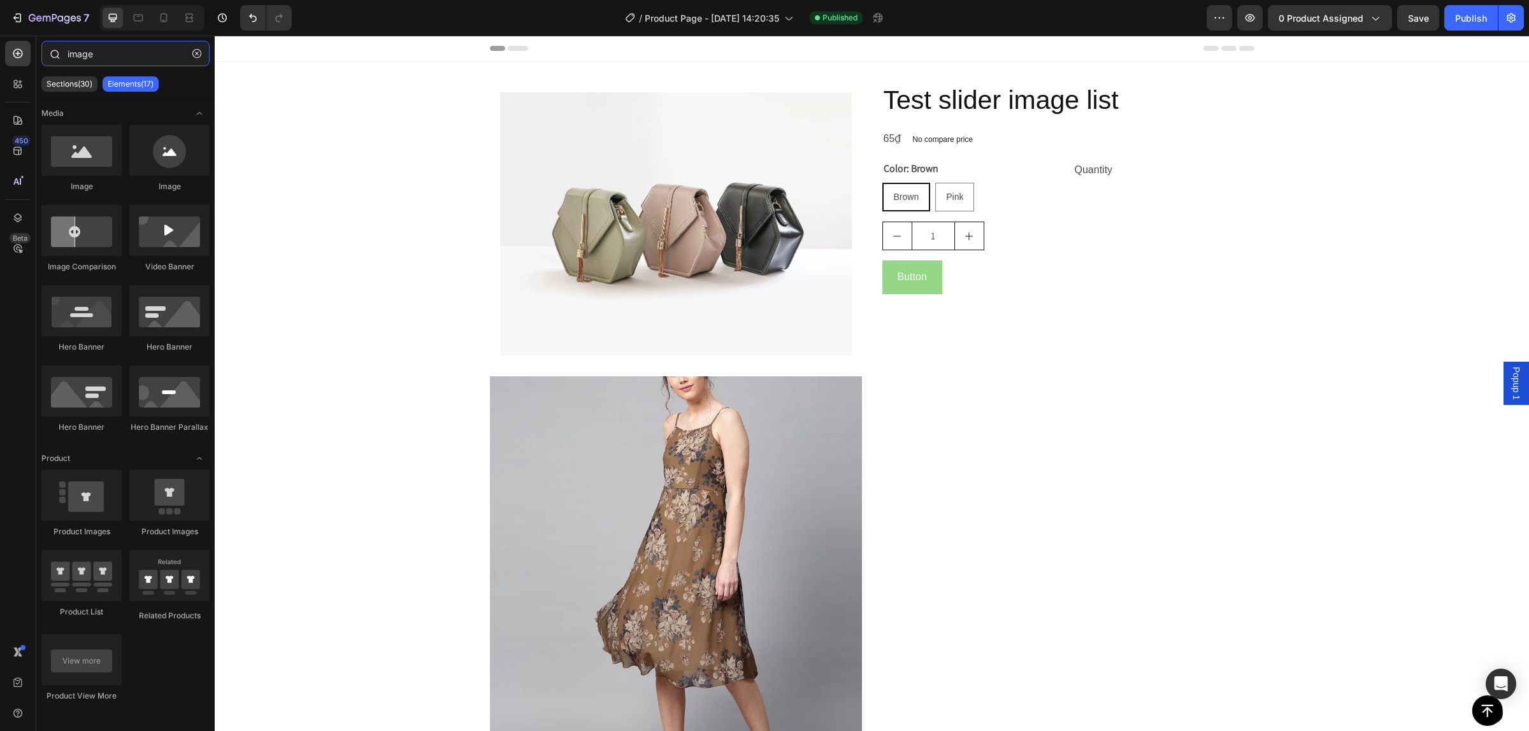
click at [105, 48] on input "image" at bounding box center [125, 53] width 168 height 25
drag, startPoint x: 111, startPoint y: 46, endPoint x: -11, endPoint y: 53, distance: 122.5
click at [0, 0] on html "7 Version history / Product Page - [DATE] 14:20:35 Published Preview 0 product …" at bounding box center [764, 0] width 1529 height 0
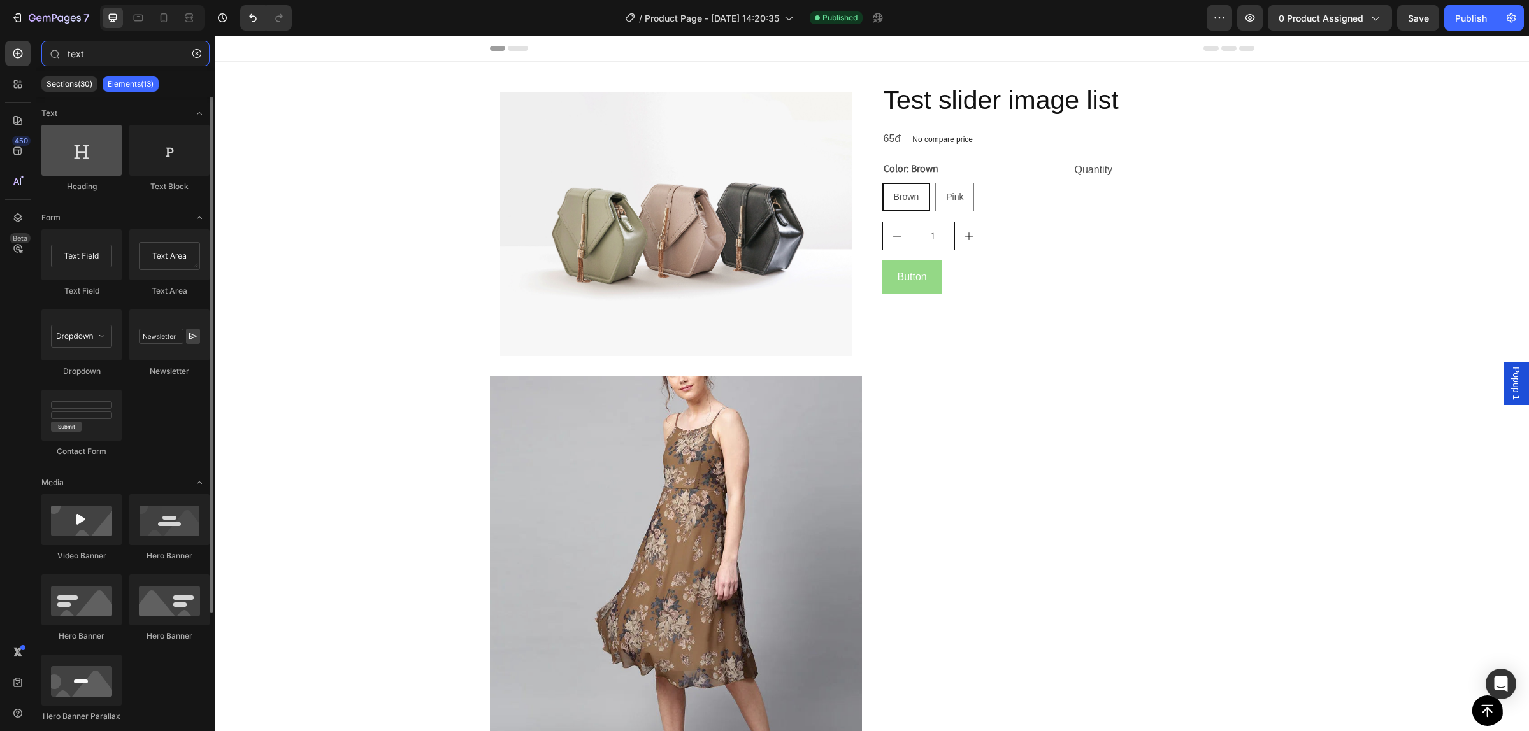
type input "text"
drag, startPoint x: 96, startPoint y: 164, endPoint x: 84, endPoint y: 160, distance: 12.1
click at [85, 167] on div at bounding box center [81, 150] width 80 height 51
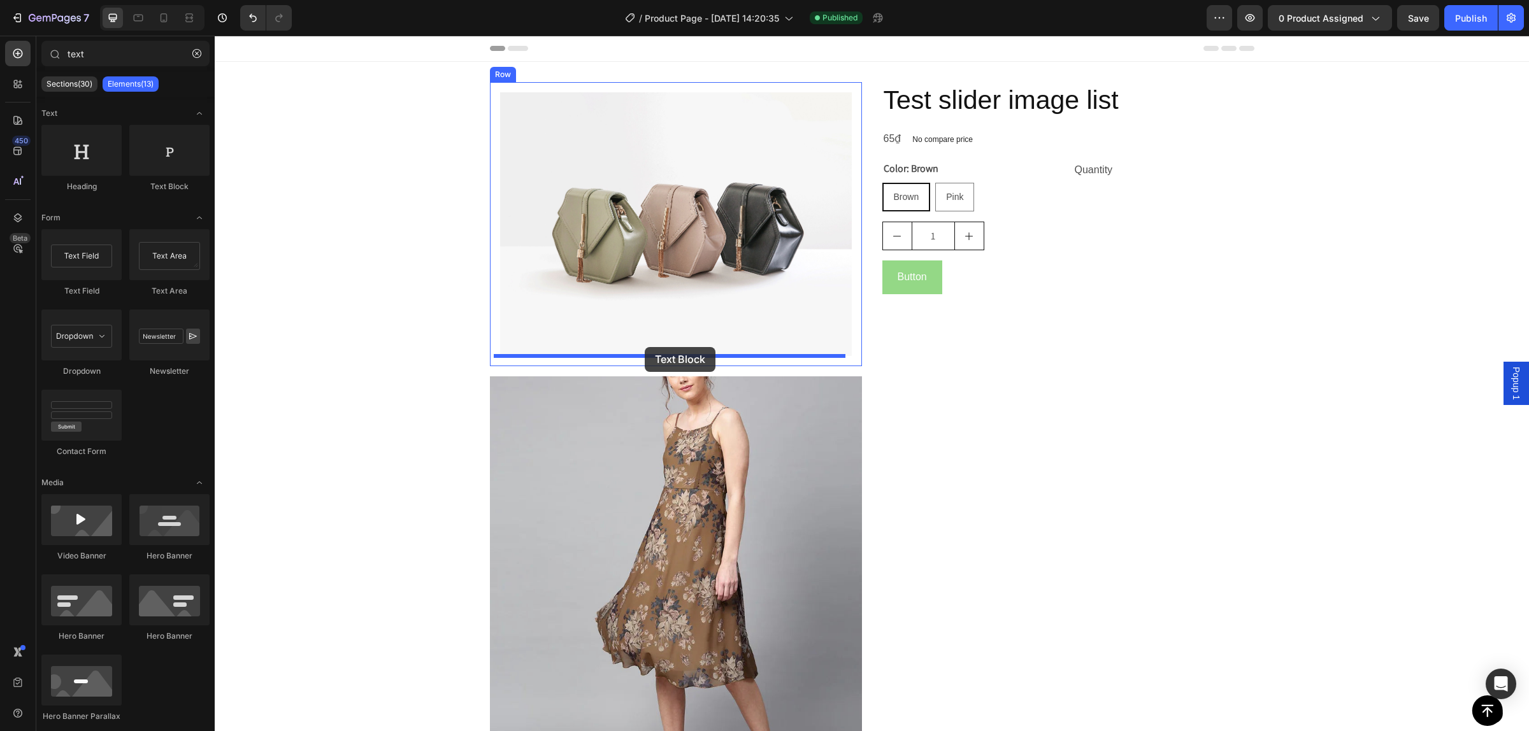
drag, startPoint x: 378, startPoint y: 175, endPoint x: 644, endPoint y: 348, distance: 317.7
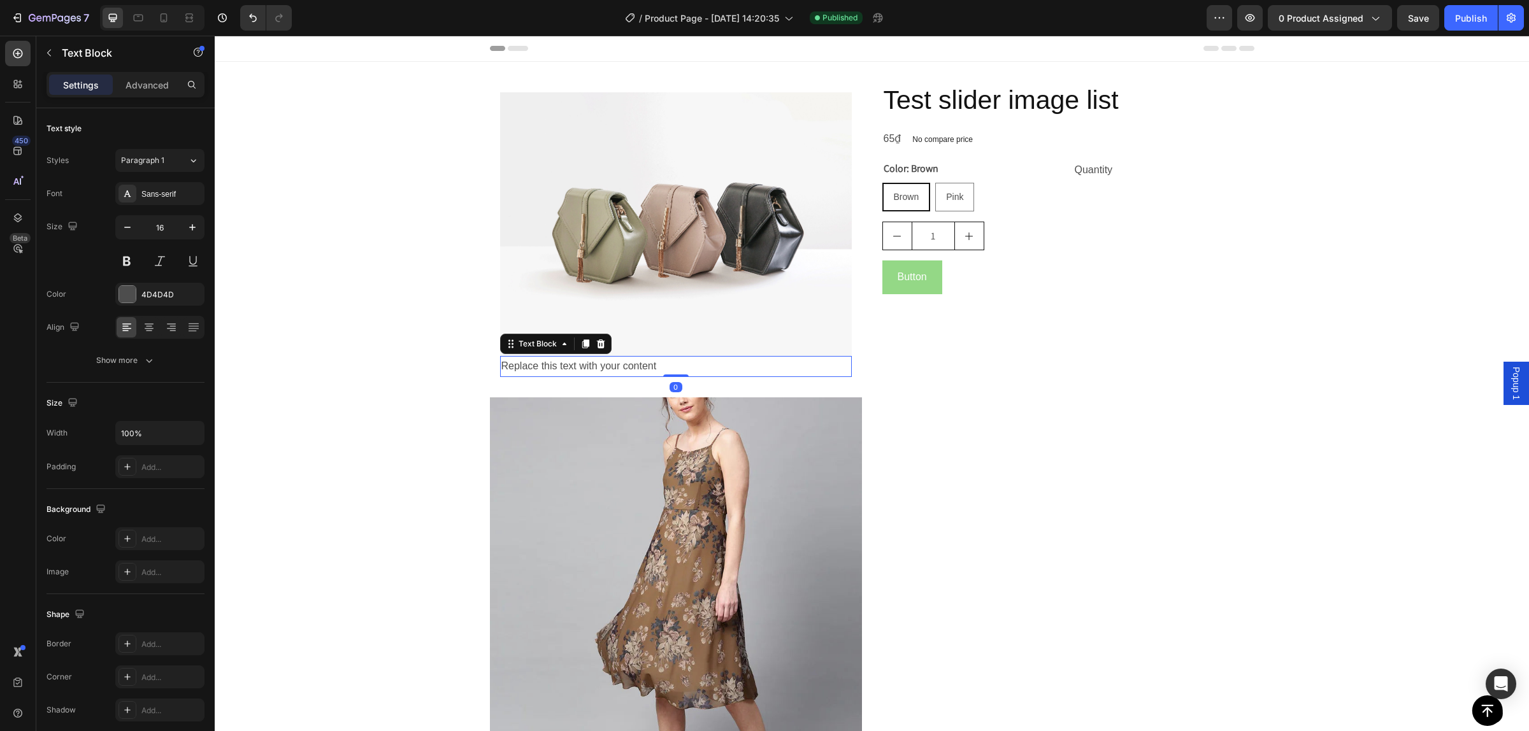
click at [579, 364] on div "Replace this text with your content" at bounding box center [676, 366] width 352 height 21
click at [579, 364] on p "Replace this text with your content" at bounding box center [675, 366] width 349 height 18
click at [510, 361] on p "25000" at bounding box center [675, 366] width 349 height 18
click at [508, 365] on p "25000" at bounding box center [675, 366] width 349 height 18
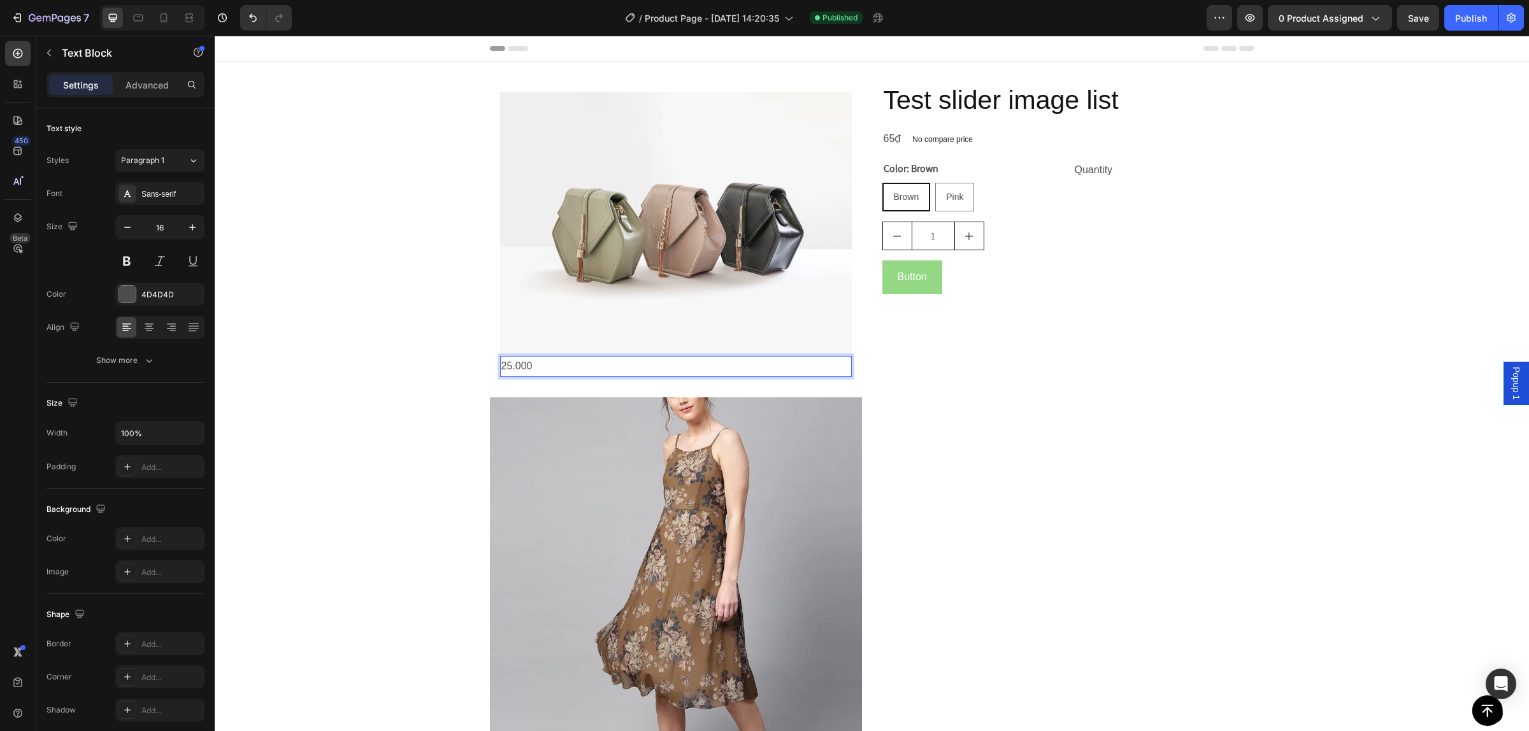
click at [556, 364] on p "25.000" at bounding box center [675, 366] width 349 height 18
click at [433, 393] on div "Image 25.000 Text Block 0 Row Product Images Test slider image list Product Tit…" at bounding box center [872, 478] width 1314 height 793
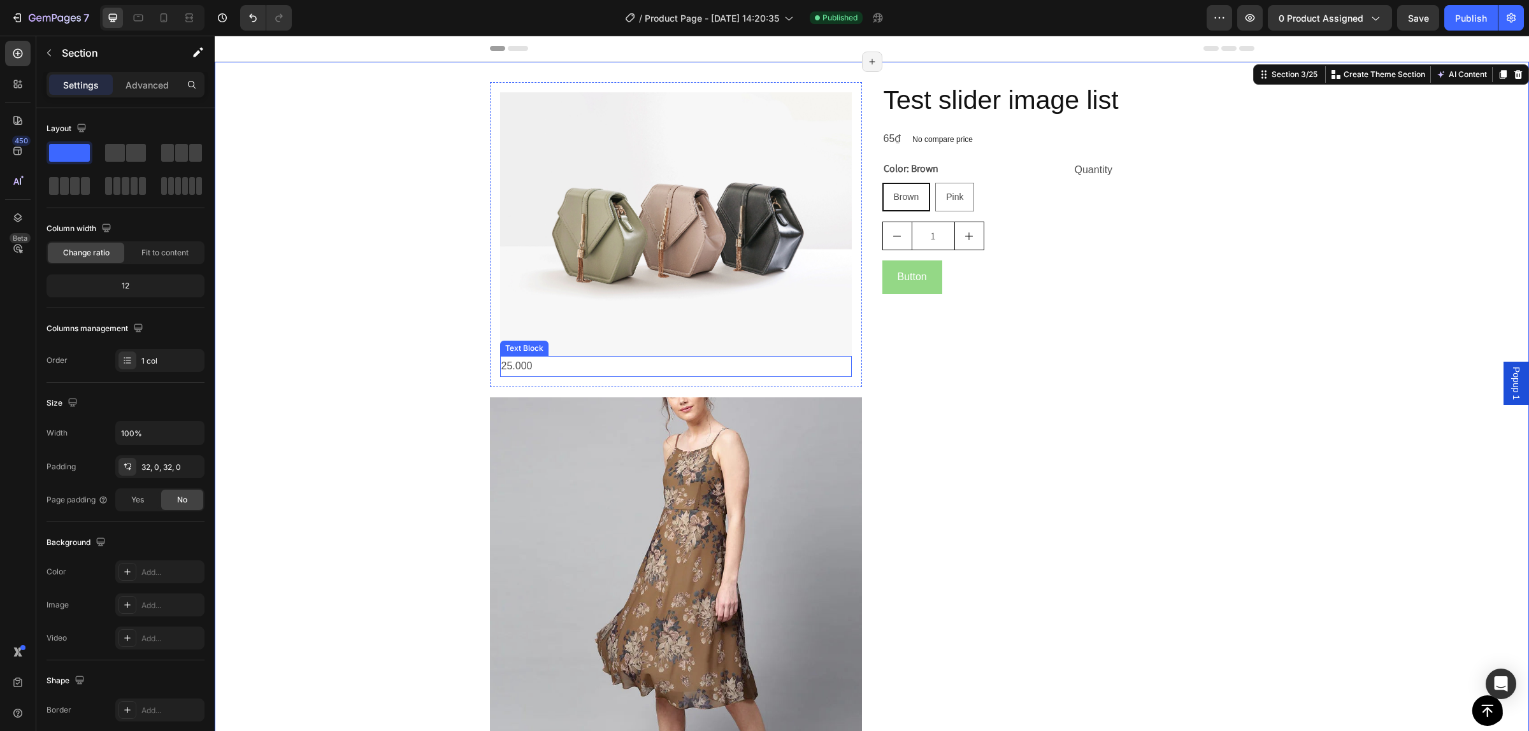
click at [584, 358] on p "25.000" at bounding box center [675, 366] width 349 height 18
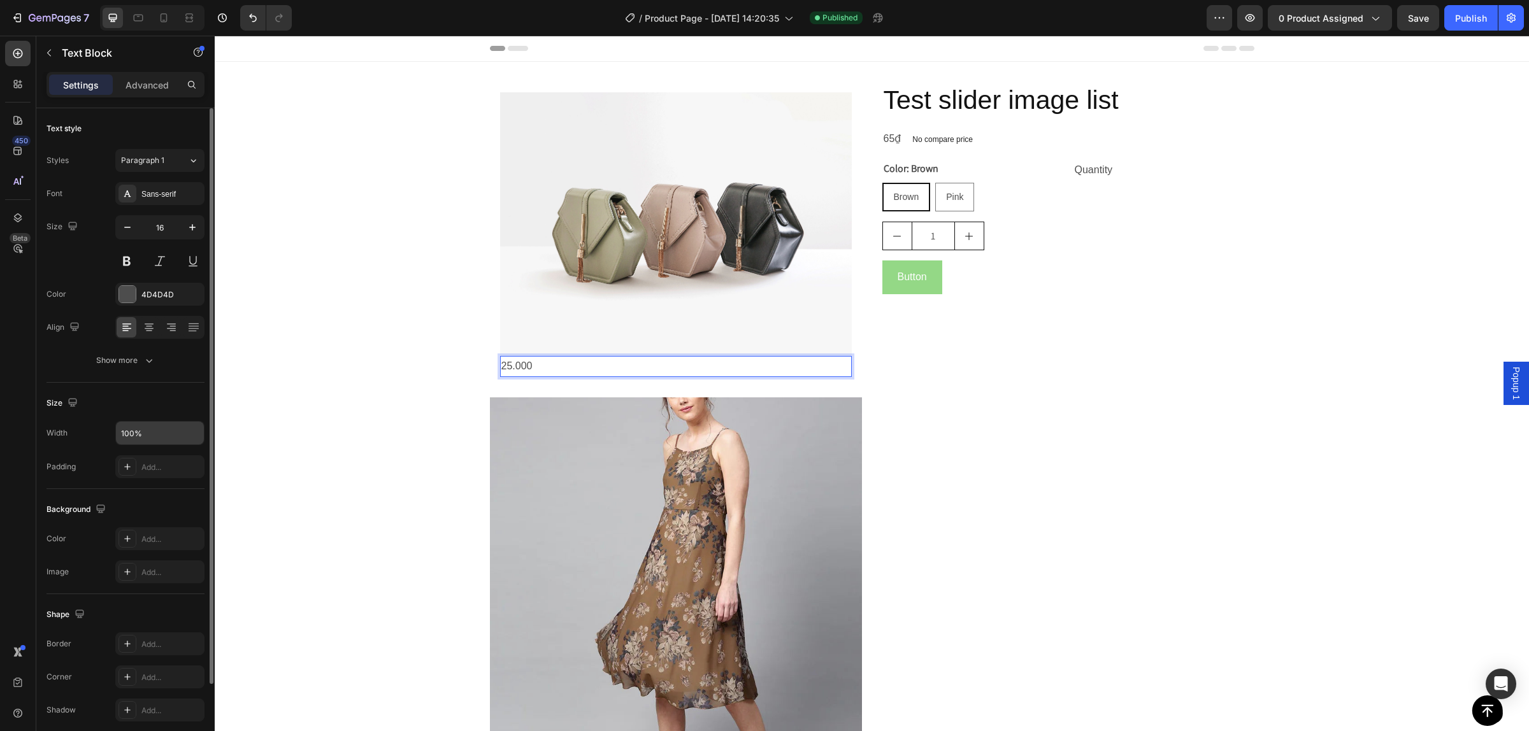
scroll to position [96, 0]
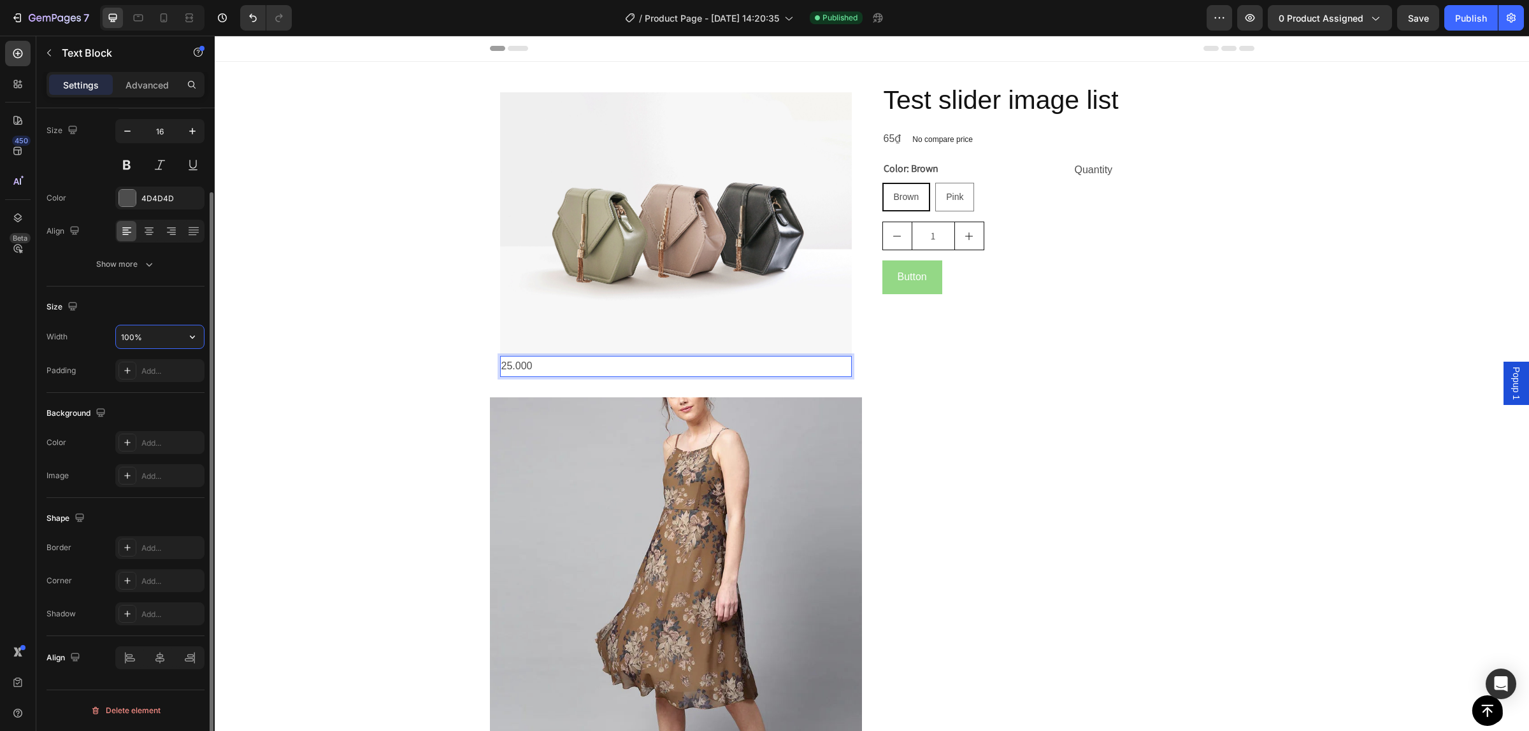
click at [153, 343] on input "100%" at bounding box center [160, 337] width 88 height 23
type input "30%"
click at [71, 330] on div "Width 30%" at bounding box center [126, 337] width 158 height 24
click at [170, 658] on div at bounding box center [160, 657] width 27 height 20
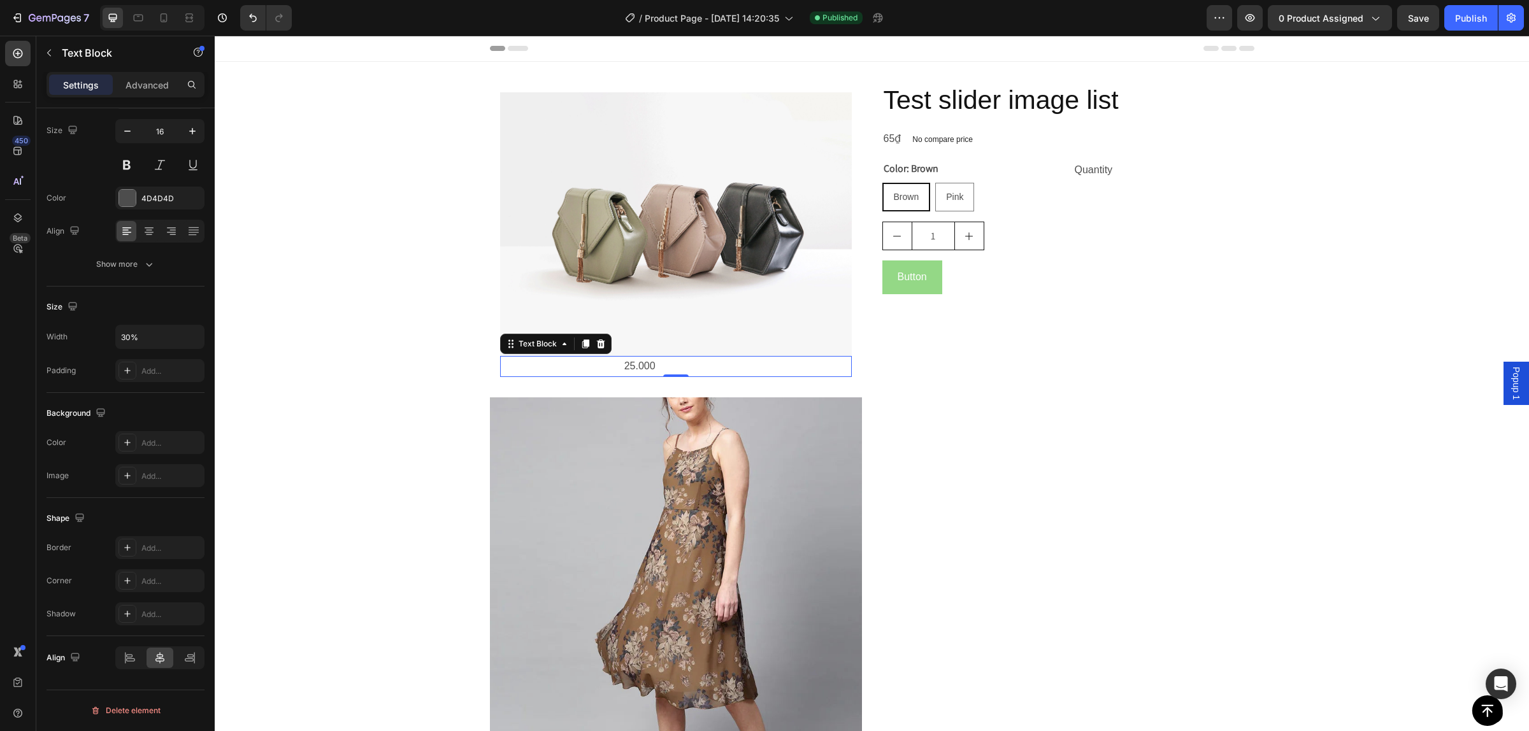
click at [540, 352] on div "Text Block" at bounding box center [555, 344] width 111 height 20
click at [138, 71] on div "Text Block" at bounding box center [108, 54] width 145 height 36
click at [147, 77] on div "Advanced" at bounding box center [147, 85] width 64 height 20
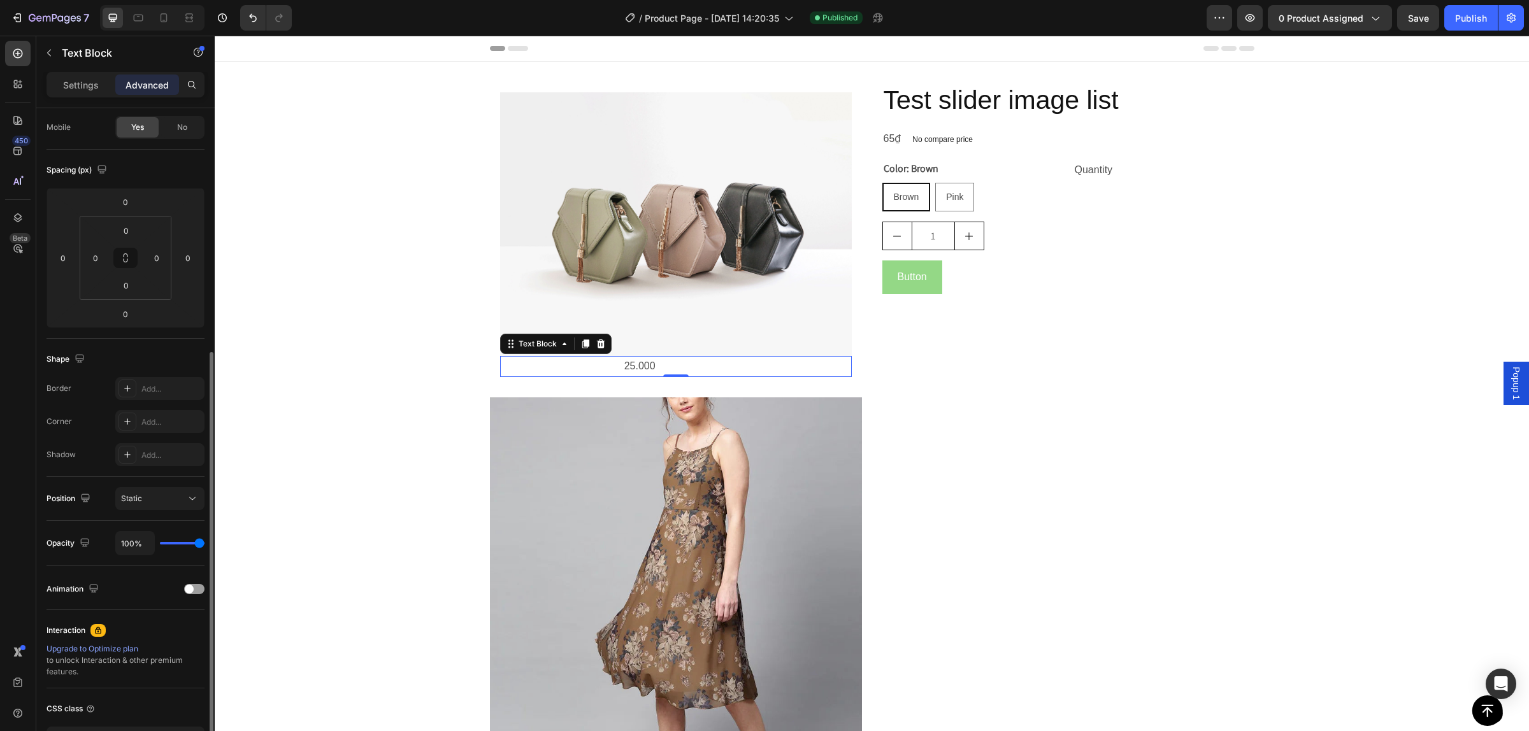
scroll to position [192, 0]
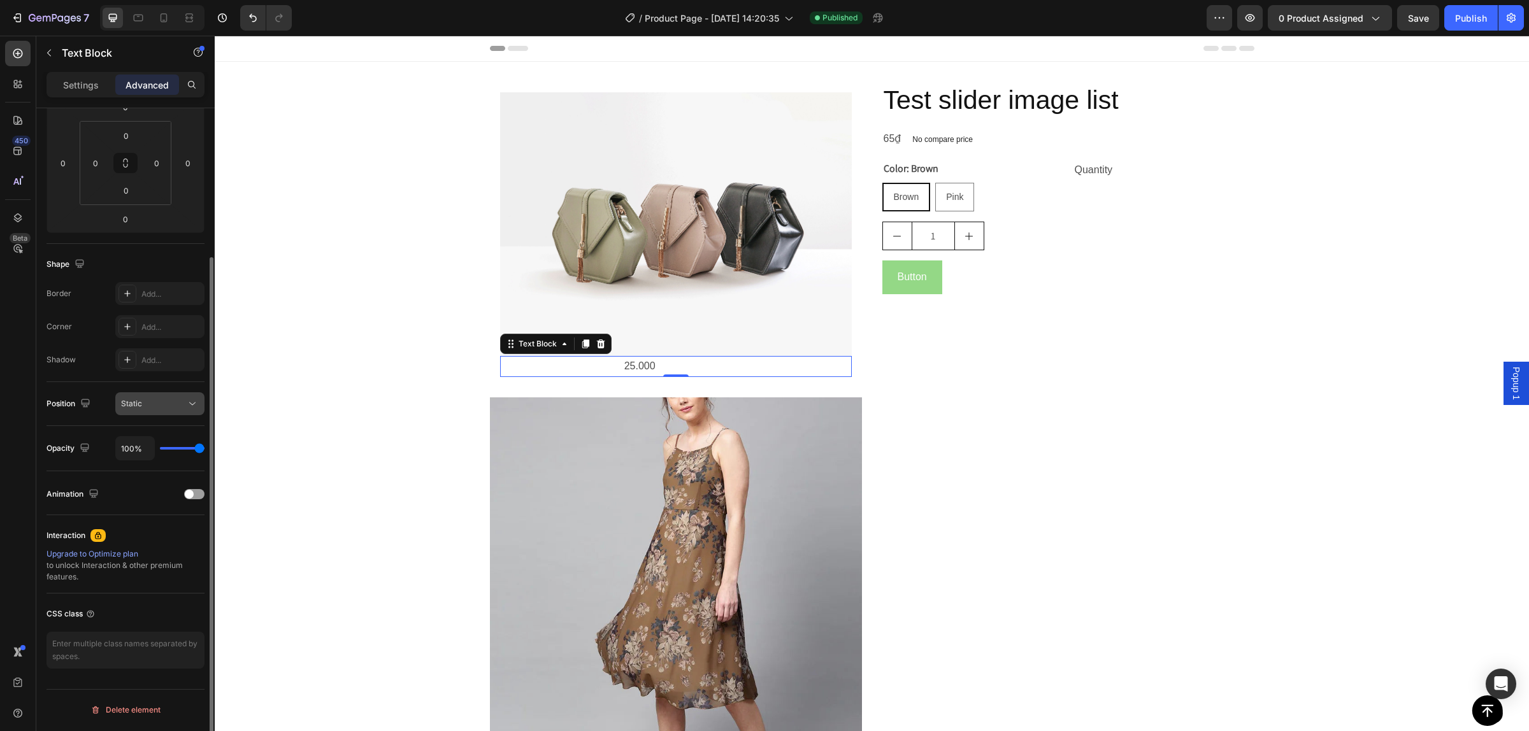
click at [160, 409] on div "Static" at bounding box center [153, 403] width 65 height 11
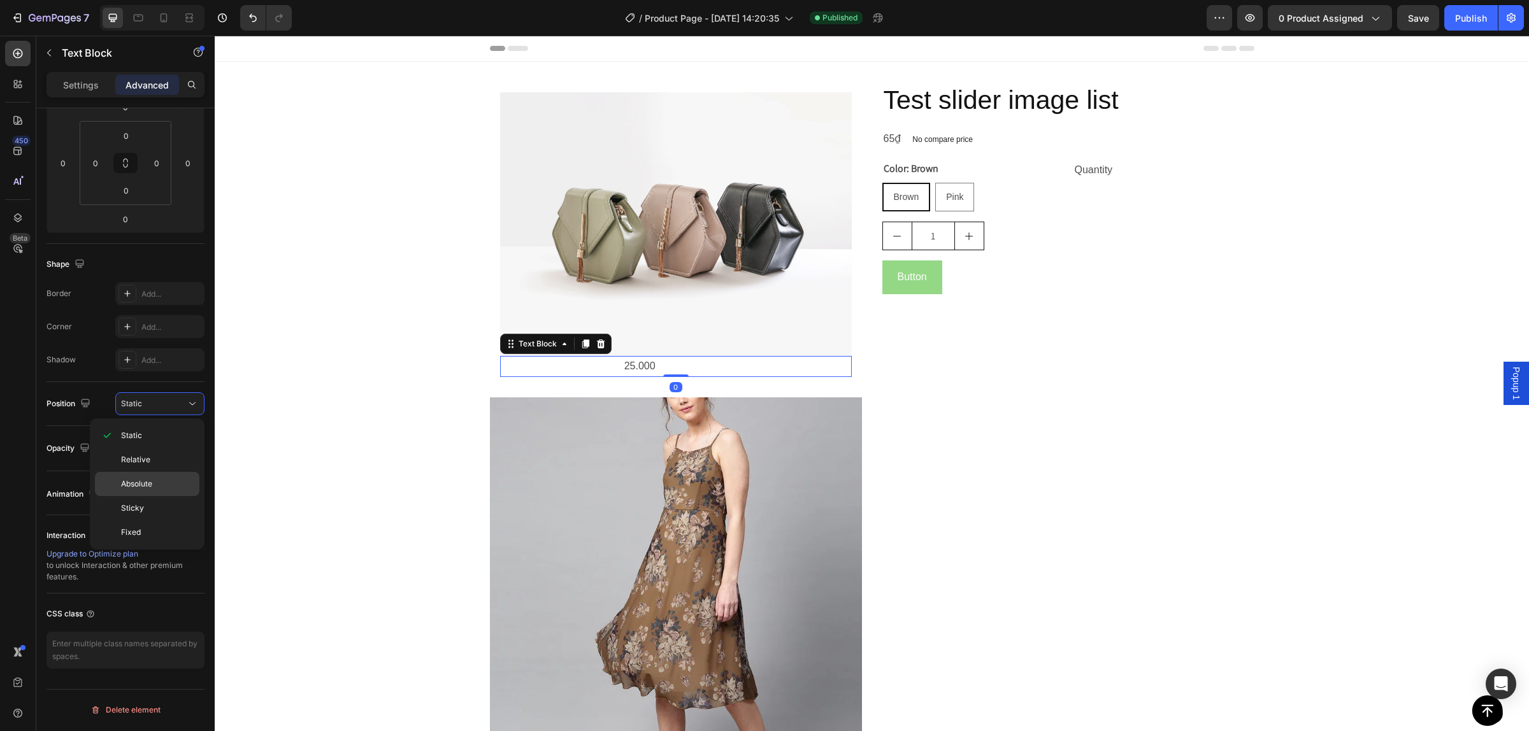
click at [156, 483] on p "Absolute" at bounding box center [157, 483] width 73 height 11
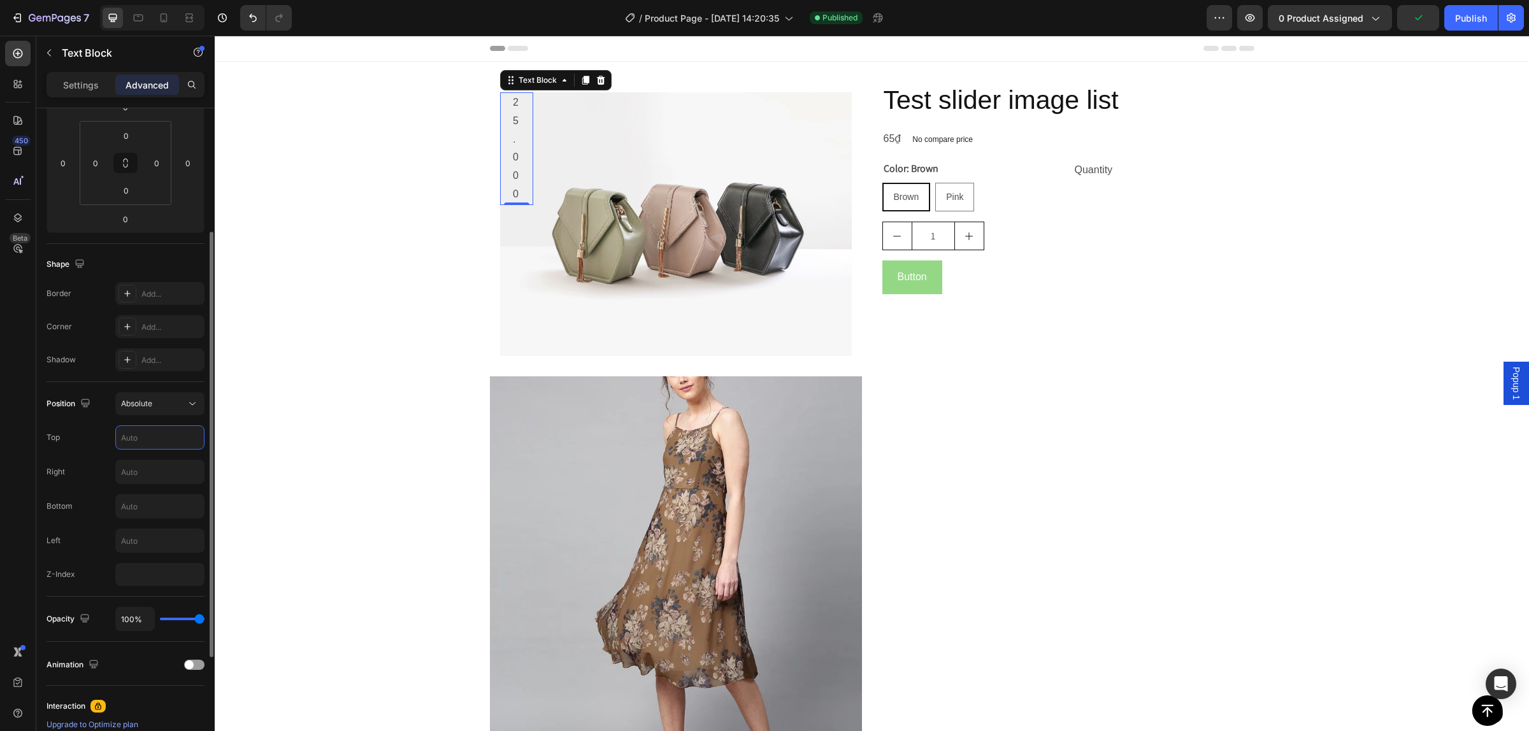
click at [156, 438] on input "text" at bounding box center [160, 437] width 88 height 23
click at [160, 475] on input "text" at bounding box center [160, 472] width 88 height 23
type input "200"
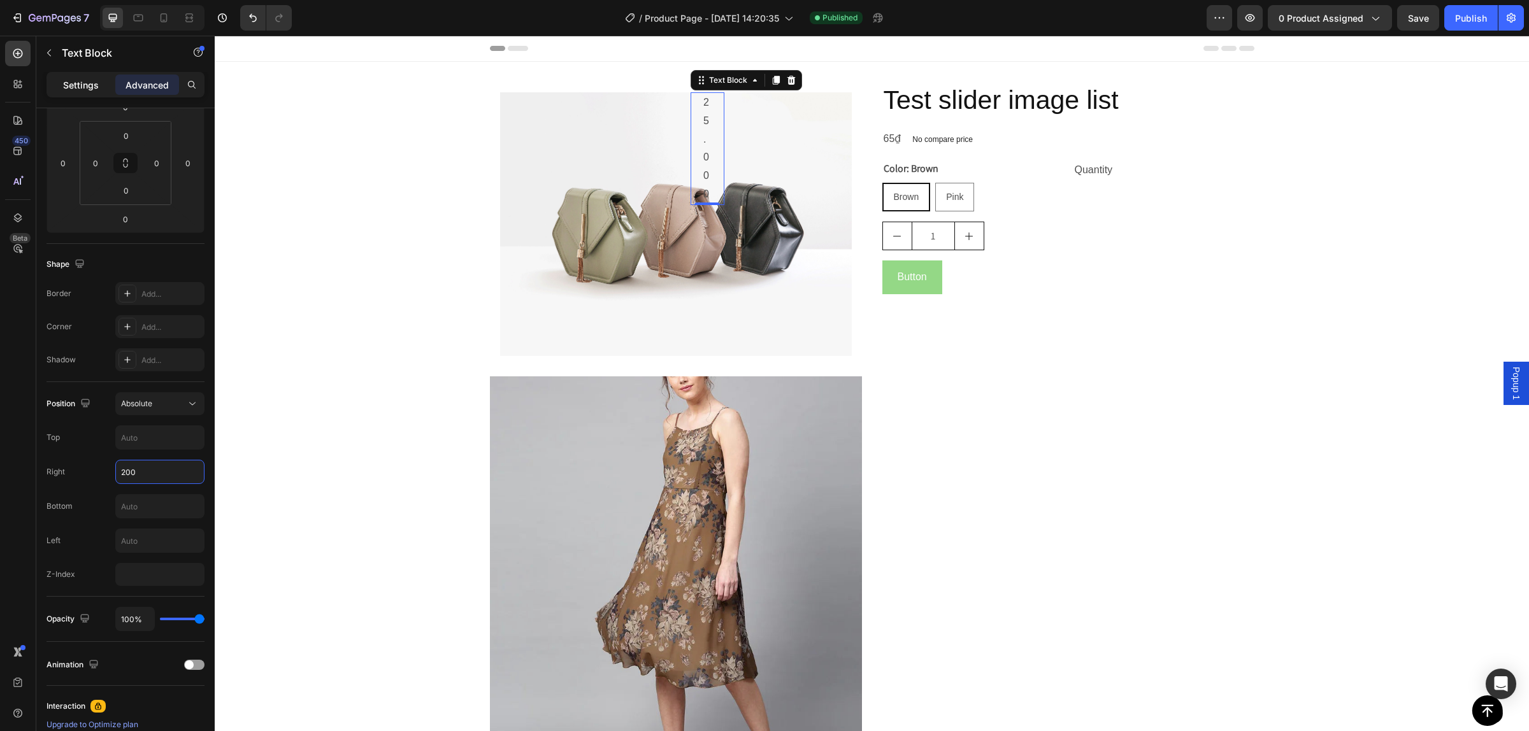
click at [81, 91] on div "Settings" at bounding box center [81, 85] width 64 height 20
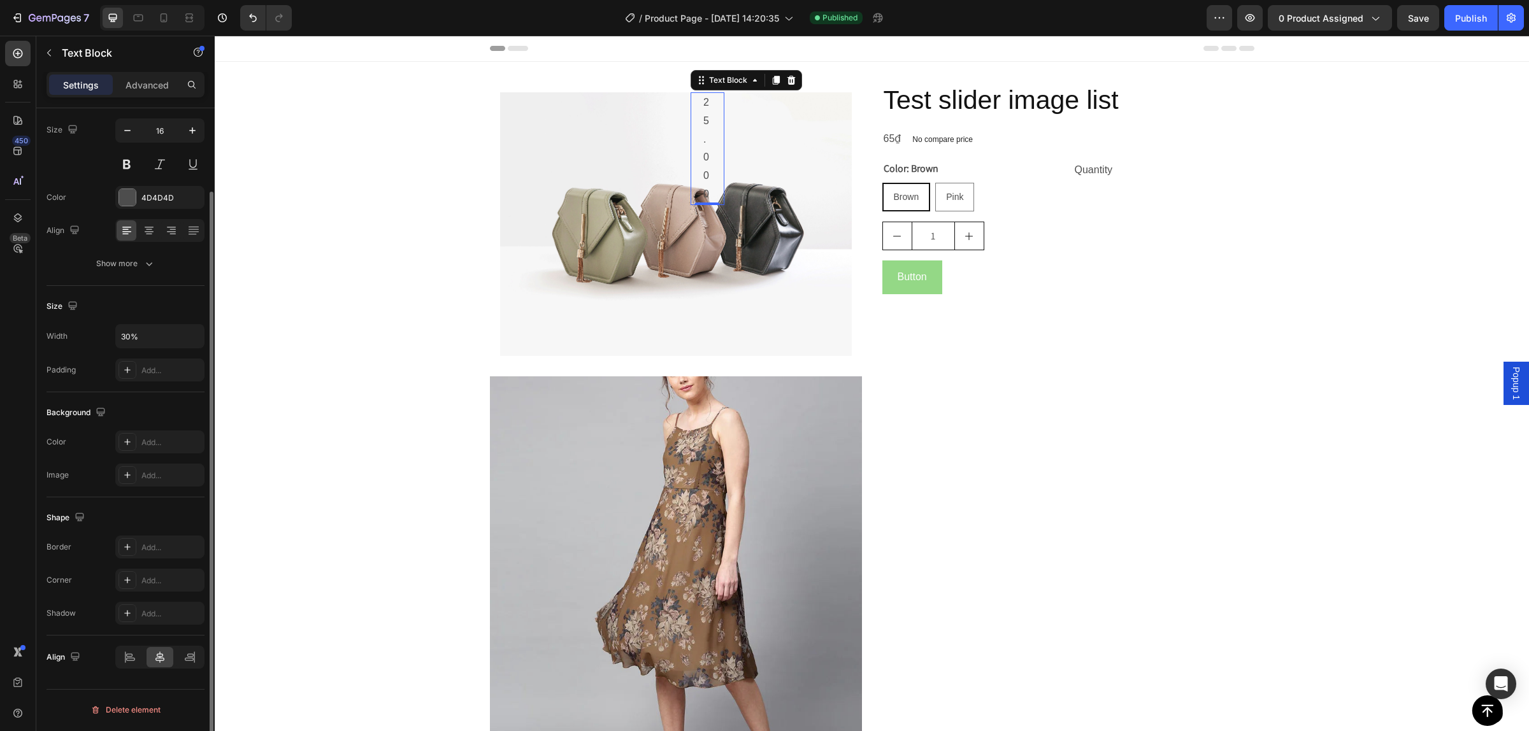
scroll to position [96, 0]
click at [157, 339] on input "30%" at bounding box center [160, 337] width 88 height 23
click at [198, 336] on icon "button" at bounding box center [192, 337] width 13 height 13
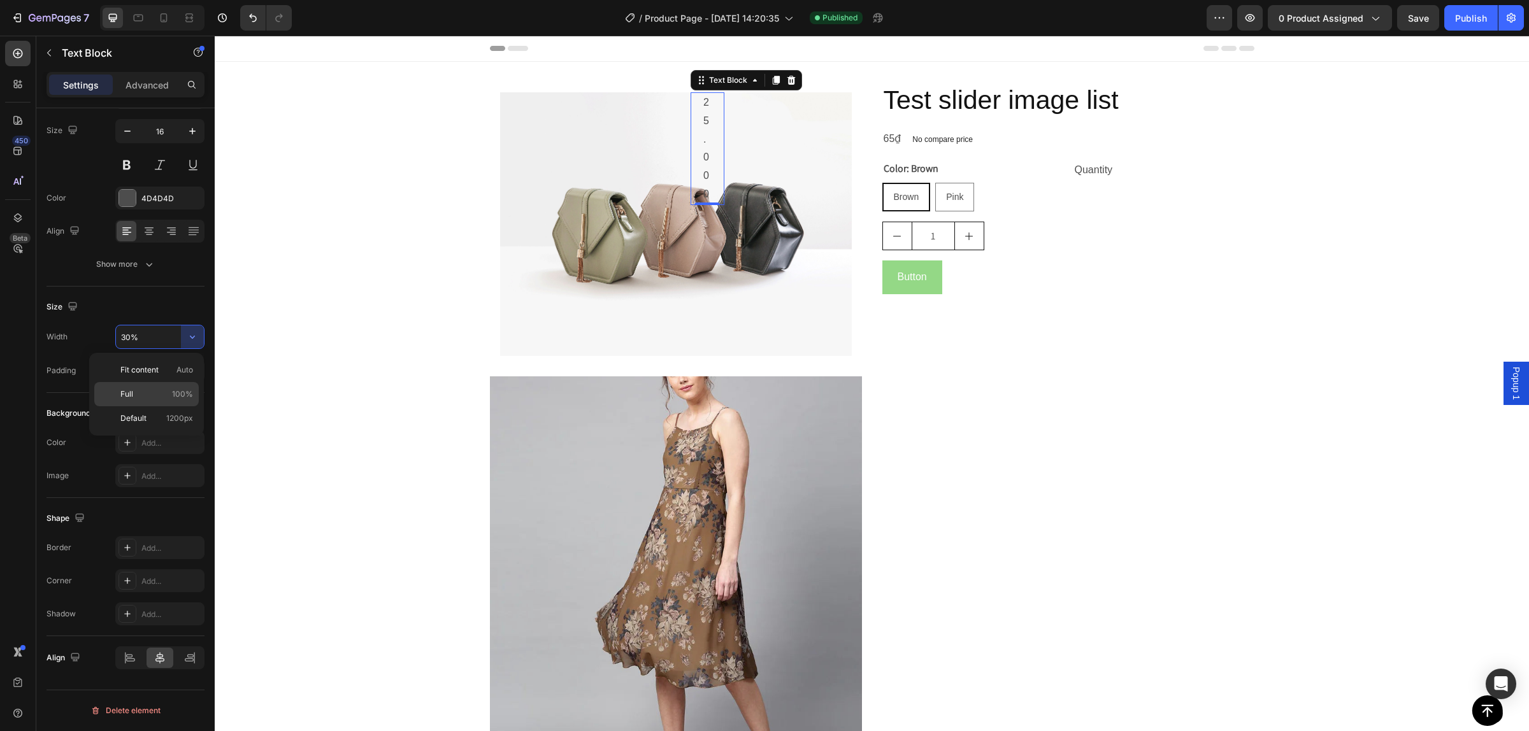
click at [173, 406] on div "Full 100%" at bounding box center [146, 418] width 104 height 24
type input "100%"
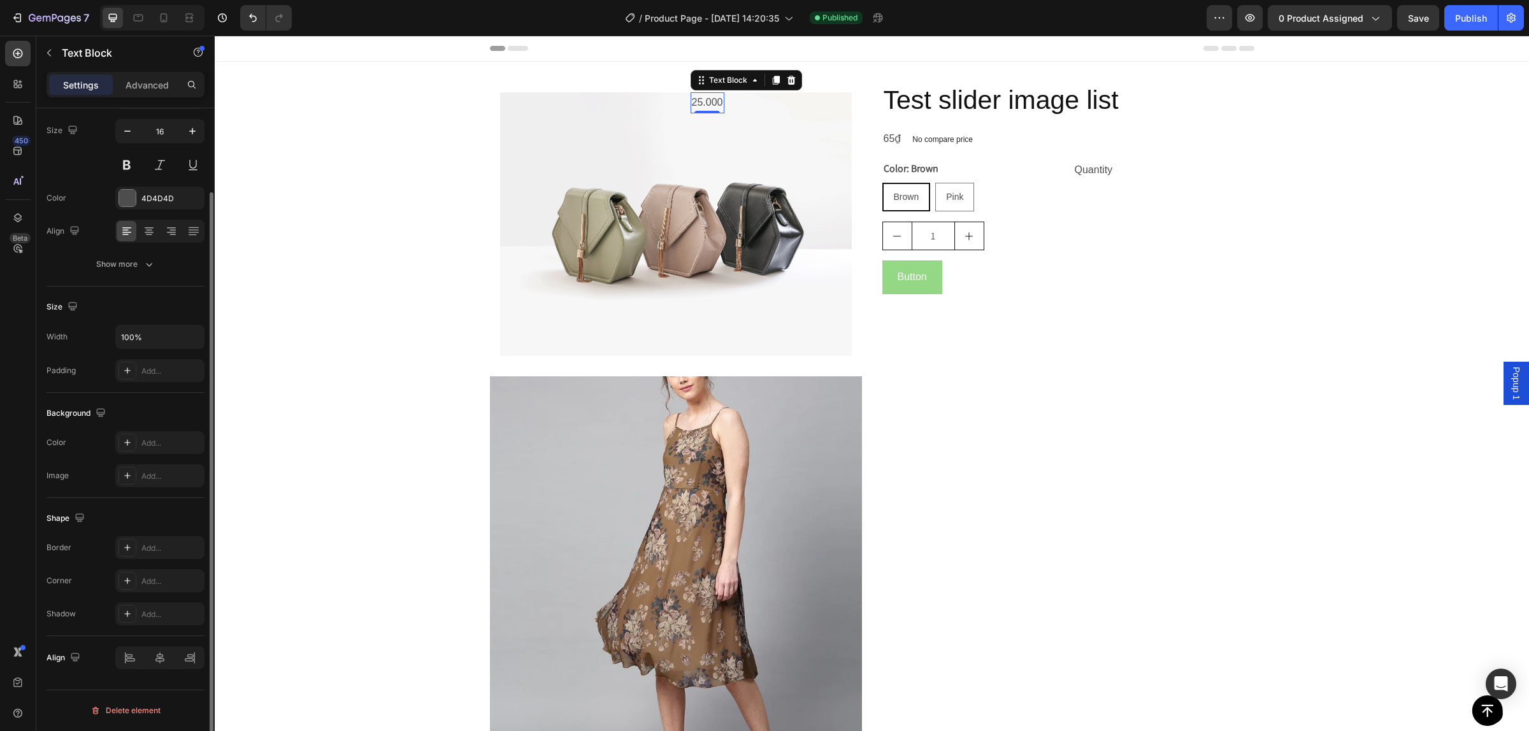
click at [180, 306] on div "Size" at bounding box center [126, 307] width 158 height 20
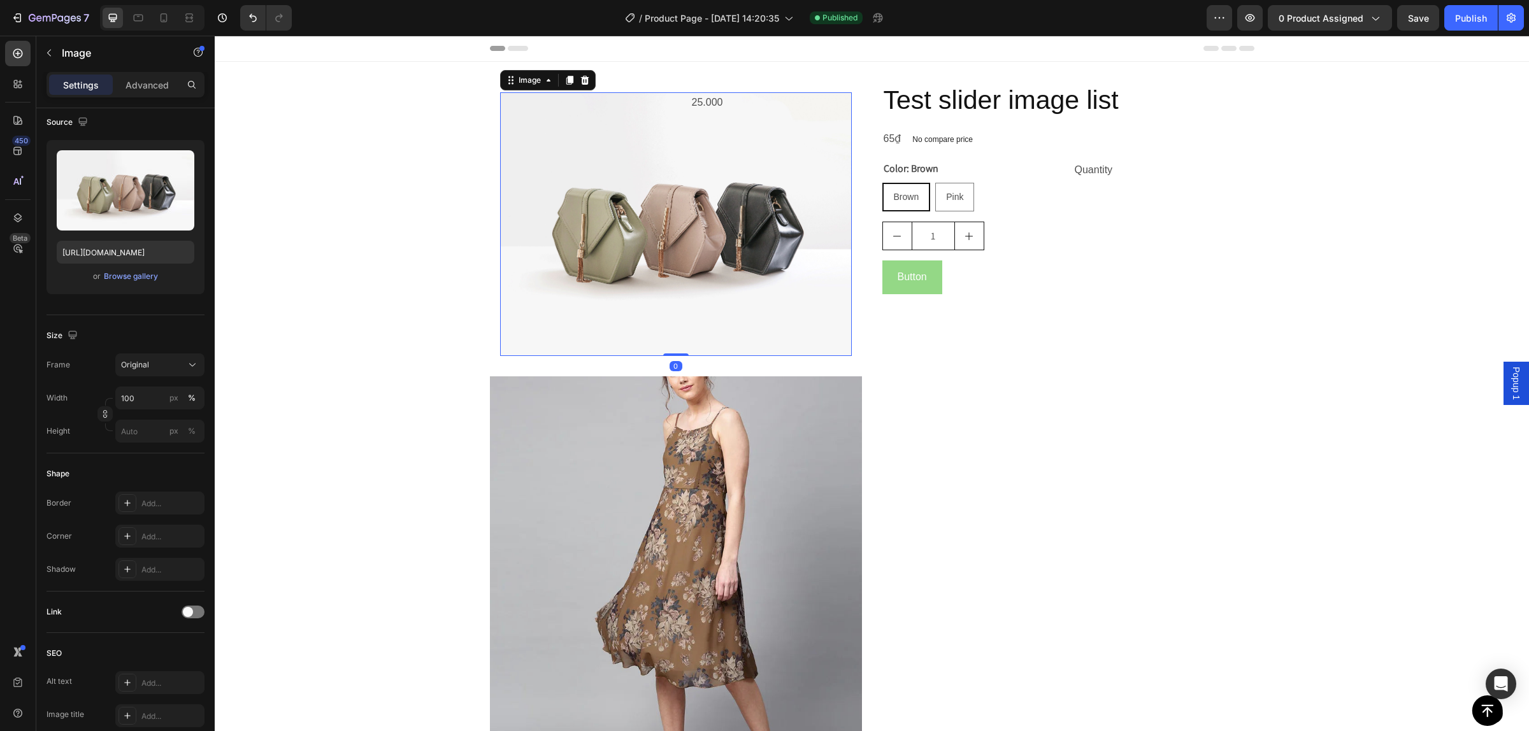
click at [660, 99] on img at bounding box center [676, 224] width 352 height 264
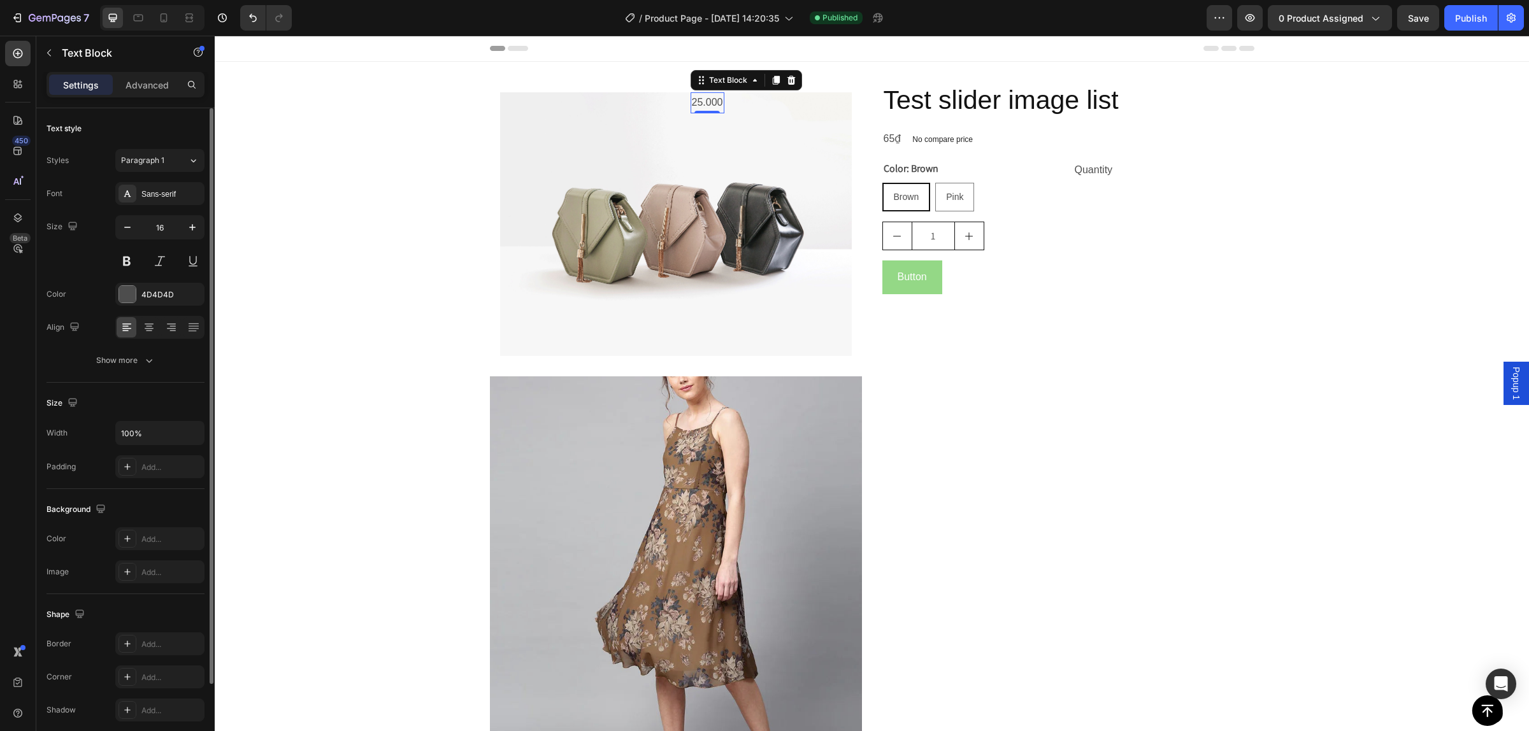
click at [692, 97] on p "25.000" at bounding box center [707, 103] width 31 height 18
click at [155, 96] on div "Settings Advanced" at bounding box center [126, 84] width 158 height 25
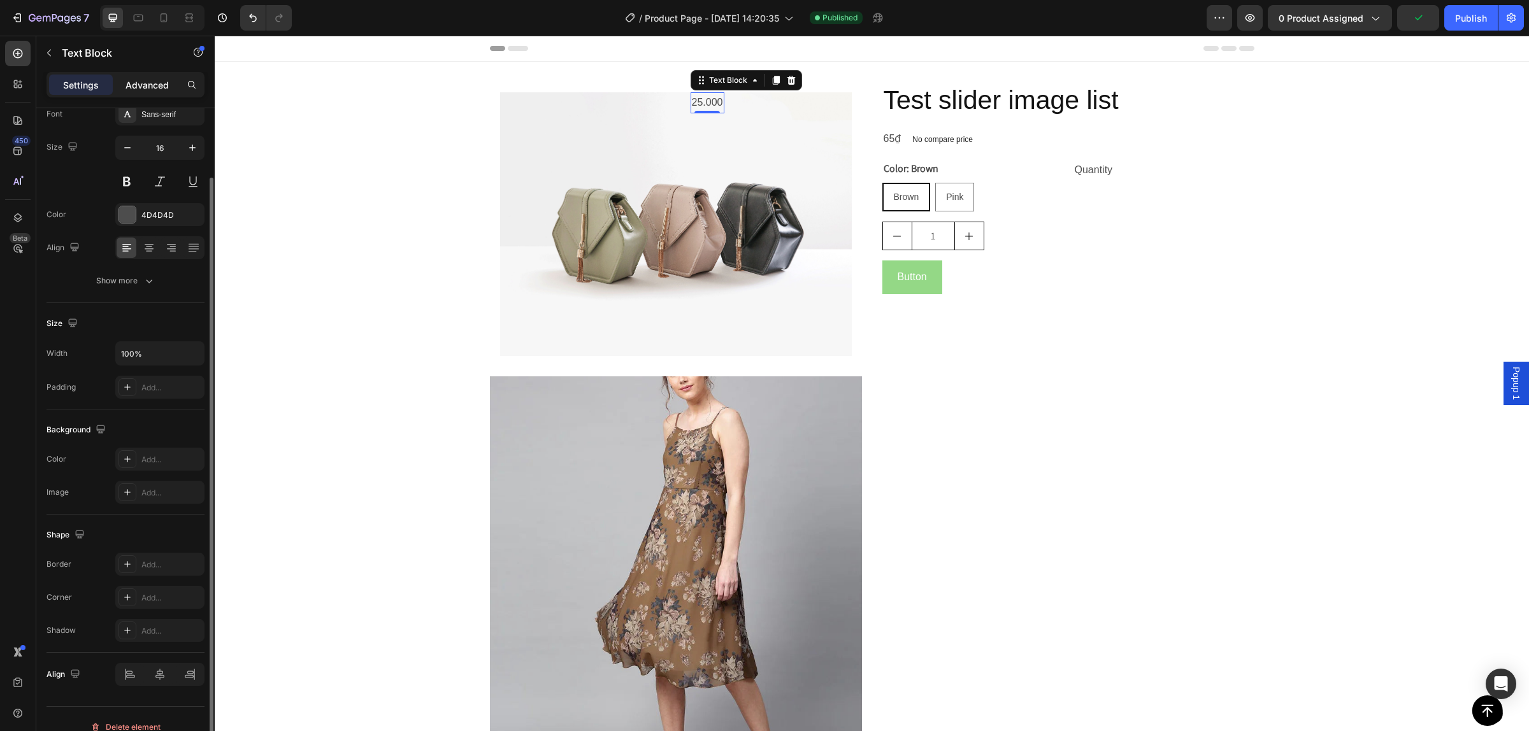
click at [155, 85] on p "Advanced" at bounding box center [147, 84] width 43 height 13
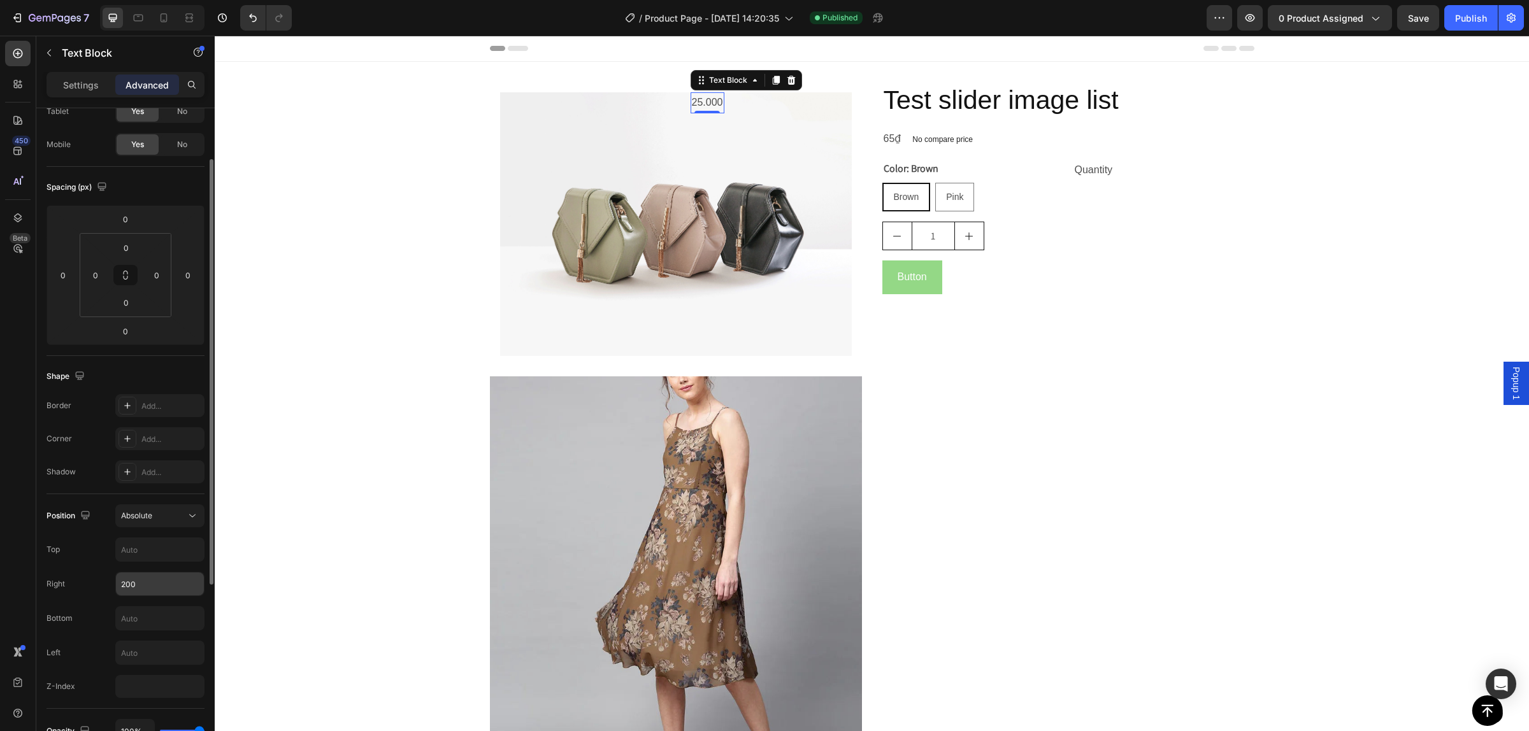
click at [150, 581] on input "200" at bounding box center [160, 584] width 88 height 23
type input "250"
click at [153, 619] on input "text" at bounding box center [160, 618] width 88 height 23
type input "400"
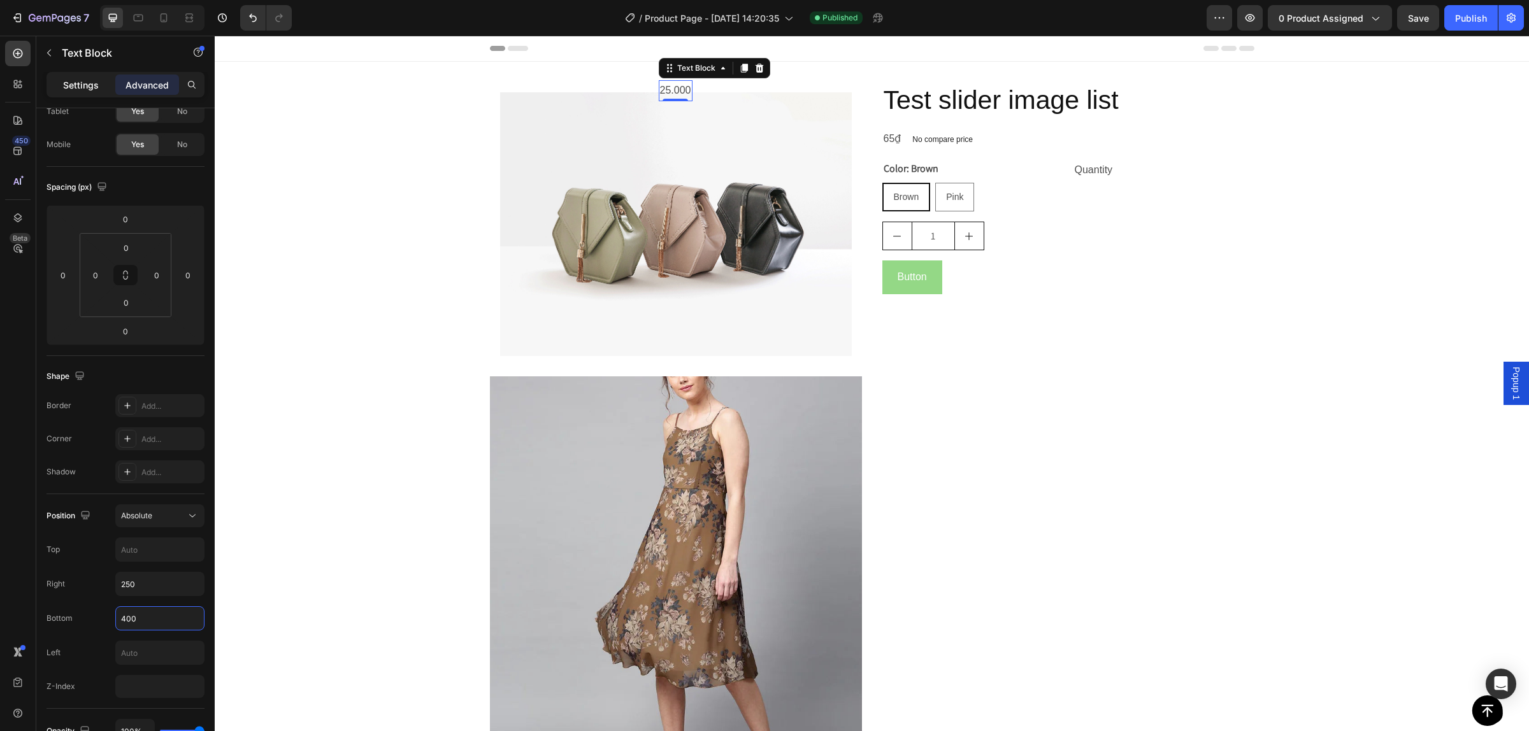
click at [64, 85] on p "Settings" at bounding box center [81, 84] width 36 height 13
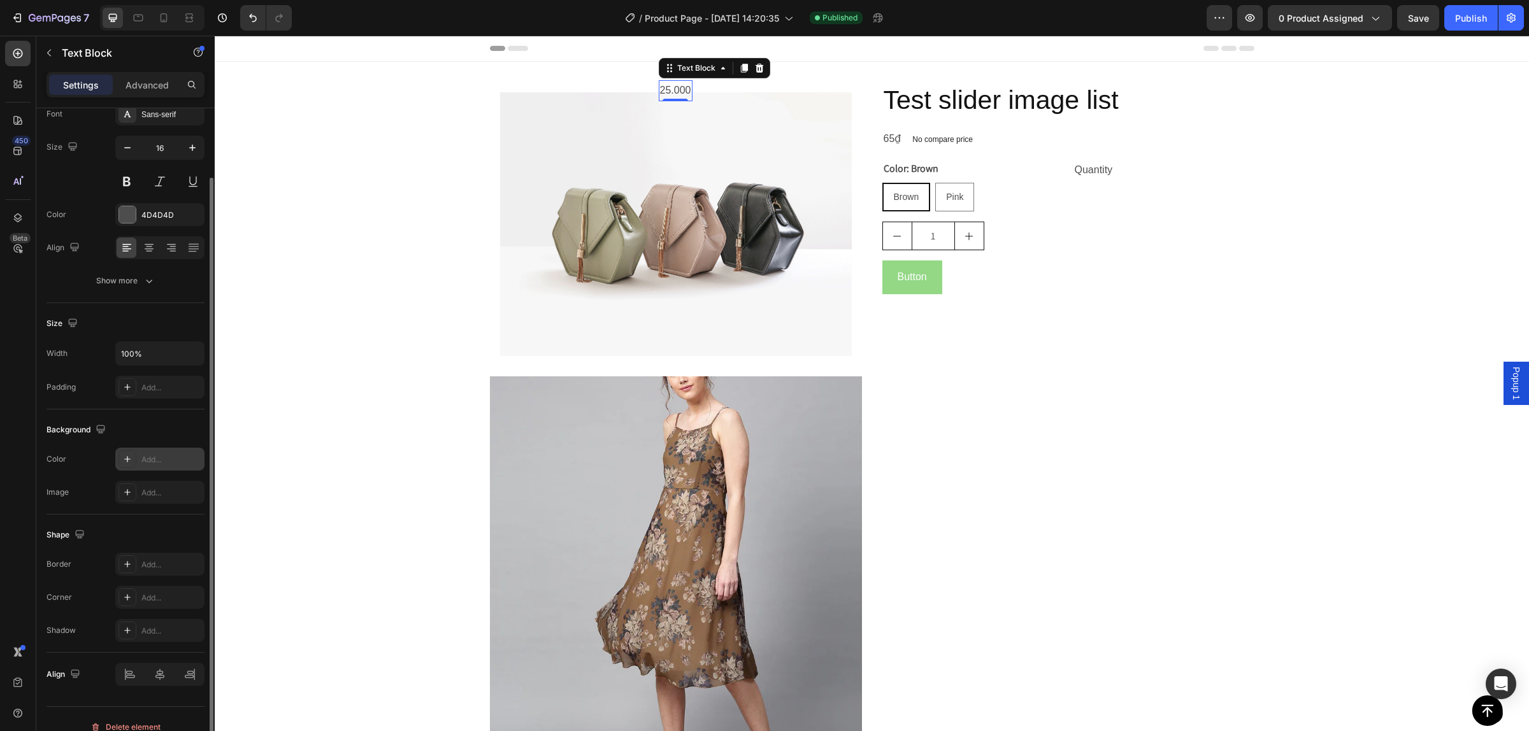
click at [143, 459] on div "Add..." at bounding box center [171, 459] width 60 height 11
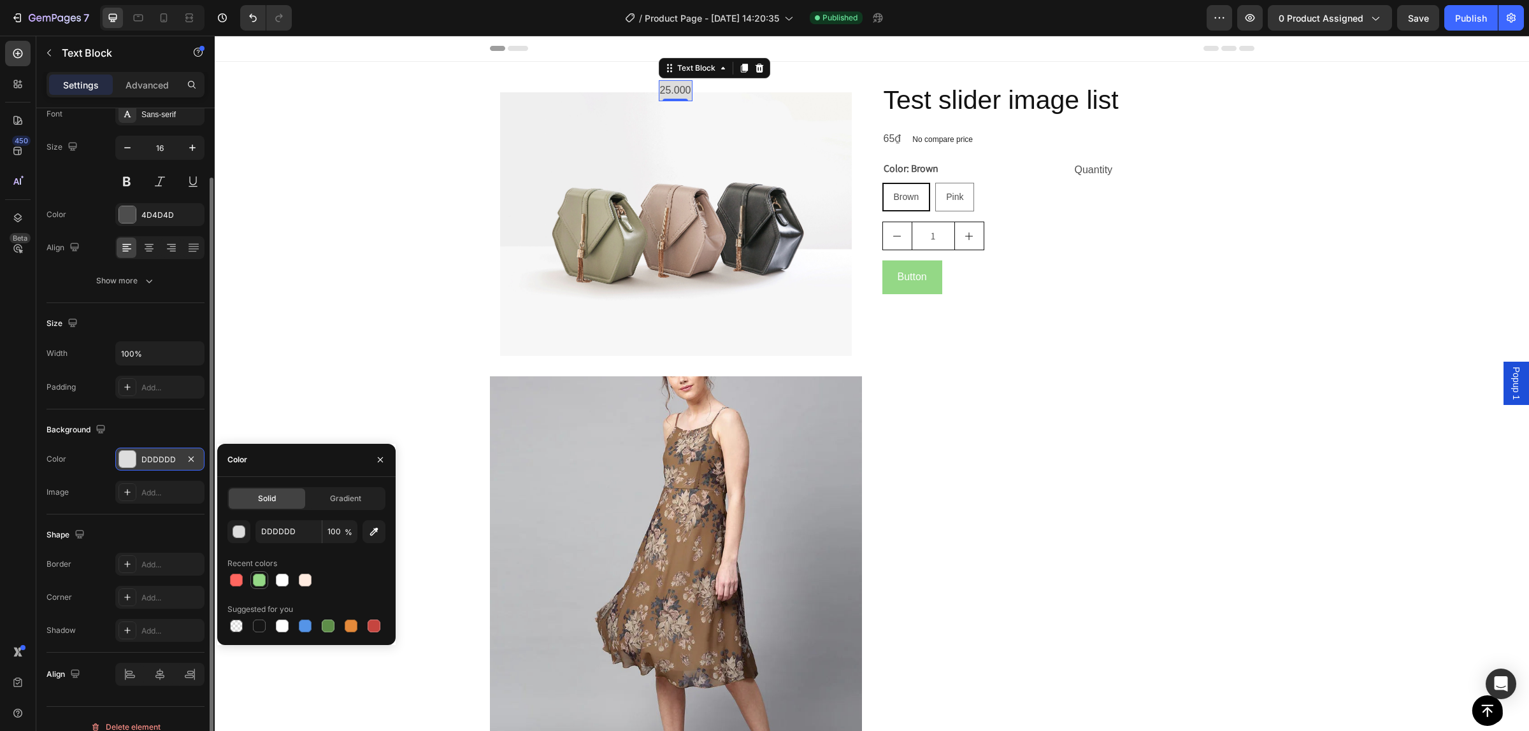
click at [263, 581] on div at bounding box center [259, 580] width 13 height 13
type input "94D886"
click at [156, 71] on div "Text Block" at bounding box center [108, 54] width 145 height 36
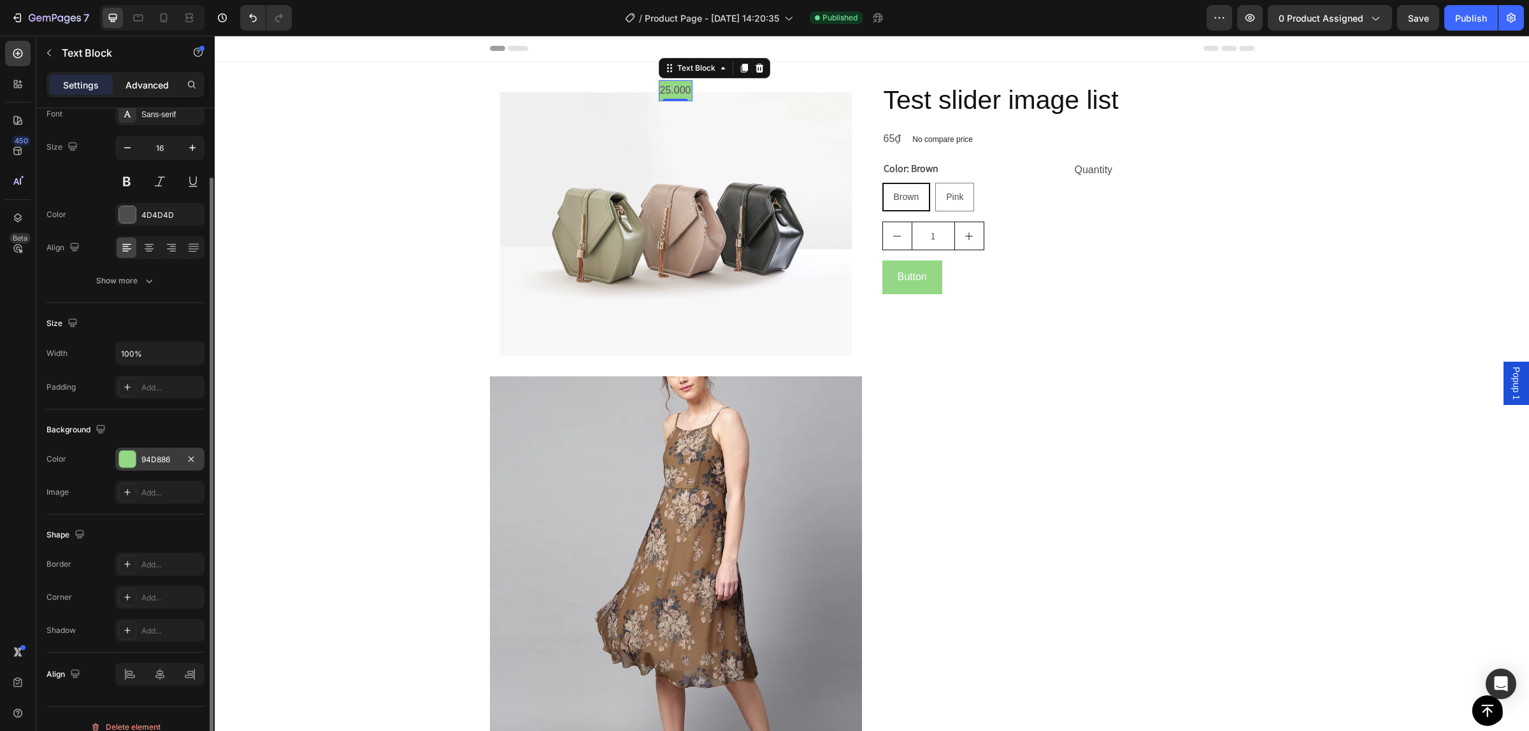
click at [157, 85] on p "Advanced" at bounding box center [147, 84] width 43 height 13
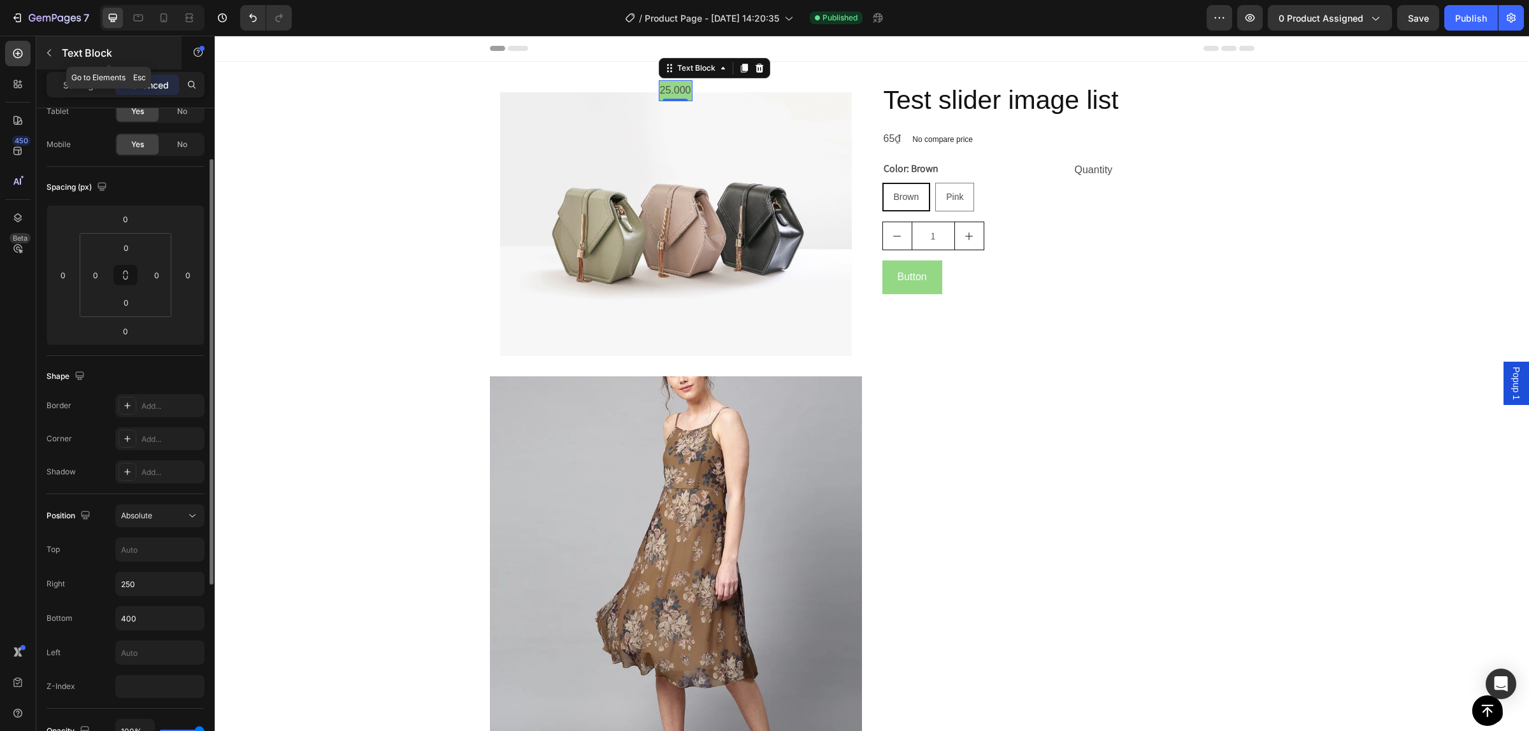
click at [54, 48] on button "button" at bounding box center [49, 53] width 20 height 20
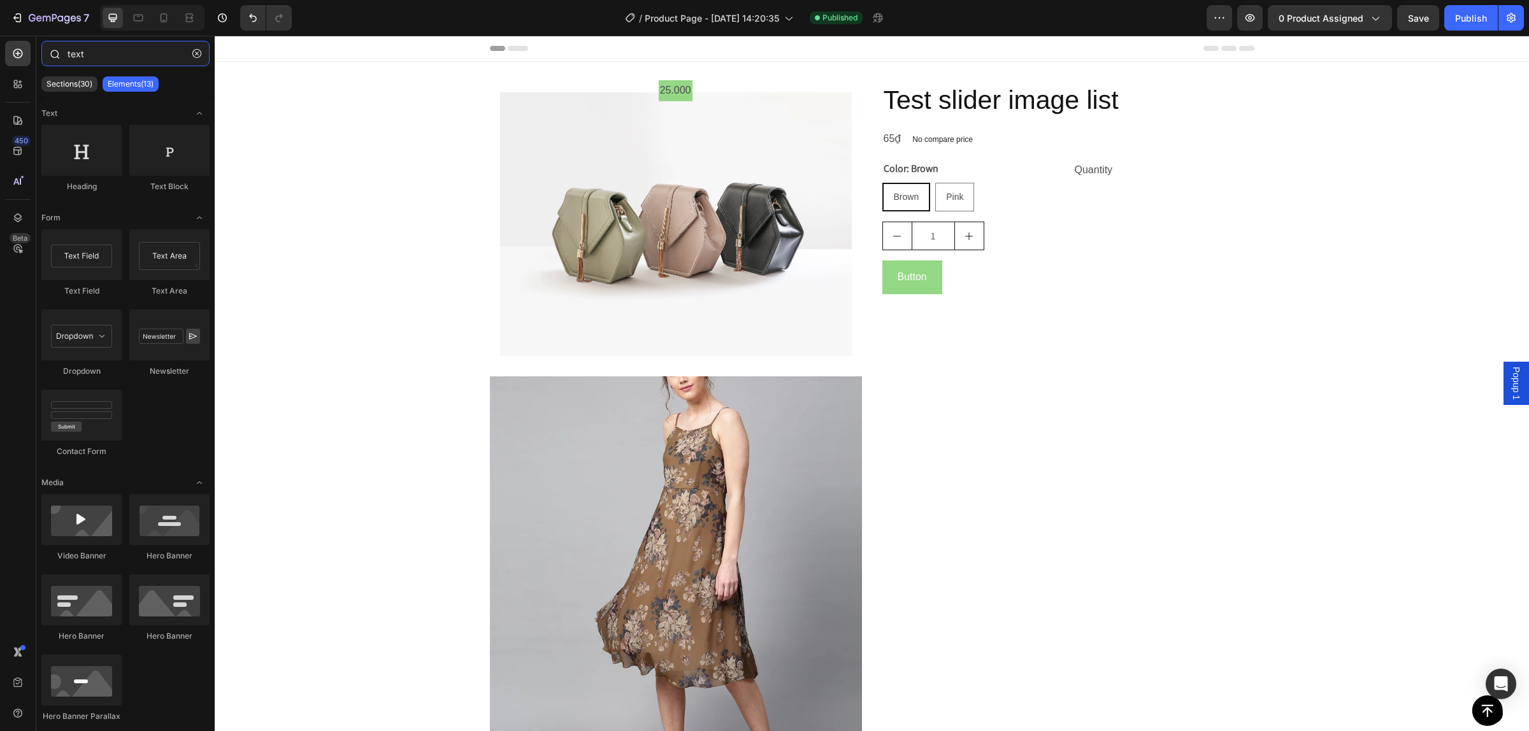
click at [112, 57] on input "text" at bounding box center [125, 53] width 168 height 25
drag, startPoint x: 101, startPoint y: 49, endPoint x: 68, endPoint y: 53, distance: 33.4
click at [68, 53] on input "text" at bounding box center [125, 53] width 168 height 25
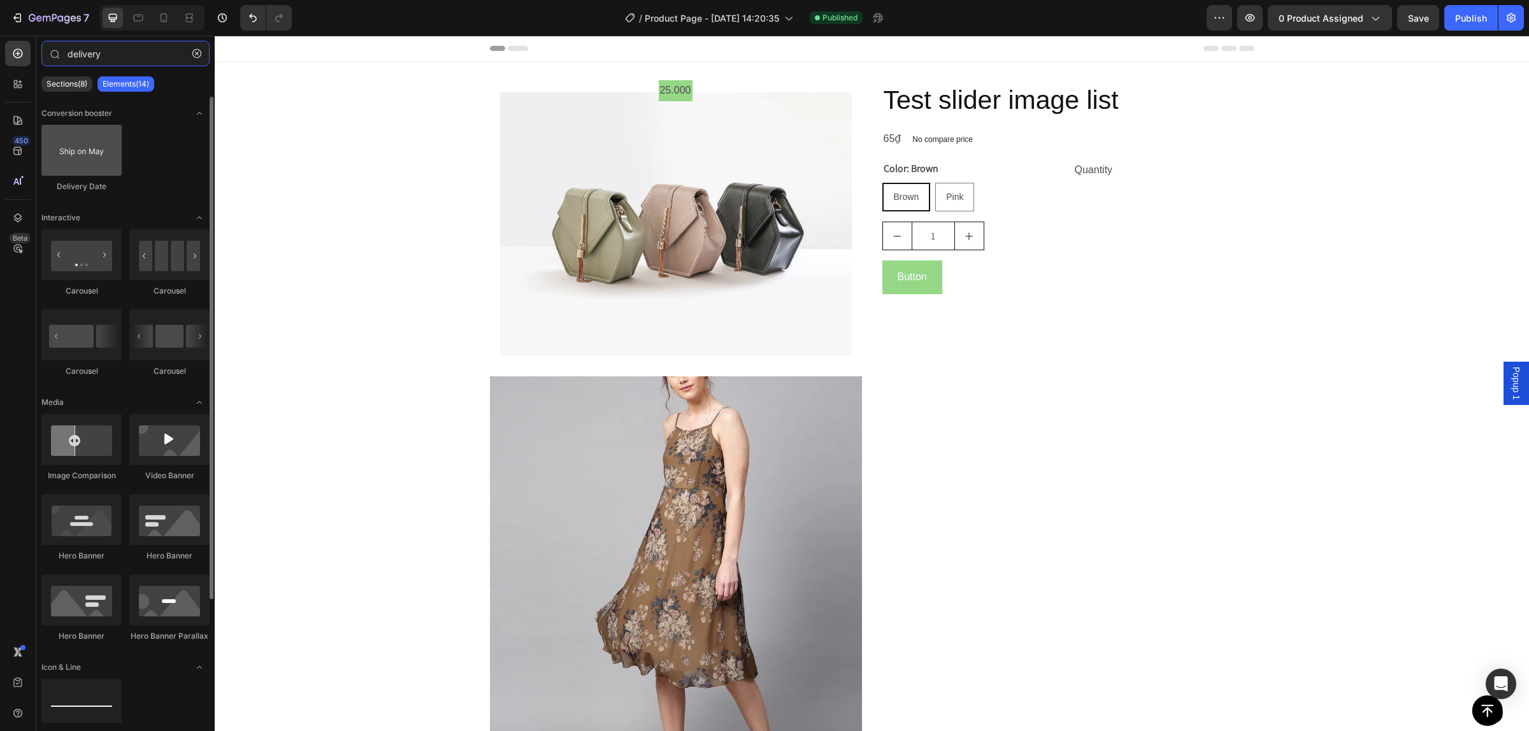
type input "delivery"
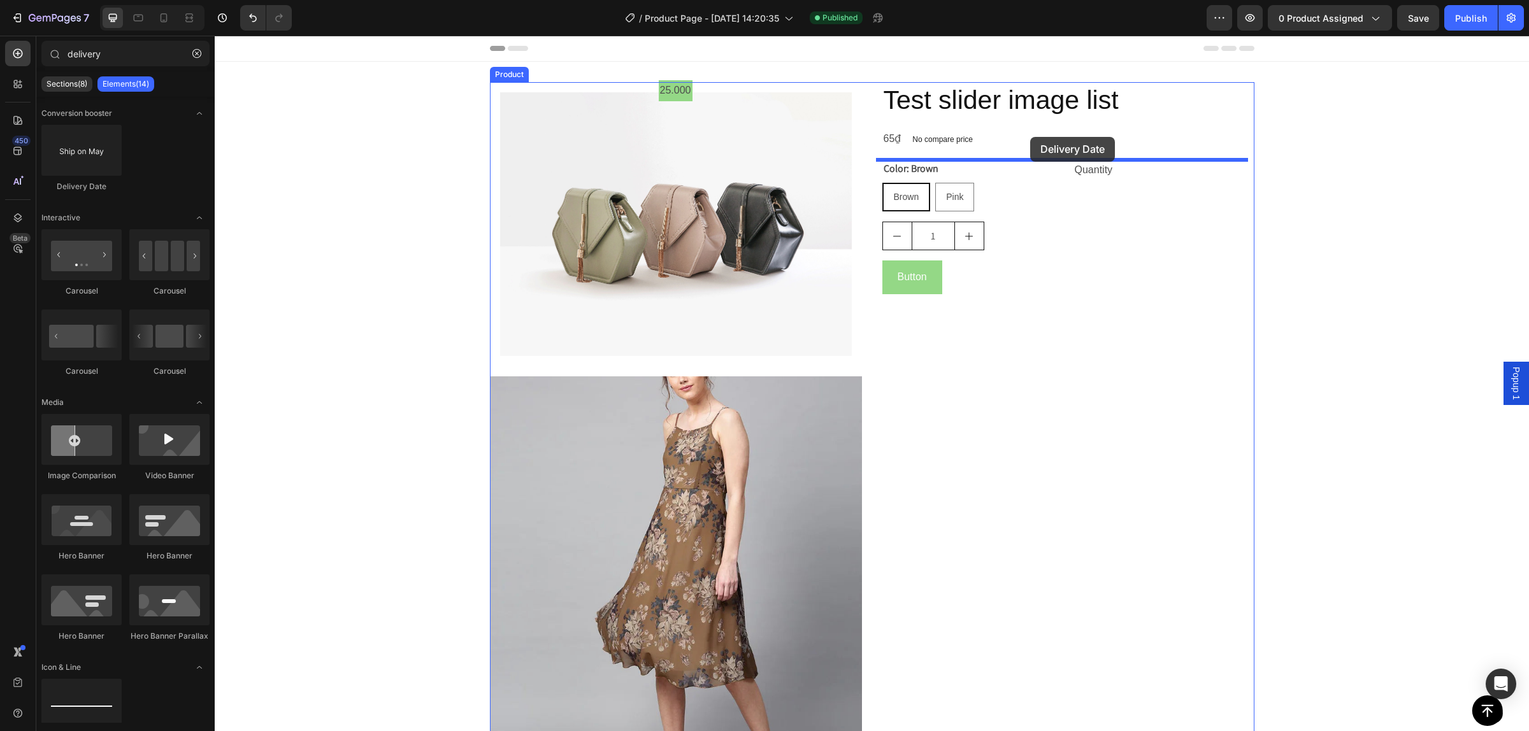
drag, startPoint x: 319, startPoint y: 176, endPoint x: 1030, endPoint y: 137, distance: 712.7
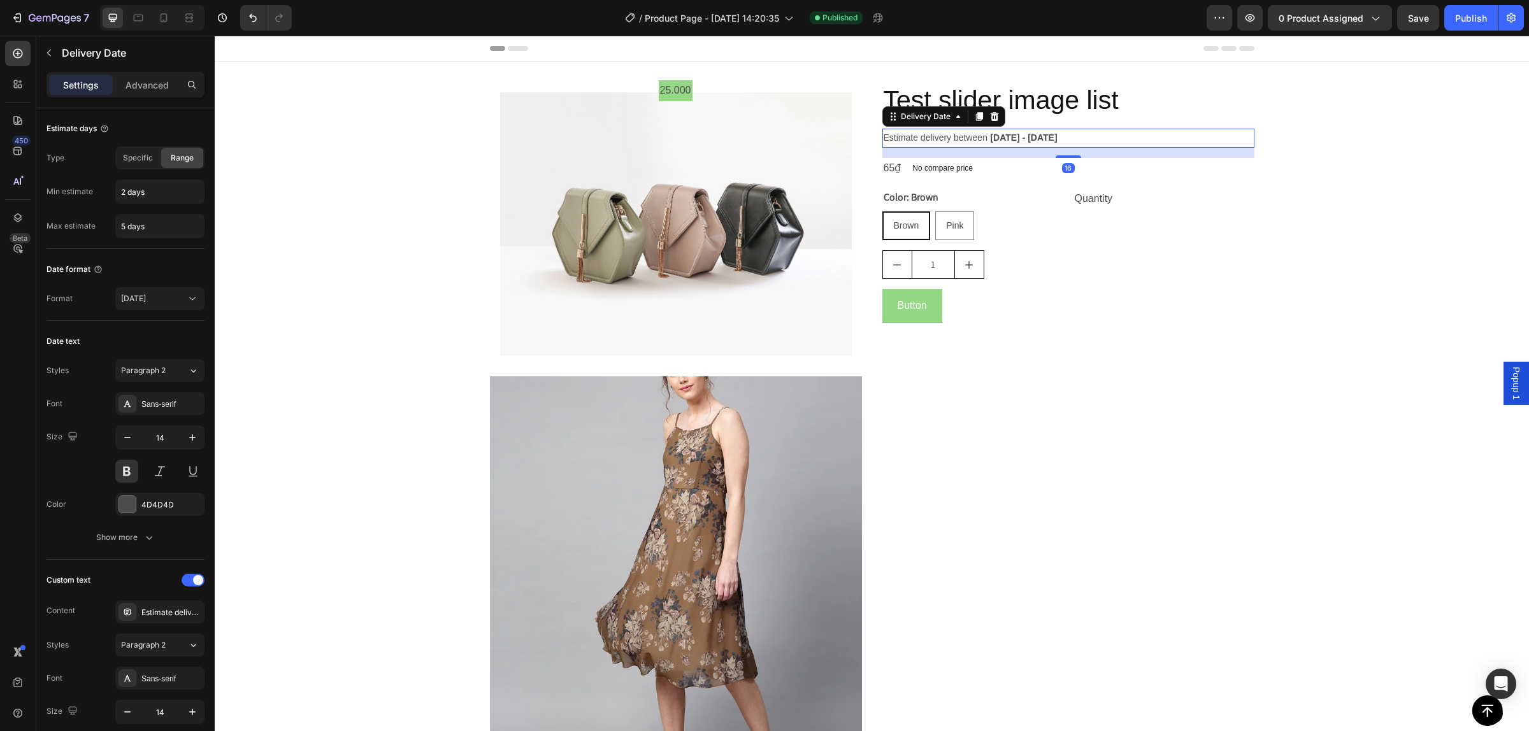
click at [960, 143] on div "Estimate delivery between [DATE] - [DATE]" at bounding box center [1068, 138] width 372 height 18
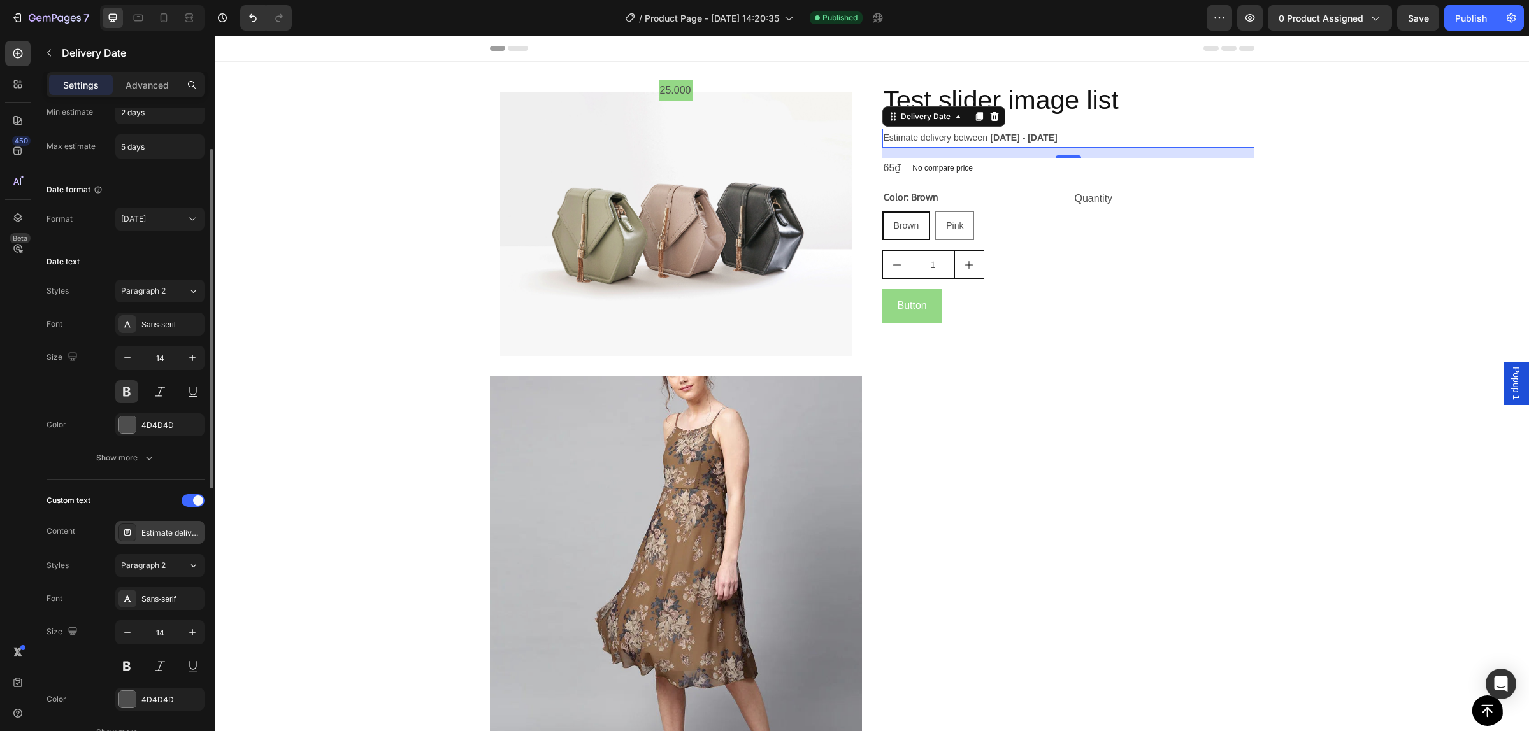
click at [176, 534] on div "Estimate delivery between" at bounding box center [171, 533] width 60 height 11
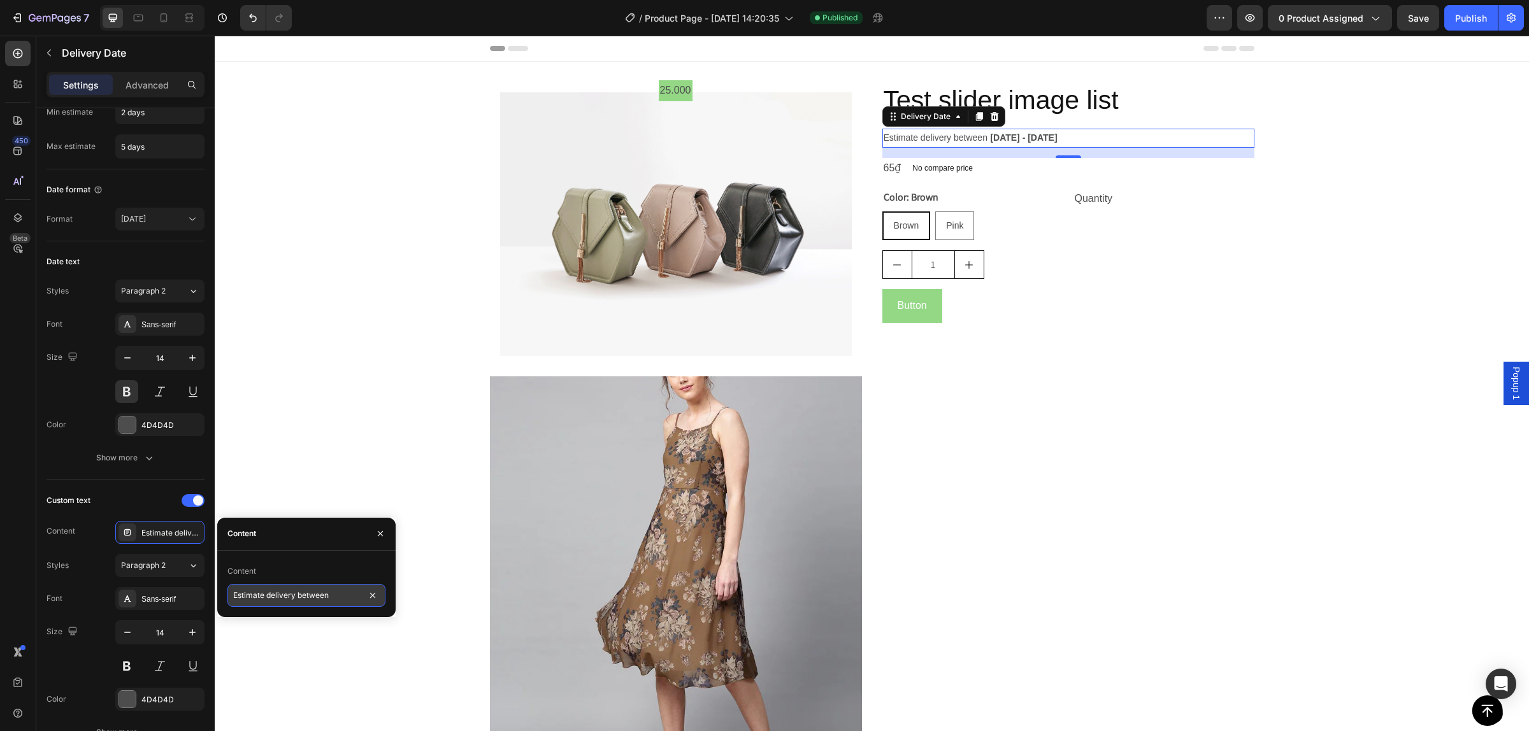
drag, startPoint x: 322, startPoint y: 597, endPoint x: 352, endPoint y: 601, distance: 30.2
click at [323, 598] on input "Estimate delivery between" at bounding box center [306, 595] width 158 height 23
click at [334, 587] on input "Estimate delivery between" at bounding box center [306, 595] width 158 height 23
click at [349, 591] on input "Estimate delivery between" at bounding box center [306, 595] width 158 height 23
drag, startPoint x: 349, startPoint y: 591, endPoint x: 214, endPoint y: 594, distance: 135.1
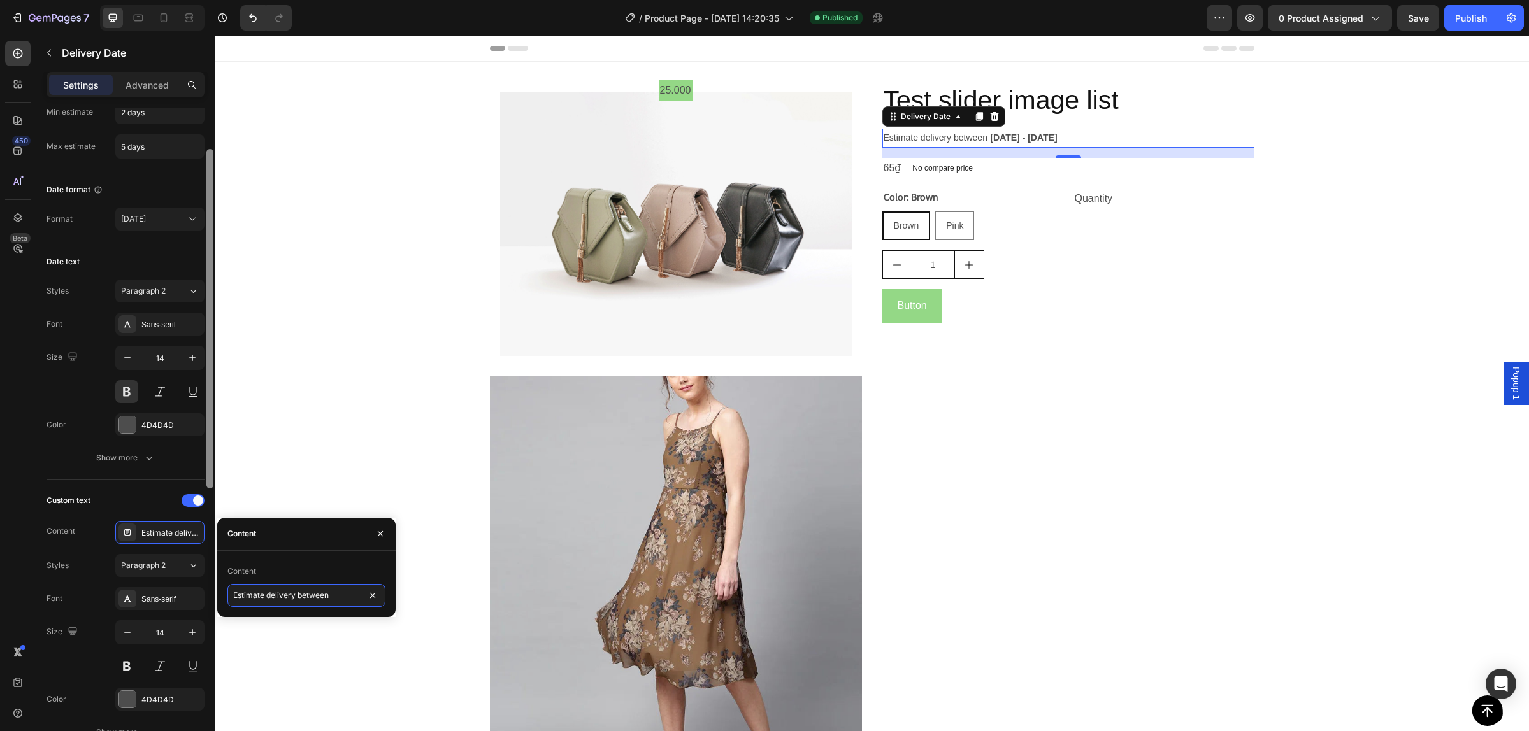
click at [214, 594] on div "450 Beta delivery Sections(8) Elements(14) Conversion booster Delivery Date Int…" at bounding box center [107, 384] width 215 height 696
click at [291, 584] on input "text" at bounding box center [306, 595] width 158 height 23
paste input "Estimar la entrega entre"
type input "Estimar la entrega entre"
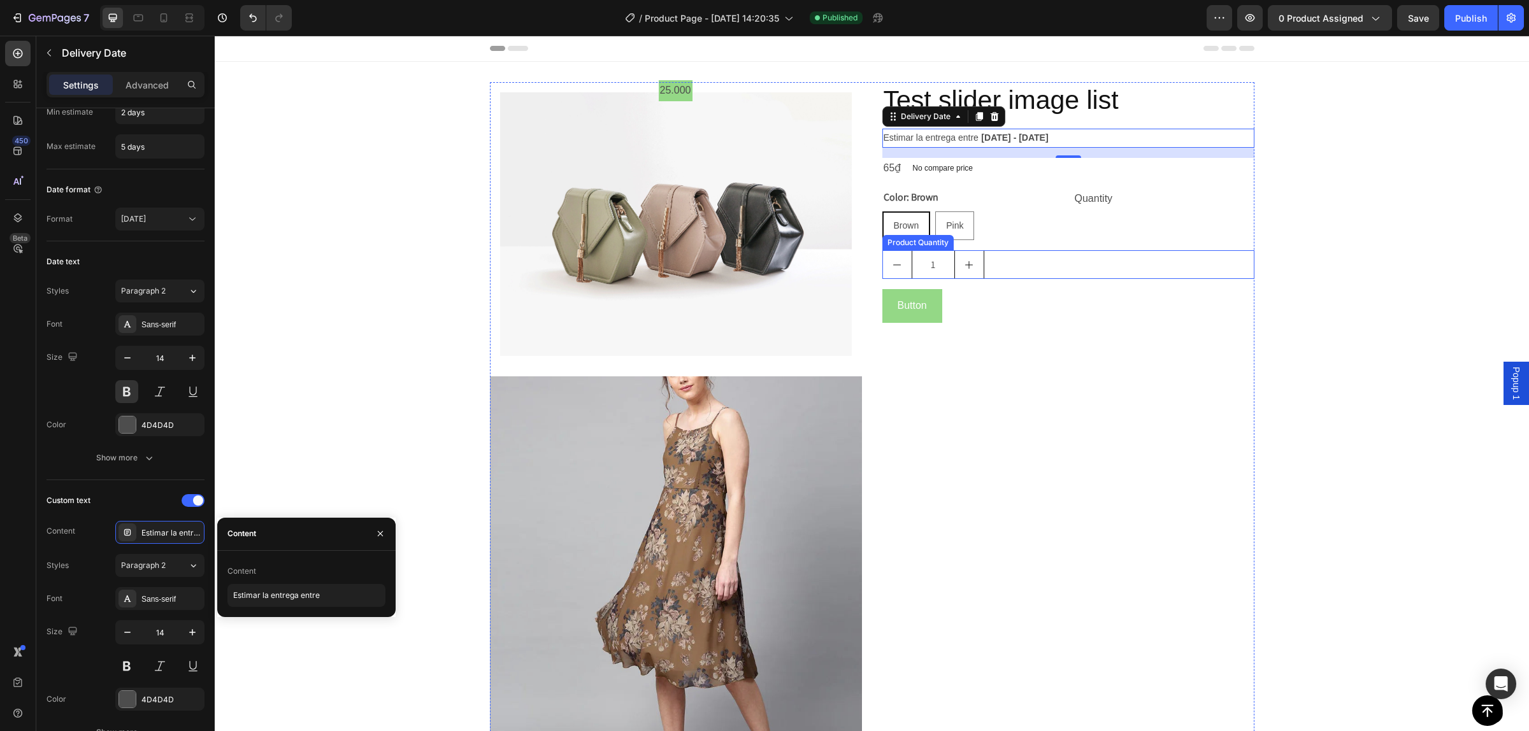
click at [1170, 275] on div "1" at bounding box center [1068, 264] width 372 height 29
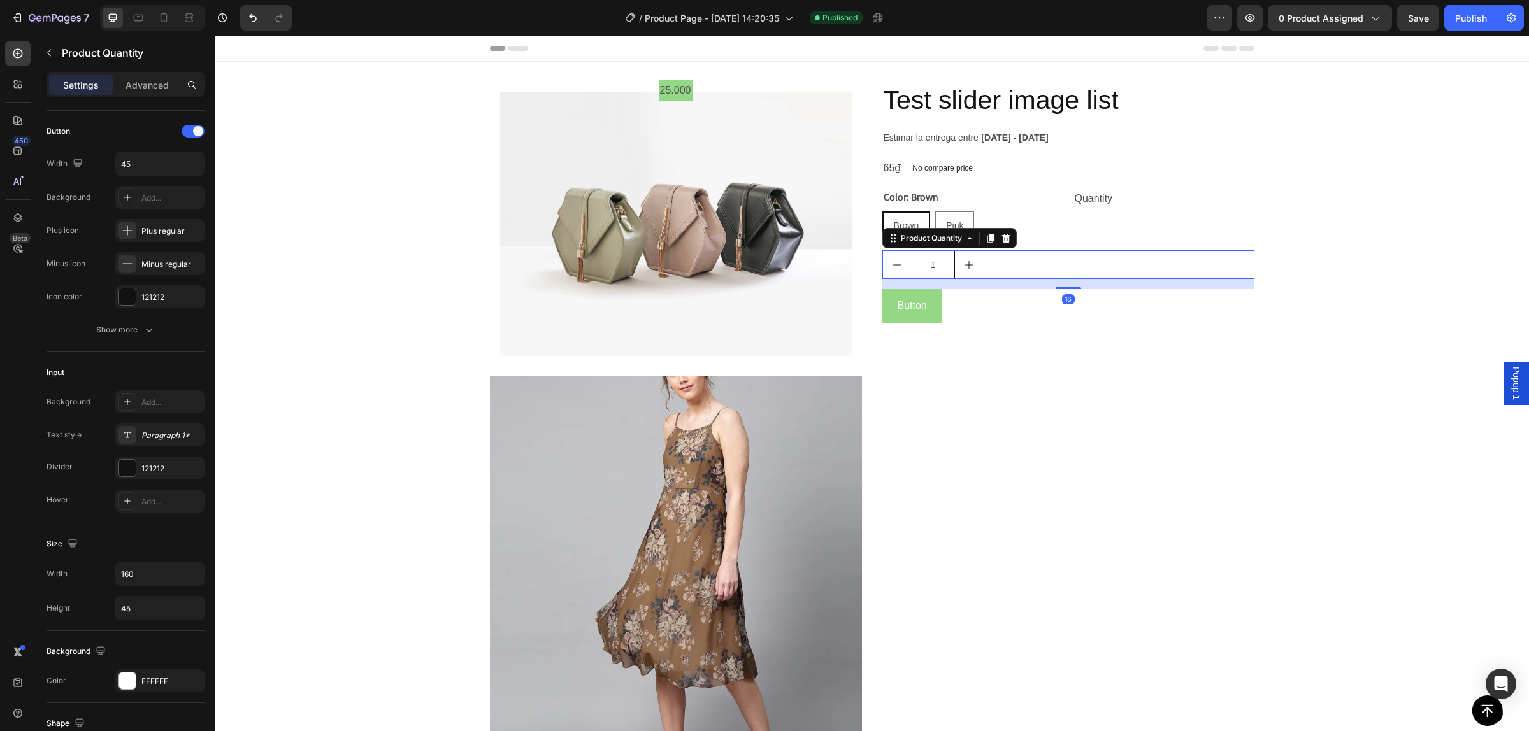
scroll to position [0, 0]
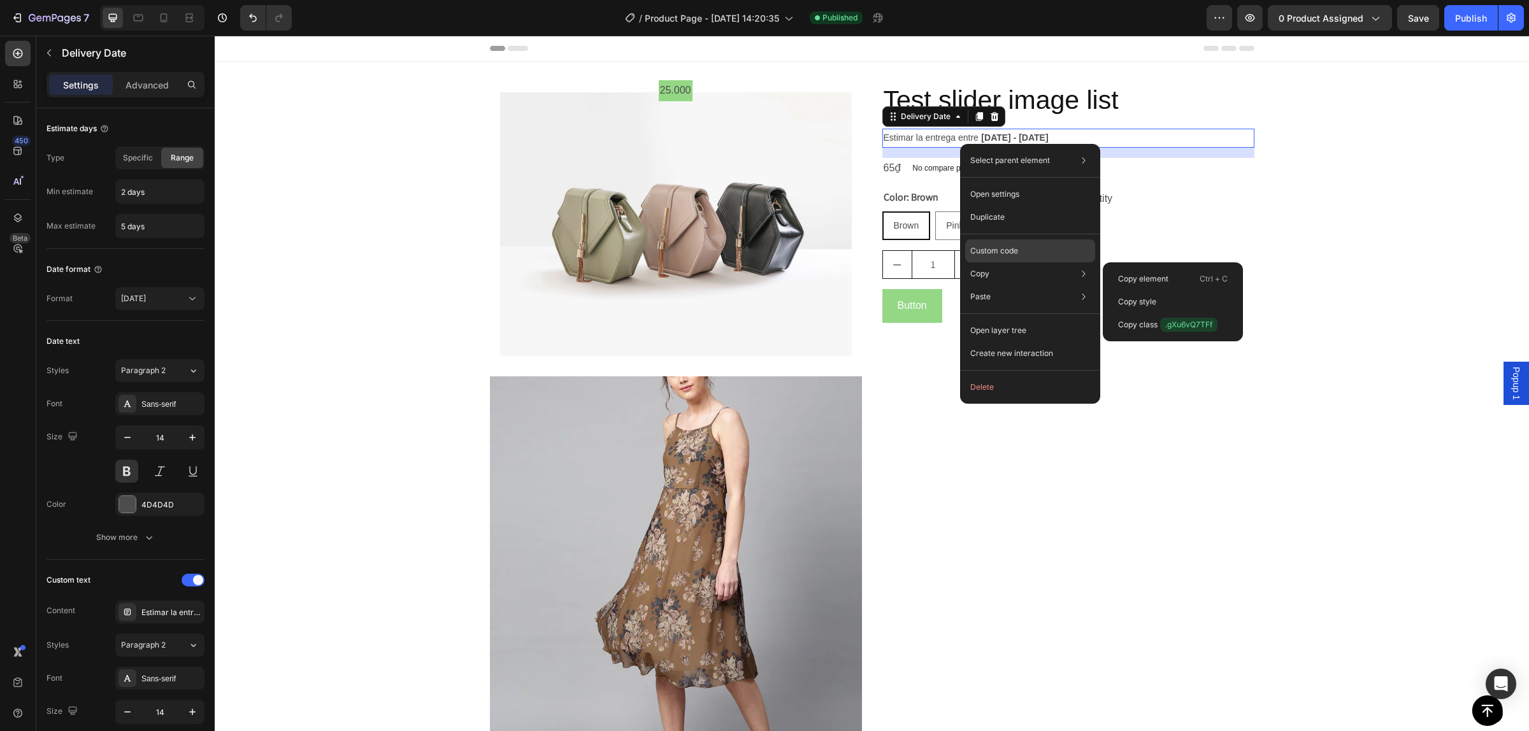
click at [1037, 285] on div "Custom code" at bounding box center [1030, 296] width 130 height 23
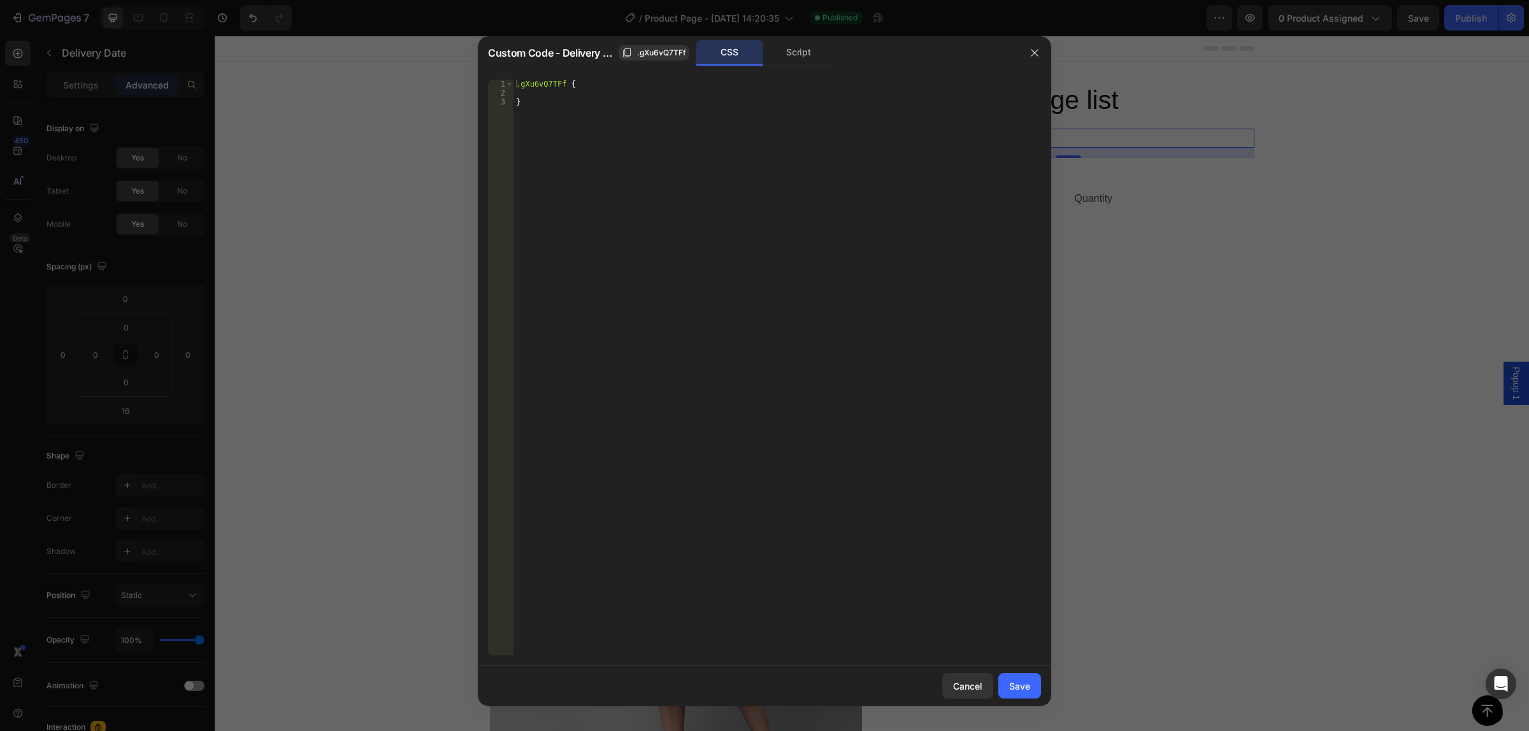
click at [809, 56] on div "Script" at bounding box center [798, 52] width 67 height 25
click at [668, 129] on div "//const currentElement = document.getElementsByClassName('gXu6vQ7TFf');" at bounding box center [778, 368] width 528 height 576
paste textarea "}"
type textarea "});"
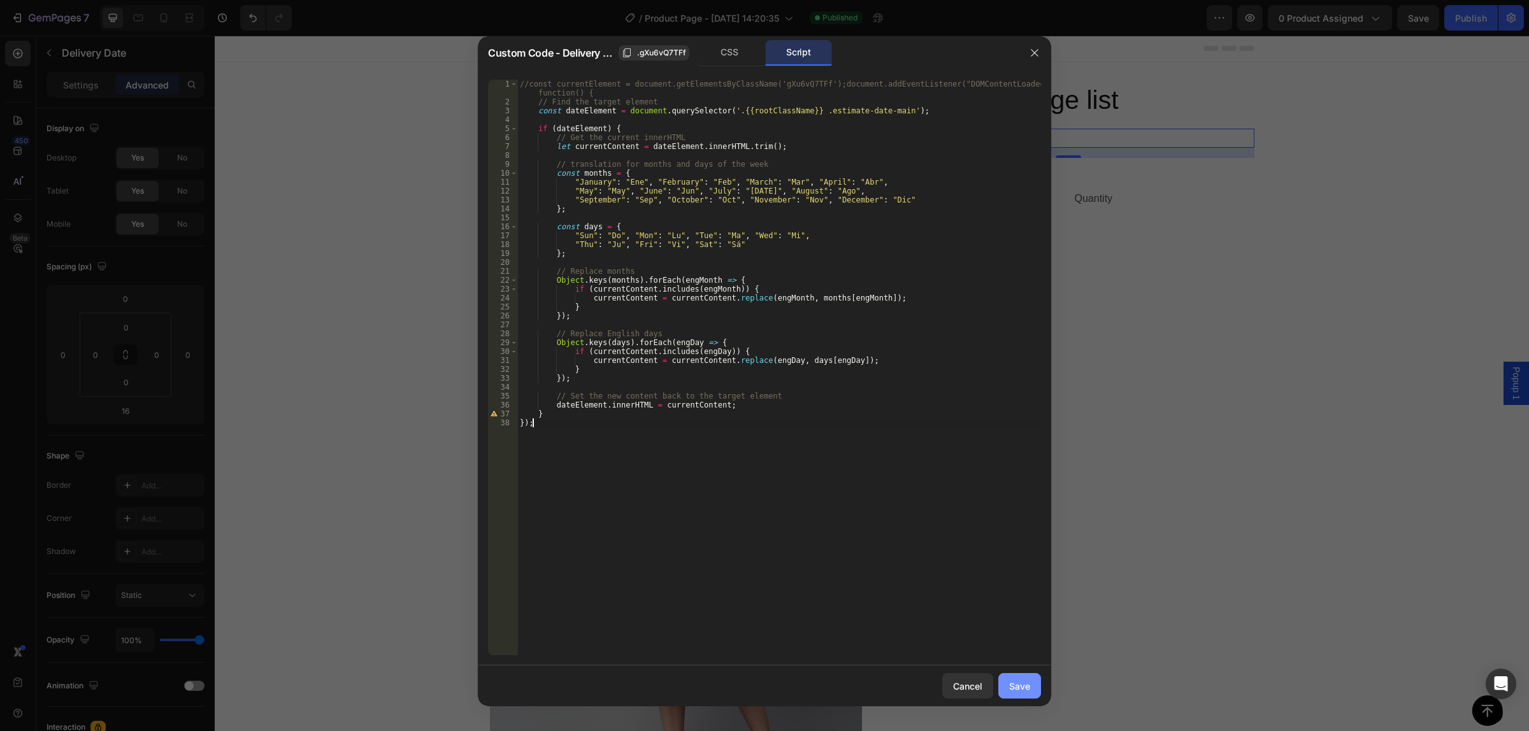
click at [1014, 688] on div "Save" at bounding box center [1019, 686] width 21 height 13
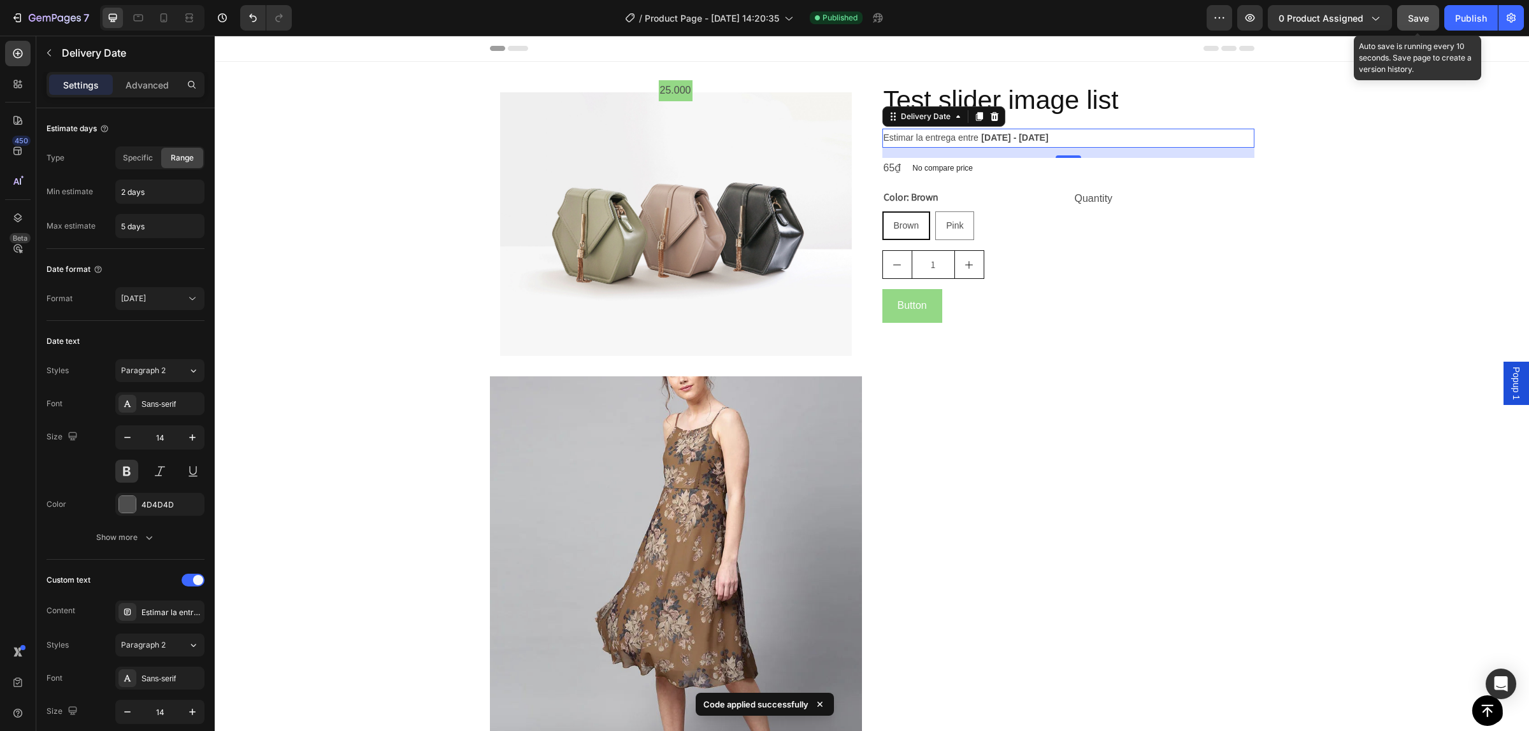
click at [1421, 24] on button "Save" at bounding box center [1418, 17] width 42 height 25
click at [1247, 21] on icon "button" at bounding box center [1250, 17] width 13 height 13
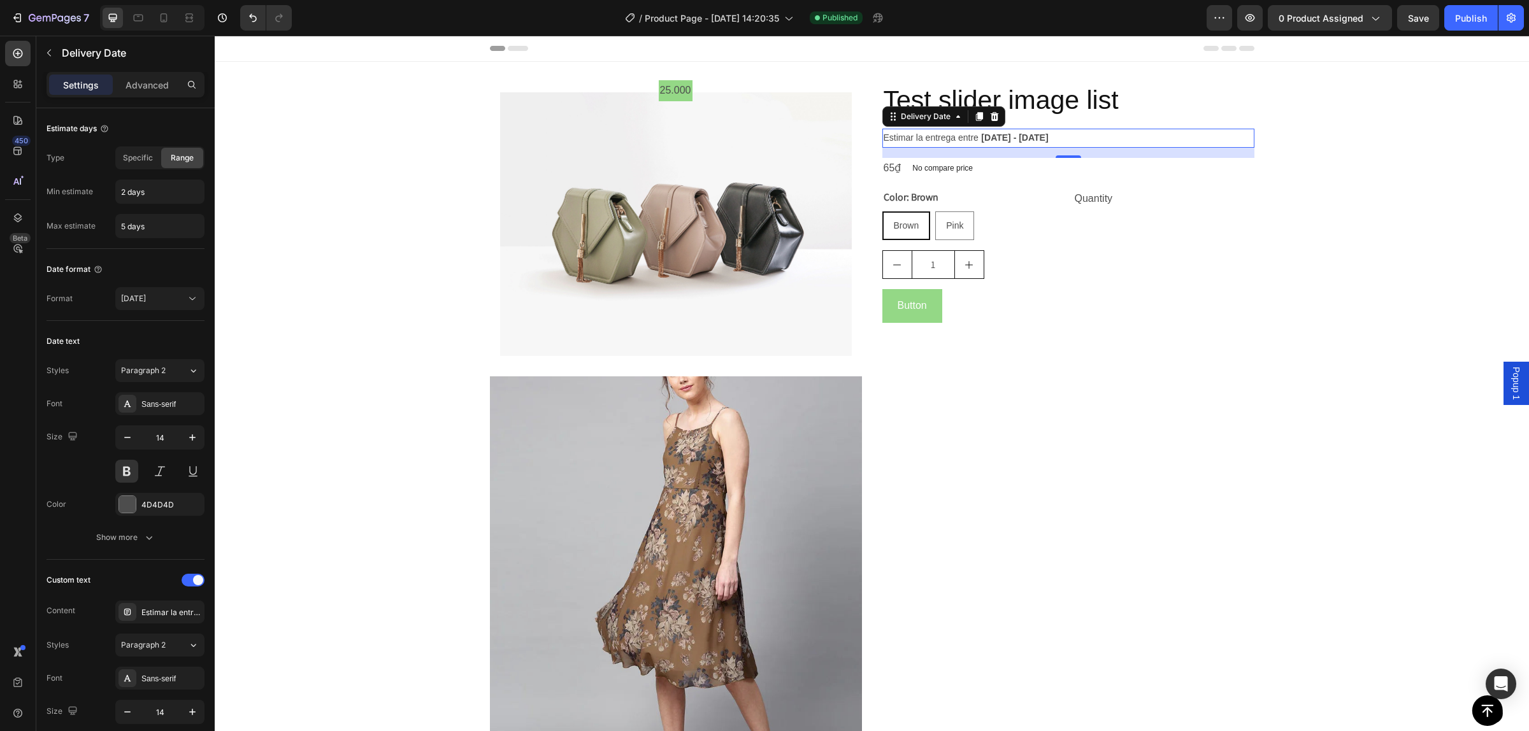
click at [1091, 131] on div "Estimar la entrega entre Aug 30 - Sep 02" at bounding box center [1068, 138] width 372 height 18
click at [1031, 137] on span "[DATE] - [DATE]" at bounding box center [1014, 138] width 67 height 10
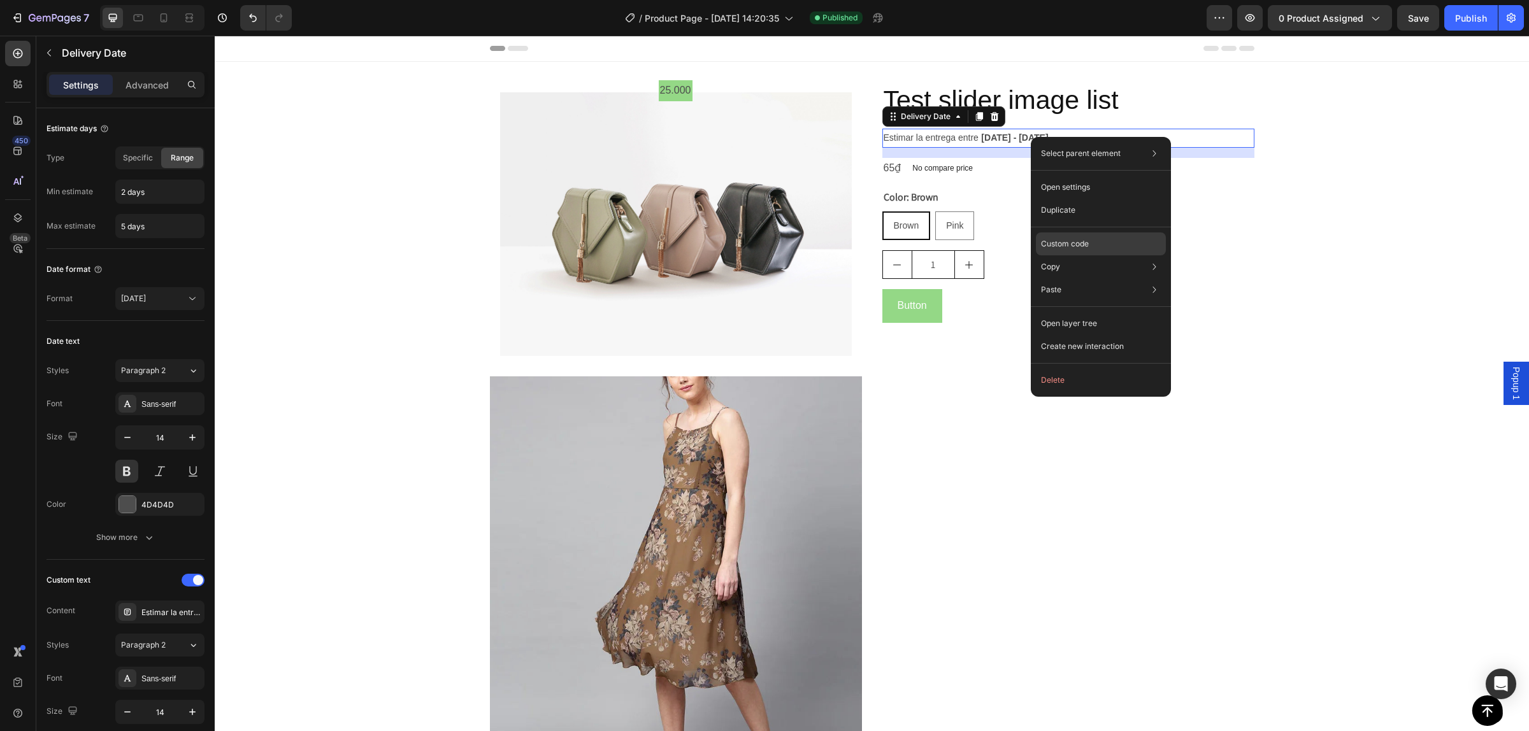
click at [1075, 244] on p "Custom code" at bounding box center [1065, 243] width 48 height 11
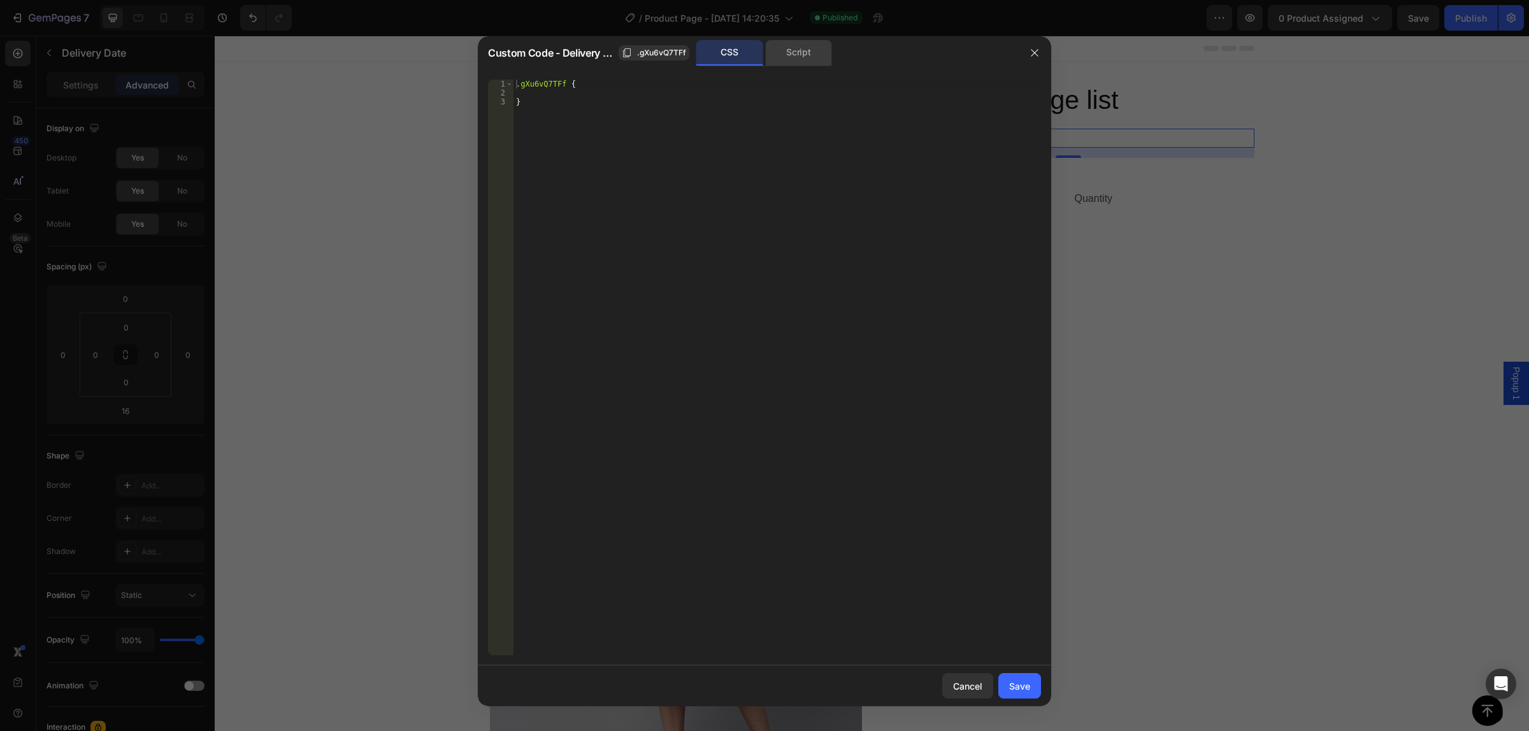
click at [803, 58] on div "Script" at bounding box center [798, 52] width 67 height 25
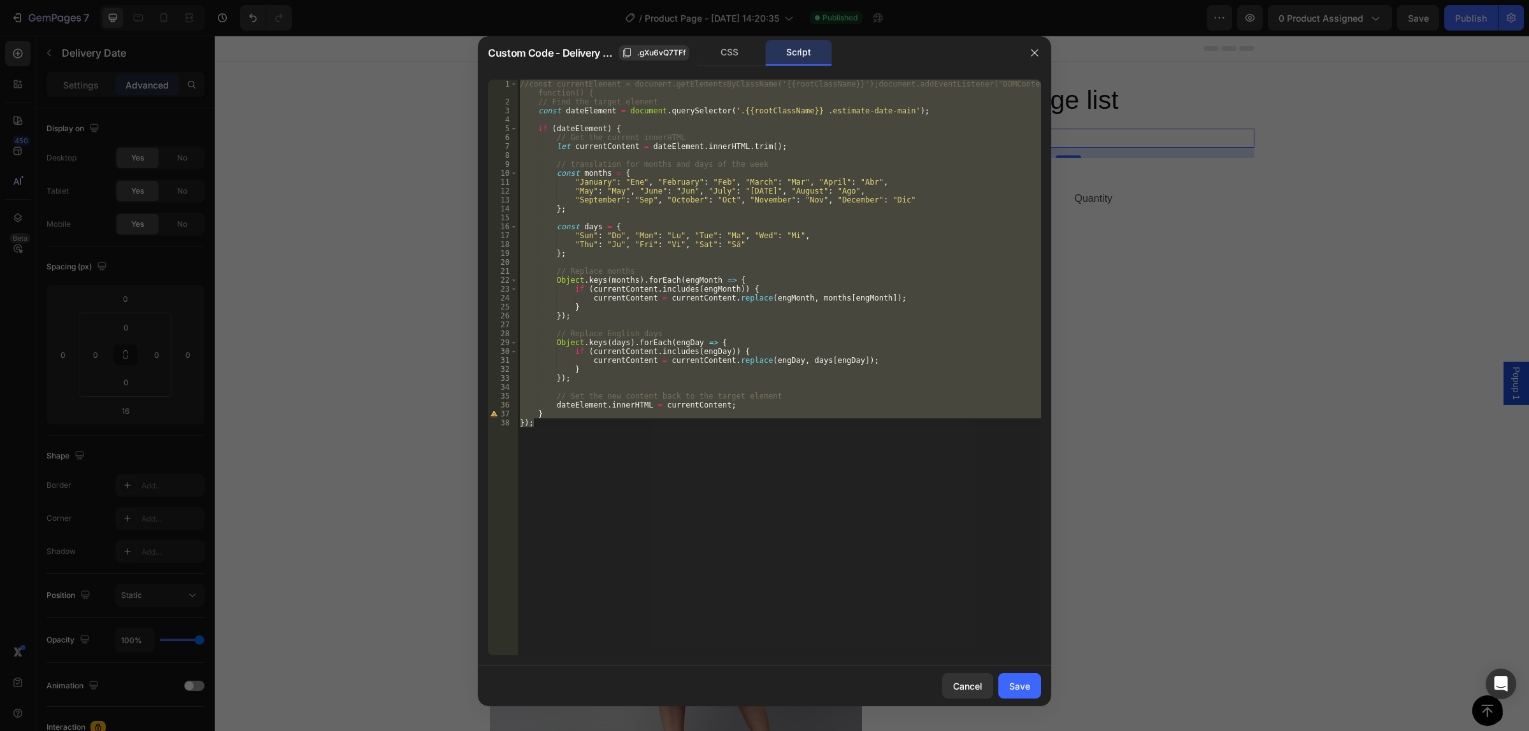
click at [640, 425] on div "//const currentElement = document.getElementsByClassName('{{rootClassName}}');d…" at bounding box center [779, 368] width 524 height 576
type textarea "});"
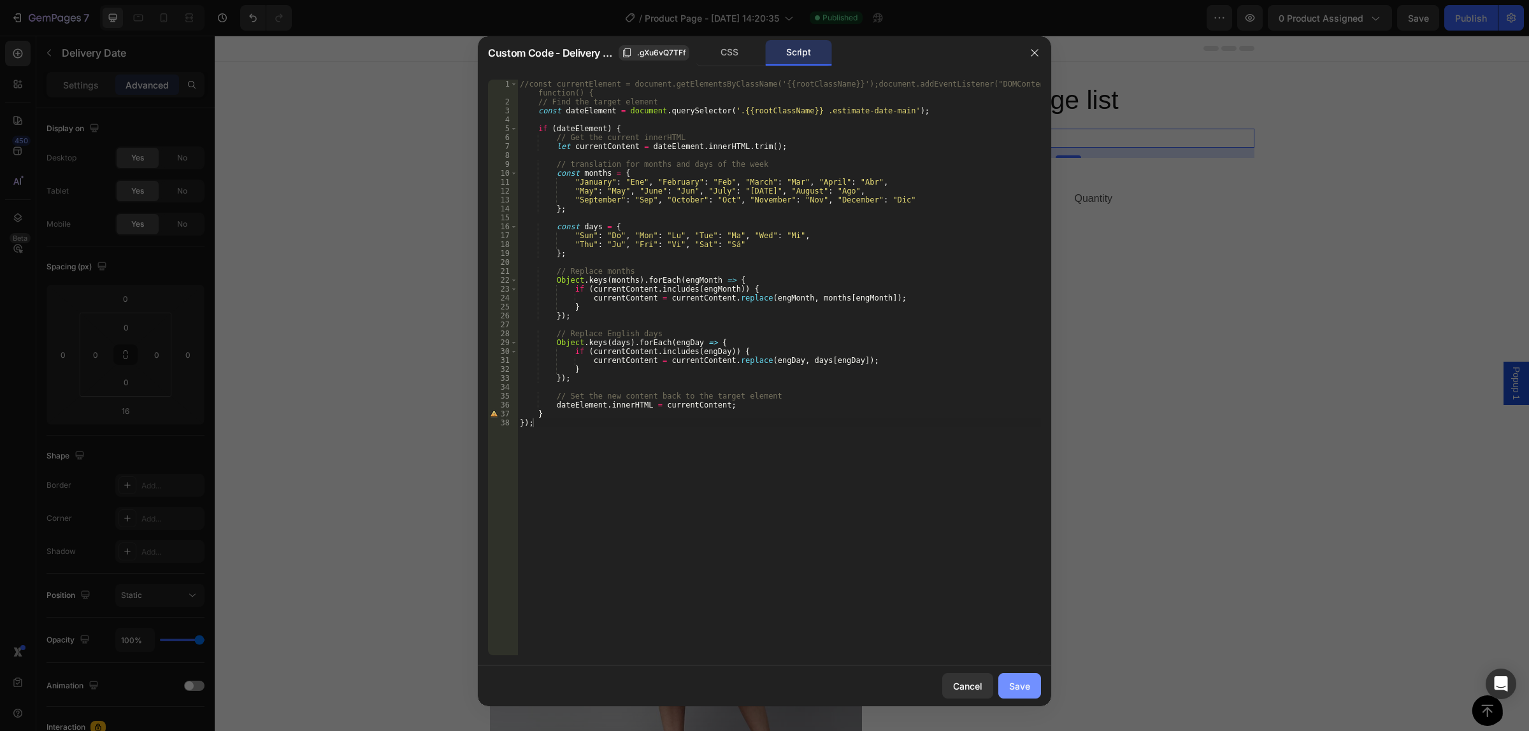
click at [1021, 689] on div "Save" at bounding box center [1019, 686] width 21 height 13
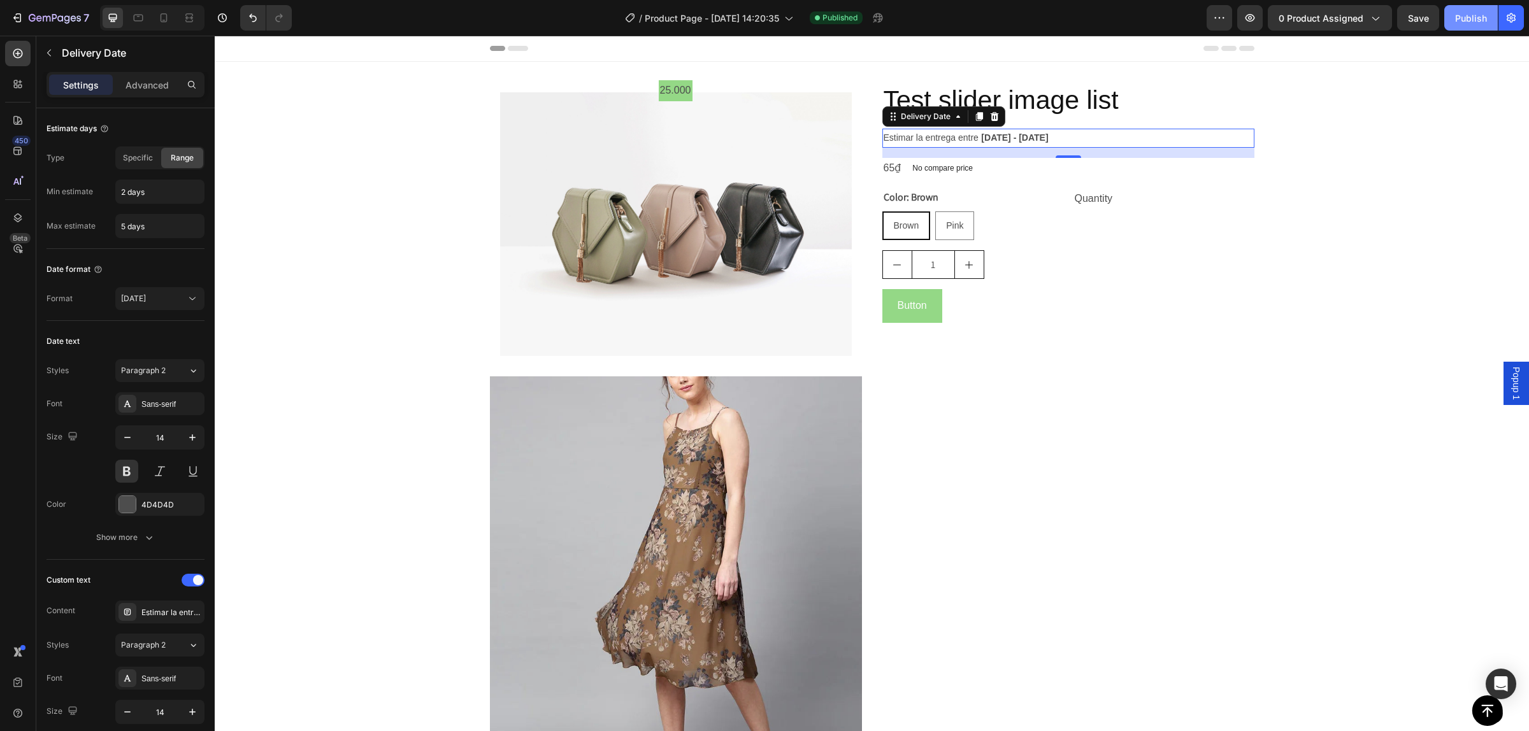
click at [1476, 14] on div "Publish" at bounding box center [1471, 17] width 32 height 13
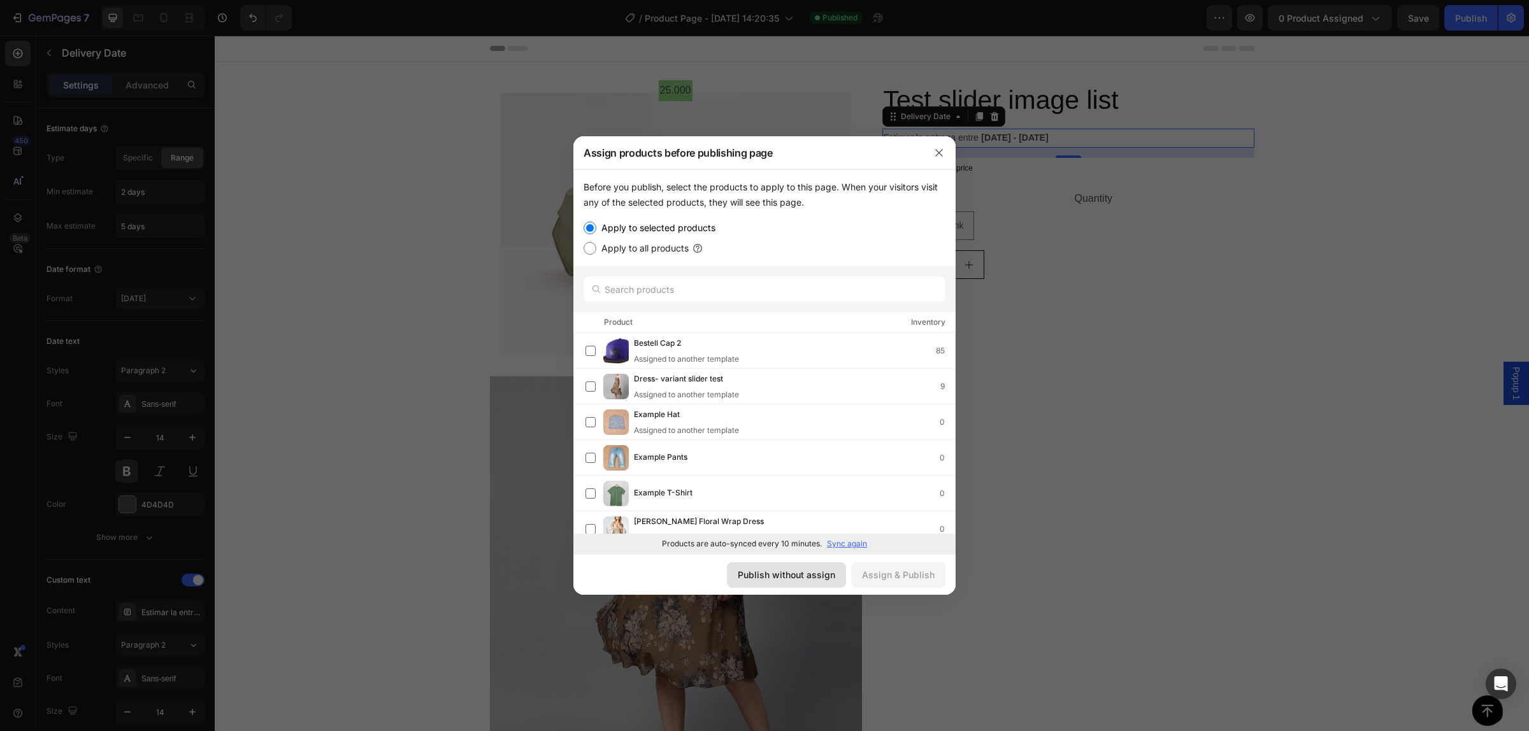
click at [797, 575] on div "Publish without assign" at bounding box center [786, 574] width 97 height 13
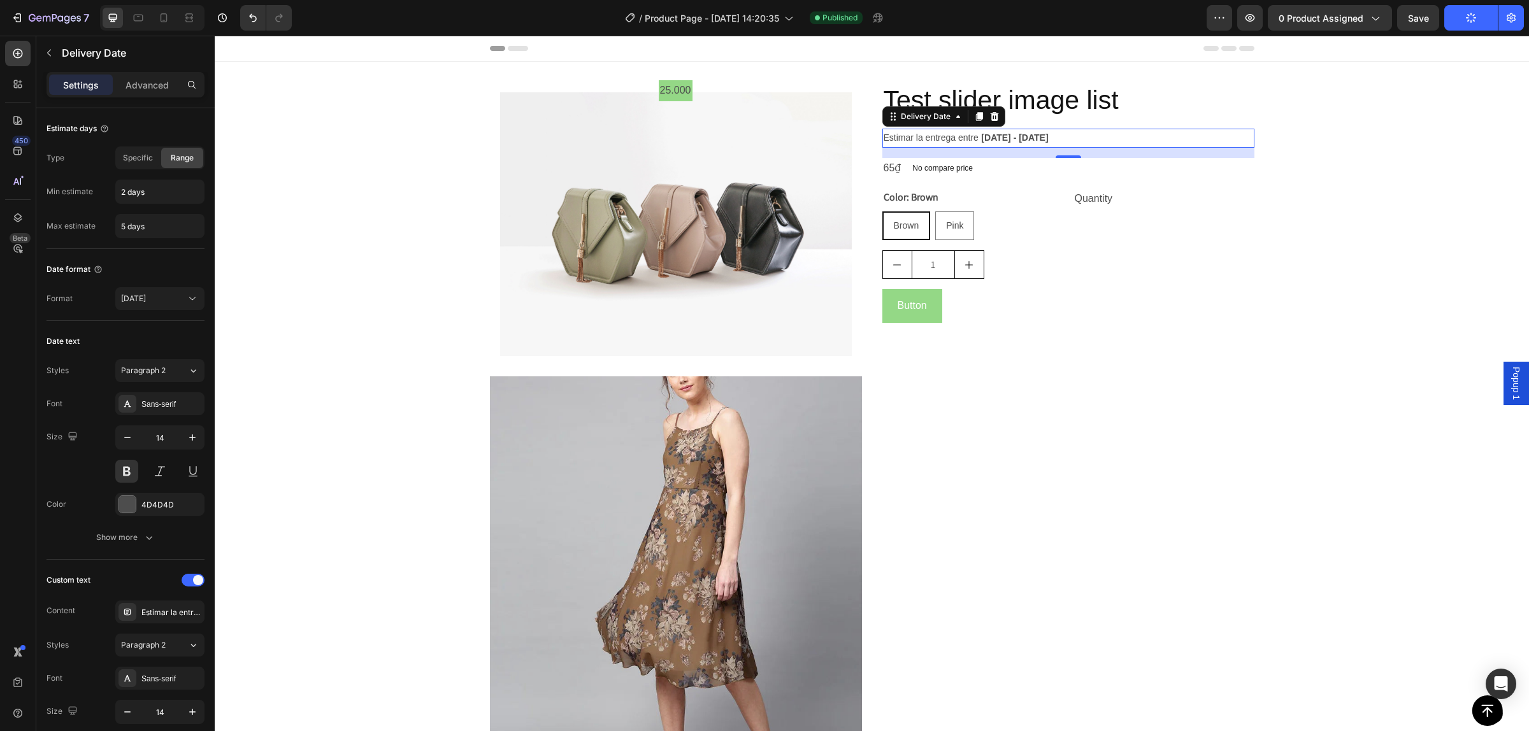
click at [1050, 135] on div "Estimar la entrega entre Aug 30 - Sep 02" at bounding box center [1068, 138] width 372 height 18
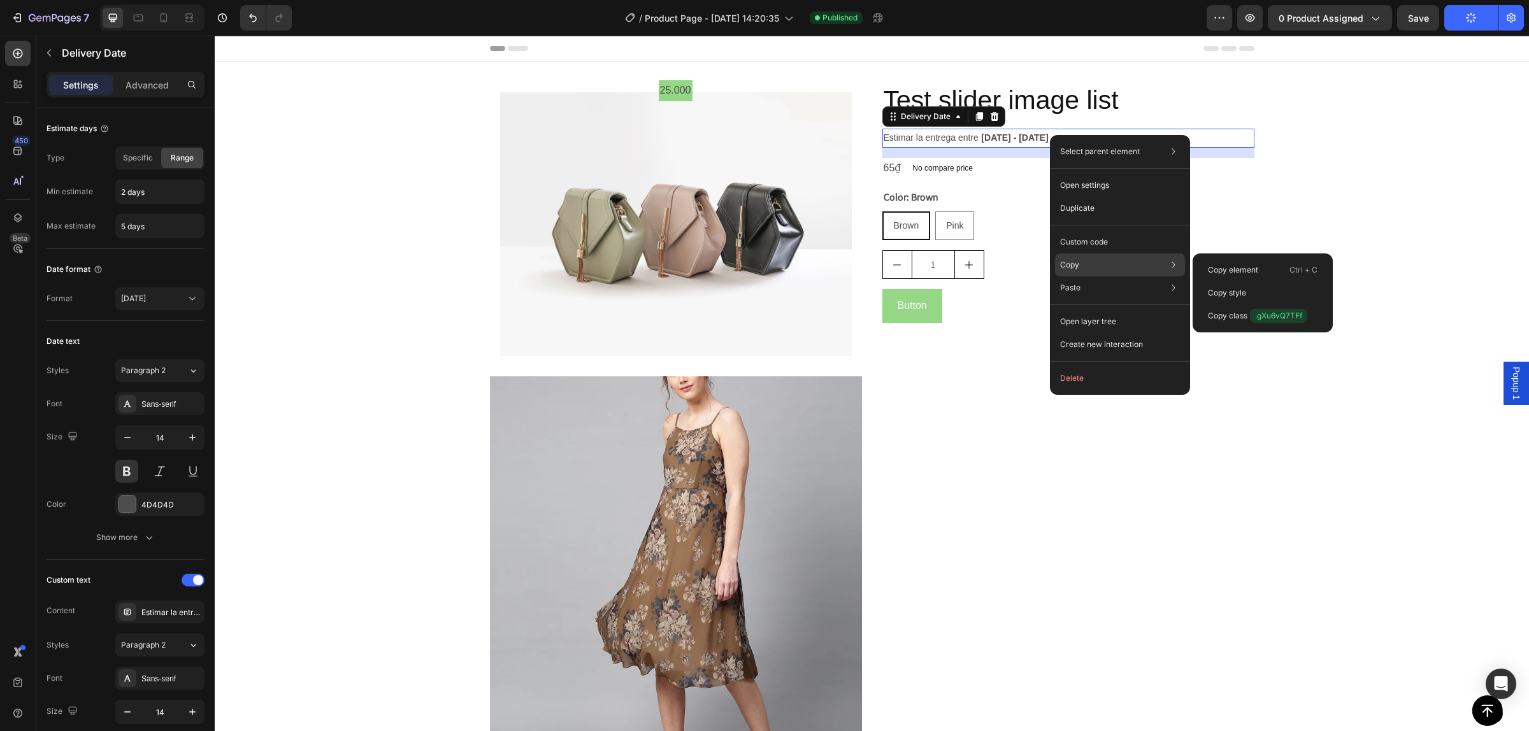
click at [1101, 270] on div "Copy Copy element Ctrl + C Copy style Copy class .gXu6vQ7TFf" at bounding box center [1120, 265] width 130 height 23
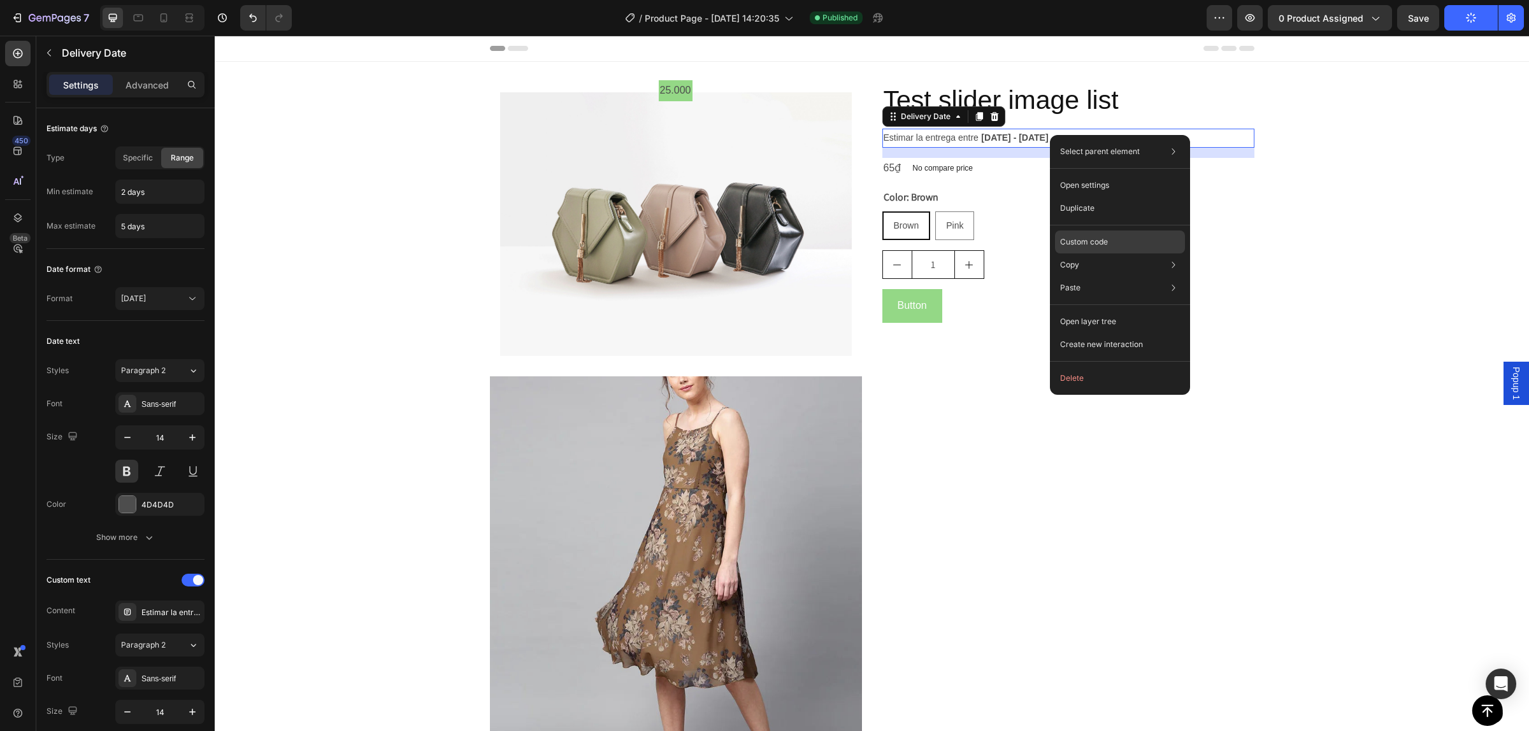
click at [1112, 277] on div "Custom code" at bounding box center [1120, 288] width 130 height 23
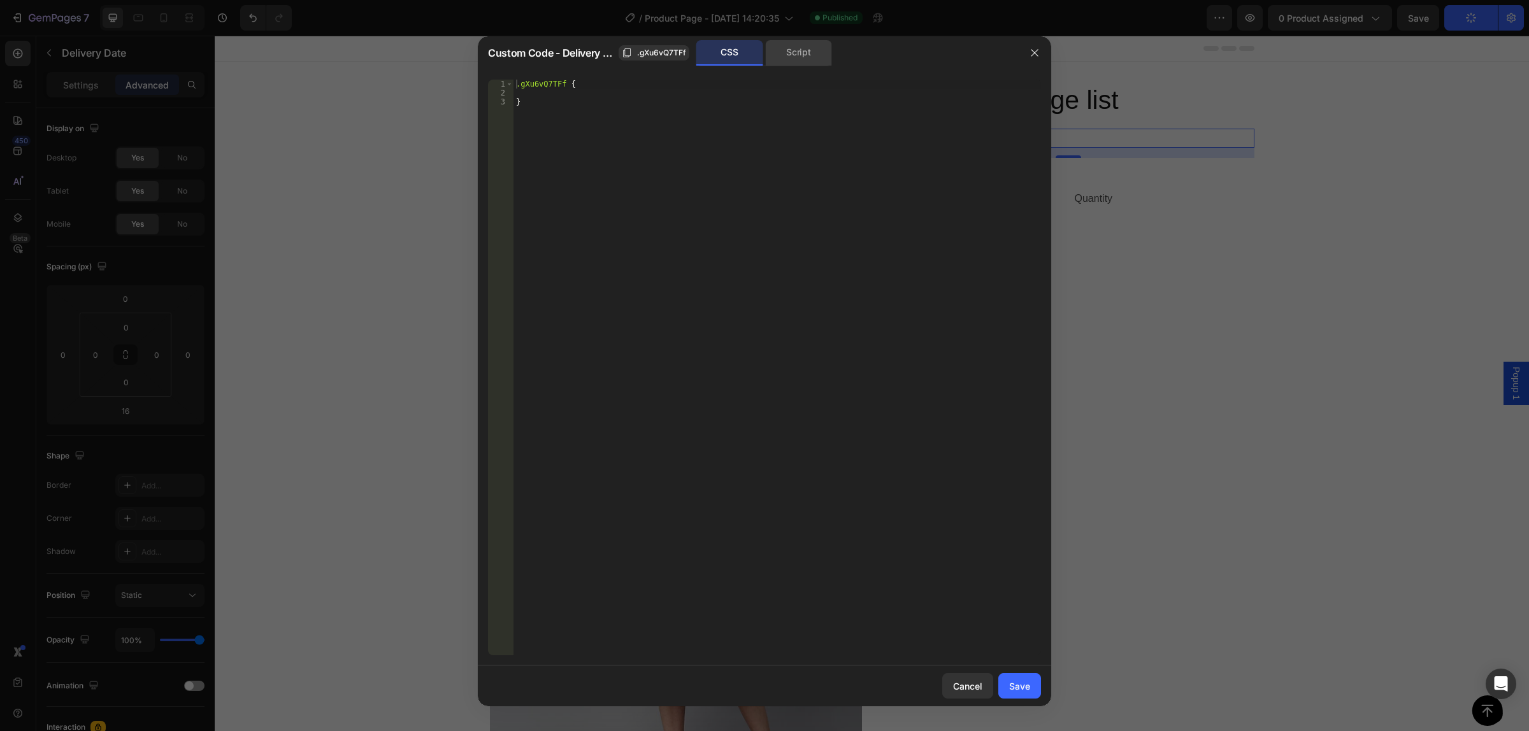
click at [803, 52] on div "Script" at bounding box center [798, 52] width 67 height 25
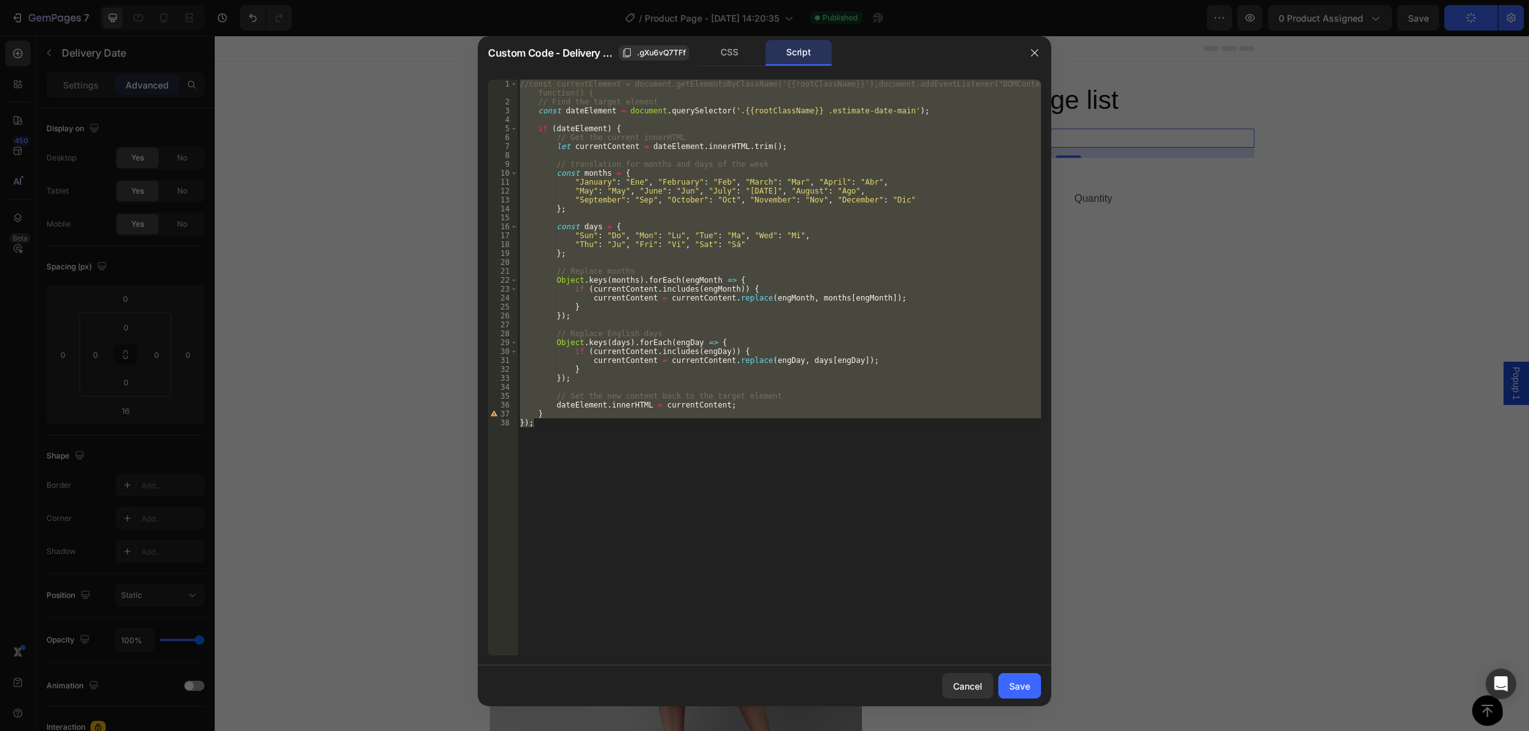
click at [763, 457] on div "//const currentElement = document.getElementsByClassName('{{rootClassName}}');d…" at bounding box center [779, 368] width 524 height 576
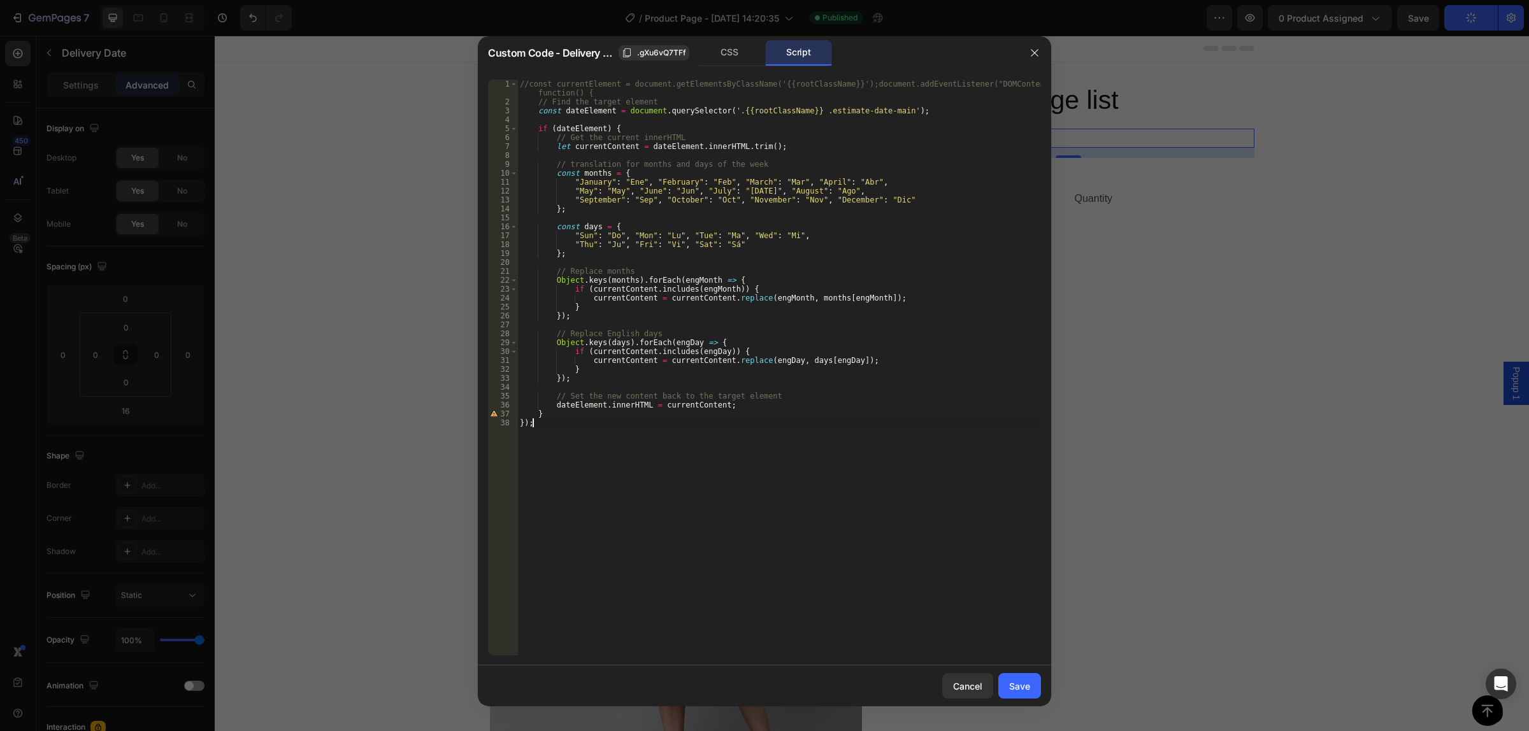
click at [598, 418] on div "//const currentElement = document.getElementsByClassName('{{rootClassName}}');d…" at bounding box center [779, 381] width 524 height 603
type textarea "}"
type textarea "dateElement.innerHTML = currentContent;"
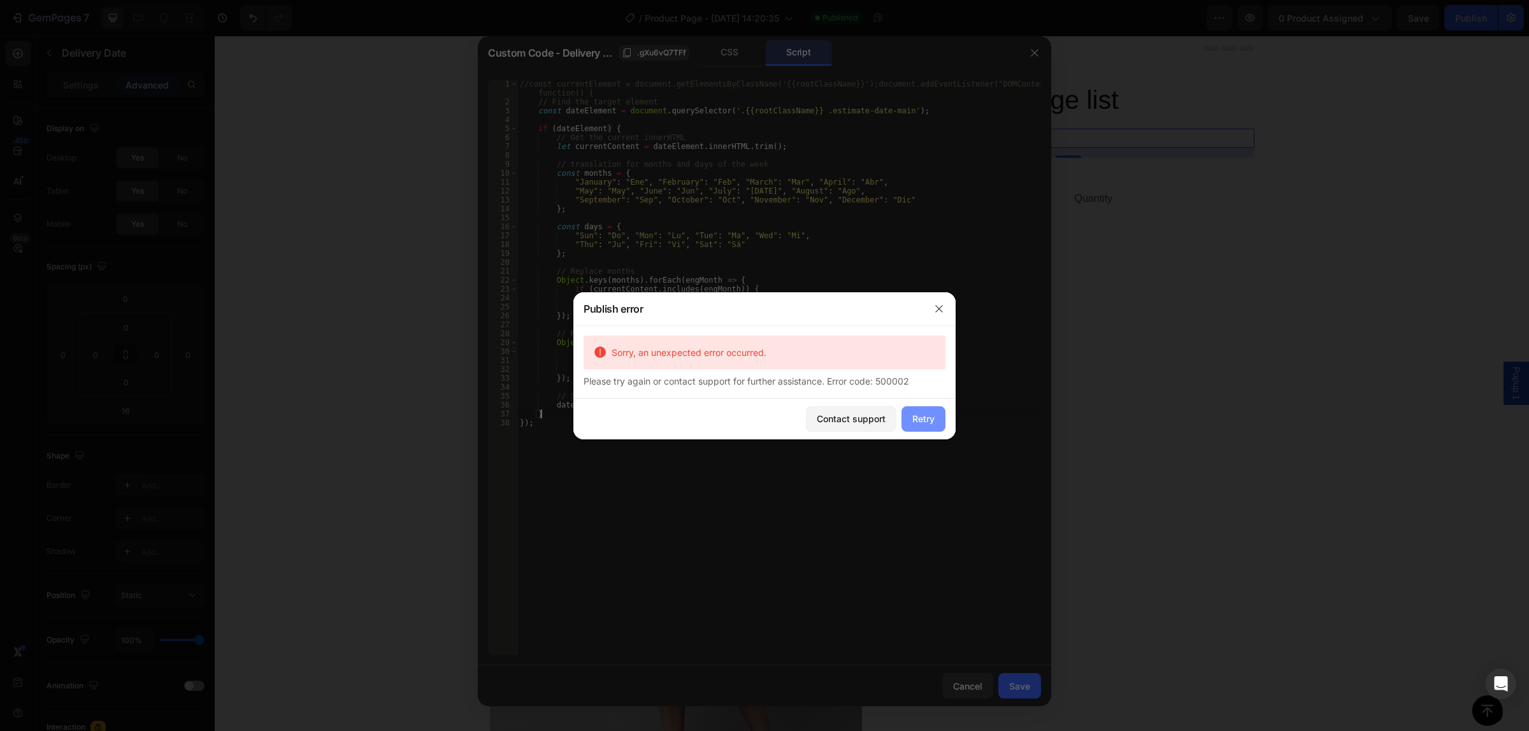
type textarea "}"
click at [931, 421] on div "Retry" at bounding box center [923, 418] width 22 height 13
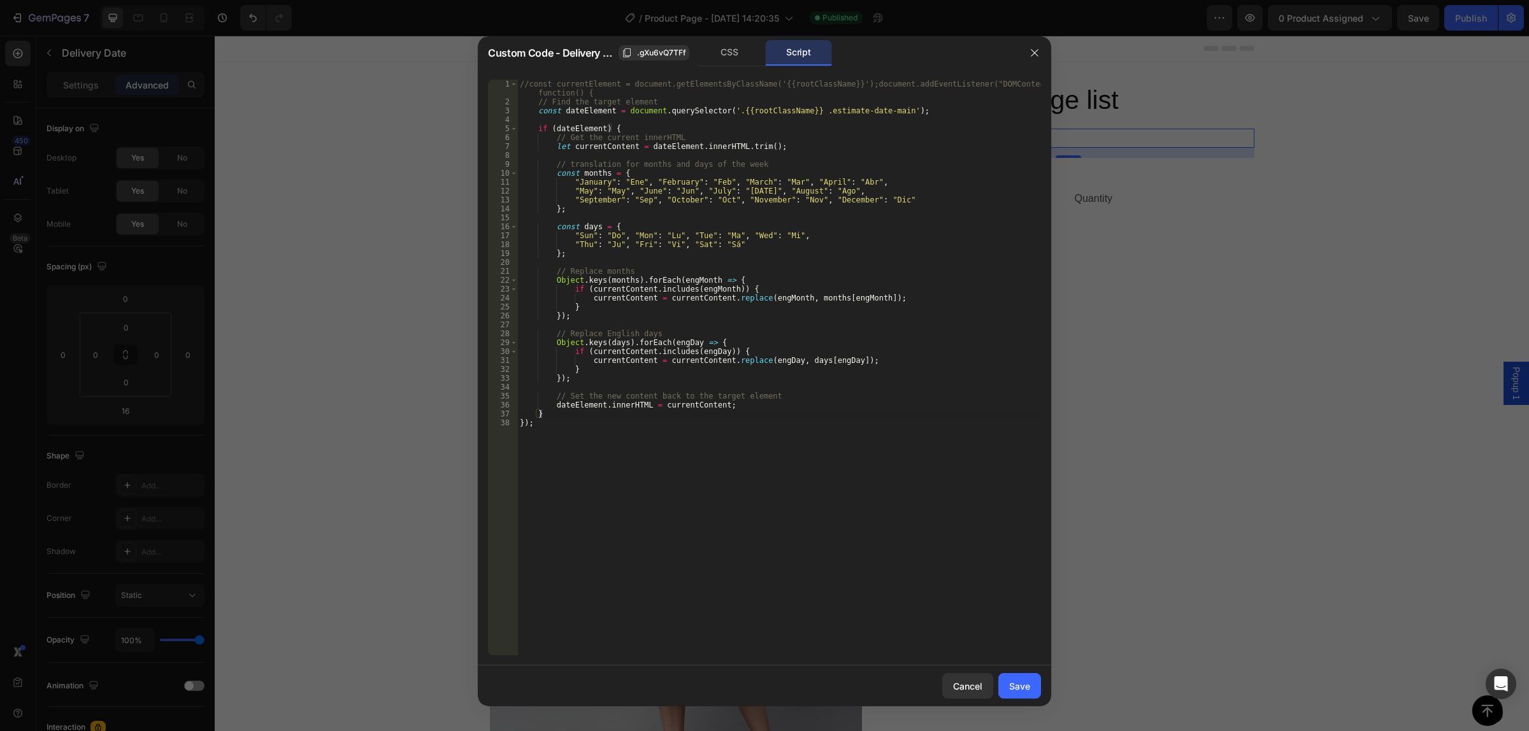
click at [1126, 64] on div at bounding box center [764, 365] width 1529 height 731
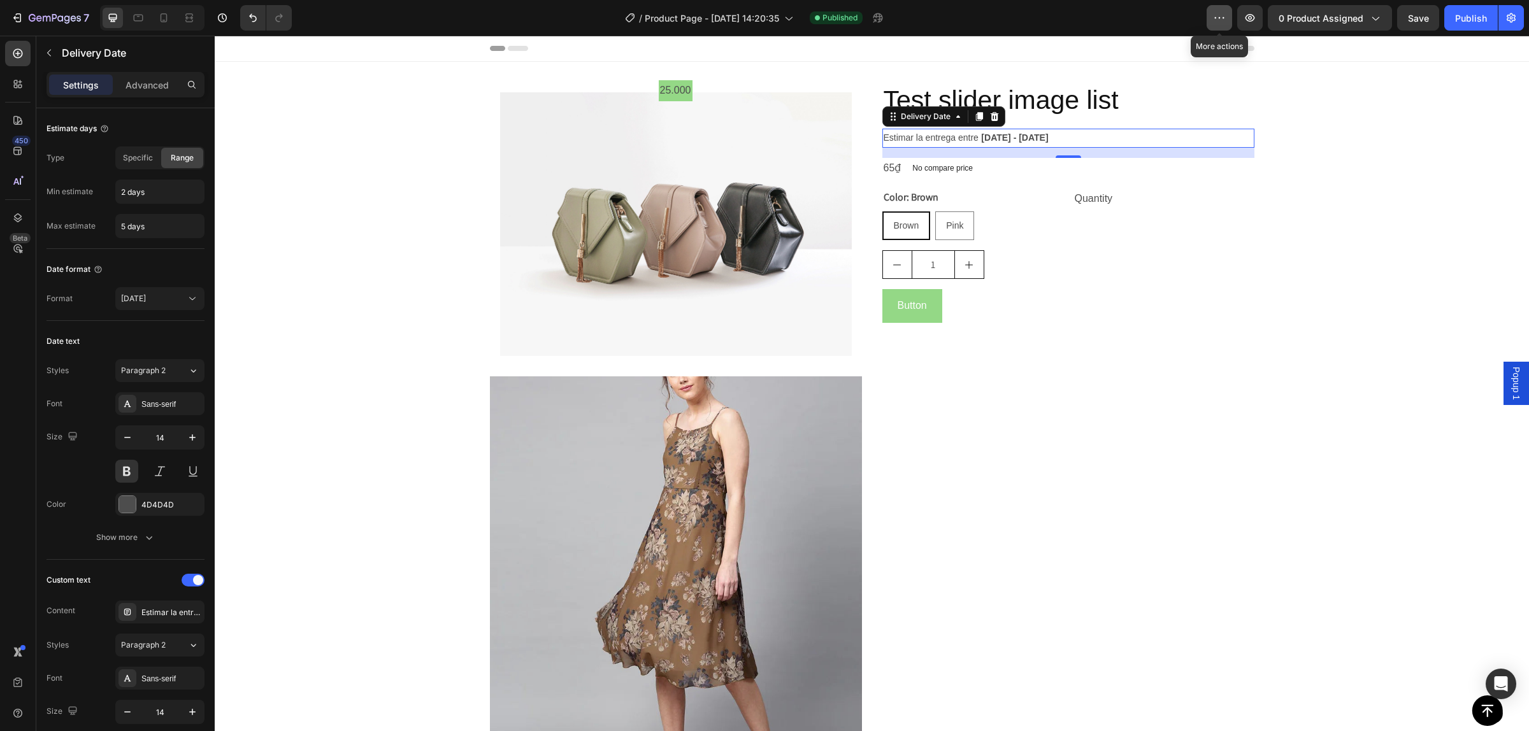
click at [1215, 20] on icon "button" at bounding box center [1219, 17] width 13 height 13
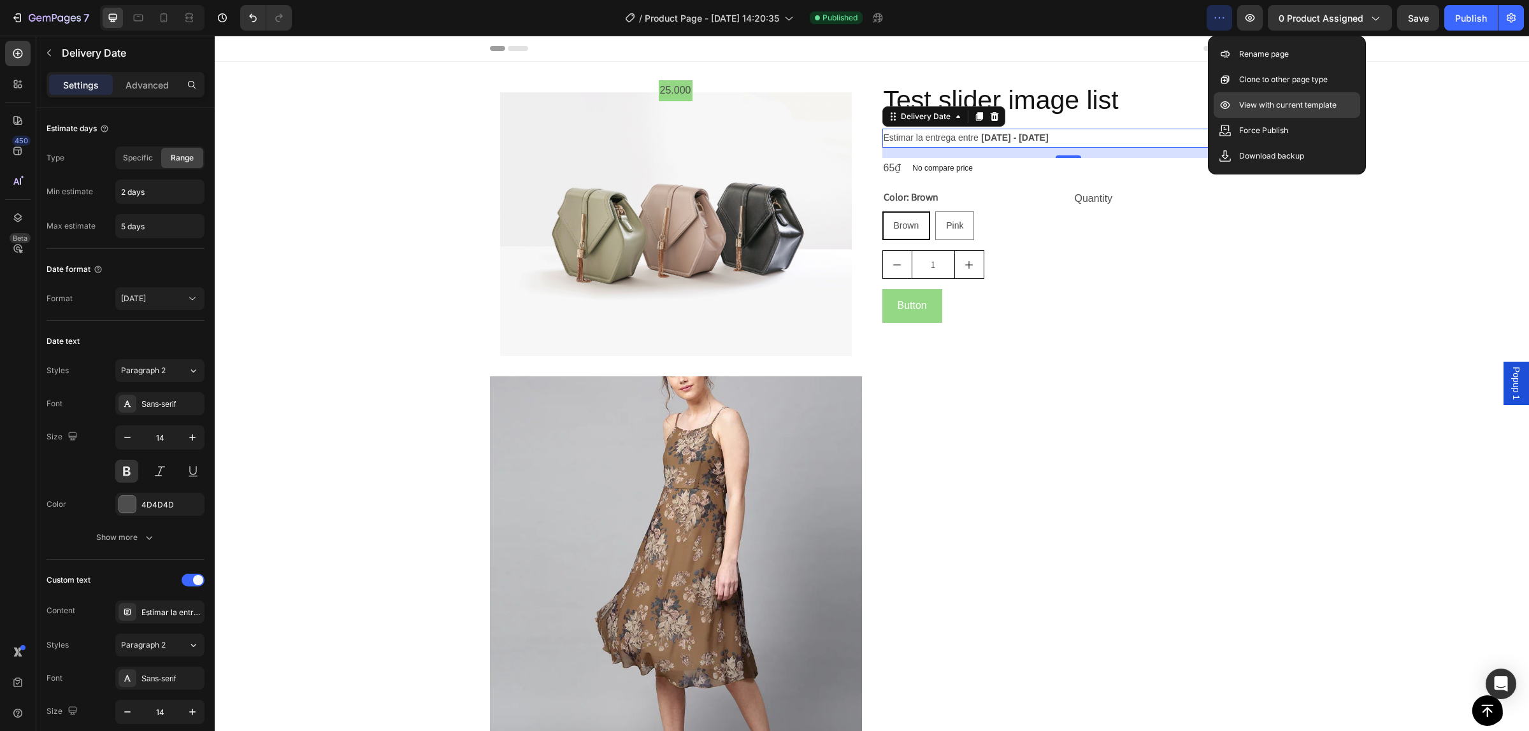
click at [1282, 101] on p "View with current template" at bounding box center [1287, 105] width 97 height 13
click at [1144, 403] on div "Test slider image list Product Title Estimar la entrega entre Aug 30 - Sep 02 D…" at bounding box center [1068, 458] width 372 height 752
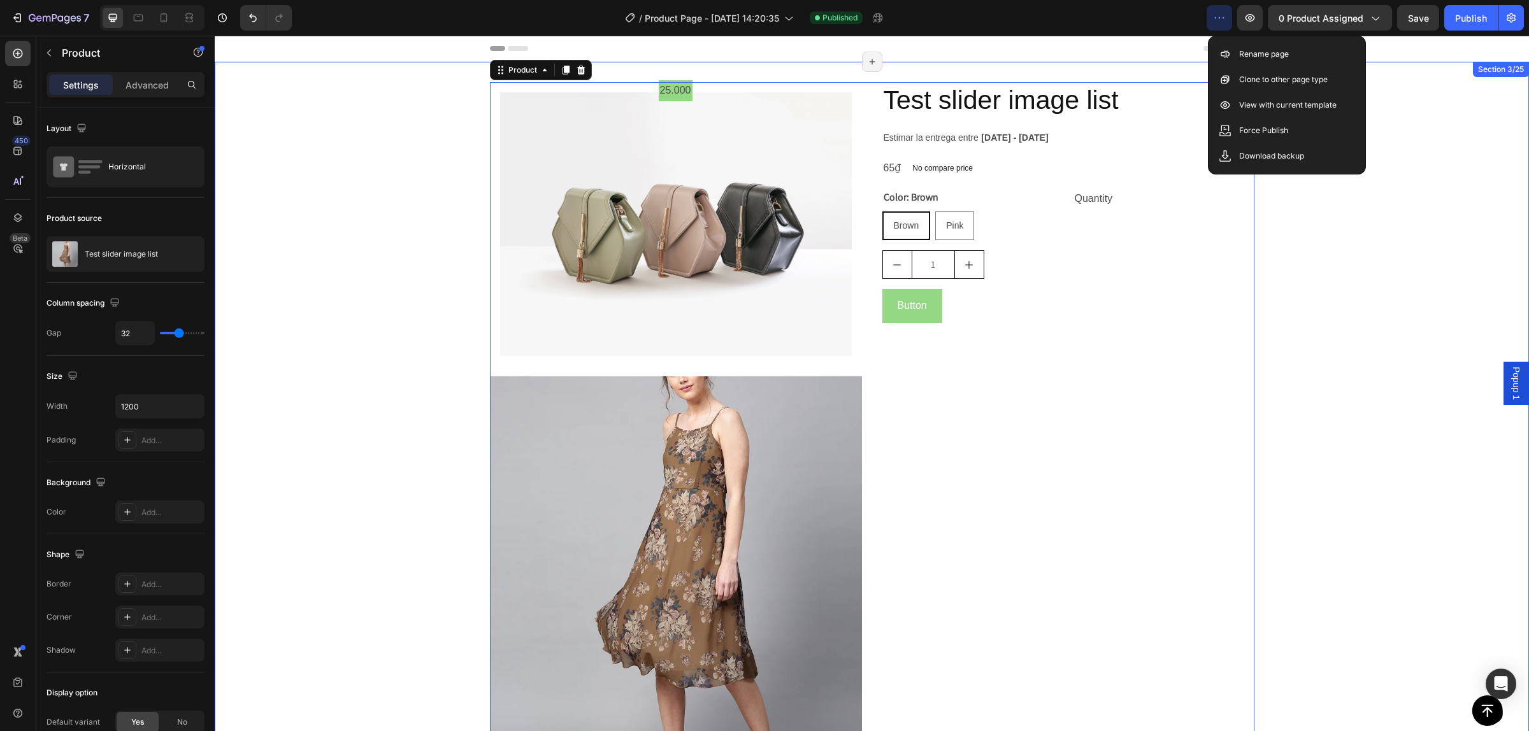
click at [1383, 81] on div "Image 25.000 Text Block Row Product Images Test slider image list Product Title…" at bounding box center [872, 468] width 1314 height 813
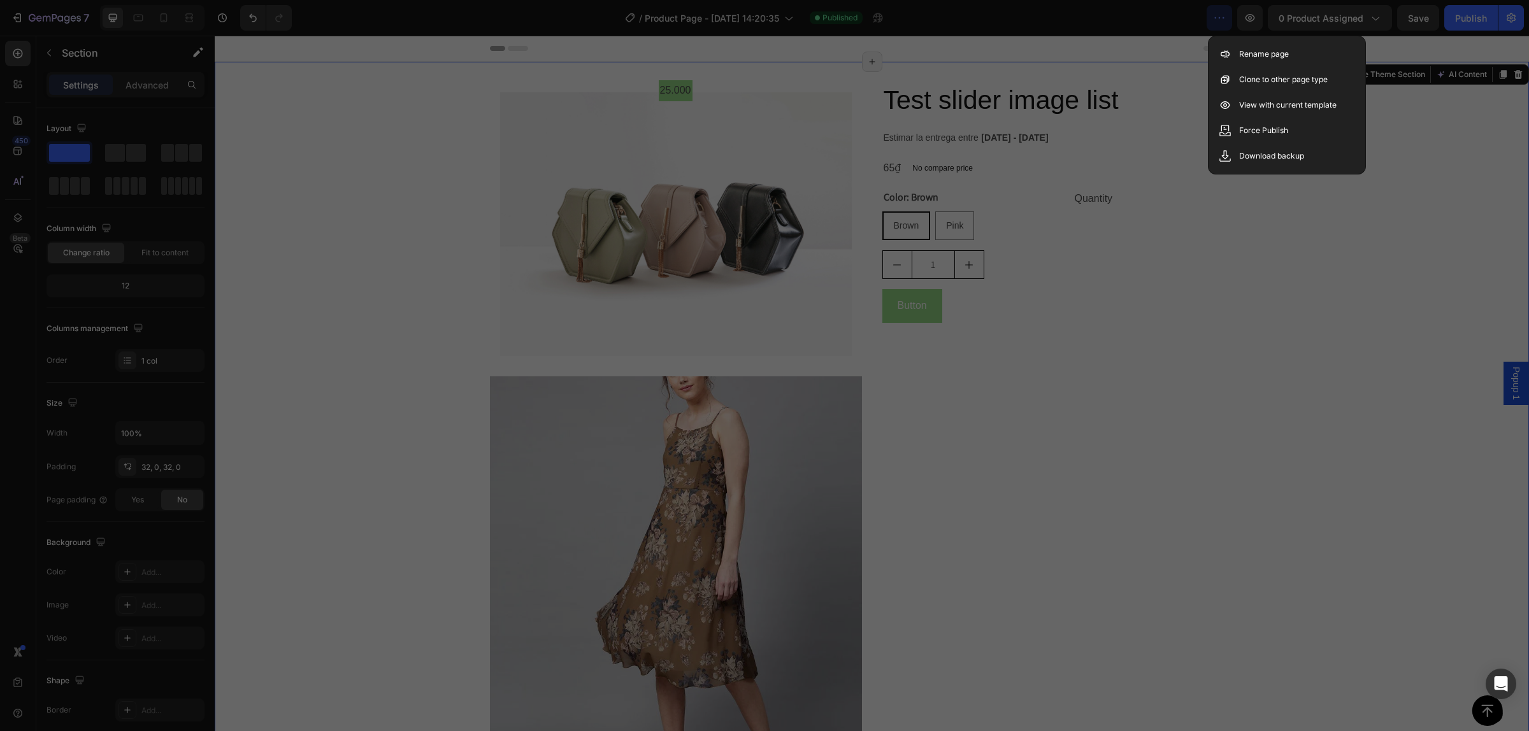
click at [1355, 292] on div at bounding box center [764, 365] width 1529 height 731
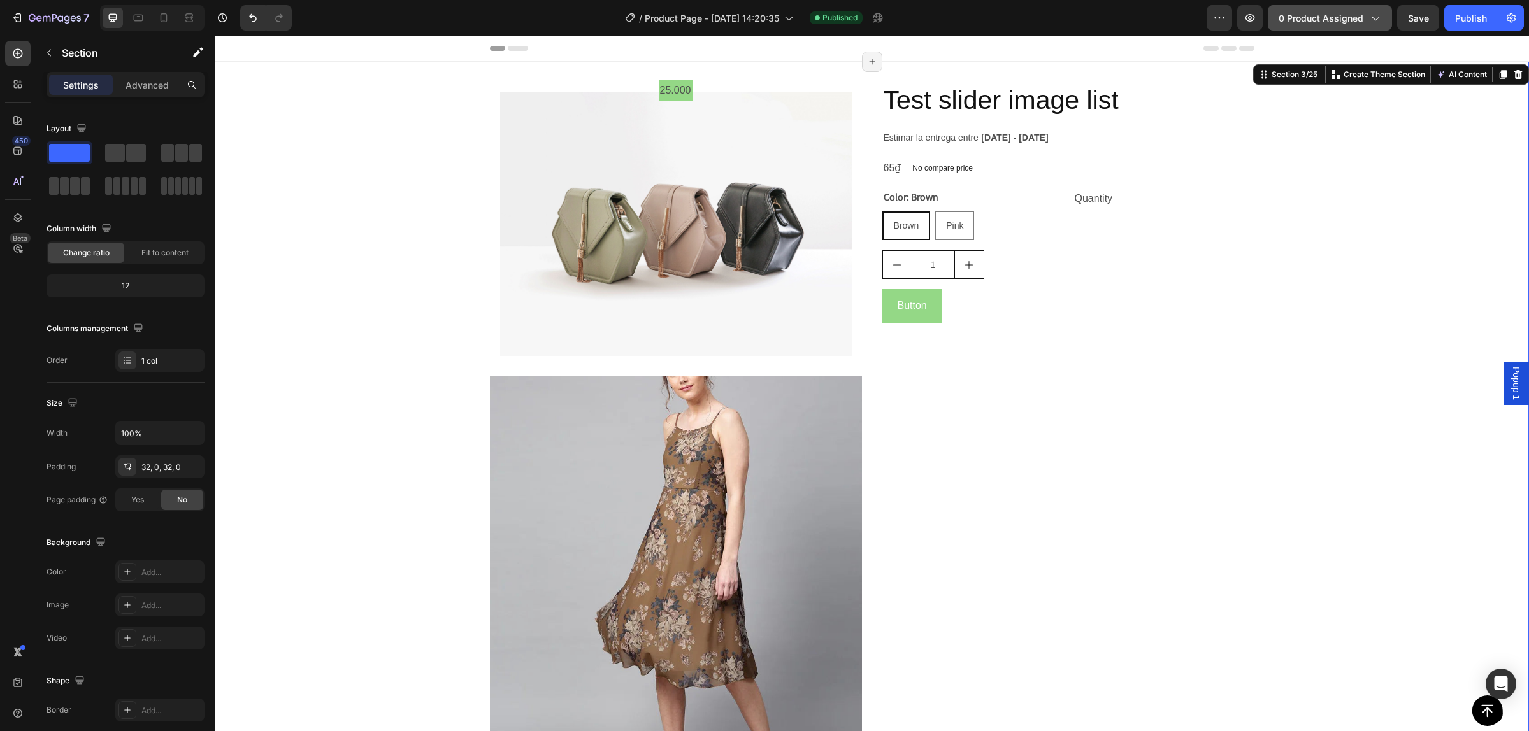
click at [1326, 13] on span "0 product assigned" at bounding box center [1321, 17] width 85 height 13
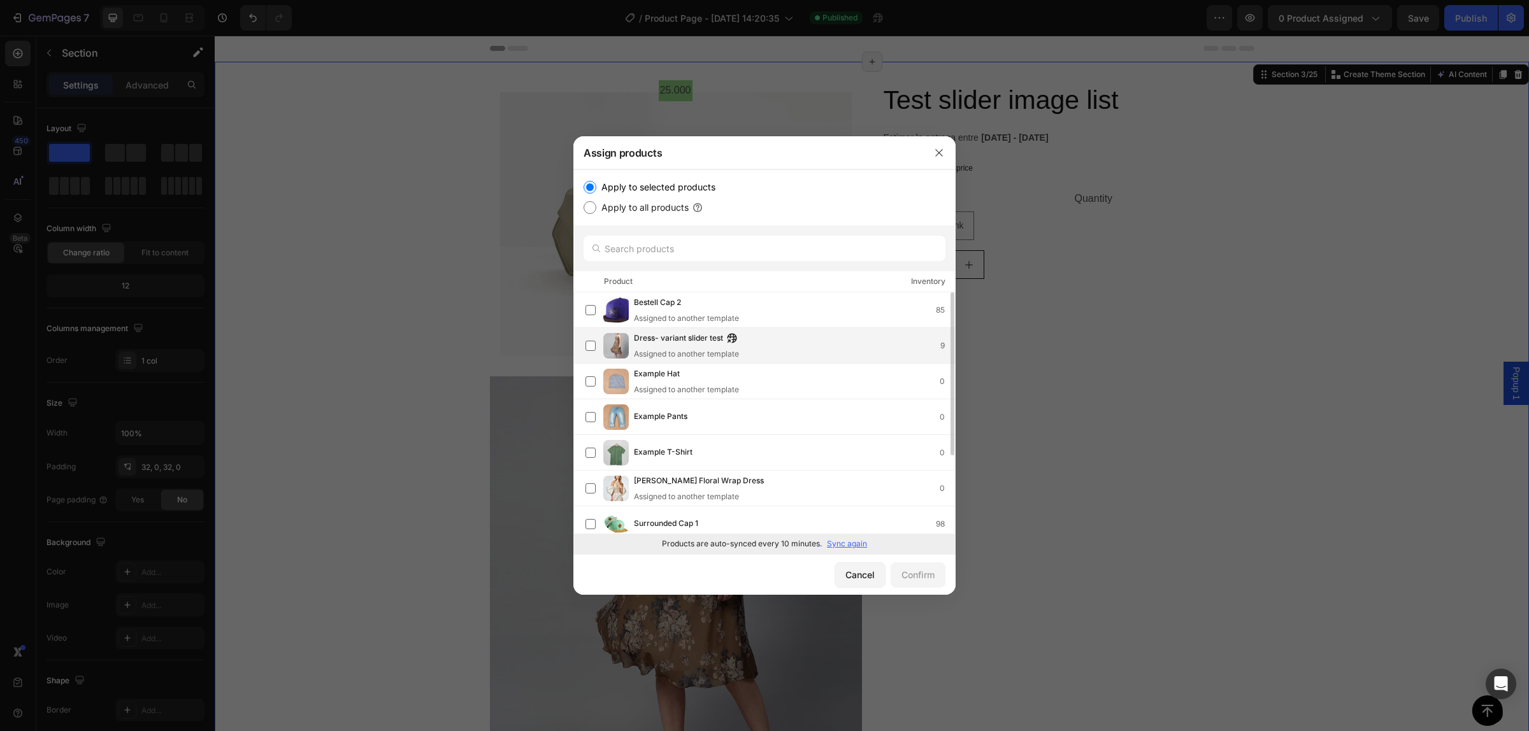
click at [677, 343] on span "Dress- variant slider test" at bounding box center [678, 339] width 89 height 14
click at [931, 575] on div "Confirm" at bounding box center [918, 574] width 33 height 13
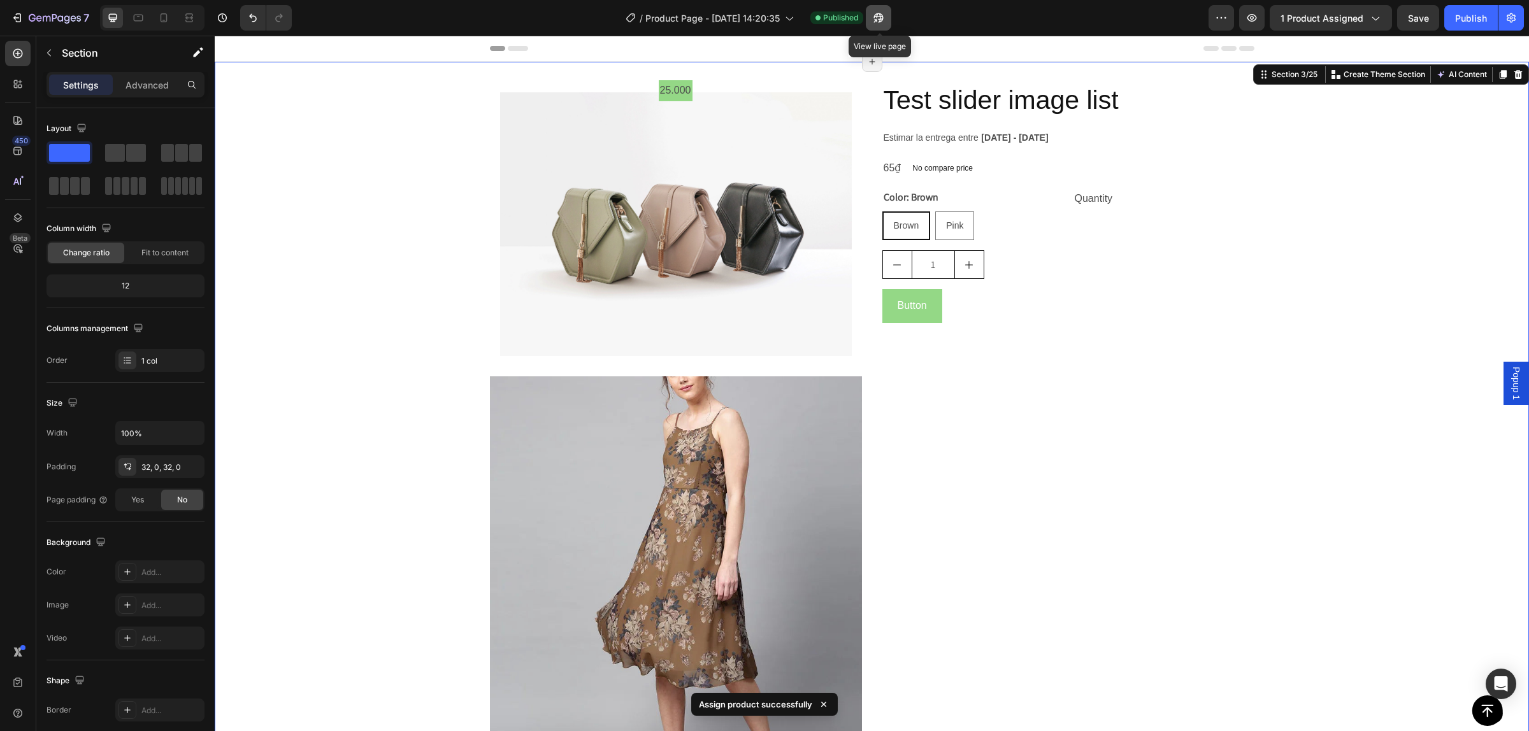
click at [877, 19] on icon "button" at bounding box center [875, 20] width 3 height 3
click at [1472, 17] on div "Publish" at bounding box center [1471, 17] width 32 height 13
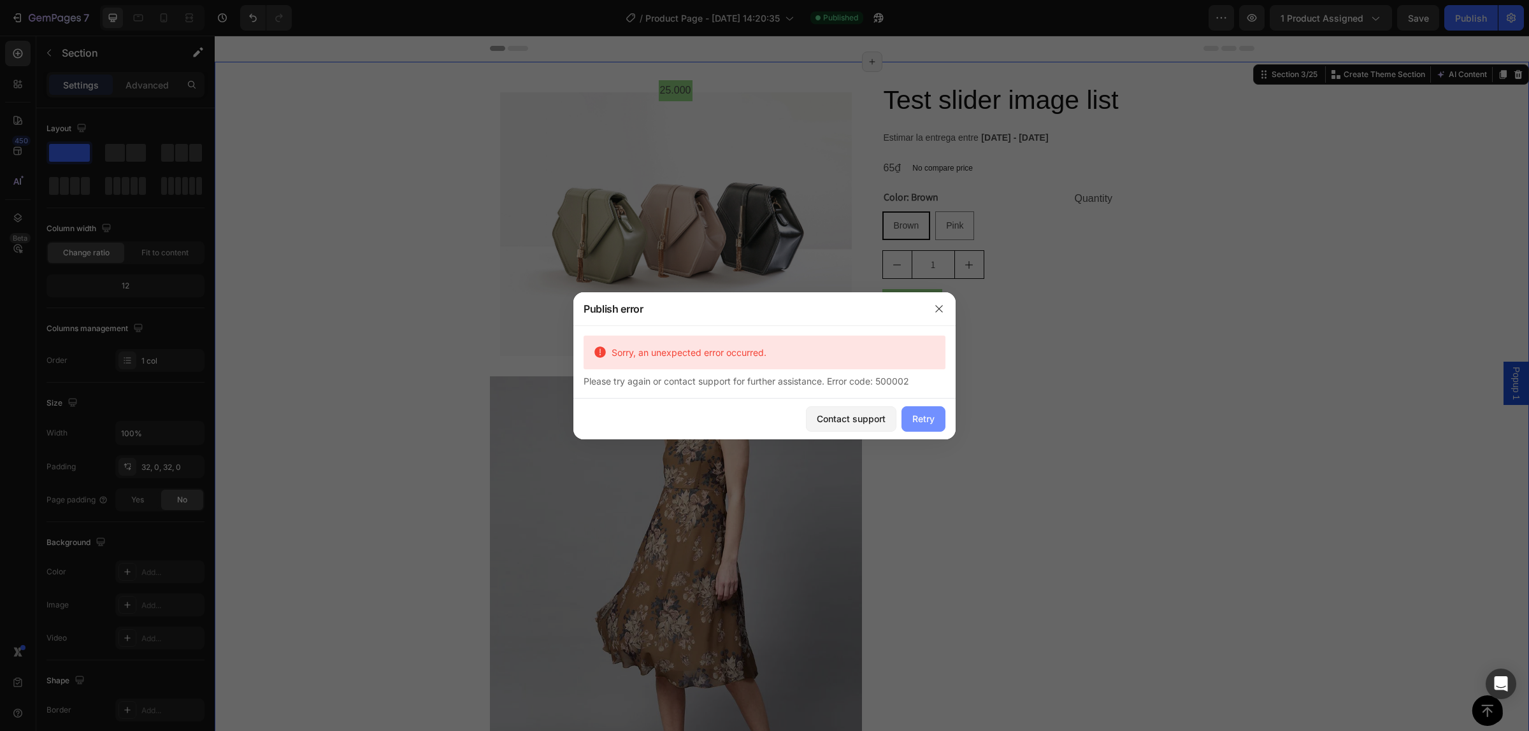
click at [928, 418] on div "Retry" at bounding box center [923, 418] width 22 height 13
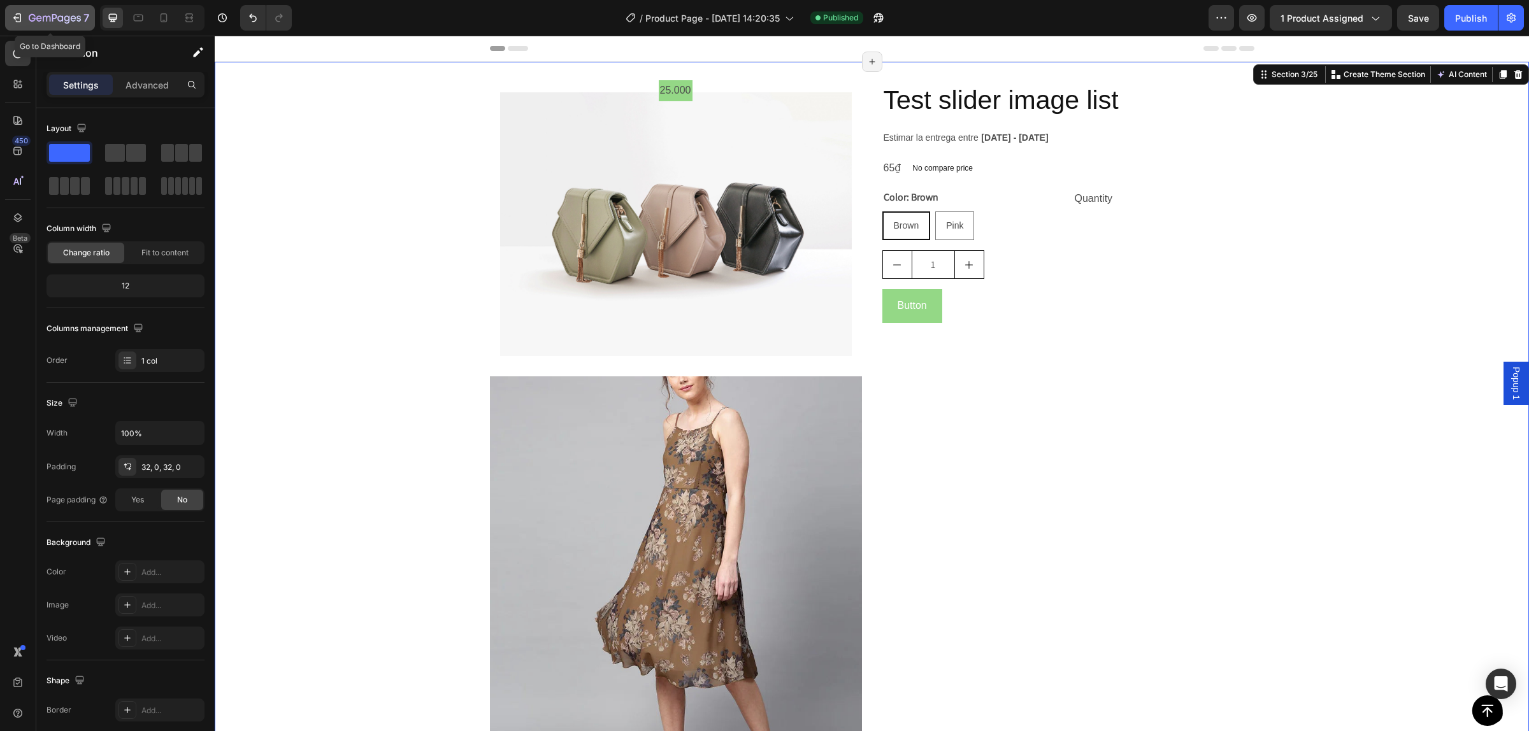
click at [17, 11] on icon "button" at bounding box center [17, 17] width 13 height 13
